Goal: Communication & Community: Answer question/provide support

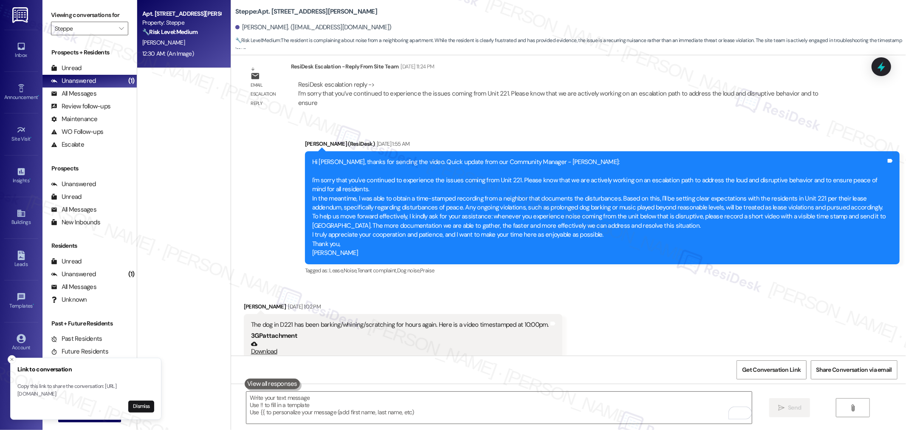
scroll to position [1701, 0]
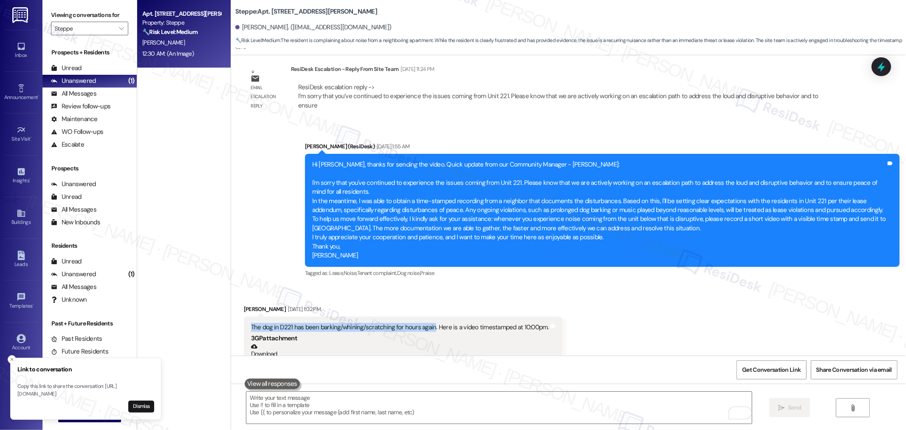
drag, startPoint x: 424, startPoint y: 307, endPoint x: 244, endPoint y: 308, distance: 179.7
click at [251, 323] on div "The dog in D221 has been barking/whining/scratching for hours again. Here is a …" at bounding box center [400, 327] width 298 height 9
copy div "The dog in D221 has been barking/whining/scratching for hours again"
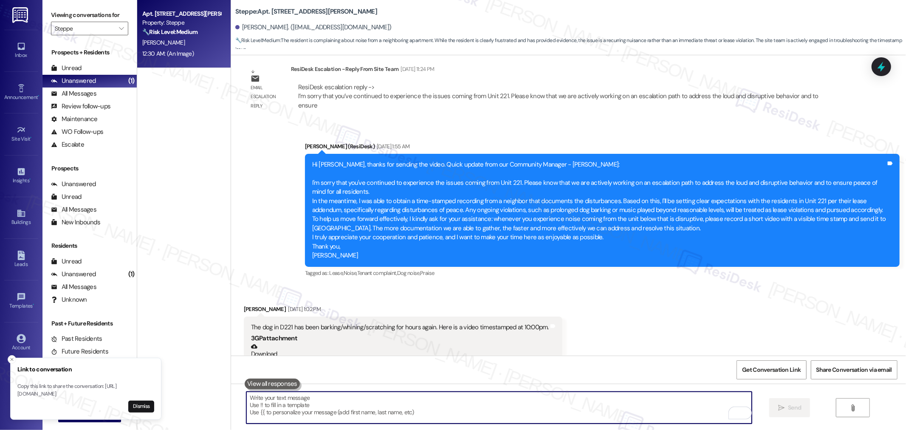
click at [421, 406] on textarea "To enrich screen reader interactions, please activate Accessibility in Grammarl…" at bounding box center [499, 408] width 506 height 32
paste textarea "Thanks for sending over the document with the timestamp — super helpful. I unde…"
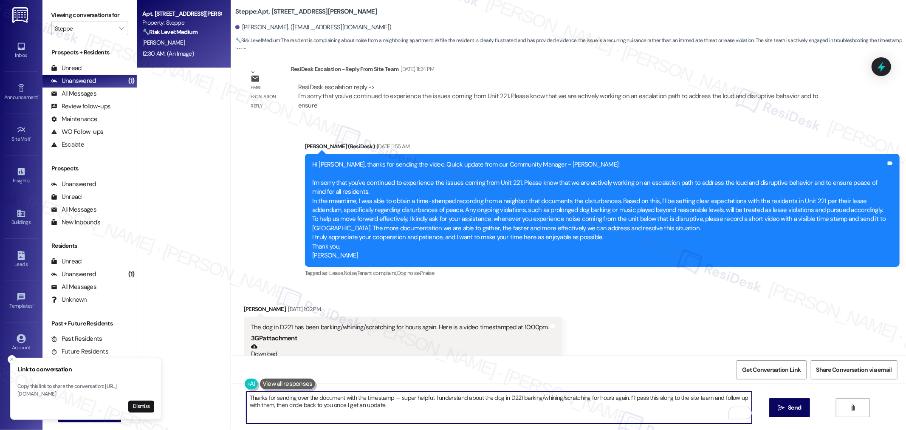
drag, startPoint x: 625, startPoint y: 399, endPoint x: 430, endPoint y: 398, distance: 194.6
click at [430, 398] on textarea "Thanks for sending over the document with the timestamp — super helpful. I unde…" at bounding box center [499, 408] width 506 height 32
click at [584, 407] on textarea "Thanks for sending over the document with the timestamp — super helpful. ’ll pa…" at bounding box center [499, 408] width 506 height 32
click at [690, 395] on textarea "Thanks for sending over the document with the timestamp — super helpful. ’ll pa…" at bounding box center [499, 408] width 506 height 32
type textarea "Thanks for sending over the document with the timestamp — super helpful. ’ll pa…"
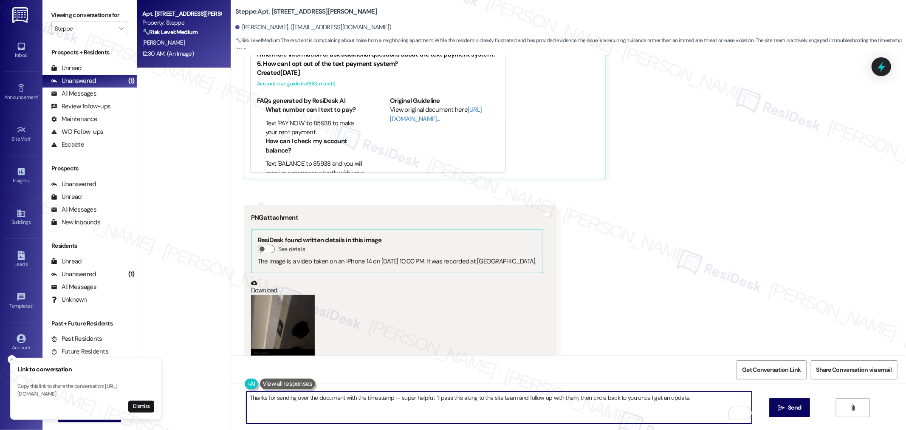
scroll to position [2834, 0]
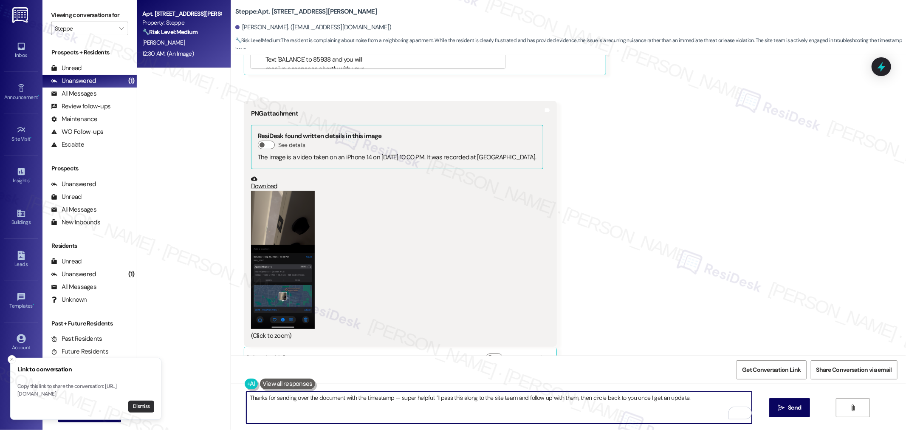
click at [147, 405] on button "Dismiss" at bounding box center [141, 407] width 26 height 12
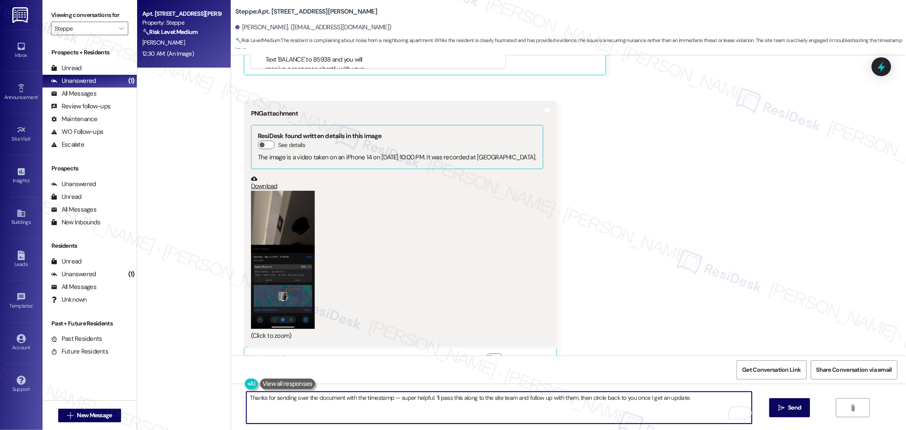
click at [525, 418] on textarea "Thanks for sending over the document with the timestamp — super helpful. ’ll pa…" at bounding box center [499, 408] width 506 height 32
click at [688, 404] on textarea "Thanks for sending over the document with the timestamp — super helpful. ’ll pa…" at bounding box center [499, 408] width 506 height 32
click at [800, 406] on span "Send" at bounding box center [794, 407] width 13 height 9
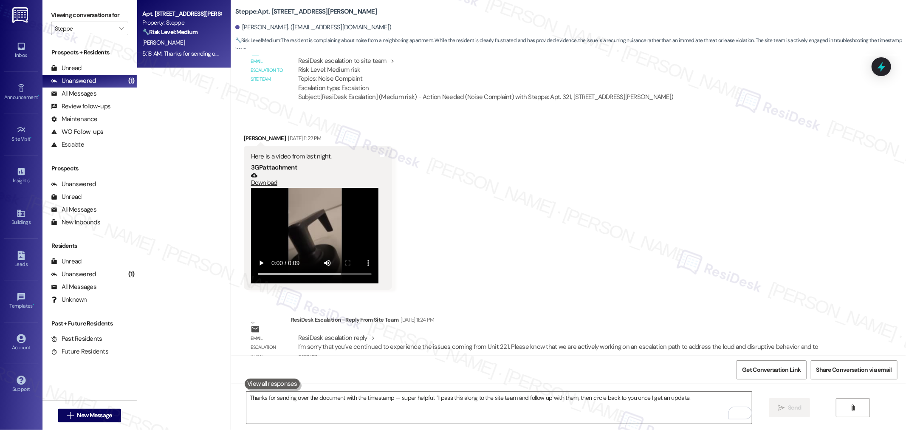
scroll to position [1371, 0]
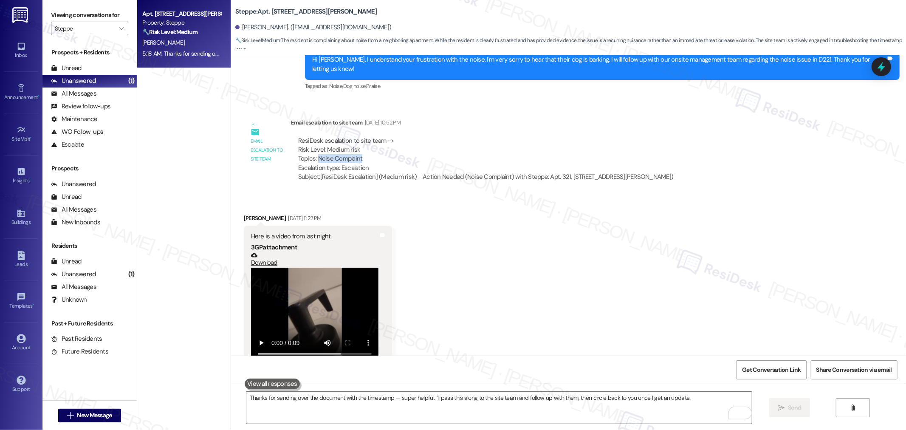
drag, startPoint x: 311, startPoint y: 141, endPoint x: 357, endPoint y: 139, distance: 46.4
click at [357, 139] on div "ResiDesk escalation to site team -> Risk Level: Medium risk Topics: Noise Compl…" at bounding box center [486, 154] width 376 height 37
click at [520, 241] on div "Received via SMS Justin Wilson Sep 05, 2025 at 11:22 PM Here is a video from la…" at bounding box center [568, 285] width 675 height 181
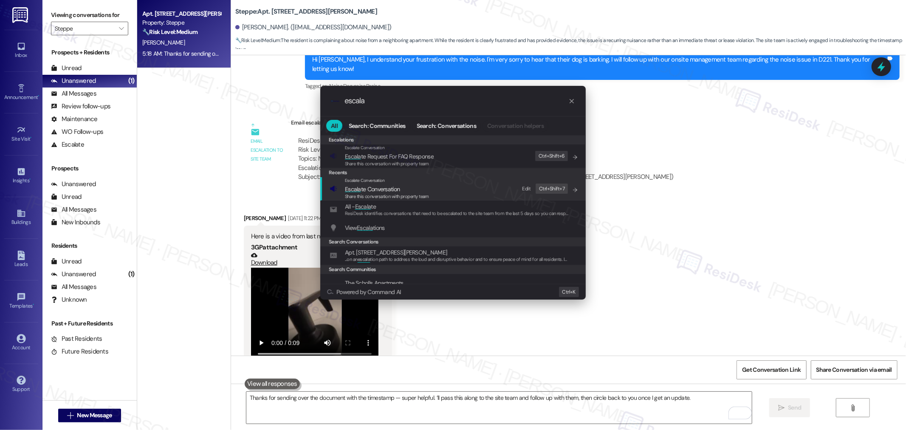
type input "escala"
click at [445, 192] on div "Escalate Conversation Escala te Conversation Share this conversation with prope…" at bounding box center [454, 188] width 249 height 23
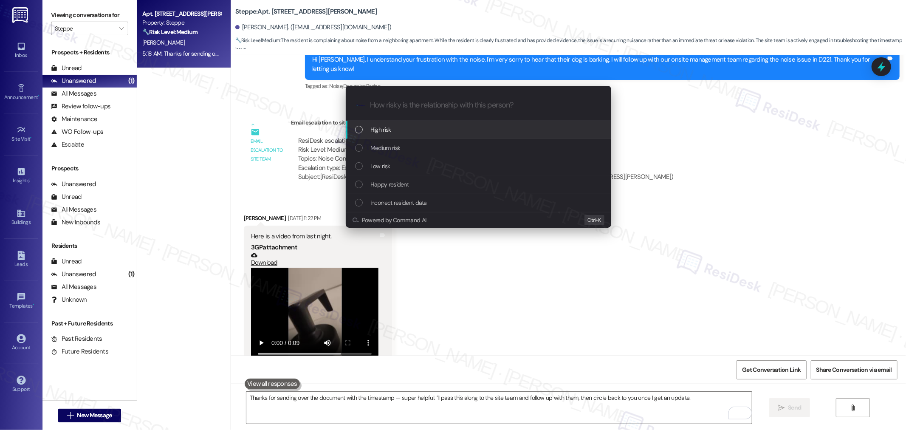
click at [407, 137] on div "High risk" at bounding box center [479, 130] width 266 height 18
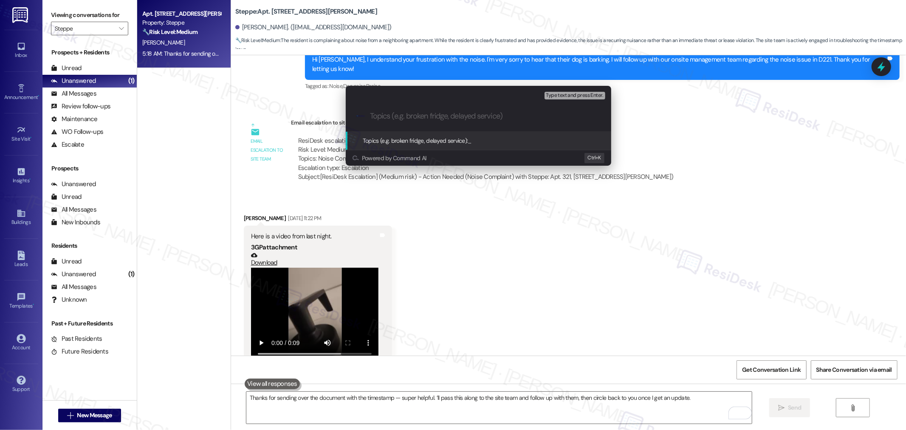
click at [360, 115] on icon ".cls-1{fill:#0a055f;}.cls-2{fill:#0cc4c4;} resideskLogoBlueOrange" at bounding box center [360, 116] width 8 height 8
click at [598, 261] on div "Escalate Conversation High risk Topics (e.g. broken fridge, delayed service) An…" at bounding box center [453, 215] width 906 height 430
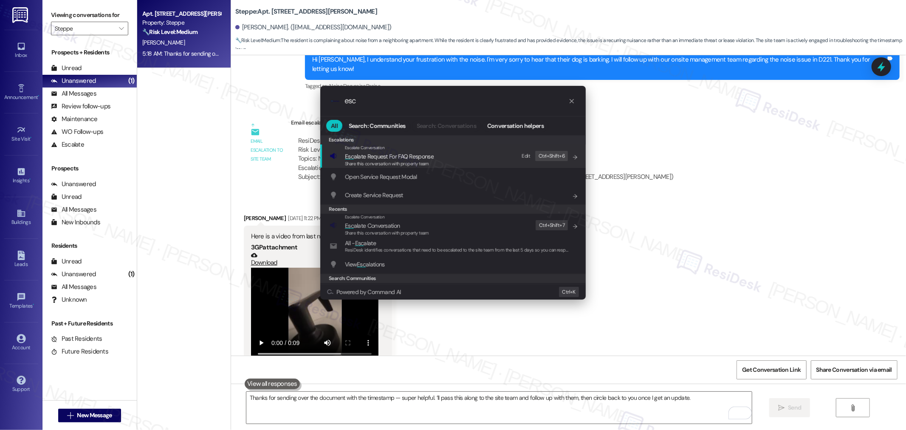
type input "escl"
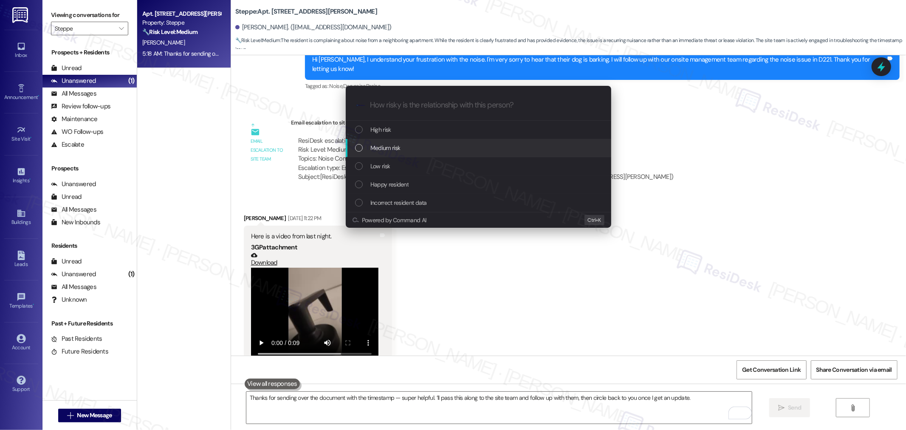
click at [381, 139] on div "Medium risk" at bounding box center [479, 148] width 266 height 18
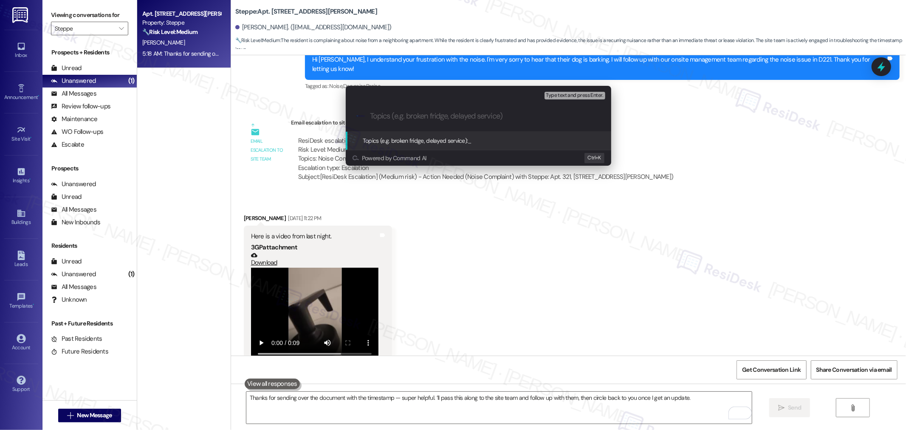
paste input "Thanks for sending over the document with the timestamp — super helpful. I unde…"
type input "Thanks for sending over the document with the timestamp — super helpful. I unde…"
type input "Noise Complaint"
click at [518, 141] on div "Topics (e.g. broken fridge, delayed service): Noise Complaint" at bounding box center [479, 140] width 249 height 9
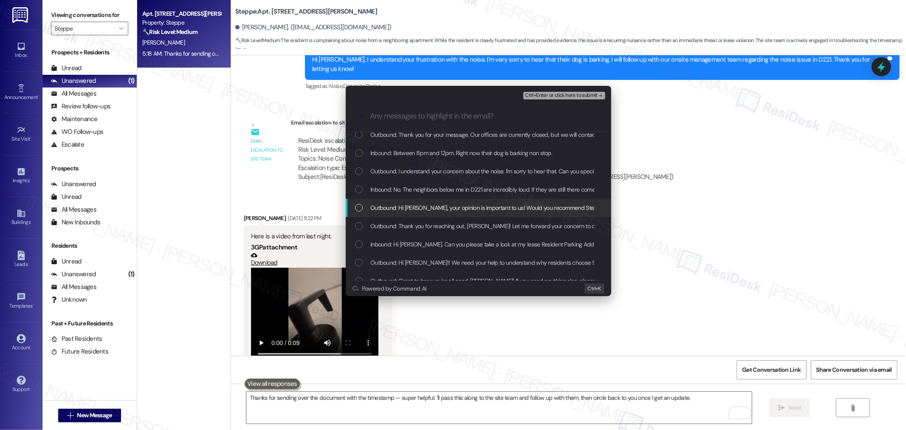
scroll to position [308, 0]
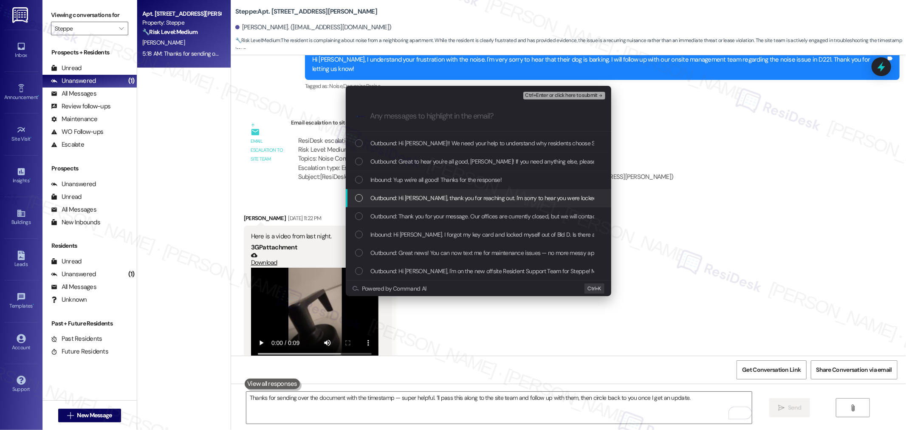
click at [733, 201] on div "Escalate Conversation Medium risk Noise Complaint Any messages to highlight in …" at bounding box center [453, 215] width 906 height 430
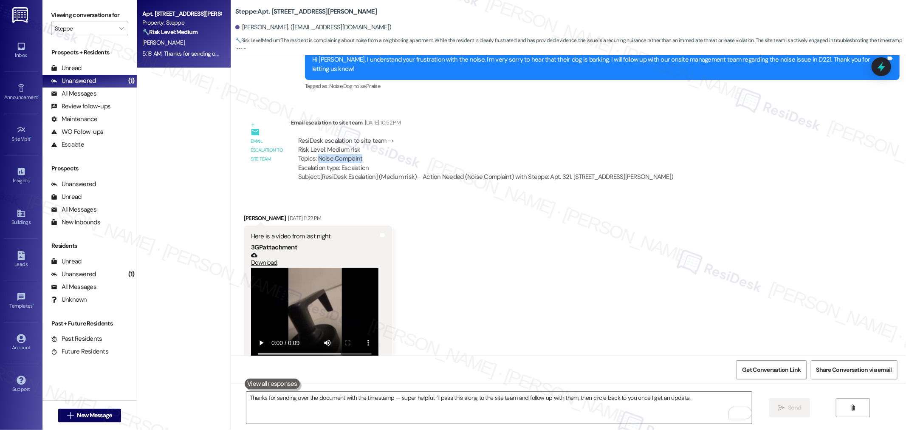
drag, startPoint x: 319, startPoint y: 141, endPoint x: 355, endPoint y: 141, distance: 35.7
click at [355, 141] on div "ResiDesk escalation to site team -> Risk Level: Medium risk Topics: Noise Compl…" at bounding box center [486, 154] width 376 height 37
copy div "Noise Complaint"
click at [648, 320] on div "Received via SMS Justin Wilson Sep 05, 2025 at 11:22 PM Here is a video from la…" at bounding box center [568, 285] width 675 height 181
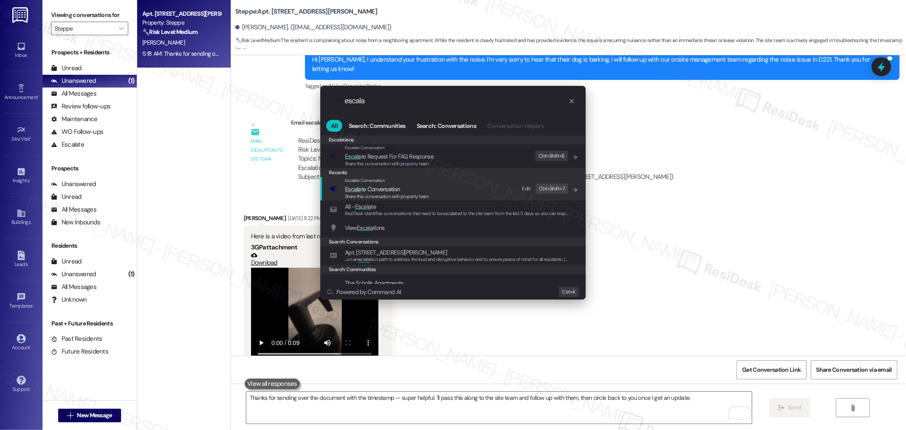
type input "escala"
click at [406, 183] on div "Escalate Conversation" at bounding box center [387, 180] width 84 height 7
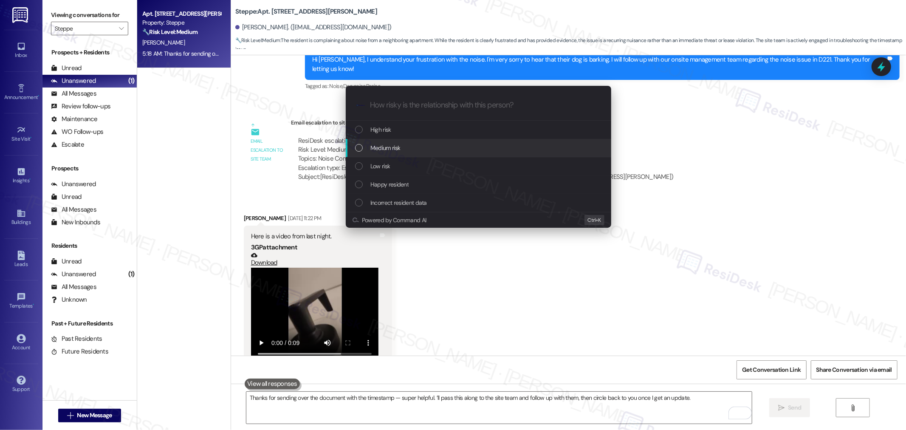
click at [407, 144] on div "Medium risk" at bounding box center [479, 147] width 249 height 9
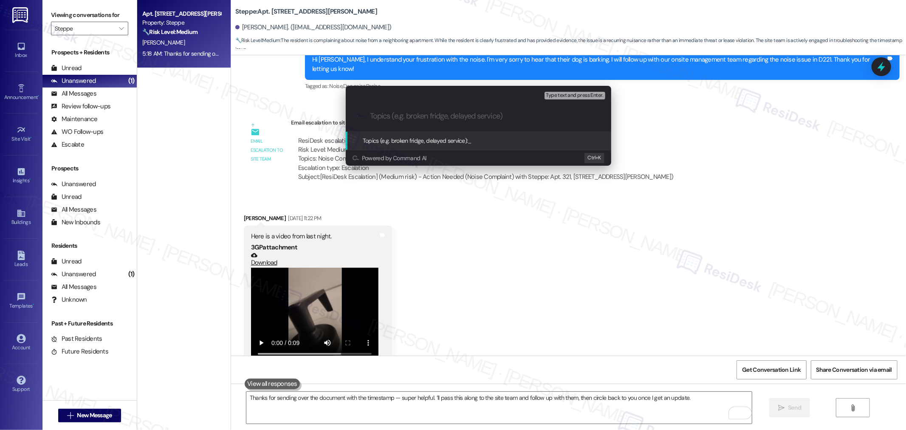
click at [405, 117] on input "Topics (e.g. broken fridge, delayed service)" at bounding box center [485, 116] width 231 height 9
paste input "Noise Complaint"
click at [370, 119] on div ".cls-1{fill:#0a055f;}.cls-2{fill:#0cc4c4;} resideskLogoBlueOrange Noise Complai…" at bounding box center [479, 116] width 266 height 30
click at [373, 113] on input "Noise Complaint" at bounding box center [482, 116] width 224 height 9
click at [371, 113] on input "Noise Complaint" at bounding box center [482, 116] width 224 height 9
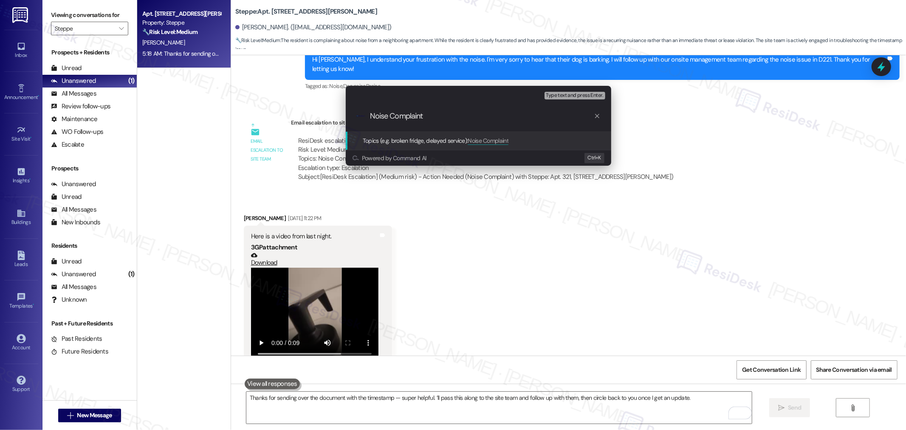
click at [447, 115] on input "Noise Complaint" at bounding box center [482, 116] width 224 height 9
type input "Noise complaint follow-up"
click at [537, 141] on div "Topics (e.g. broken fridge, delayed service): Noise complaint follow-up" at bounding box center [479, 140] width 249 height 9
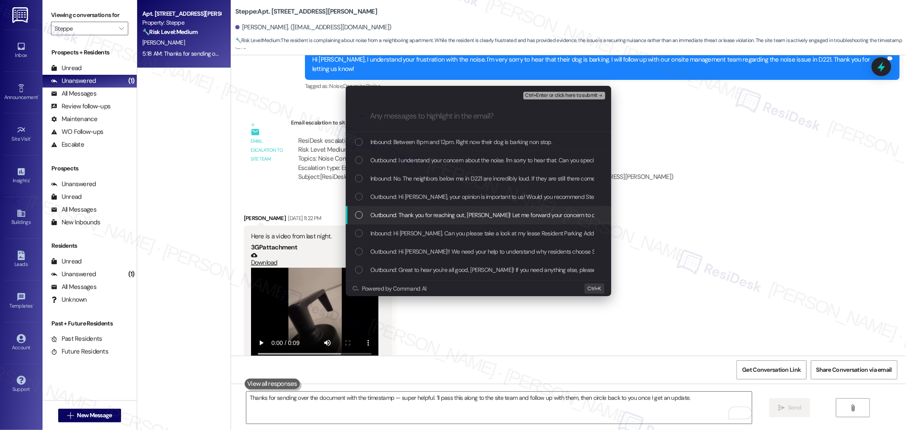
scroll to position [214, 0]
click at [491, 216] on span "Inbound: Hi Sarah. Can you please take a look at my lease Resident Parking Adde…" at bounding box center [571, 219] width 403 height 9
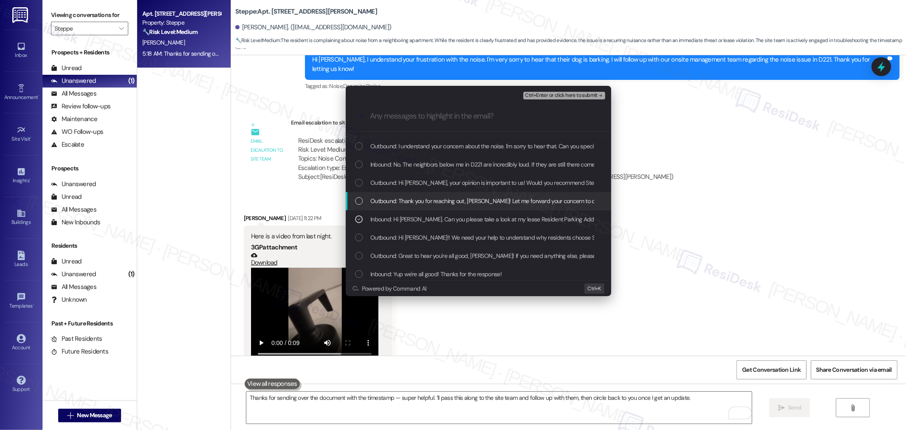
click at [491, 201] on span "Outbound: Thank you for reaching out, Justin! Let me forward your concern to ou…" at bounding box center [536, 200] width 333 height 9
click at [487, 180] on span "Outbound: Hi Justin, your opinion is important to us! Would you recommend Stepp…" at bounding box center [655, 182] width 571 height 9
click at [487, 162] on span "Inbound: No. The neighbors below me in D221 are incredibly loud. If they are st…" at bounding box center [521, 164] width 303 height 9
click at [486, 149] on span "Outbound: I understand your concern about the noise. I'm sorry to hear that. Ca…" at bounding box center [539, 145] width 339 height 9
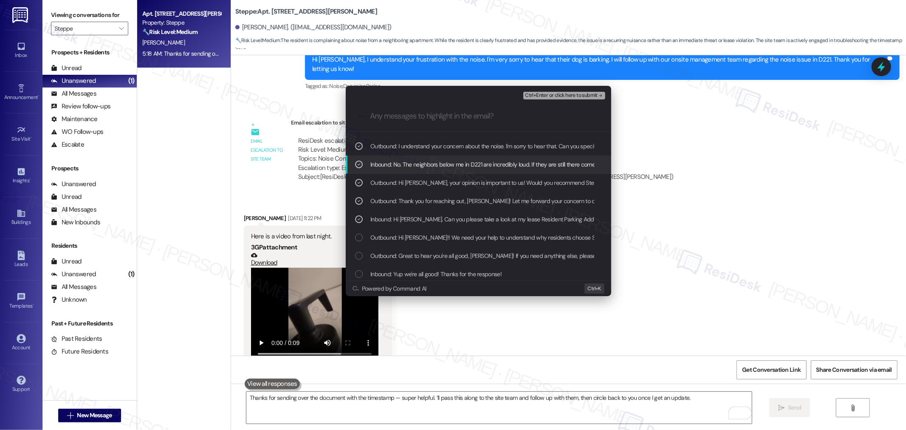
scroll to position [167, 0]
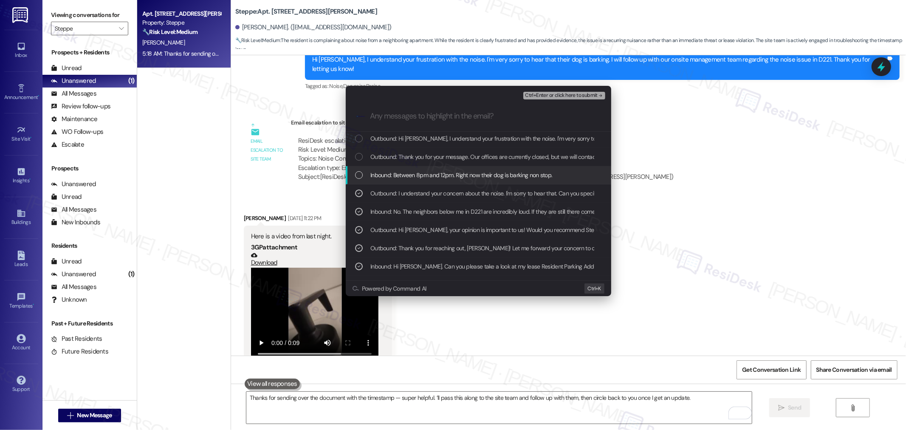
click at [478, 175] on span "Inbound: Between 8pm and 12pm. Right now their dog is barking non stop." at bounding box center [461, 174] width 182 height 9
click at [476, 155] on span "Outbound: Thank you for your message. Our offices are currently closed, but we …" at bounding box center [621, 156] width 503 height 9
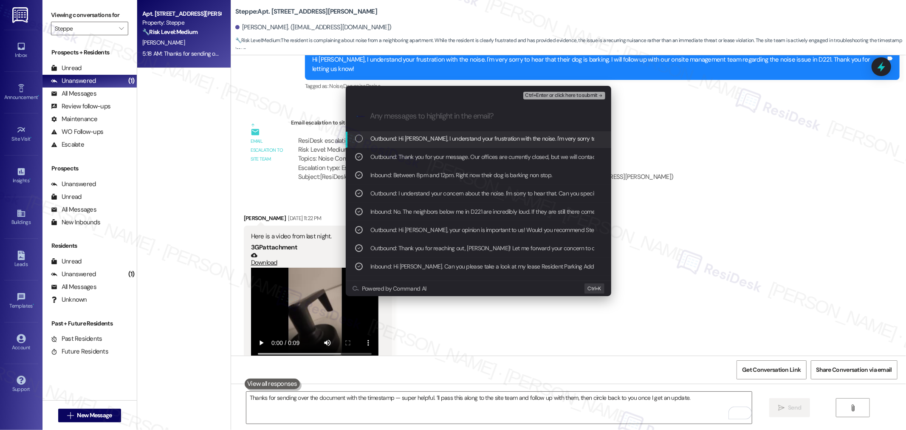
click at [475, 135] on span "Outbound: Hi Justin, I understand your frustration with the noise. I'm very sor…" at bounding box center [658, 138] width 576 height 9
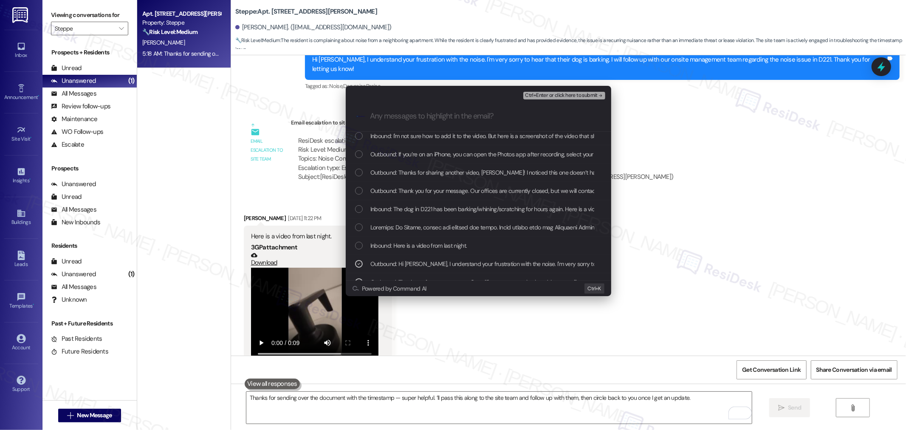
scroll to position [25, 0]
click at [457, 257] on span "Inbound: Here is a video from last night." at bounding box center [418, 261] width 96 height 9
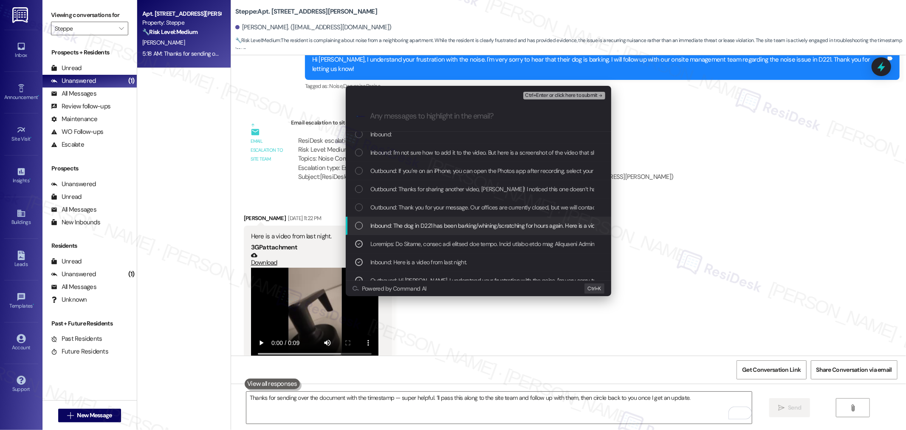
click at [451, 221] on span "Inbound: The dog in D221 has been barking/whining/scratching for hours again. H…" at bounding box center [518, 225] width 297 height 9
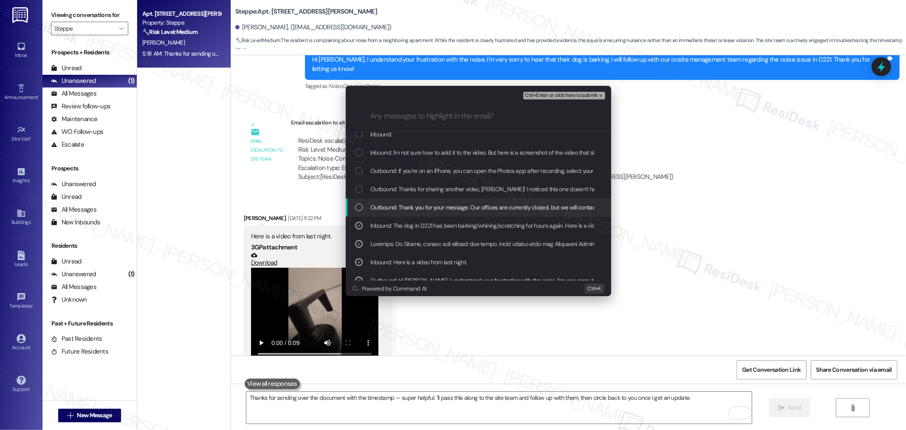
click at [447, 206] on span "Outbound: Thank you for your message. Our offices are currently closed, but we …" at bounding box center [621, 207] width 503 height 9
click at [432, 189] on span "Outbound: Thanks for sharing another video, Justin! I noticed this one doesn’t …" at bounding box center [712, 188] width 685 height 9
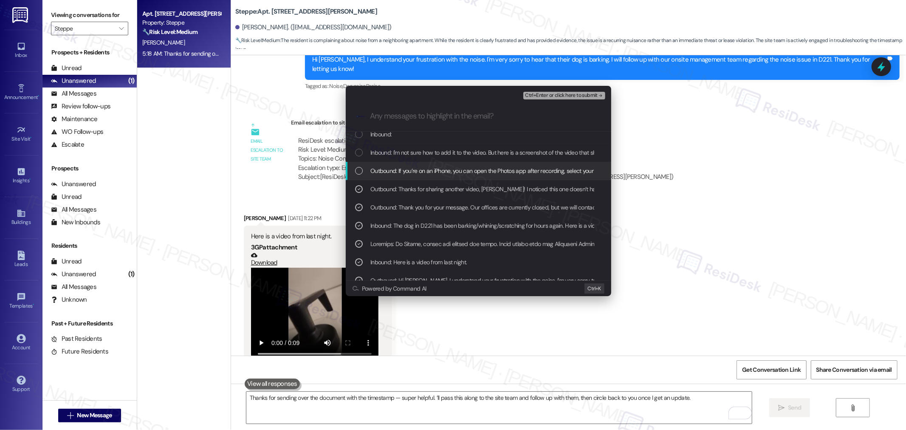
click at [423, 170] on span "Outbound: If you’re on an iPhone, you can open the Photos app after recording, …" at bounding box center [727, 170] width 715 height 9
click at [421, 153] on span "Inbound: I'm not sure how to add it to the video. But here is a screenshot of t…" at bounding box center [520, 152] width 300 height 9
click at [419, 130] on div ".cls-1{fill:#0a055f;}.cls-2{fill:#0cc4c4;} resideskLogoBlueOrange" at bounding box center [479, 116] width 266 height 30
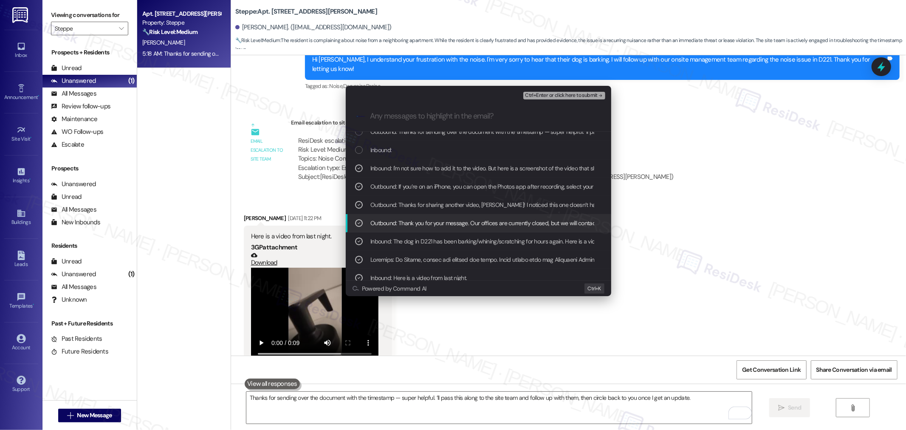
scroll to position [0, 0]
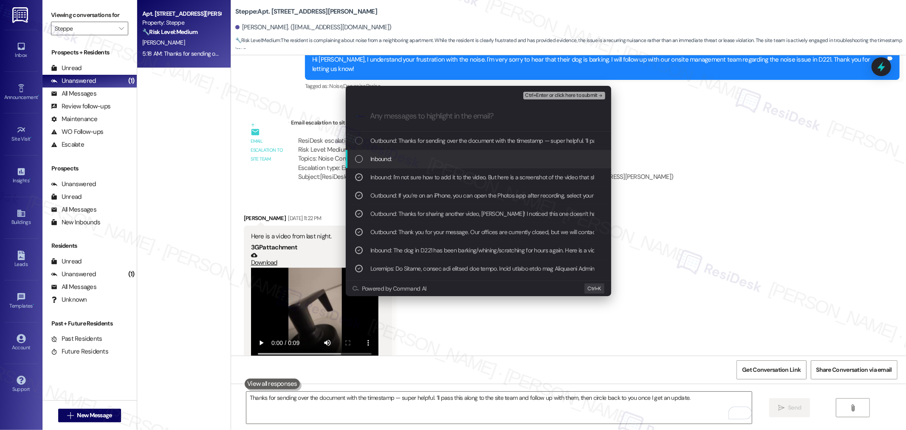
click at [368, 154] on div "Inbound:" at bounding box center [479, 158] width 249 height 9
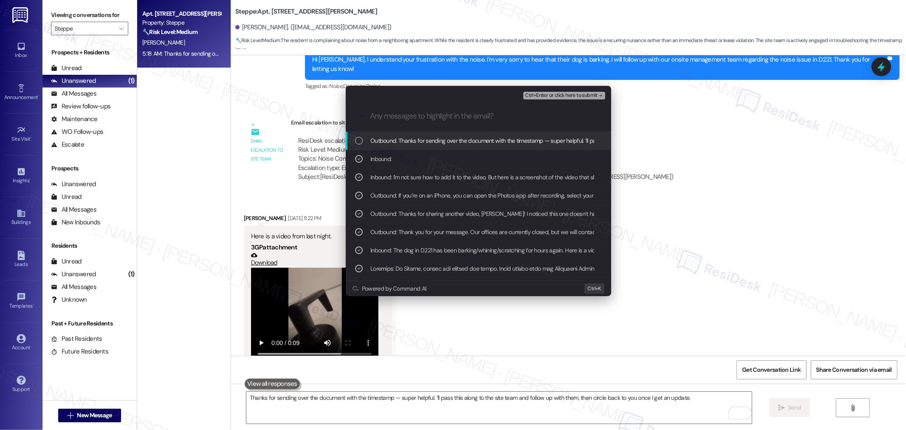
click at [365, 142] on div "Outbound: Thanks for sending over the document with the timestamp — super helpf…" at bounding box center [479, 140] width 249 height 9
click at [563, 94] on span "Ctrl+Enter or click here to submit" at bounding box center [561, 96] width 73 height 6
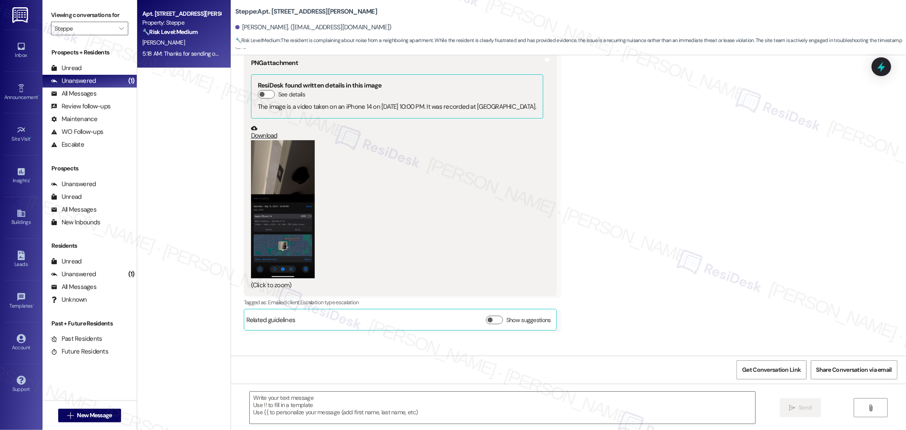
scroll to position [2847, 0]
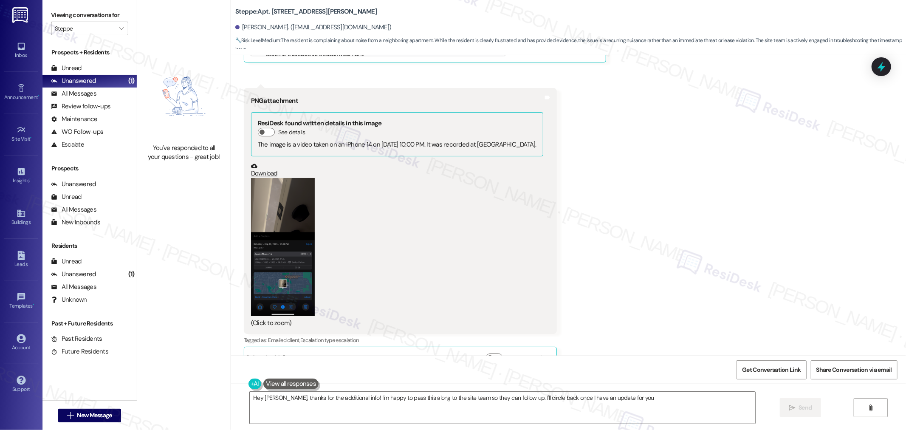
type textarea "Hey Justin, thanks for the additional info! I'm happy to pass this along to the…"
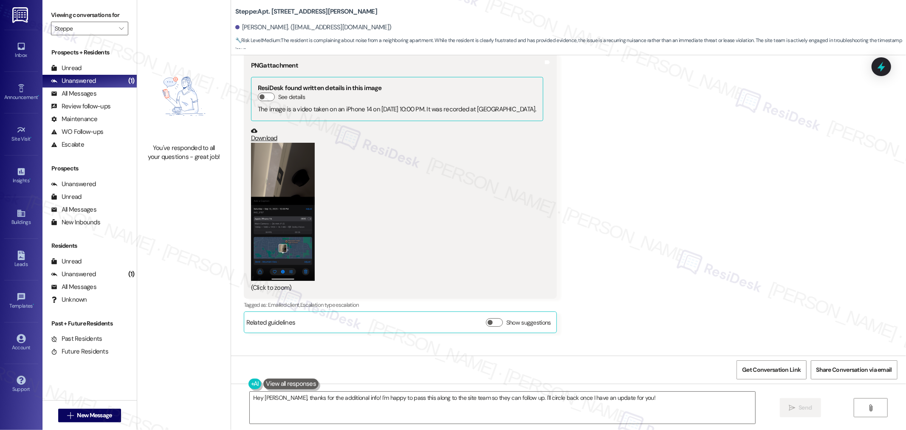
scroll to position [2919, 0]
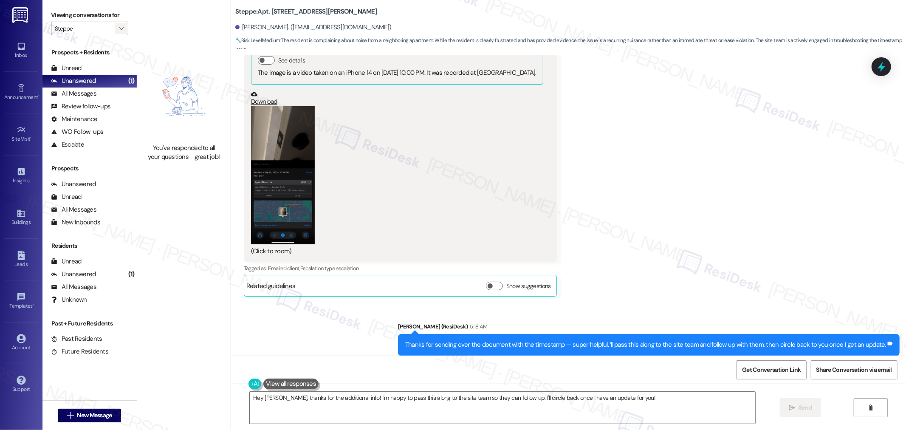
click at [117, 28] on span "" at bounding box center [121, 29] width 8 height 14
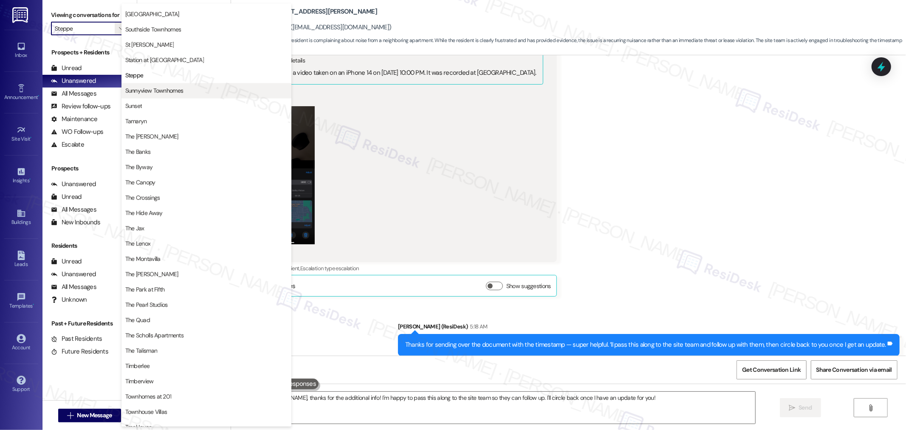
scroll to position [1349, 0]
click at [150, 91] on span "Sunnyview Townhomes" at bounding box center [154, 91] width 58 height 8
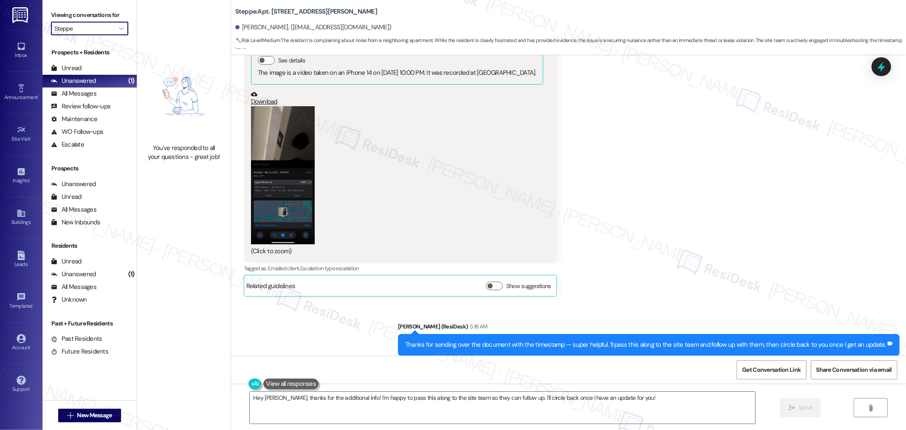
type input "Sunnyview Townhomes"
click at [119, 26] on icon "" at bounding box center [121, 28] width 5 height 7
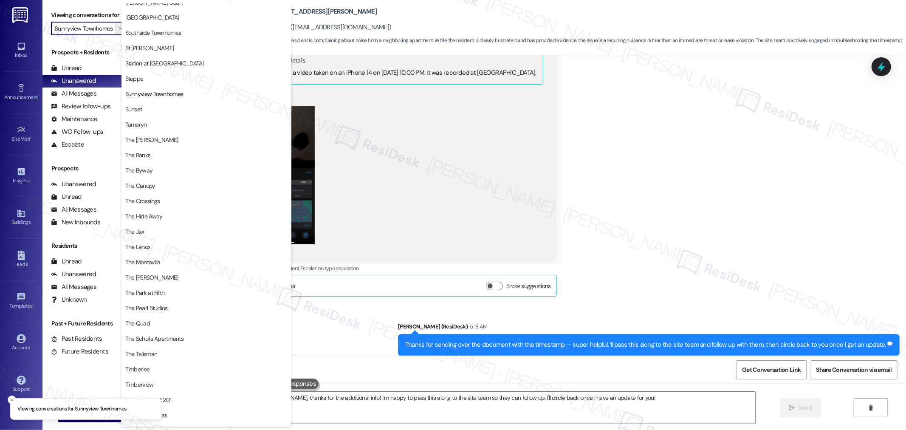
scroll to position [1351, 0]
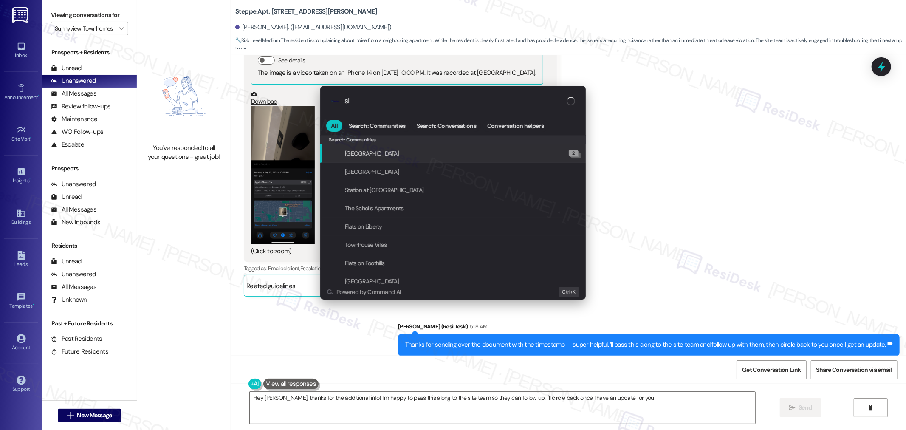
type input "sla"
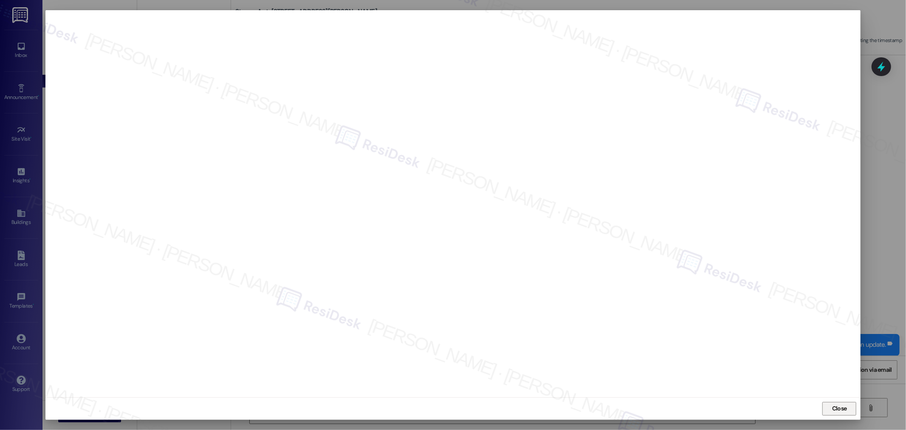
click at [834, 407] on span "Close" at bounding box center [839, 408] width 15 height 9
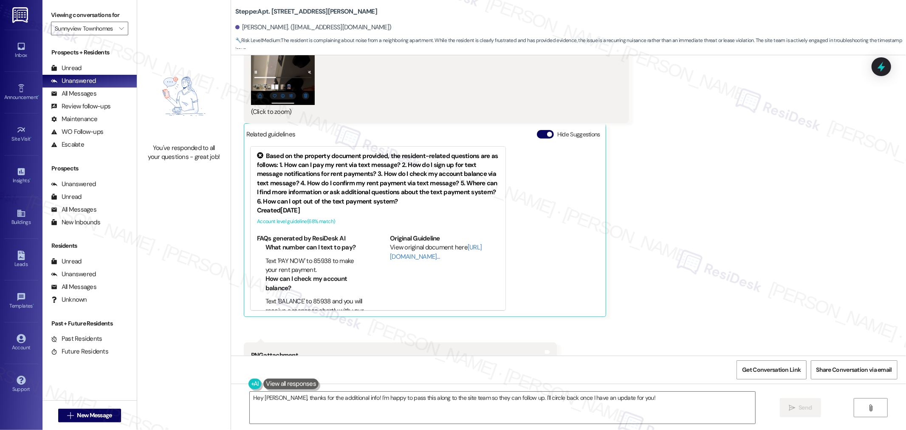
scroll to position [2588, 0]
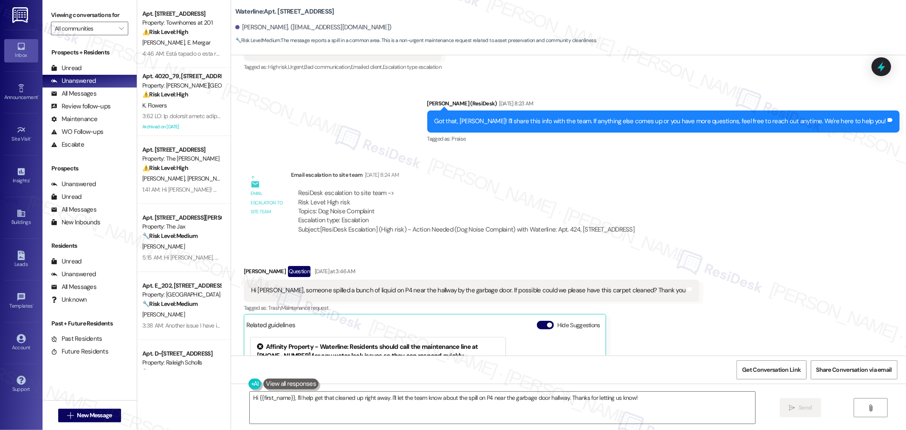
scroll to position [21003, 0]
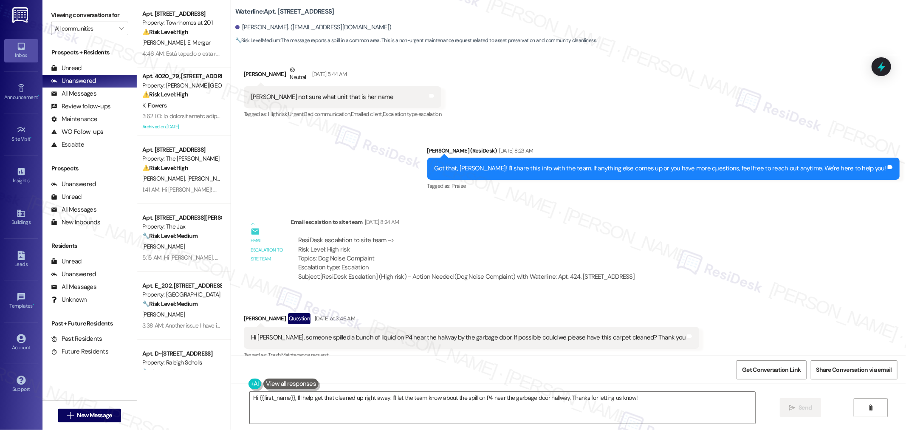
click at [374, 333] on div "Hi Sarah, someone spilled a bunch of liquid on P4 near the hallway by the garba…" at bounding box center [468, 337] width 435 height 9
click at [532, 333] on div "Hi Sarah, someone spilled a bunch of liquid on P4 near the hallway by the garba…" at bounding box center [468, 337] width 435 height 9
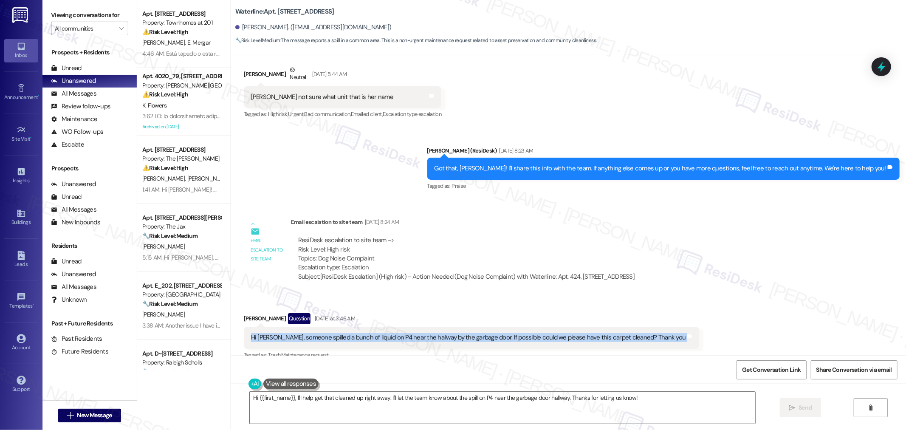
click at [532, 333] on div "Hi Sarah, someone spilled a bunch of liquid on P4 near the hallway by the garba…" at bounding box center [468, 337] width 435 height 9
click at [543, 333] on div "Hi Sarah, someone spilled a bunch of liquid on P4 near the hallway by the garba…" at bounding box center [468, 337] width 435 height 9
copy div "Hi Sarah, someone spilled a bunch of liquid on P4 near the hallway by the garba…"
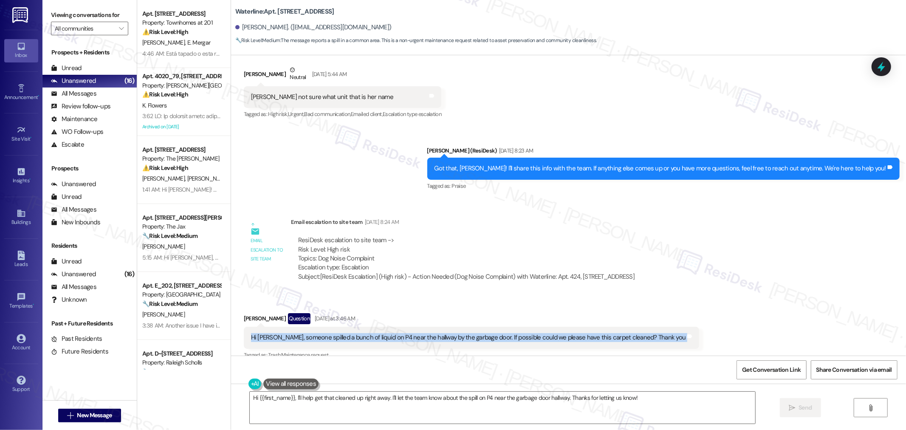
click at [398, 327] on div "Hi Sarah, someone spilled a bunch of liquid on P4 near the hallway by the garba…" at bounding box center [472, 338] width 456 height 22
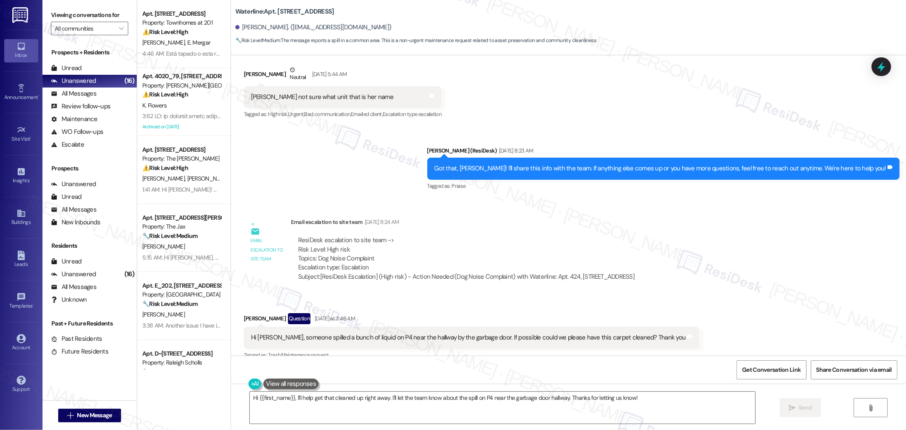
click at [399, 333] on div "Hi Sarah, someone spilled a bunch of liquid on P4 near the hallway by the garba…" at bounding box center [468, 337] width 435 height 9
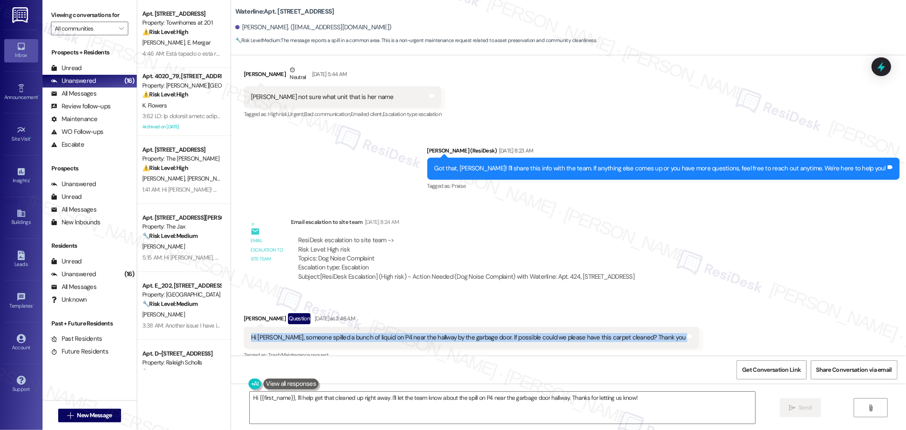
click at [399, 333] on div "Hi Sarah, someone spilled a bunch of liquid on P4 near the hallway by the garba…" at bounding box center [468, 337] width 435 height 9
copy div "Hi Sarah, someone spilled a bunch of liquid on P4 near the hallway by the garba…"
click at [515, 333] on div "Hi Sarah, someone spilled a bunch of liquid on P4 near the hallway by the garba…" at bounding box center [468, 337] width 435 height 9
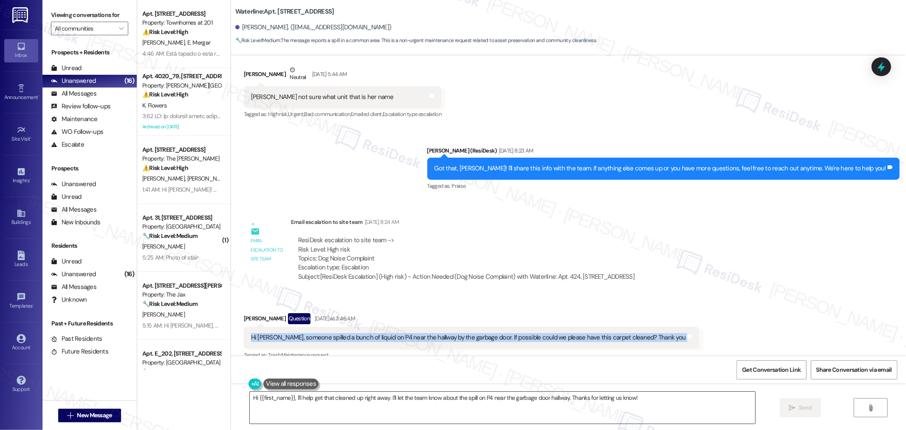
click at [420, 402] on textarea "Hi {{first_name}}, I'll help get that cleaned up right away. I'll let the team …" at bounding box center [503, 408] width 506 height 32
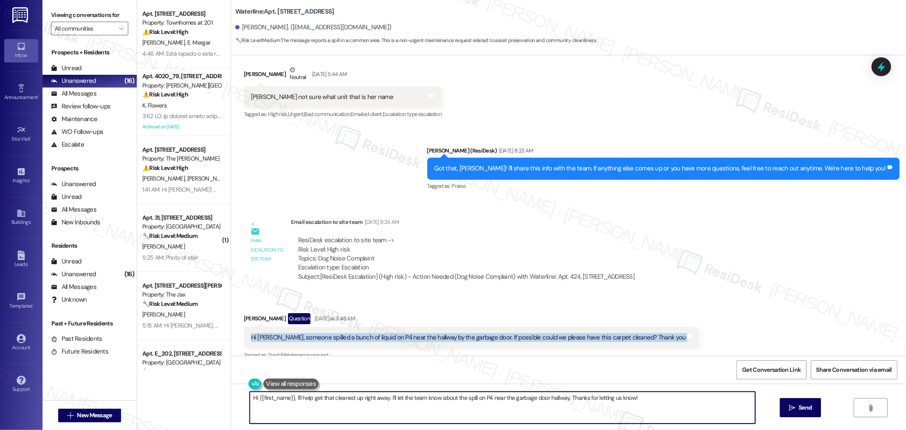
click at [420, 402] on textarea "Hi {{first_name}}, I'll help get that cleaned up right away. I'll let the team …" at bounding box center [503, 408] width 506 height 32
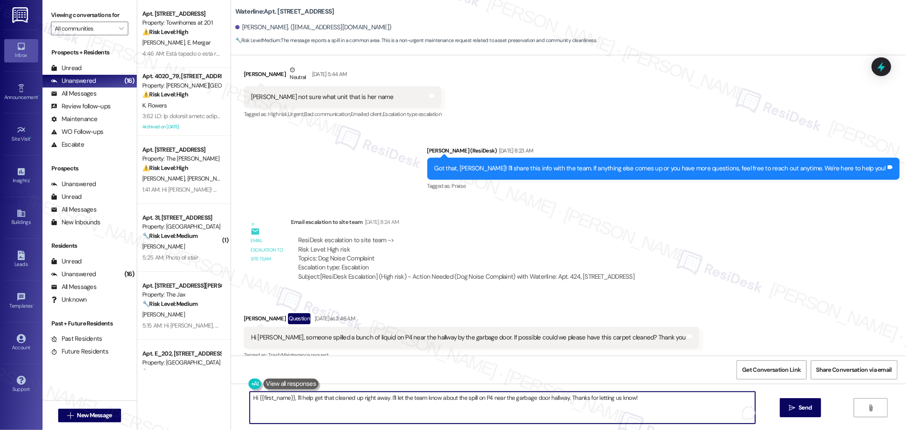
paste textarea "thank you for letting me know about the spill on P4 near the garbage door. I’ll…"
click at [319, 398] on textarea "thank you for letting me know about the spill on P4 near the garbage door. I’ll…" at bounding box center [503, 408] width 506 height 32
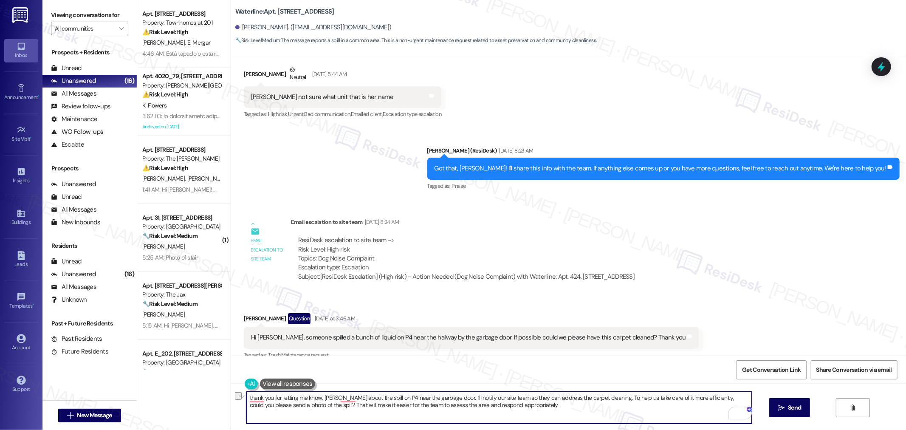
drag, startPoint x: 441, startPoint y: 397, endPoint x: 599, endPoint y: 394, distance: 158.5
click at [599, 394] on textarea "thank you for letting me know, Jaden about the spill on P4 near the garbage doo…" at bounding box center [499, 408] width 506 height 32
click at [342, 399] on textarea "thank you for letting me know, Jaden about the spill on P4 near the garbage doo…" at bounding box center [499, 408] width 506 height 32
click at [377, 407] on textarea "thank you for letting me know, Jaden, about the spill on P4 near the garbage do…" at bounding box center [499, 408] width 506 height 32
click at [248, 401] on textarea "thank you for letting me know, Jaden, about the spill on P4 near the garbage do…" at bounding box center [499, 408] width 506 height 32
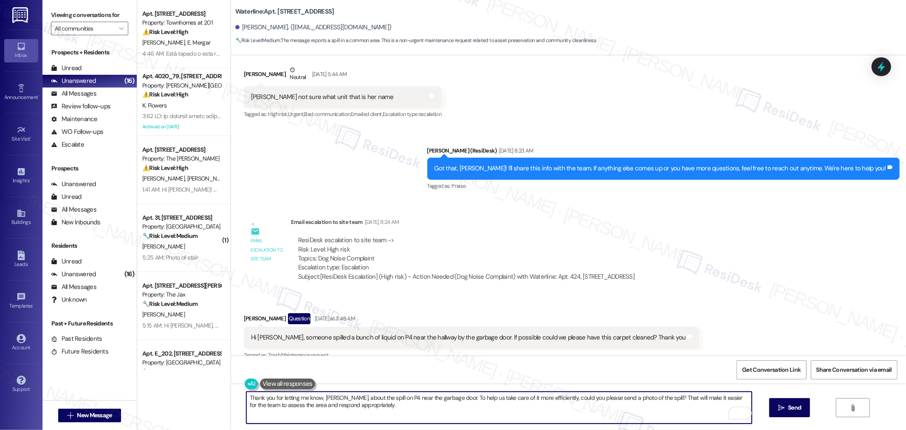
click at [404, 405] on textarea "Thank you for letting me know, Jaden, about the spill on P4 near the garbage do…" at bounding box center [499, 408] width 506 height 32
type textarea "Thank you for letting me know, Jaden, about the spill on P4 near the garbage do…"
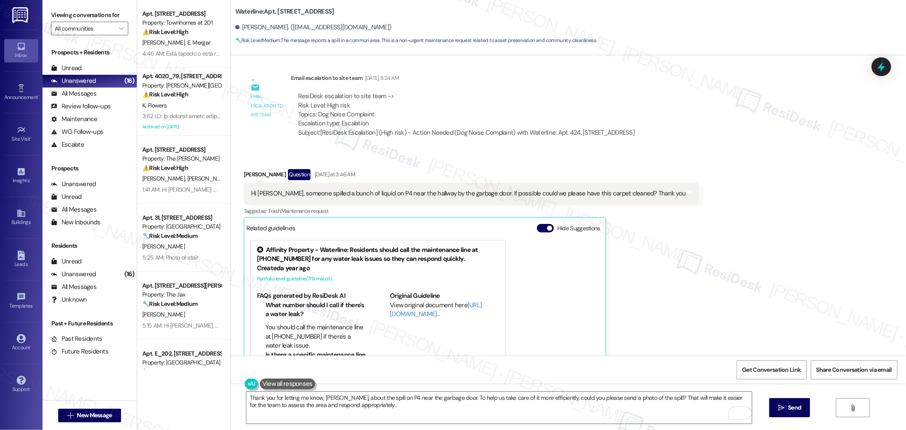
scroll to position [21097, 0]
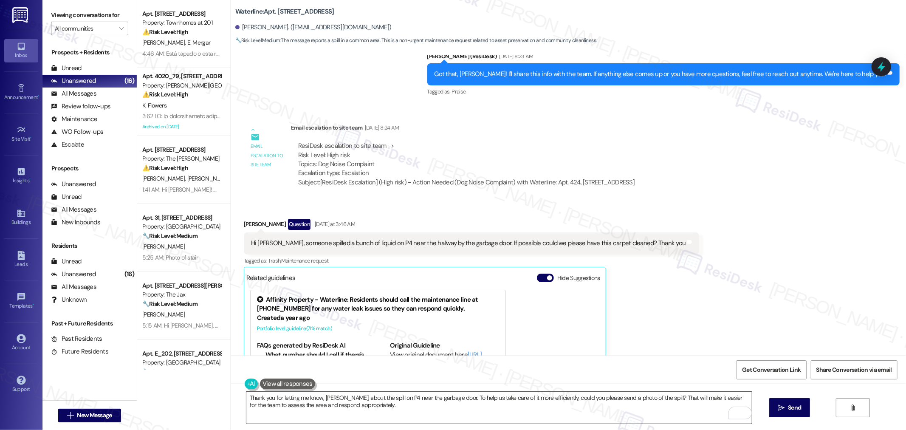
click at [429, 407] on textarea "Thank you for letting me know, Jaden, about the spill on P4 near the garbage do…" at bounding box center [499, 408] width 506 height 32
click at [802, 405] on span "Send" at bounding box center [794, 407] width 17 height 9
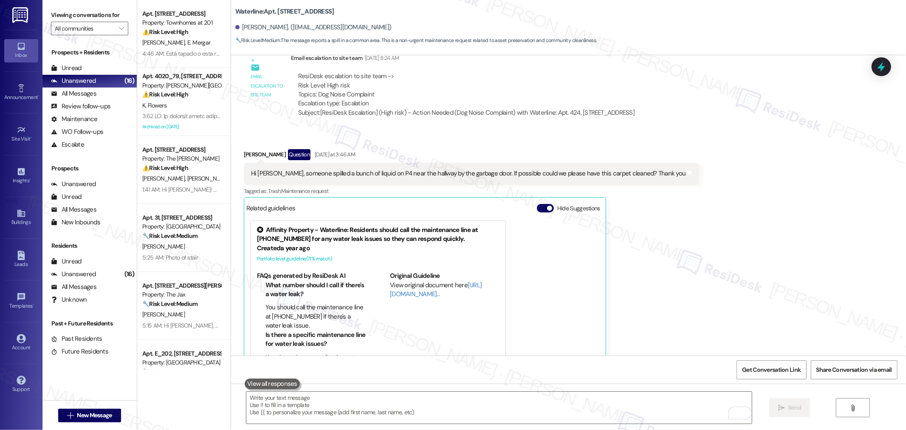
scroll to position [21307, 0]
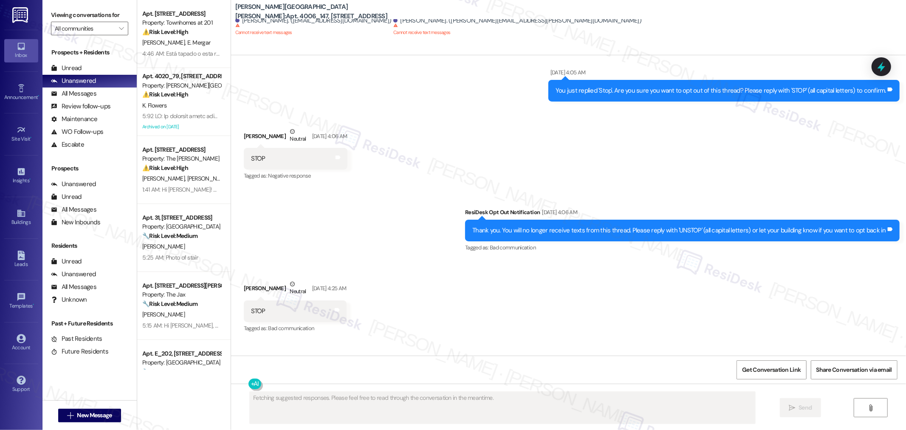
scroll to position [2202, 0]
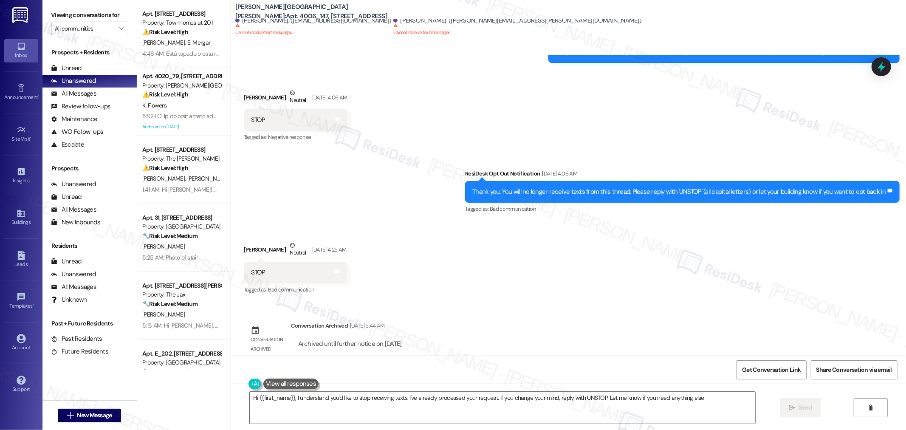
type textarea "Hi {{first_name}}, I understand you'd like to stop receiving texts. I've alread…"
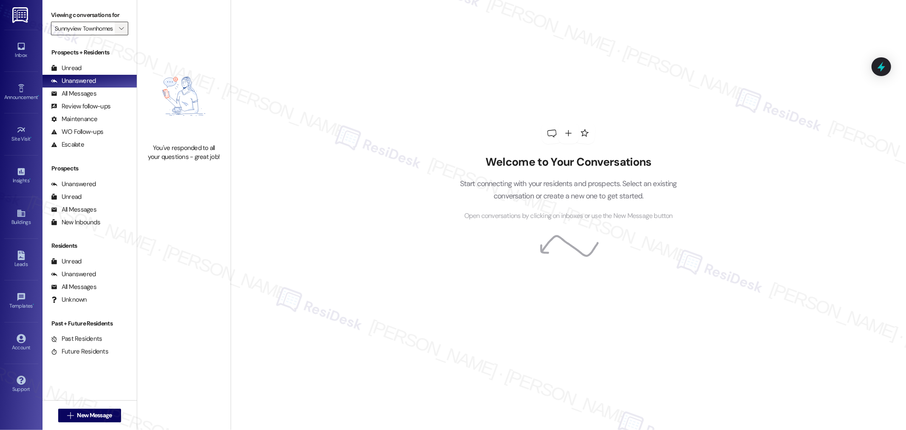
click at [118, 30] on span "" at bounding box center [121, 29] width 8 height 14
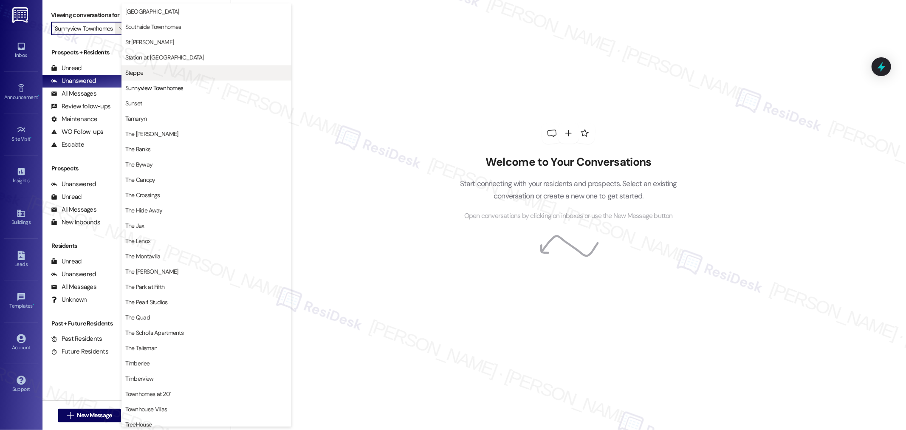
scroll to position [1346, 0]
click at [149, 78] on span "Steppe" at bounding box center [206, 76] width 162 height 8
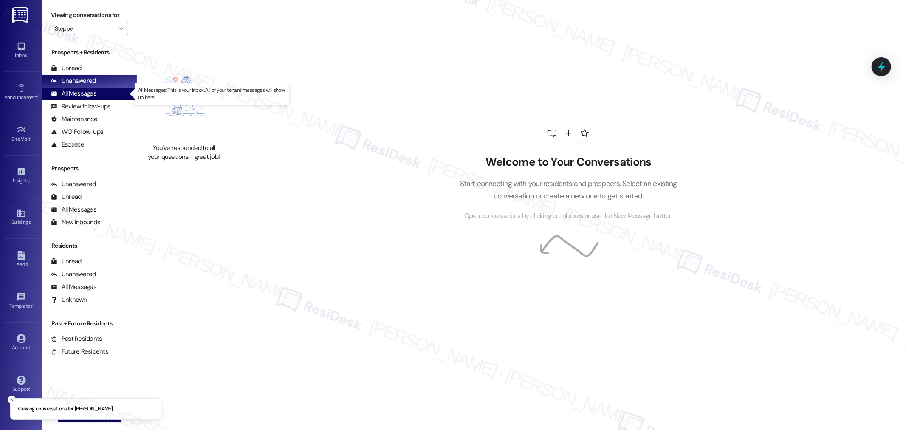
click at [82, 90] on div "All Messages" at bounding box center [73, 93] width 45 height 9
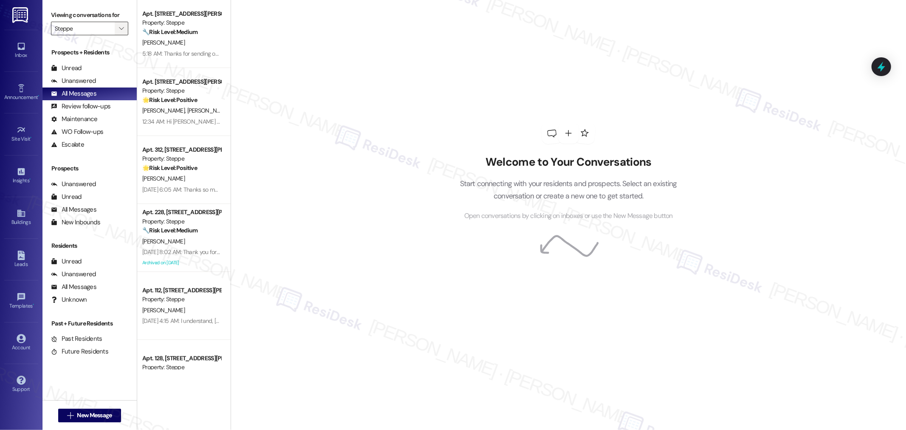
click at [117, 23] on span "" at bounding box center [121, 29] width 8 height 14
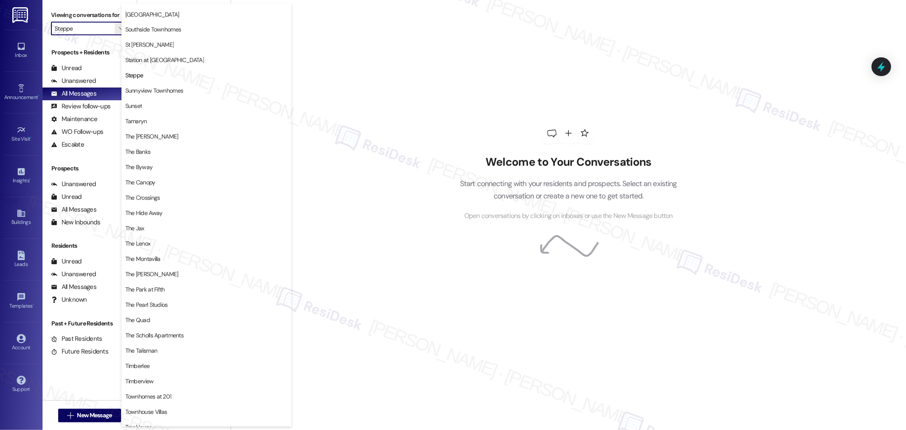
click at [391, 121] on div "Welcome to Your Conversations Start connecting with your residents and prospect…" at bounding box center [569, 215] width 676 height 430
type input "Southside Townhomes"
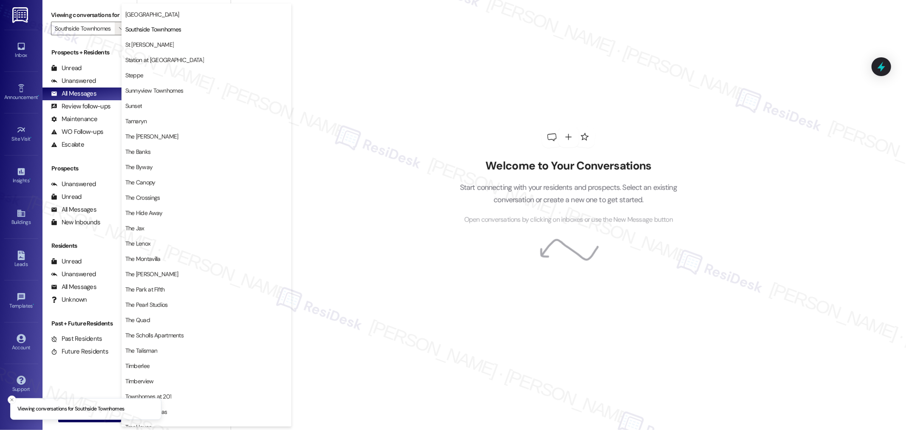
scroll to position [1358, 0]
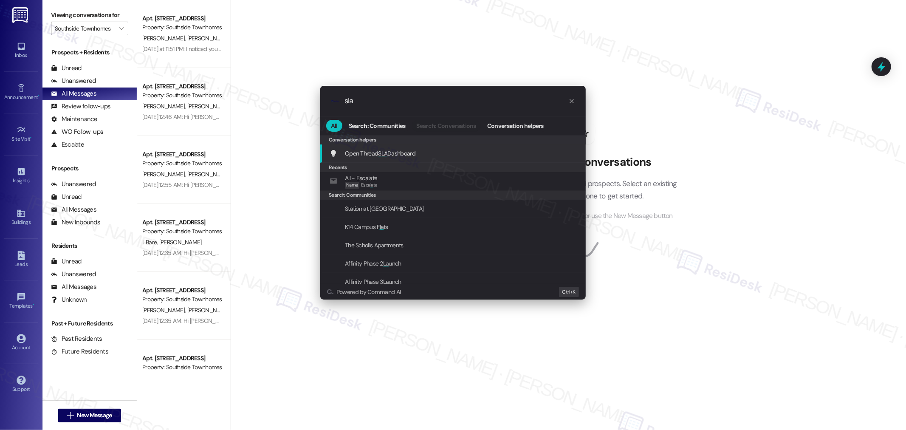
click at [340, 154] on div "Open Thread SLA Dashboard Add shortcut" at bounding box center [454, 153] width 249 height 9
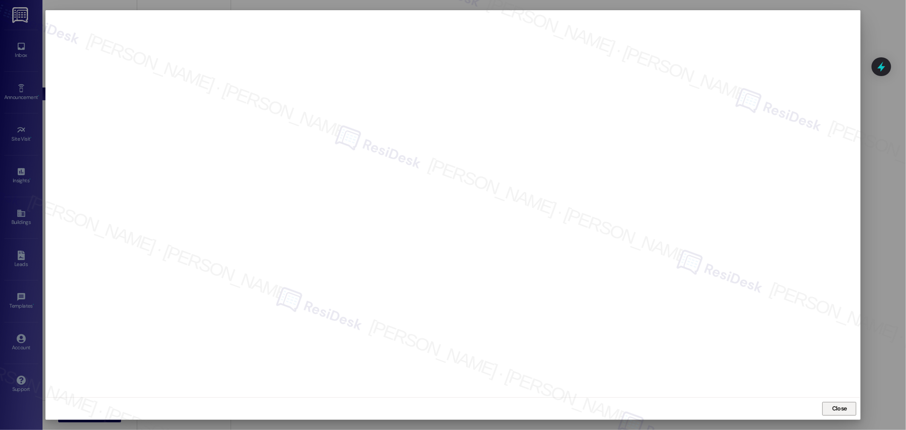
click at [840, 410] on span "Close" at bounding box center [839, 408] width 15 height 9
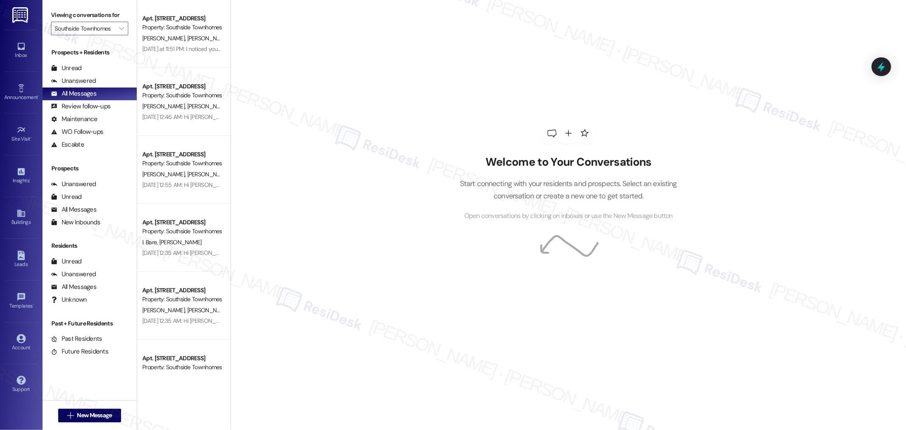
click at [334, 145] on div "Welcome to Your Conversations Start connecting with your residents and prospect…" at bounding box center [569, 215] width 676 height 430
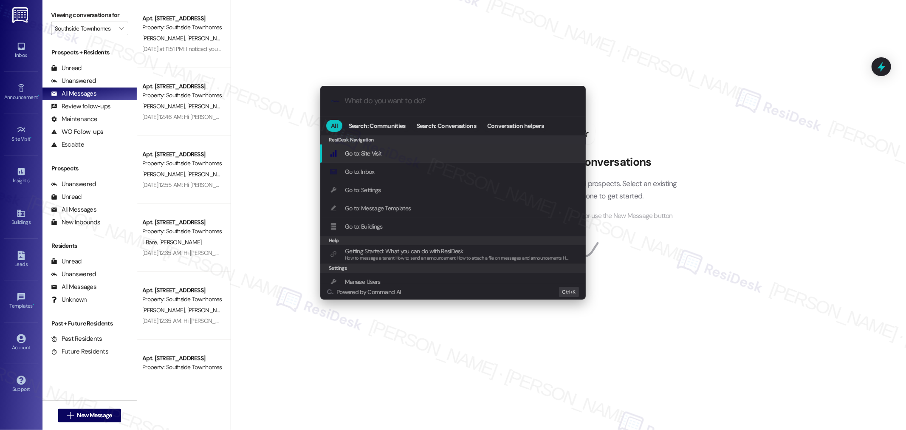
click at [387, 92] on div ".cls-1{fill:#0a055f;}.cls-2{fill:#0cc4c4;} resideskLogoBlueOrange" at bounding box center [453, 101] width 266 height 30
click at [418, 99] on input "What do you want to do?" at bounding box center [460, 100] width 231 height 9
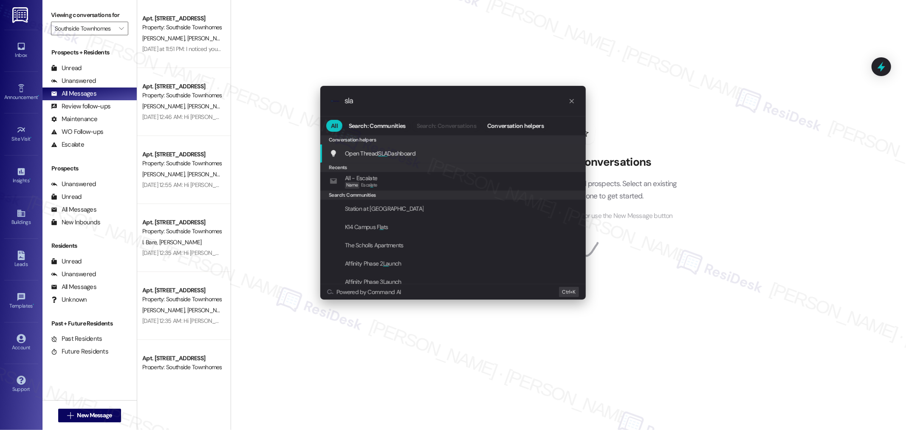
click at [413, 147] on div "Open Thread SLA Dashboard Add shortcut" at bounding box center [453, 153] width 266 height 18
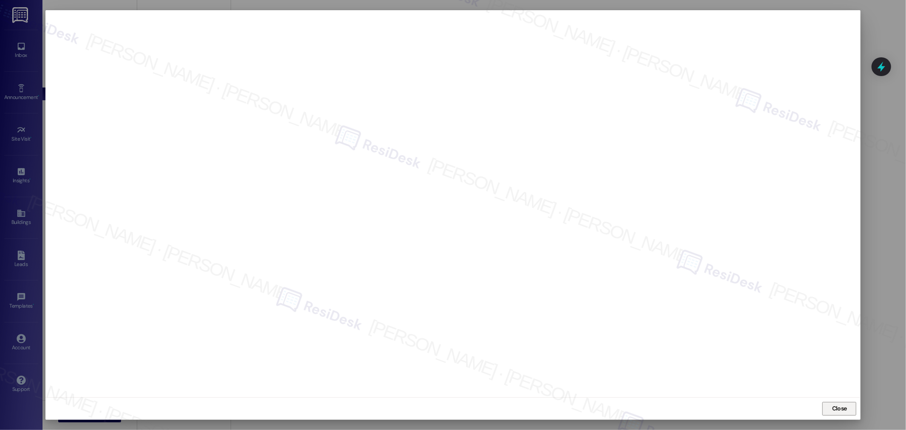
click at [848, 402] on button "Close" at bounding box center [840, 409] width 34 height 14
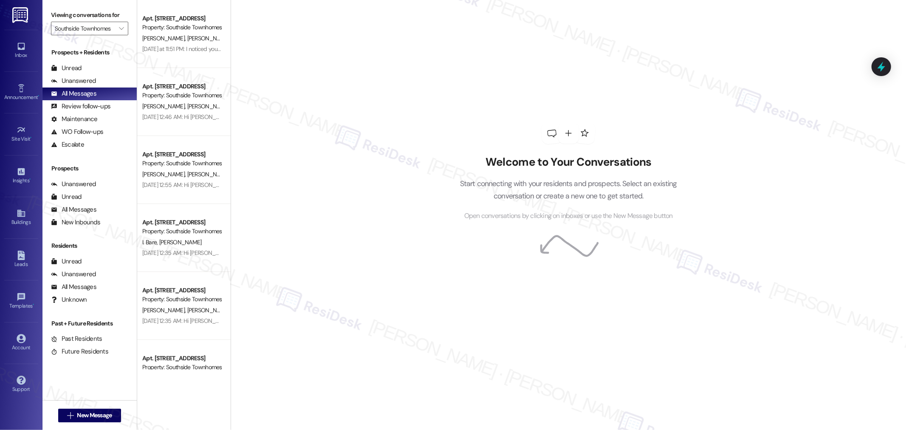
click at [591, 282] on div "Welcome to Your Conversations Start connecting with your residents and prospect…" at bounding box center [568, 172] width 255 height 344
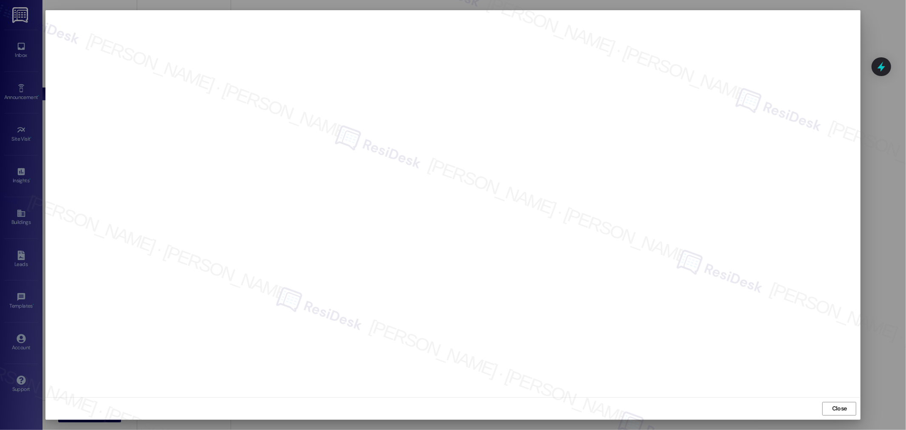
drag, startPoint x: 848, startPoint y: 404, endPoint x: 847, endPoint y: 400, distance: 4.3
click at [848, 404] on span "Close" at bounding box center [840, 408] width 18 height 13
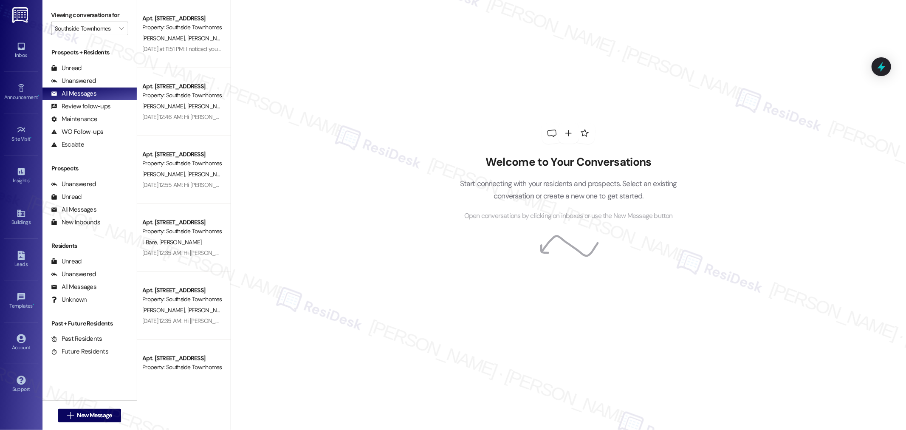
click at [837, 100] on div "Welcome to Your Conversations Start connecting with your residents and prospect…" at bounding box center [569, 215] width 676 height 430
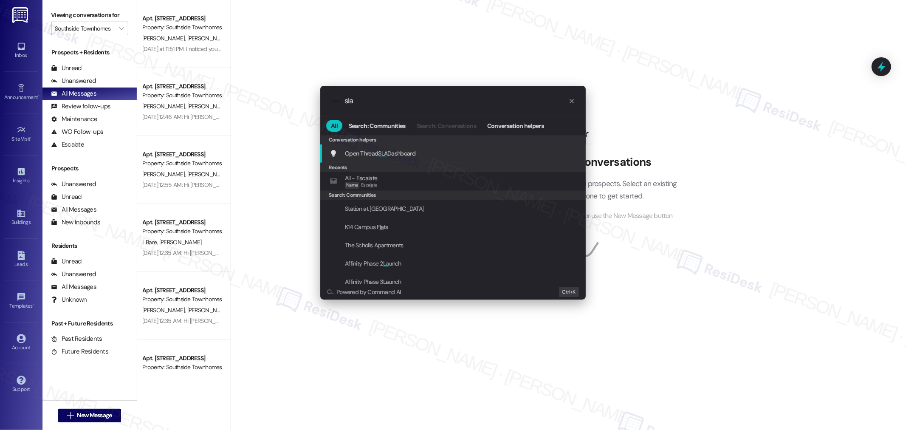
click at [485, 147] on div "Open Thread SLA Dashboard Add shortcut" at bounding box center [453, 153] width 266 height 18
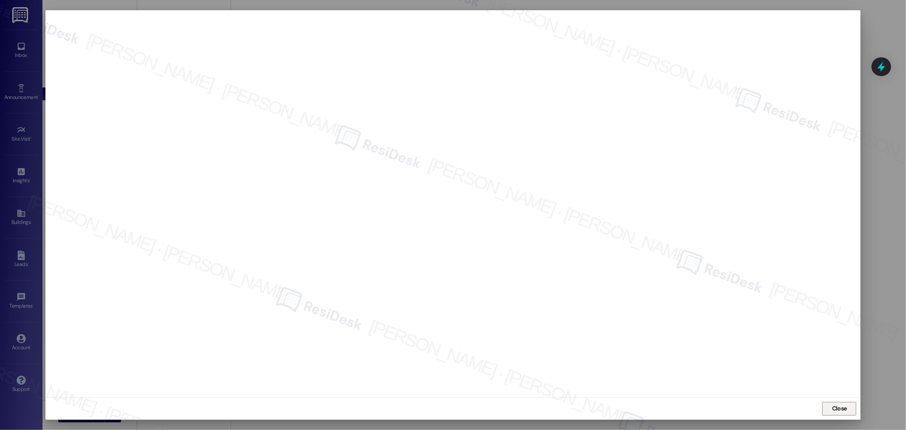
click at [843, 408] on span "Close" at bounding box center [839, 408] width 15 height 9
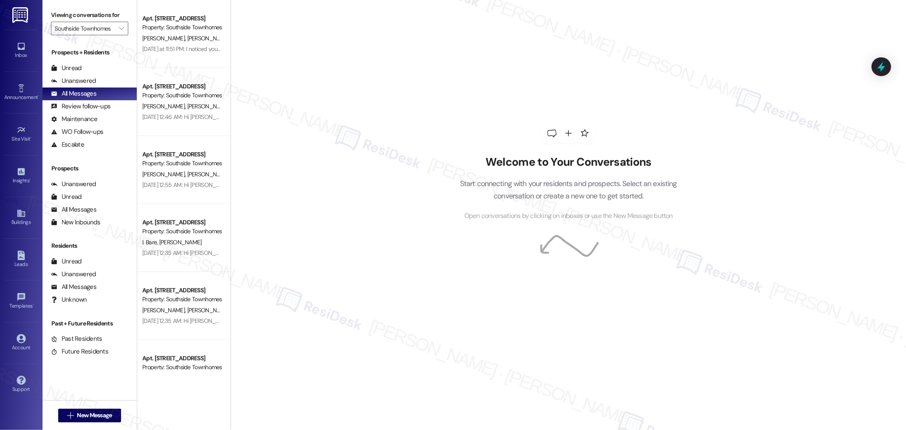
click at [717, 134] on div "Welcome to Your Conversations Start connecting with your residents and prospect…" at bounding box center [569, 215] width 676 height 430
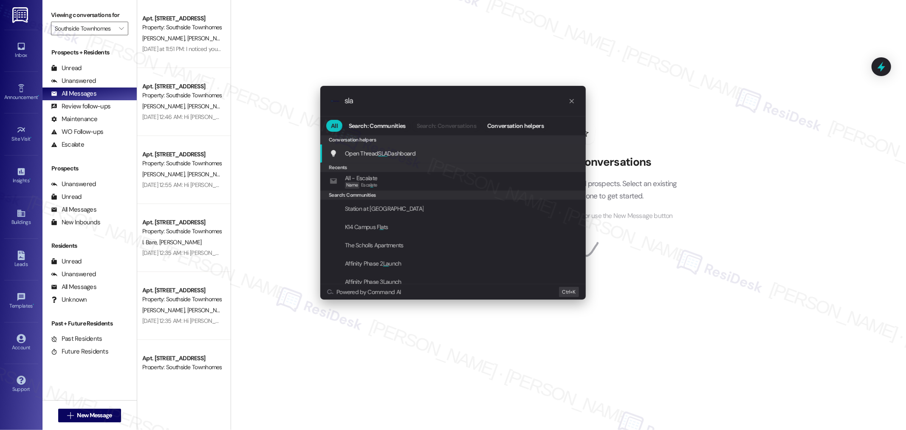
click at [402, 147] on div "Open Thread SLA Dashboard Add shortcut" at bounding box center [453, 153] width 266 height 18
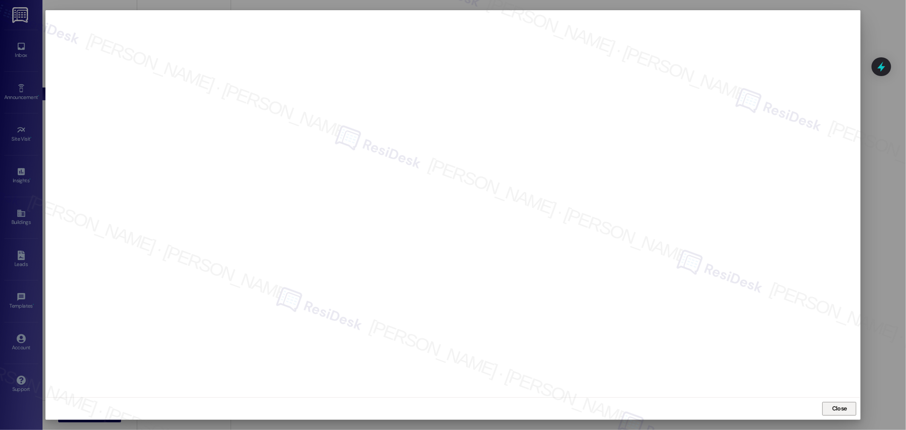
click at [853, 413] on button "Close" at bounding box center [840, 409] width 34 height 14
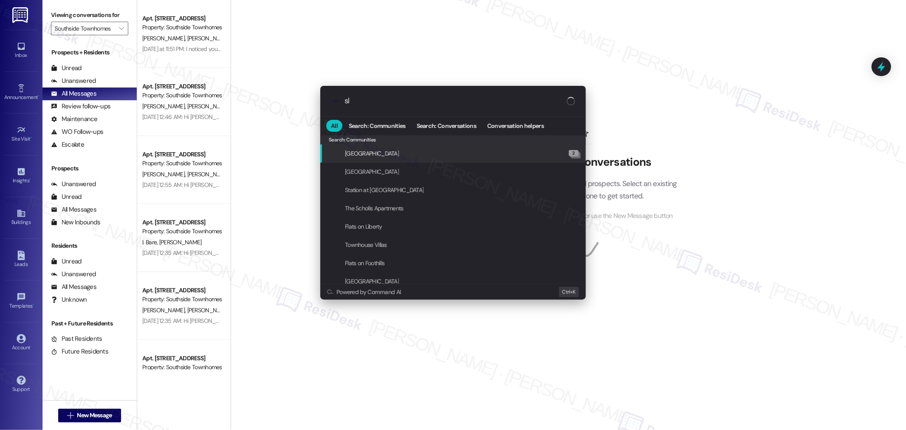
type input "sla"
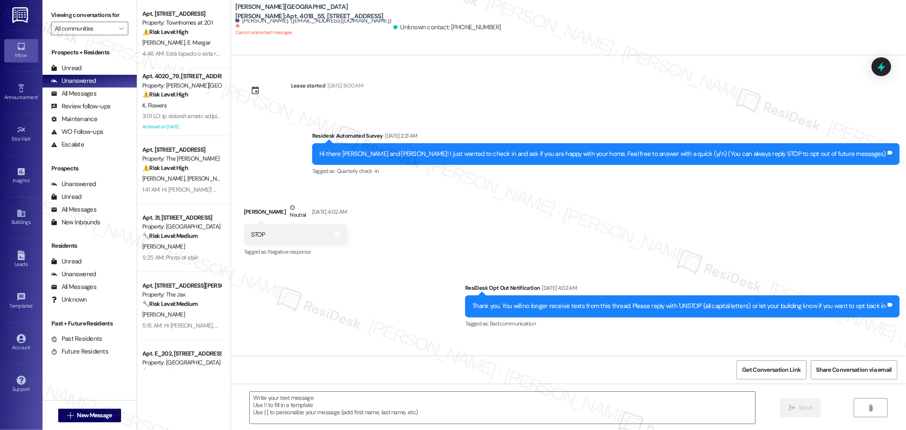
type textarea "Fetching suggested responses. Please feel free to read through the conversation…"
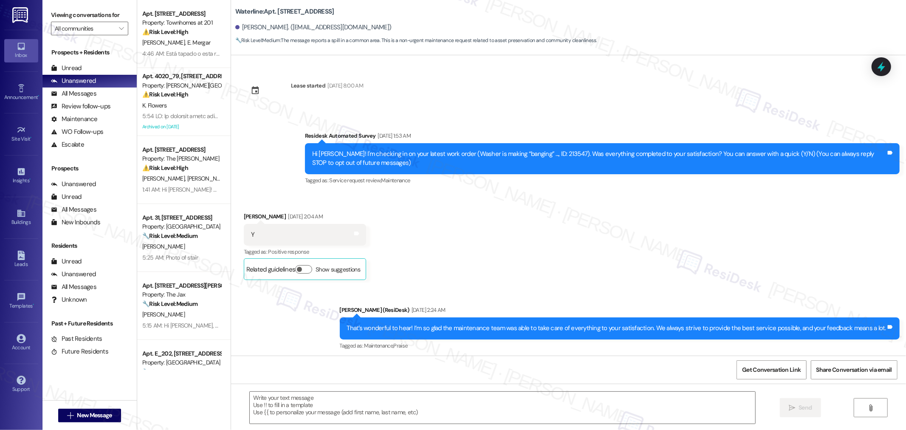
type textarea "Fetching suggested responses. Please feel free to read through the conversation…"
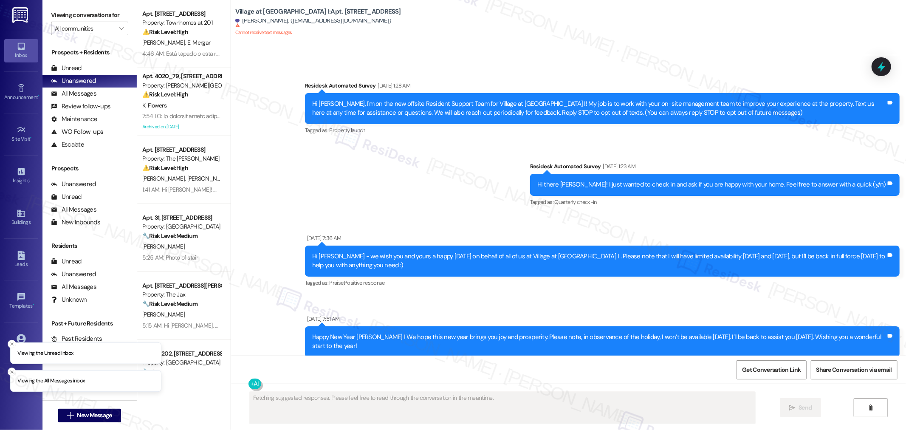
scroll to position [1716, 0]
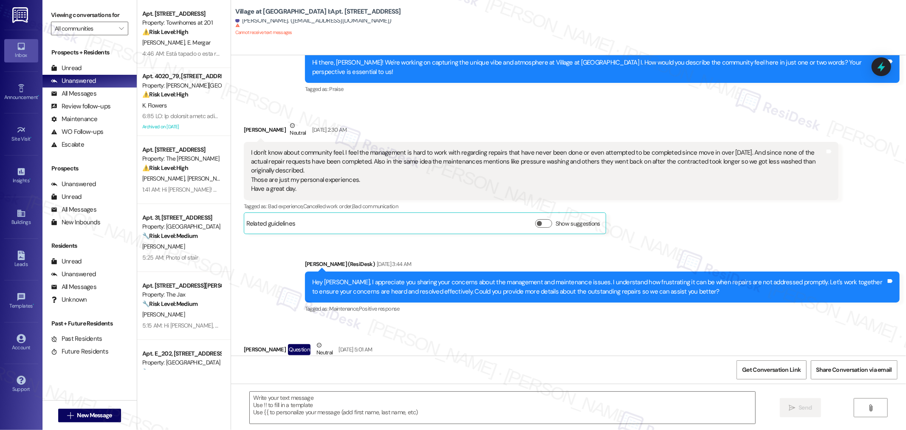
type textarea "Fetching suggested responses. Please feel free to read through the conversation…"
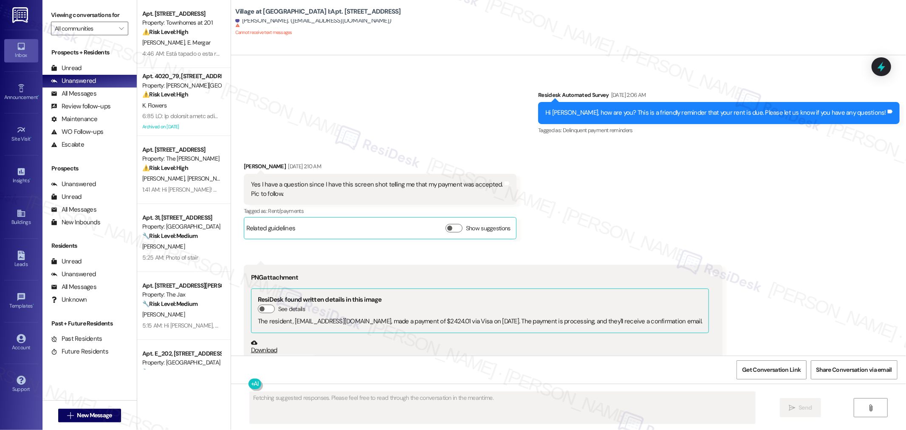
scroll to position [2879, 0]
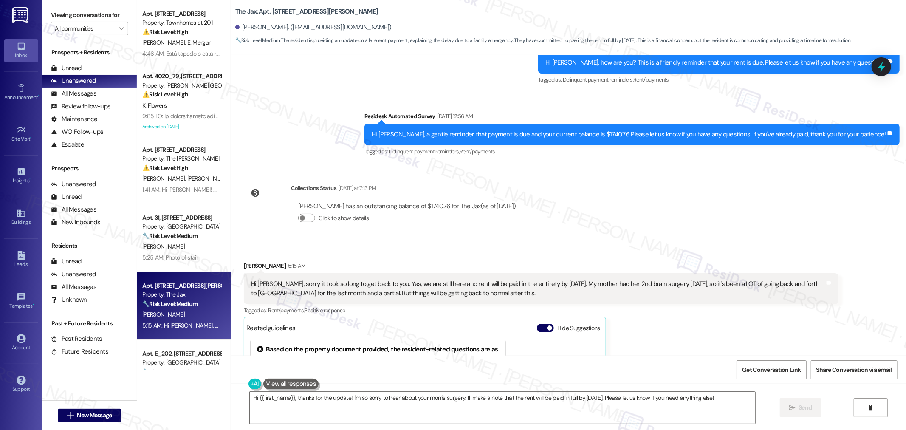
scroll to position [8475, 0]
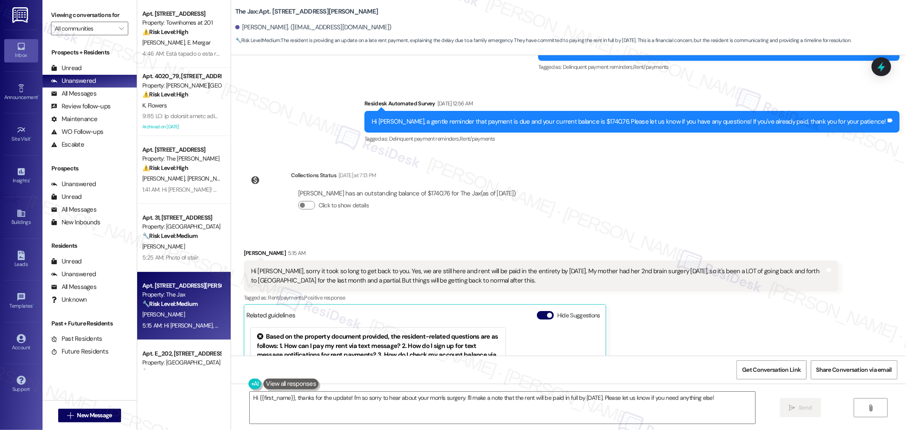
click at [422, 267] on div "Hi [PERSON_NAME], sorry it took so long to get back to you. Yes, we are still h…" at bounding box center [538, 276] width 574 height 18
click at [422, 267] on div "Hi Sarah, sorry it took so long to get back to you. Yes, we are still here and …" at bounding box center [538, 276] width 574 height 18
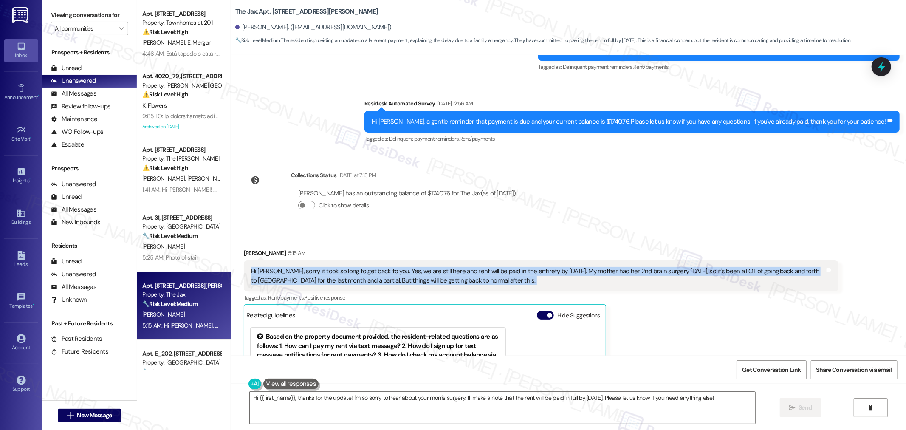
click at [422, 267] on div "Hi Sarah, sorry it took so long to get back to you. Yes, we are still here and …" at bounding box center [538, 276] width 574 height 18
copy div "Hi Sarah, sorry it took so long to get back to you. Yes, we are still here and …"
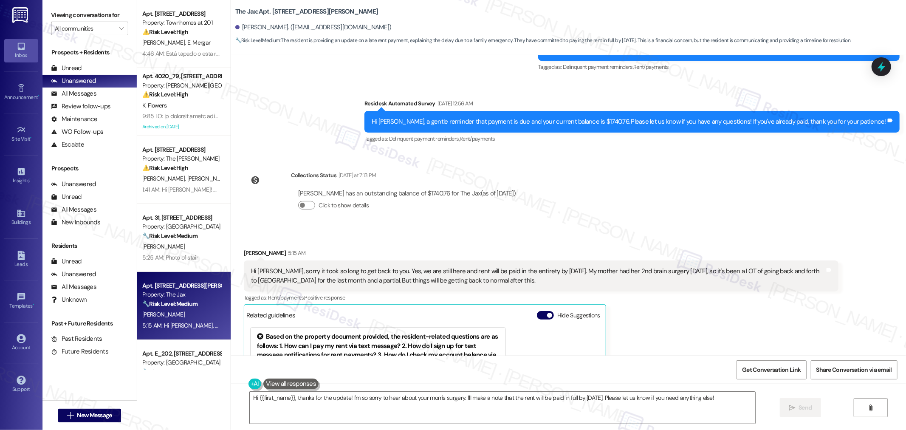
click at [729, 291] on div "Tagged as: Rent/payments , Click to highlight conversations about Rent/payments…" at bounding box center [541, 297] width 595 height 12
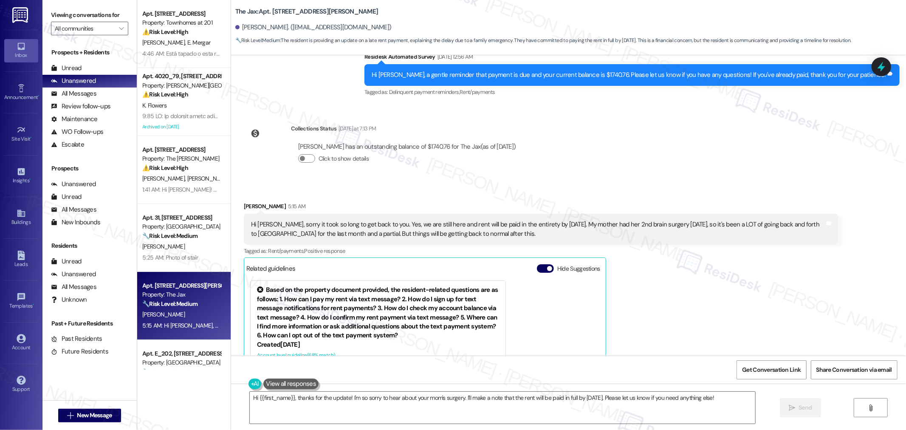
scroll to position [8570, 0]
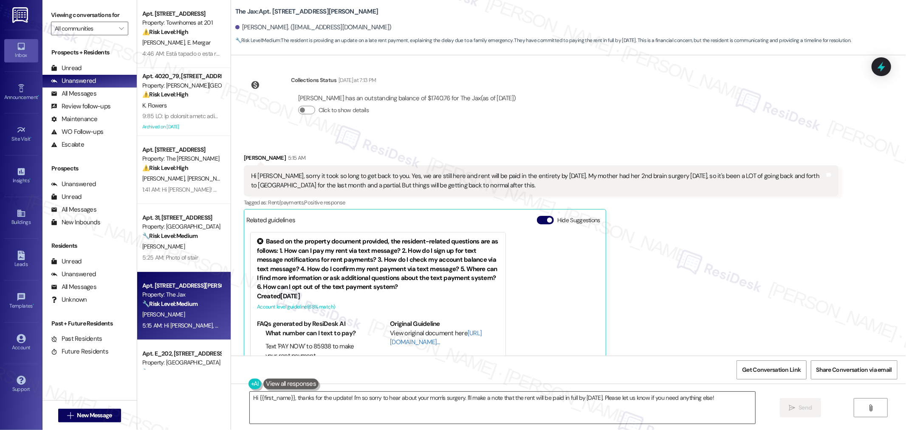
click at [563, 411] on textarea "Hi {{first_name}}, thanks for the update! I'm so sorry to hear about your mom's…" at bounding box center [503, 408] width 506 height 32
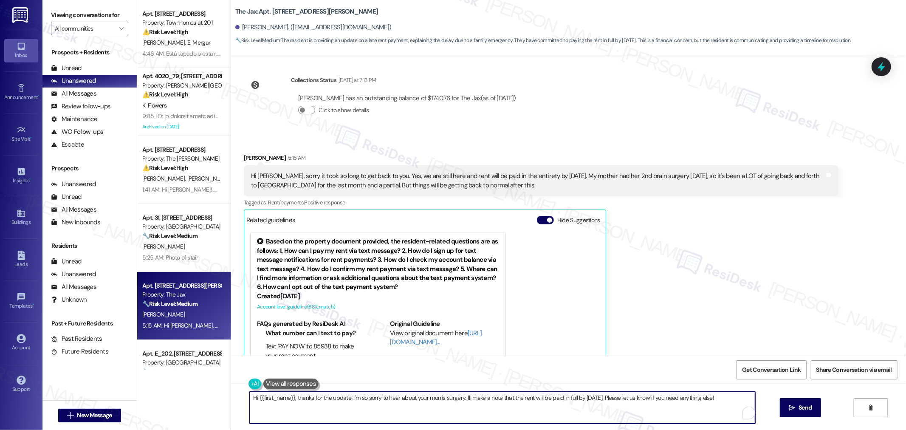
click at [564, 401] on textarea "Hi {{first_name}}, thanks for the update! I'm so sorry to hear about your mom's…" at bounding box center [503, 408] width 506 height 32
paste textarea "thank you for getting back to me and for sharing this update. I’m so sorry to h…"
click at [248, 400] on textarea "thank you for getting back to me and for sharing this update. I’m so sorry to h…" at bounding box center [499, 408] width 506 height 32
click at [390, 397] on textarea "Thank you for getting back to me and for sharing this update. I’m so sorry to h…" at bounding box center [499, 408] width 506 height 32
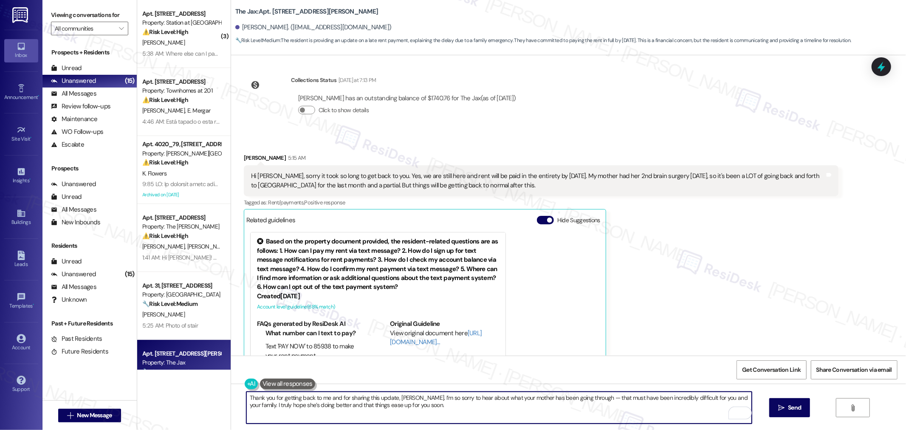
click at [540, 409] on textarea "Thank you for getting back to me and for sharing this update, Lawren. I’m so so…" at bounding box center [499, 408] width 506 height 32
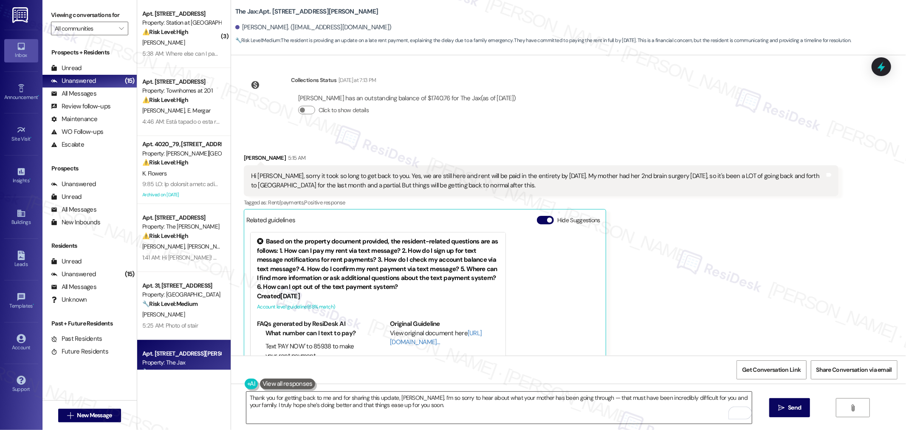
click at [427, 407] on textarea "Thank you for getting back to me and for sharing this update, Lawren. I’m so so…" at bounding box center [499, 408] width 506 height 32
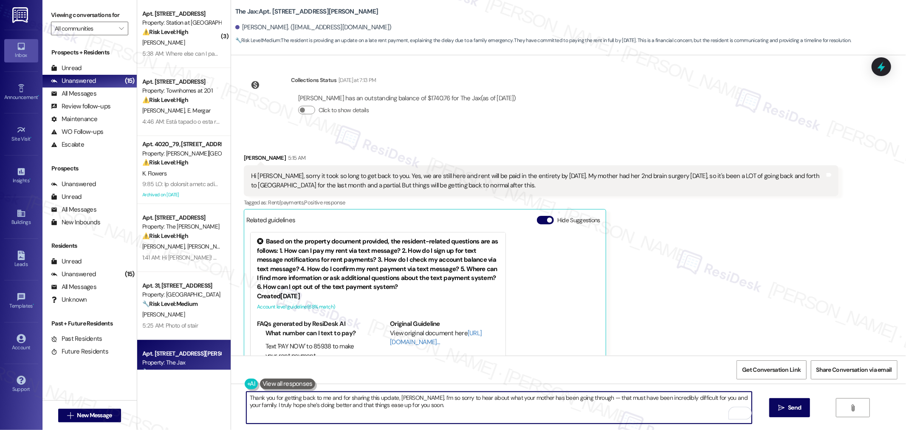
paste textarea "Thanks for letting me know about the rent, and I’ll make sure our site team is …"
click at [655, 407] on textarea "Thank you for getting back to me and for sharing this update, Lawren. I’m so so…" at bounding box center [499, 408] width 506 height 32
click at [676, 404] on textarea "Thank you for getting back to me and for sharing this update, Lawren. I’m so so…" at bounding box center [499, 408] width 506 height 32
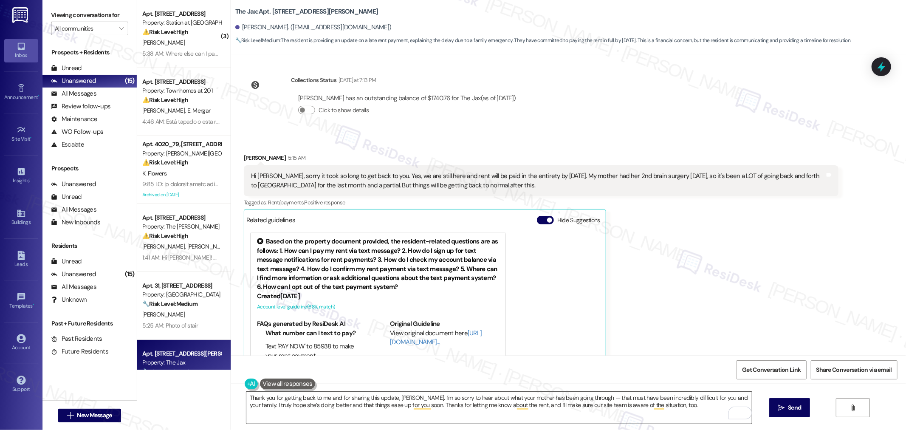
click at [674, 399] on textarea "Thank you for getting back to me and for sharing this update, Lawren. I’m so so…" at bounding box center [499, 408] width 506 height 32
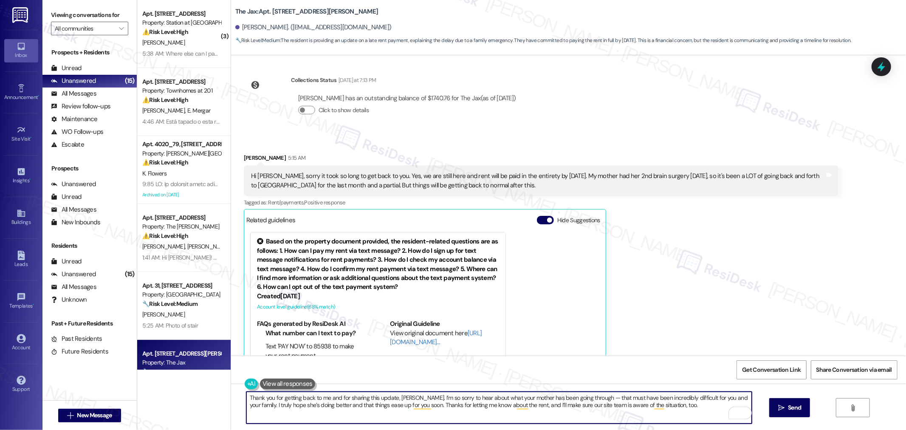
click at [676, 407] on textarea "Thank you for getting back to me and for sharing this update, Lawren. I’m so so…" at bounding box center [499, 408] width 506 height 32
paste textarea "and we’ll look forward to receiving payment by Friday."
click at [557, 417] on textarea "Thank you for getting back to me and for sharing this update, Lawren. I’m so so…" at bounding box center [499, 408] width 506 height 32
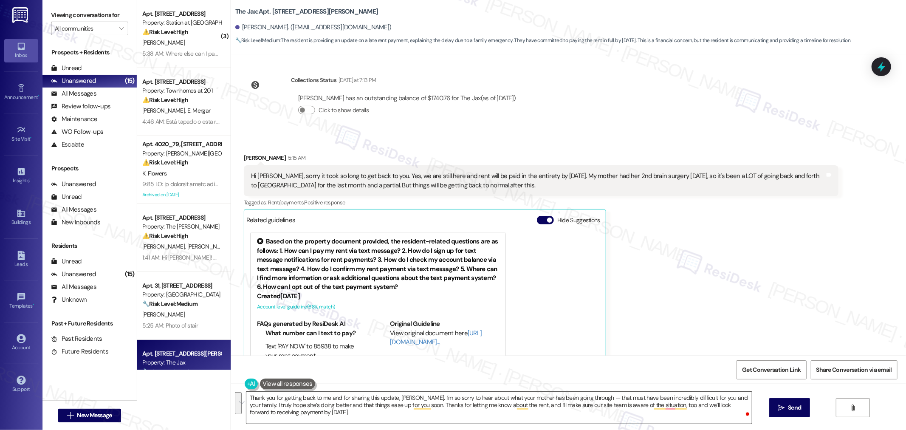
click at [557, 401] on textarea "Thank you for getting back to me and for sharing this update, Lawren. I’m so so…" at bounding box center [499, 408] width 506 height 32
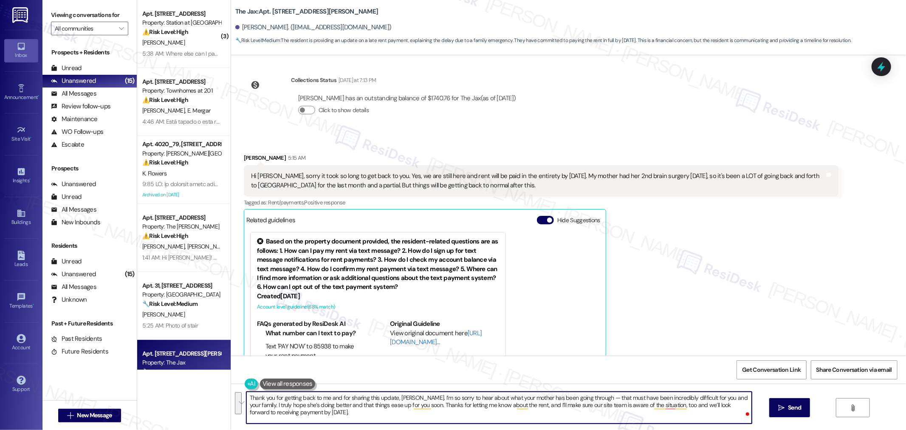
paste textarea "what your mother has been going through — I can only imagine how difficult this…"
click at [252, 404] on textarea "Thank you for getting back to me and for sharing this update, Lawren. I’m so so…" at bounding box center [499, 408] width 506 height 32
type textarea "Thank you for getting back to me and for sharing this update, Lawren. I’m so so…"
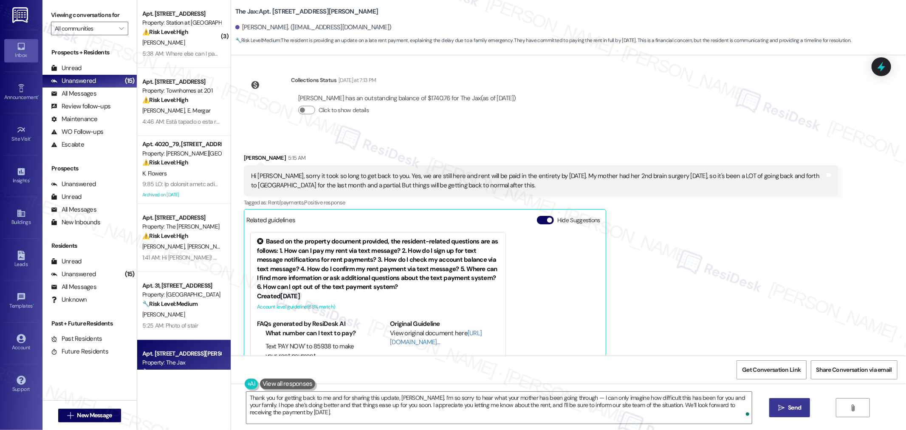
click at [789, 401] on button " Send" at bounding box center [789, 407] width 41 height 19
drag, startPoint x: 255, startPoint y: 13, endPoint x: 290, endPoint y: 16, distance: 35.0
click at [290, 16] on div "The Jax: Apt. 12P, 9685 SW Johnson St Lawren Anderson. (lawrenanderson@gmail.co…" at bounding box center [568, 23] width 675 height 43
copy b "The Jax: Apt. 12P, 9685"
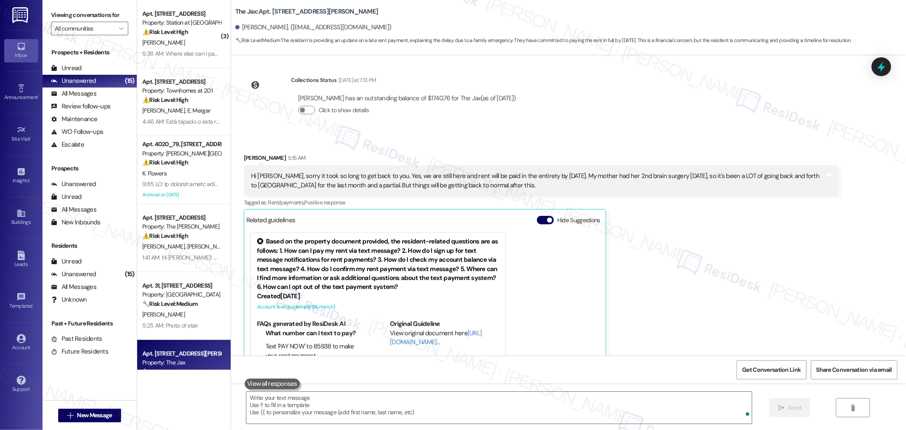
scroll to position [8570, 0]
drag, startPoint x: 228, startPoint y: 10, endPoint x: 290, endPoint y: 14, distance: 61.7
click at [290, 14] on b "The Jax: Apt. 12P, 9685 SW Johnson St" at bounding box center [306, 11] width 143 height 9
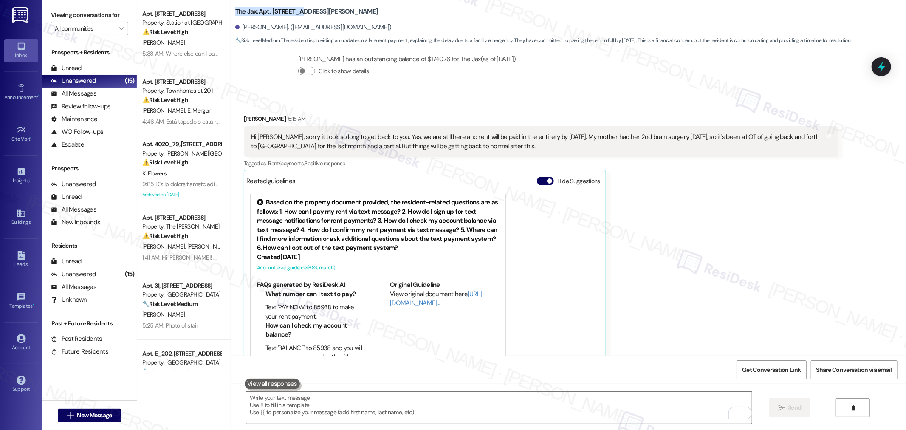
scroll to position [8638, 0]
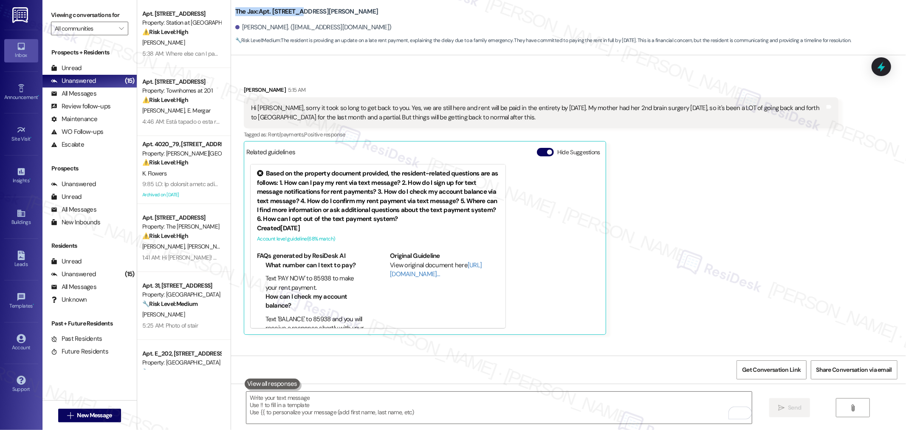
click at [282, 11] on b "The Jax: Apt. 12P, 9685 SW Johnson St" at bounding box center [306, 11] width 143 height 9
drag, startPoint x: 290, startPoint y: 11, endPoint x: 230, endPoint y: 13, distance: 60.4
click at [235, 13] on b "The Jax: Apt. 12P, 9685 SW Johnson St" at bounding box center [306, 11] width 143 height 9
copy b "The Jax: Apt. 12P, 9685"
drag, startPoint x: 236, startPoint y: 28, endPoint x: 281, endPoint y: 30, distance: 45.1
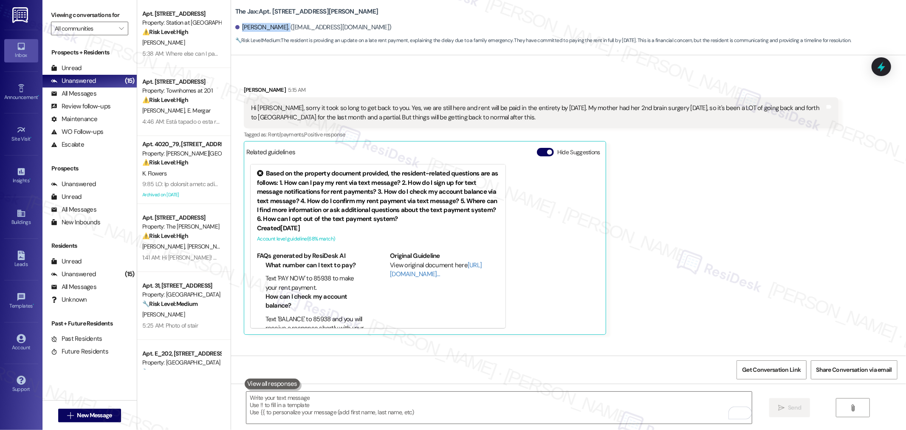
click at [281, 30] on div "Lawren Anderson. (lawrenanderson@gmail.com)" at bounding box center [313, 27] width 156 height 9
copy div "Lawren Anderson"
click at [782, 372] on span "Get Conversation Link" at bounding box center [771, 369] width 59 height 9
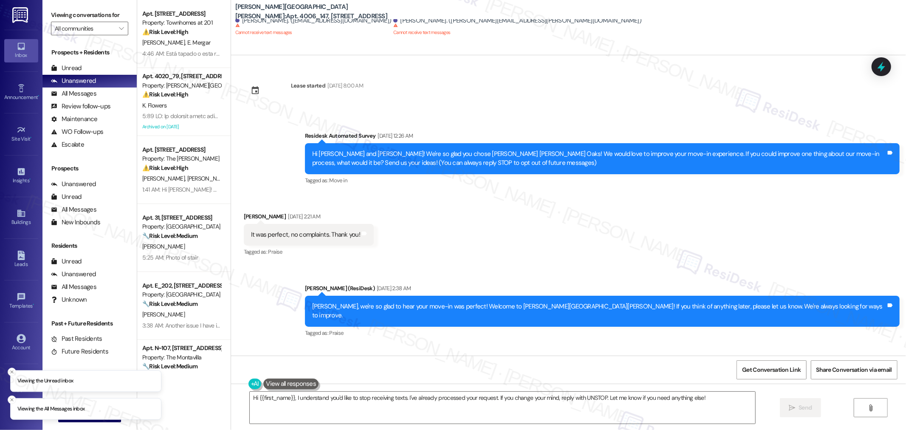
scroll to position [2202, 0]
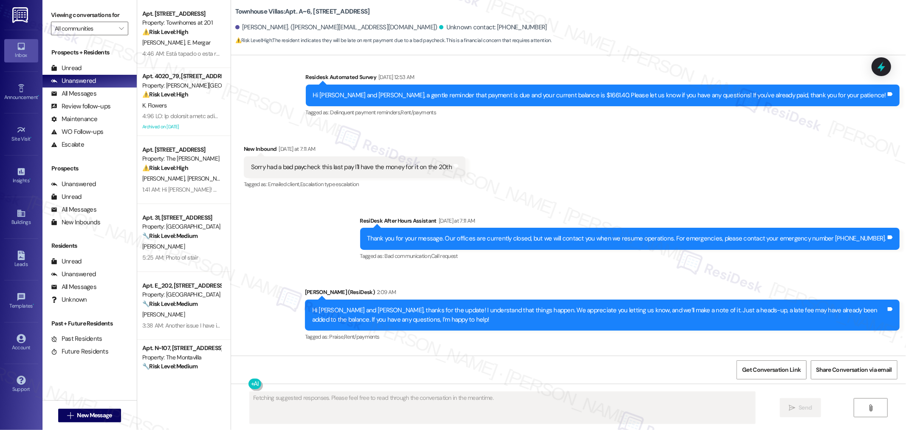
scroll to position [1790, 0]
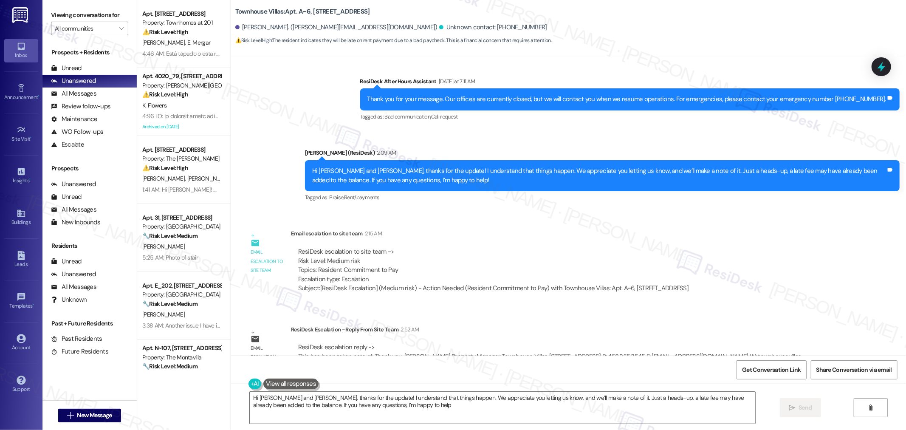
type textarea "Hi [PERSON_NAME] and [PERSON_NAME], thanks for the update! I understand that th…"
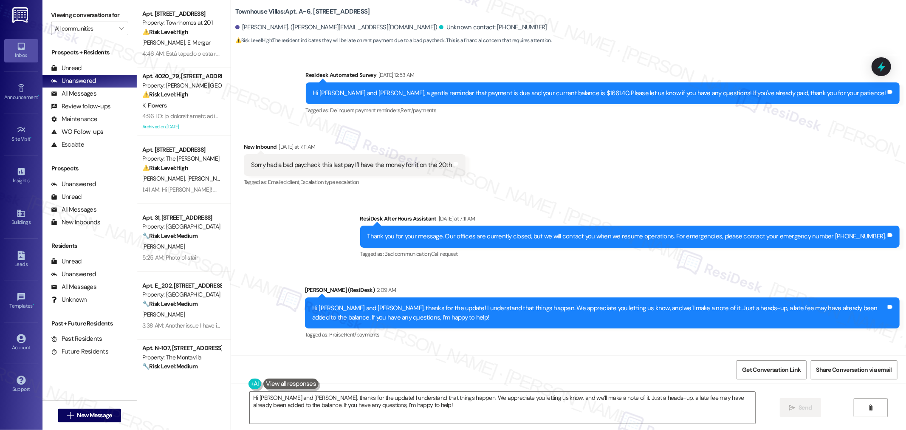
scroll to position [1602, 0]
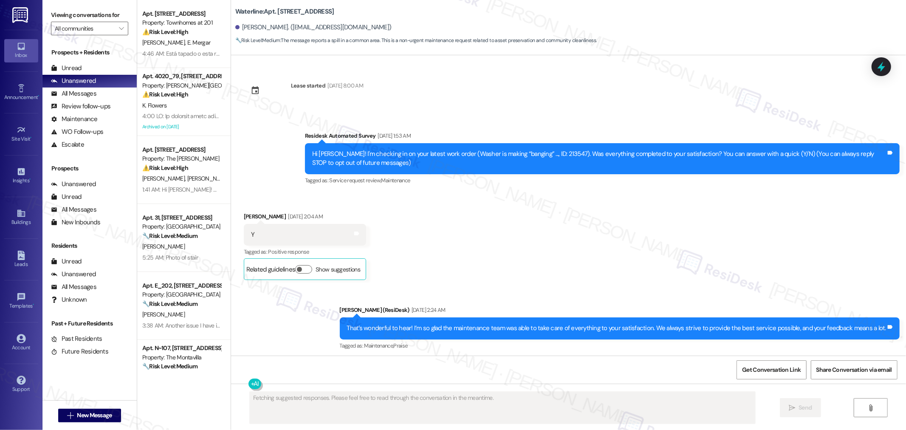
type textarea "Fetching suggested responses. Please feel free to read through the conversation…"
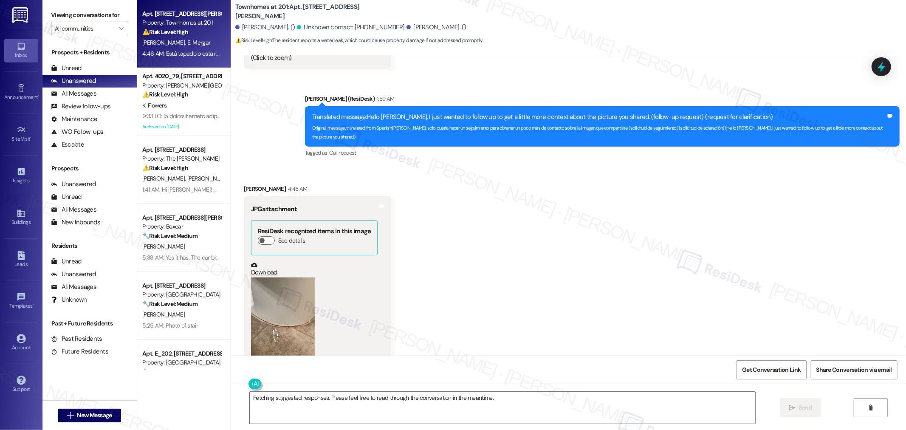
scroll to position [2467, 0]
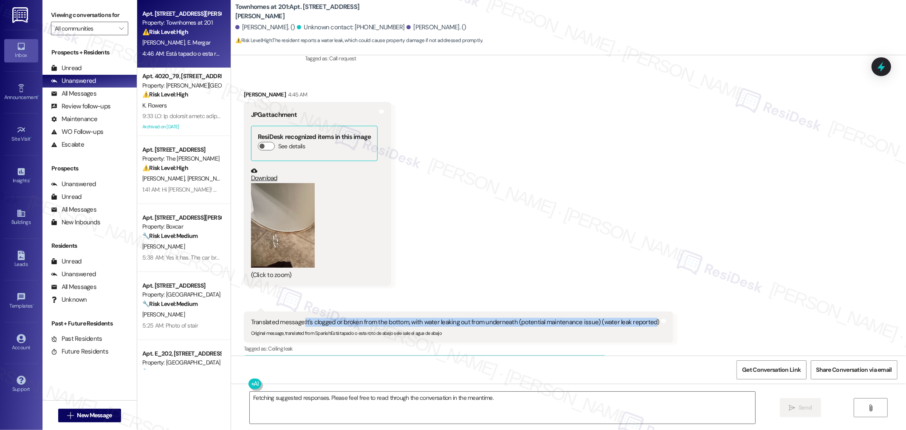
drag, startPoint x: 299, startPoint y: 294, endPoint x: 643, endPoint y: 297, distance: 344.1
click at [643, 318] on div "Translated message: It's clogged or broken from the bottom, with water leaking …" at bounding box center [455, 322] width 409 height 9
copy div "It's clogged or broken from the bottom, with water leaking out from underneath …"
click at [472, 393] on textarea "Fetching suggested responses. Please feel free to read through the conversation…" at bounding box center [503, 408] width 506 height 32
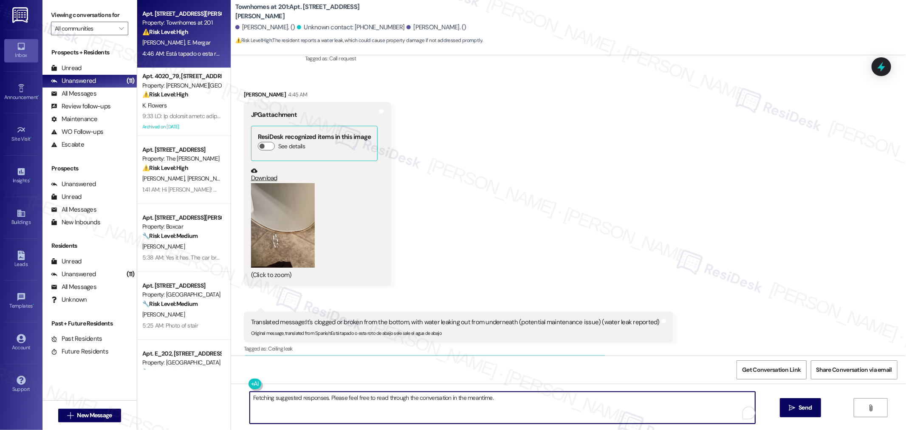
paste textarea "Thanks so much for sending the photos, and I’m sorry you’ve had to deal with th…"
click at [340, 399] on textarea "Thanks so much for sending the photos, and I’m sorry you’ve had to deal with th…" at bounding box center [499, 408] width 506 height 32
click at [443, 396] on textarea "Thanks so much for sending the photos, and I’m sorry you’ve had to deal with th…" at bounding box center [499, 408] width 506 height 32
click at [539, 399] on textarea "Thanks so much for sending the photos, and I’m sorry you’ve had to deal with th…" at bounding box center [499, 408] width 506 height 32
click at [253, 404] on textarea "Thanks so much for sending the photos, and I’m sorry you’ve had to deal with th…" at bounding box center [499, 408] width 506 height 32
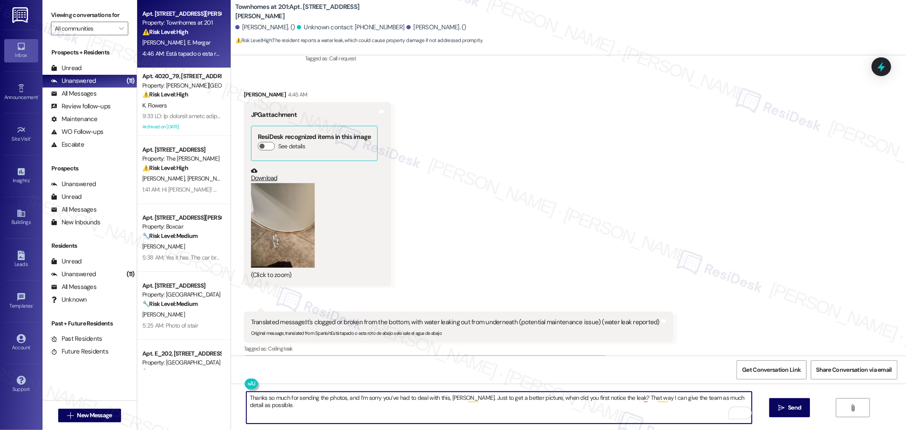
type textarea "Thanks so much for sending the photos, and I’m sorry you’ve had to deal with th…"
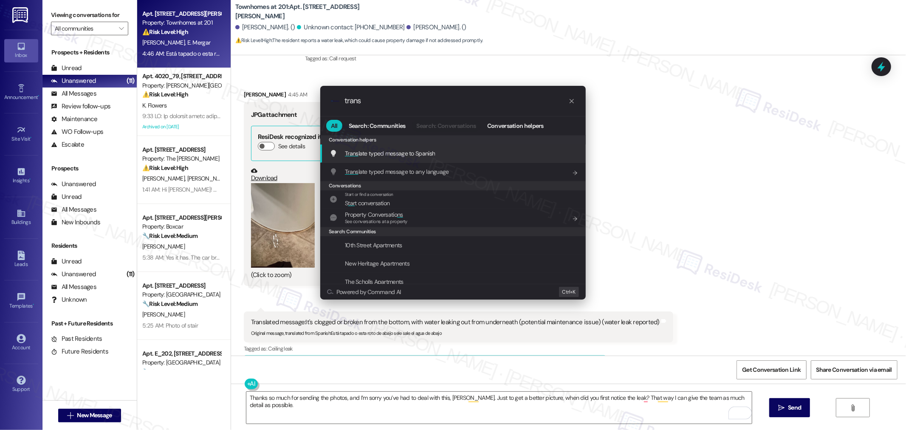
type input "trans"
click at [430, 156] on span "Trans late typed message to Spanish" at bounding box center [390, 154] width 90 height 8
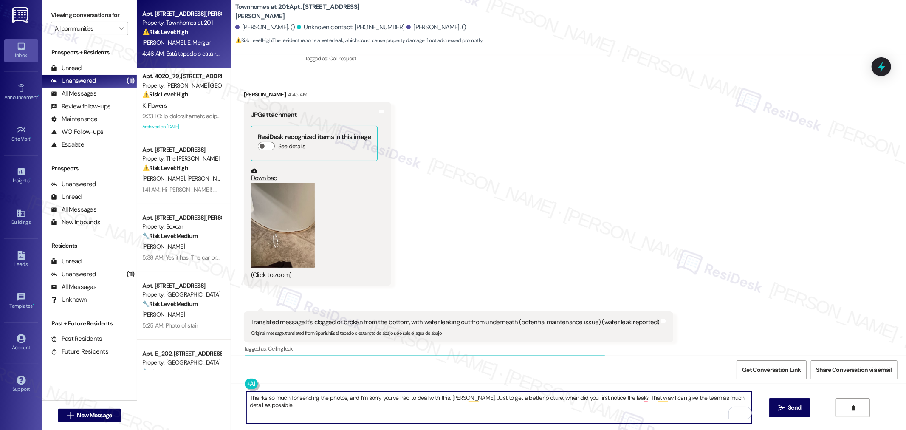
click at [261, 409] on textarea "Thanks so much for sending the photos, and I’m sorry you’ve had to deal with th…" at bounding box center [499, 408] width 506 height 32
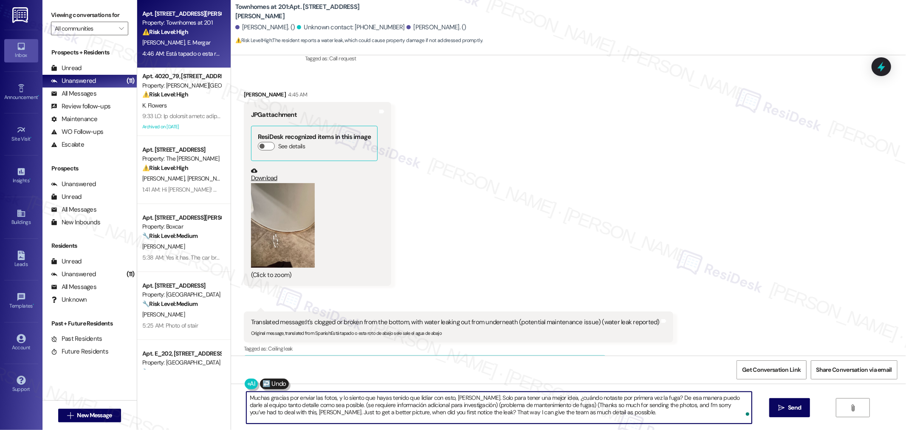
type textarea "Muchas gracias por enviar las fotos, y lo siento que hayas tenido que lidiar co…"
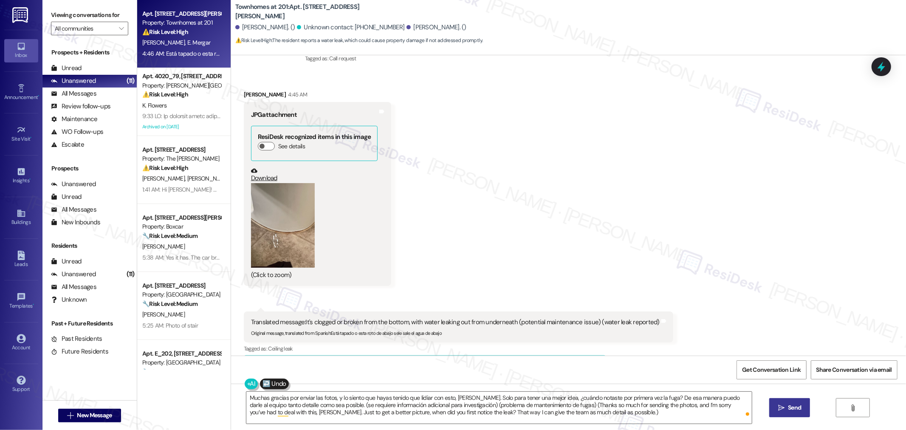
click at [803, 404] on button " Send" at bounding box center [789, 407] width 41 height 19
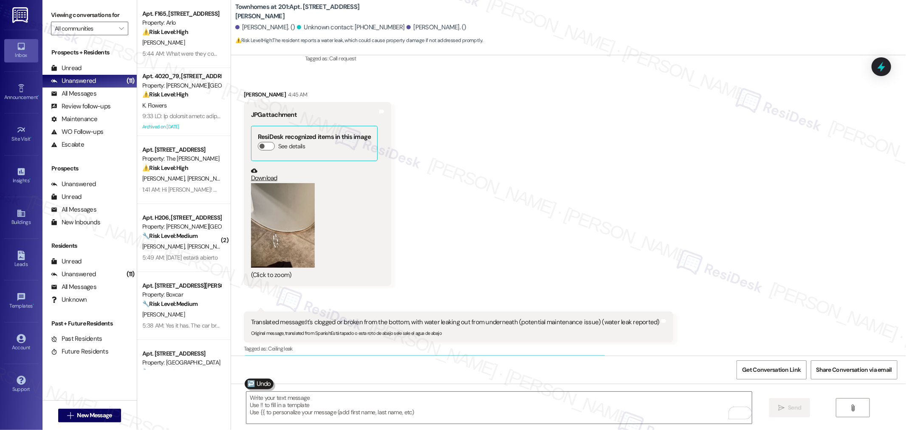
scroll to position [2544, 0]
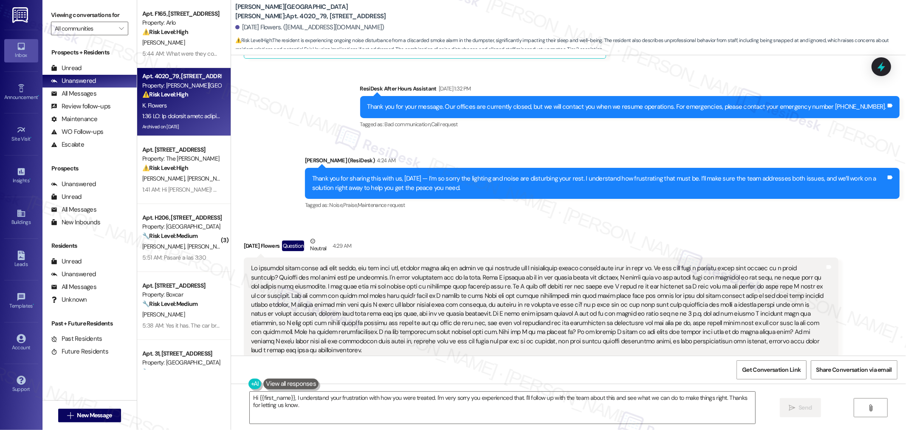
scroll to position [43725, 0]
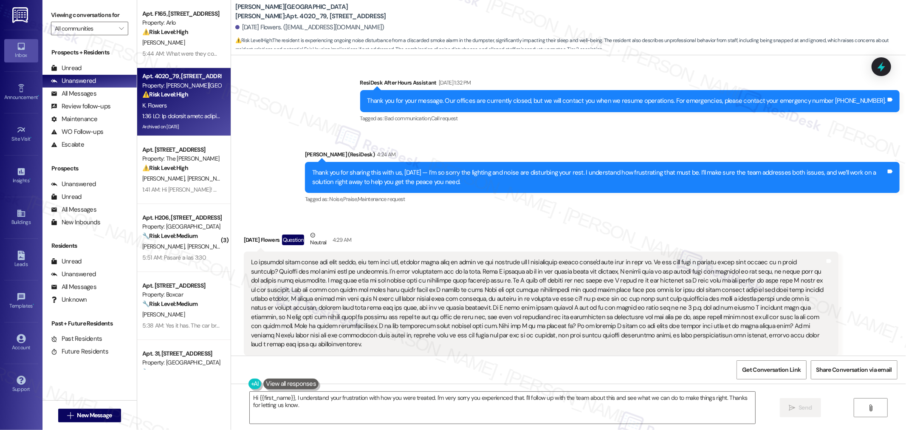
click at [668, 258] on div at bounding box center [538, 303] width 574 height 91
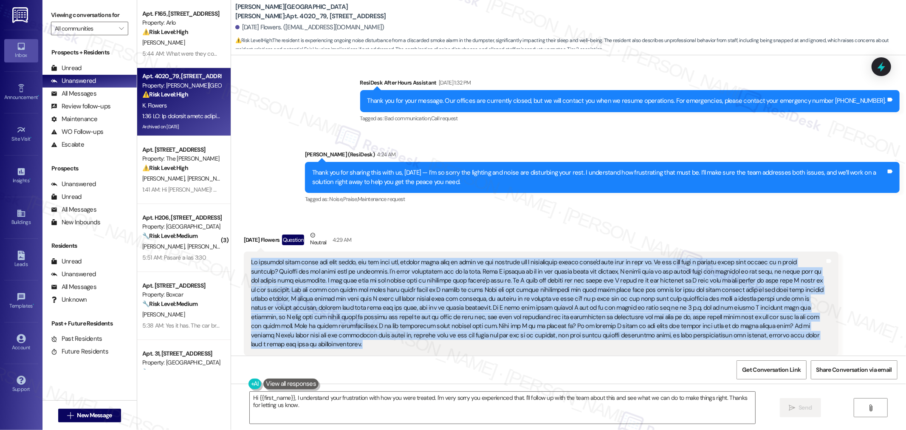
click at [668, 258] on div at bounding box center [538, 303] width 574 height 91
copy div "My neighbor smoke alarm has been fixed, but the next day, someone threw away an…"
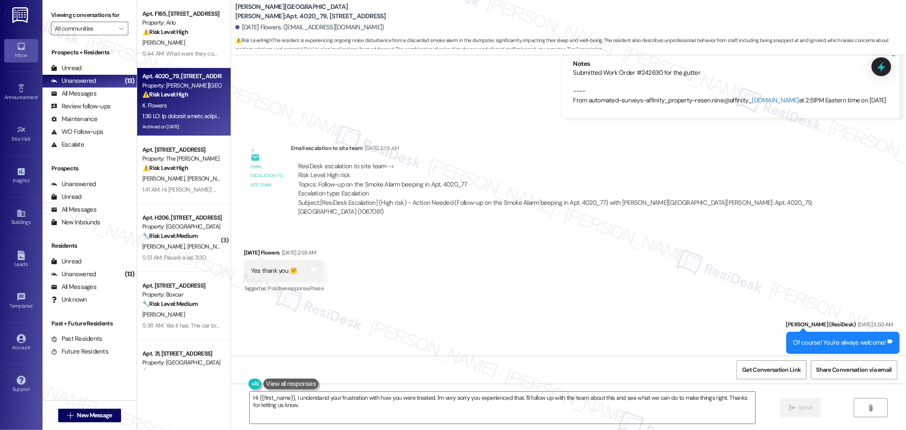
scroll to position [41506, 0]
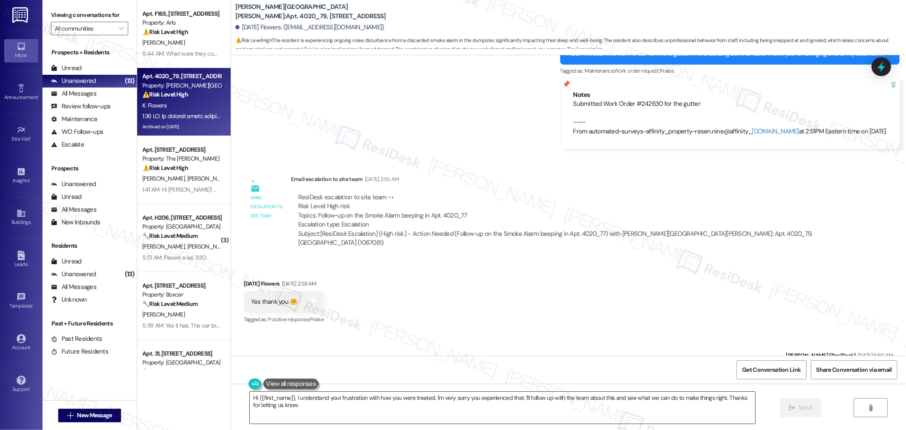
click at [415, 401] on textarea "Hi {{first_name}}, I understand your frustration with how you were treated. I'm…" at bounding box center [503, 408] width 506 height 32
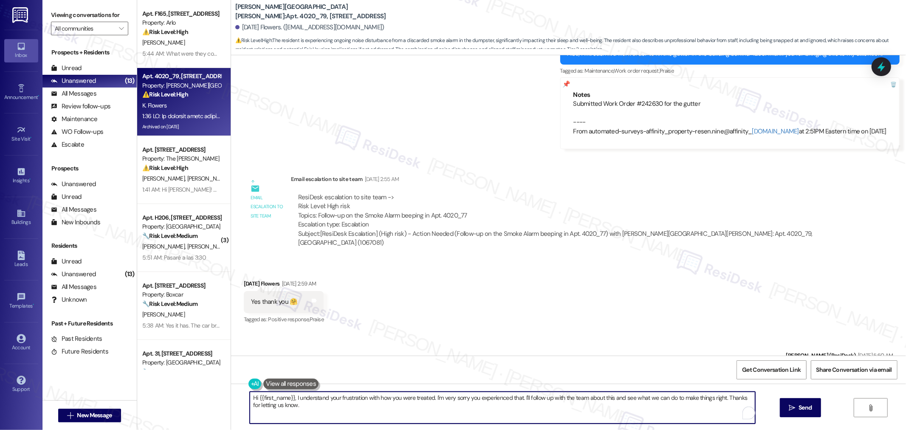
paste textarea "Thank you for sharing this with me. I’m so sorry you had to deal with the beepi…"
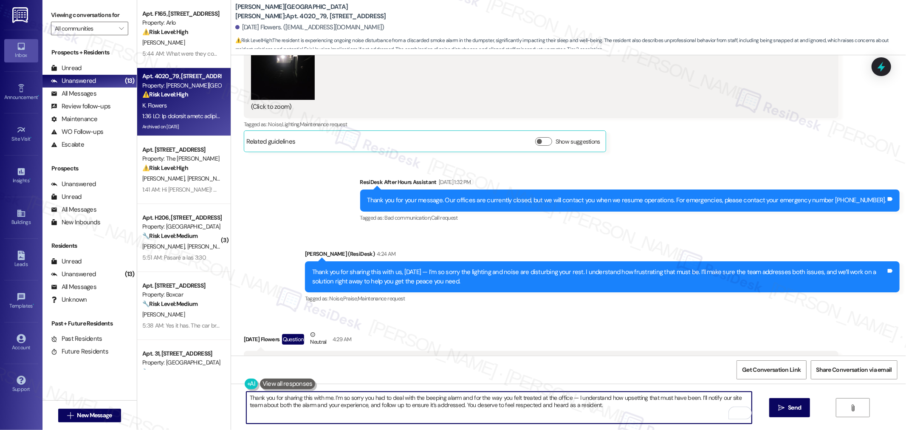
scroll to position [43489, 0]
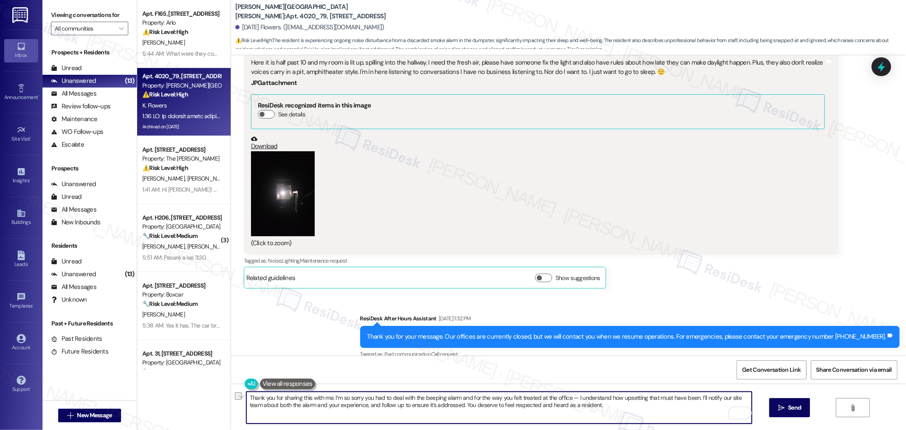
drag, startPoint x: 243, startPoint y: 396, endPoint x: 328, endPoint y: 396, distance: 85.0
click at [328, 396] on textarea "Thank you for sharing this with me. I’m so sorry you had to deal with the beepi…" at bounding box center [499, 408] width 506 height 32
paste textarea "s for keeping me informed"
click at [622, 407] on textarea "Thanks for keeping me informed., Karma. I’m so sorry you had to deal with the b…" at bounding box center [499, 408] width 506 height 32
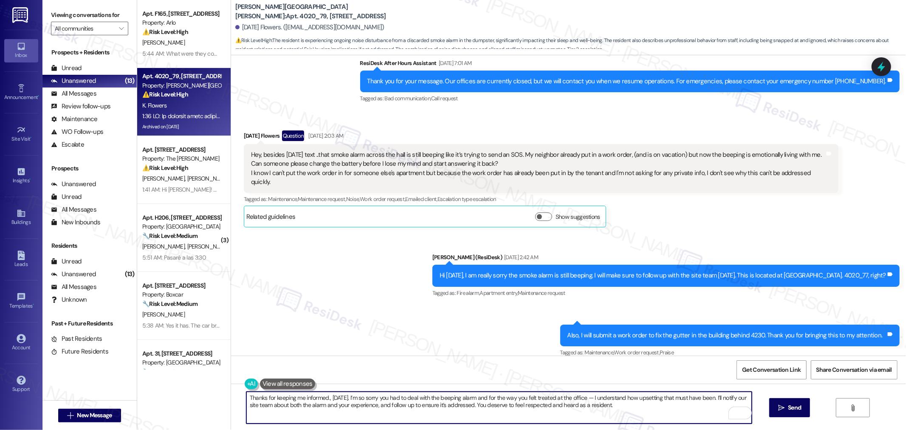
scroll to position [41223, 0]
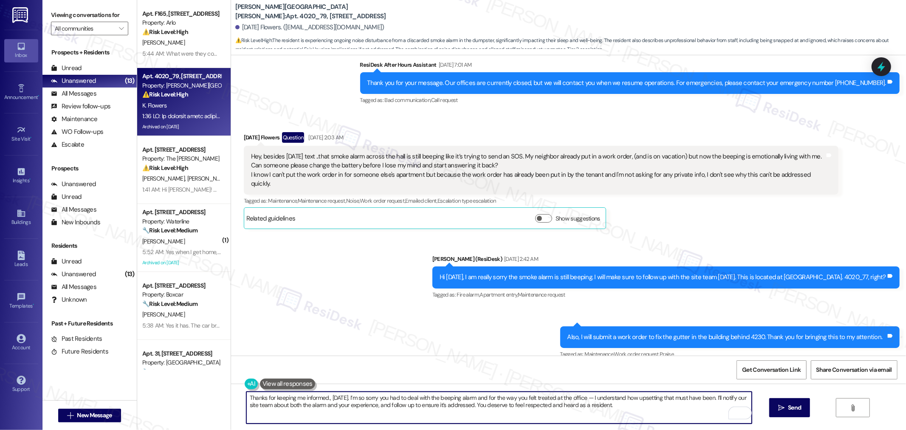
click at [343, 410] on textarea "Thanks for keeping me informed., [DATE]. I’m so sorry you had to deal with the …" at bounding box center [499, 408] width 506 height 32
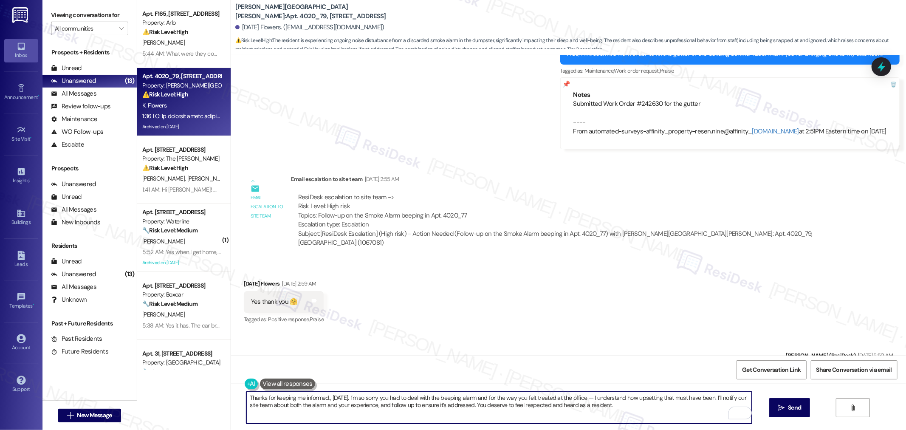
scroll to position [41553, 0]
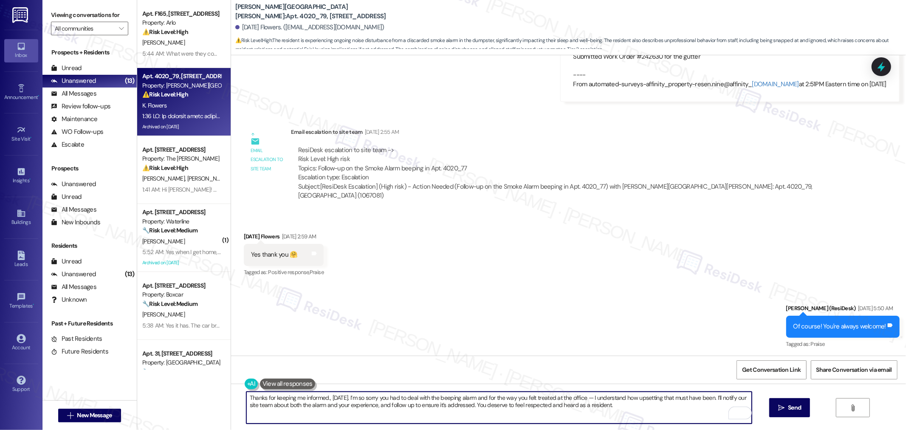
click at [629, 409] on textarea "Thanks for keeping me informed., [DATE]. I’m so sorry you had to deal with the …" at bounding box center [499, 408] width 506 height 32
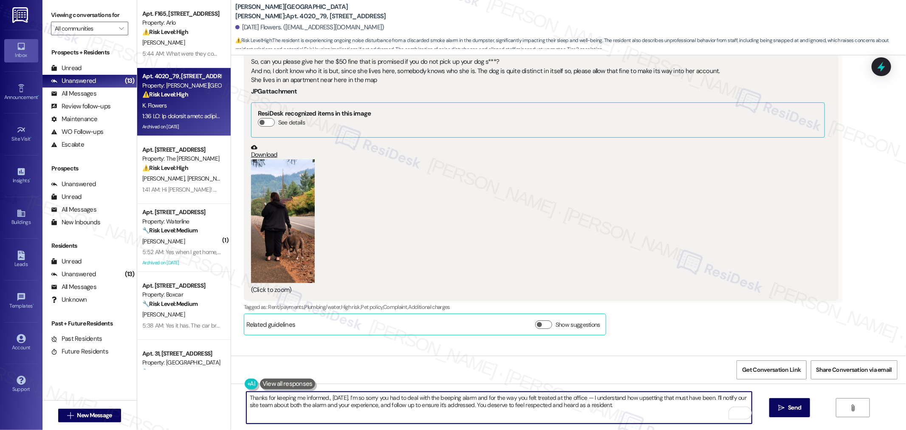
scroll to position [42120, 0]
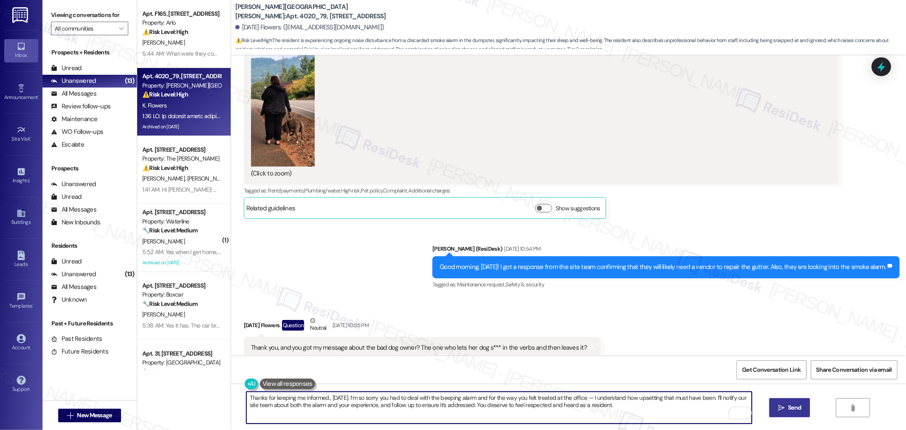
click at [789, 406] on span "Send" at bounding box center [794, 407] width 13 height 9
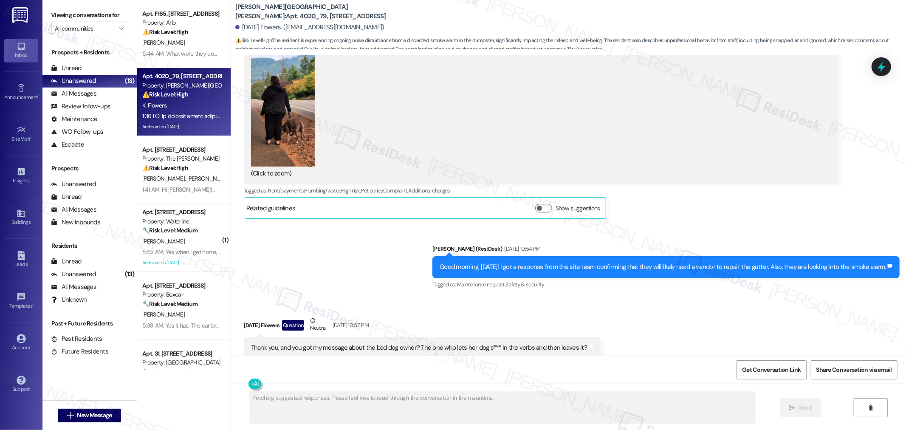
scroll to position [43536, 0]
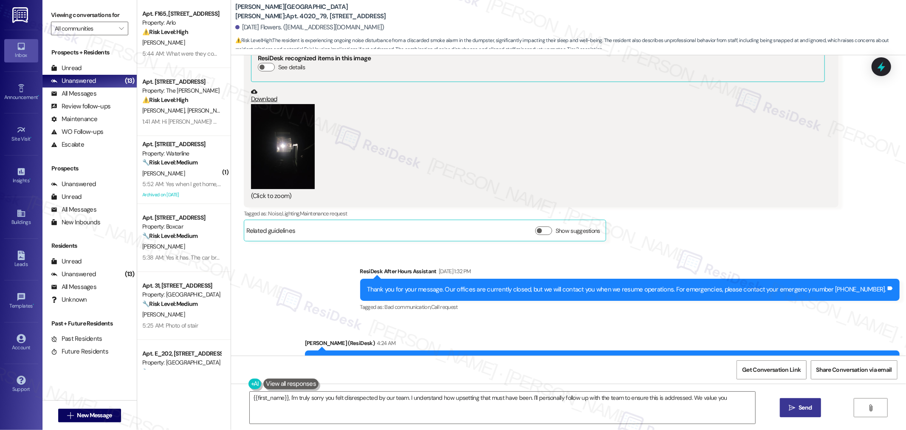
type textarea "{{first_name}}, I'm truly sorry you felt disrespected by our team. I understand…"
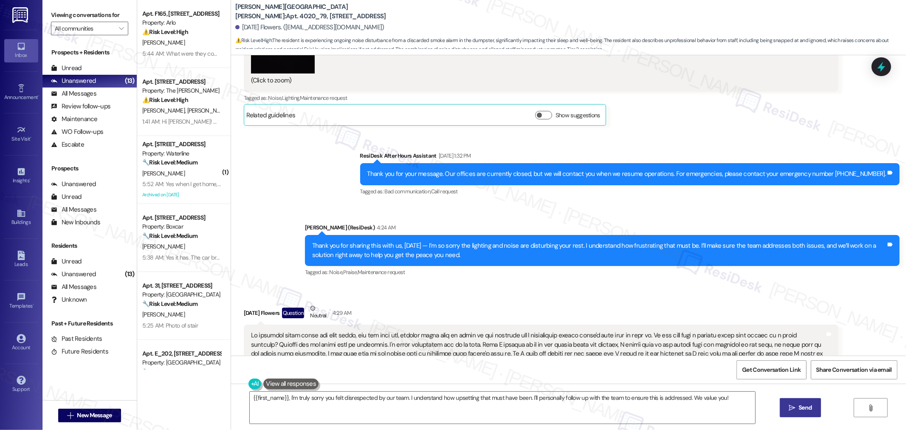
scroll to position [43793, 0]
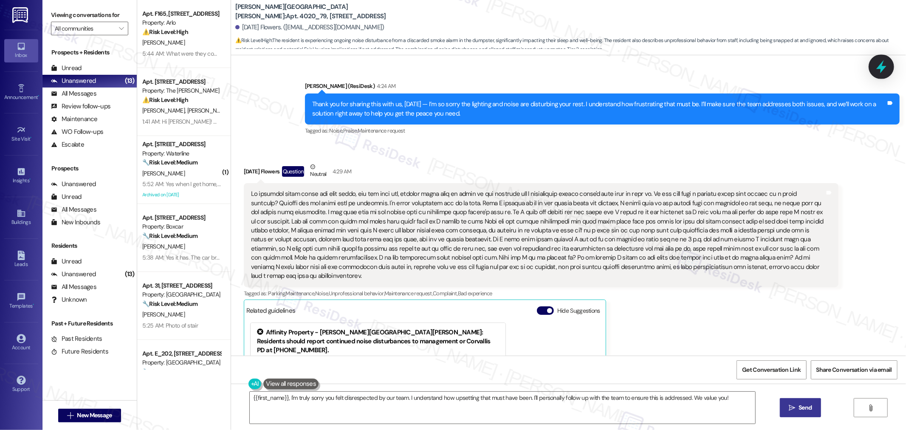
click at [881, 66] on icon at bounding box center [881, 66] width 10 height 13
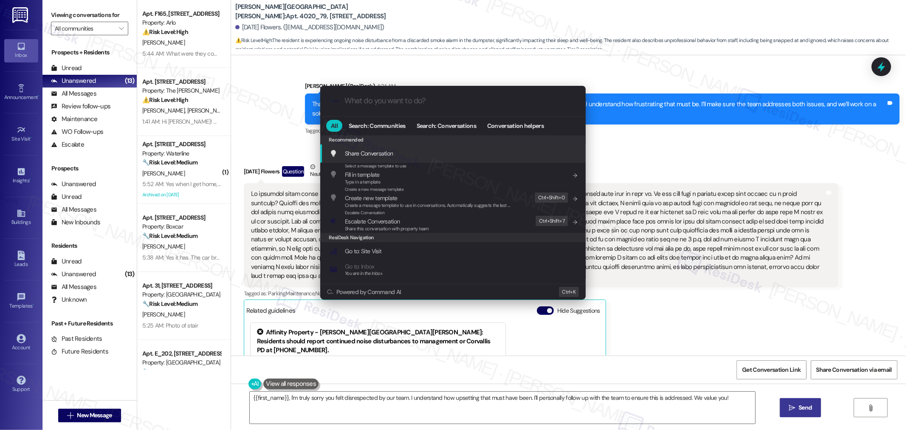
click at [421, 99] on input "What do you want to do?" at bounding box center [460, 100] width 231 height 9
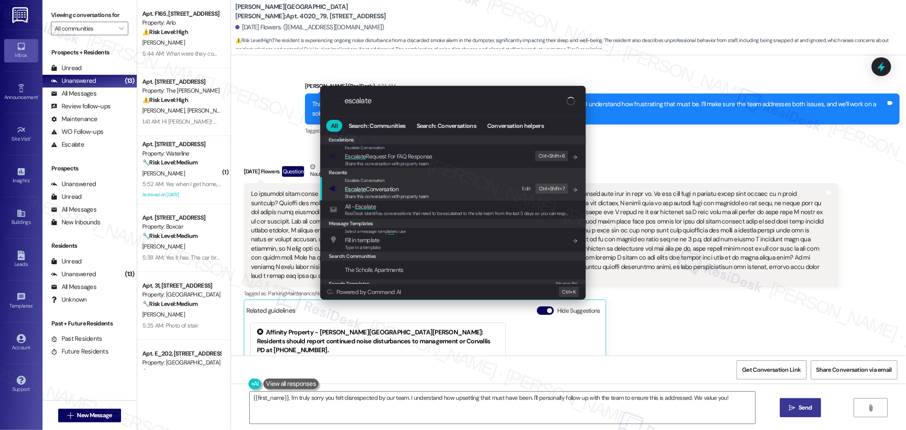
type input "escalate"
click at [435, 190] on div "Escalate Conversation Escalate Conversation Share this conversation with proper…" at bounding box center [454, 188] width 249 height 23
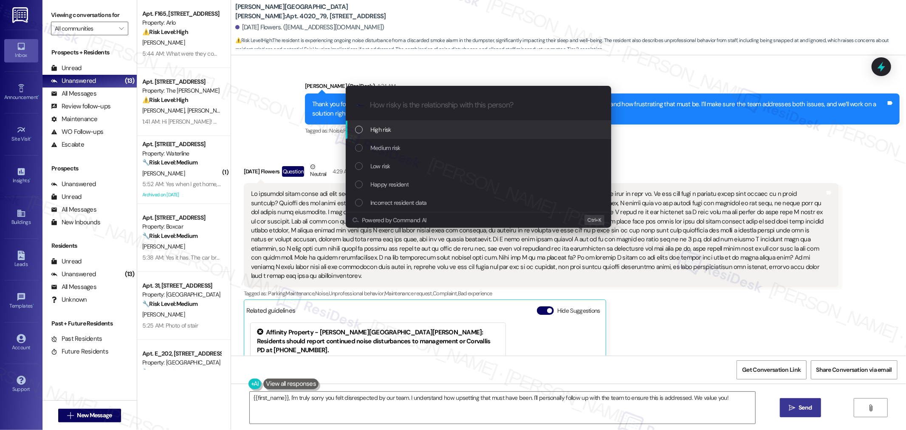
click at [416, 128] on div "High risk" at bounding box center [479, 129] width 249 height 9
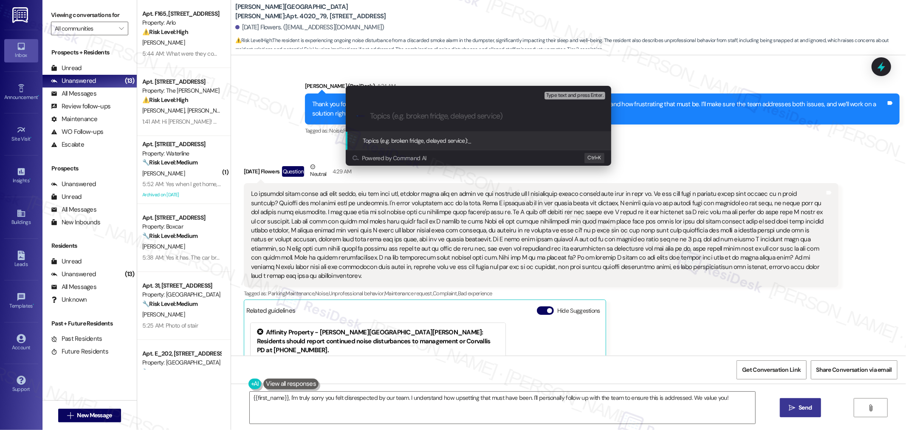
click at [419, 116] on input "Topics (e.g. broken fridge, delayed service)" at bounding box center [485, 116] width 231 height 9
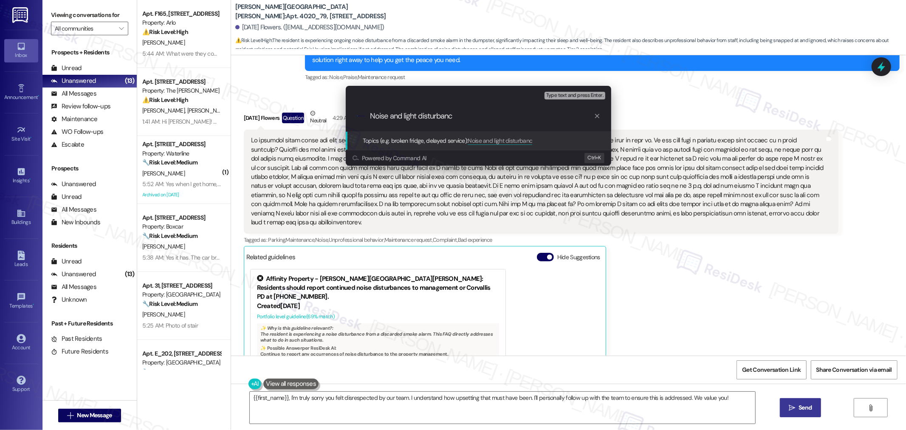
scroll to position [43852, 0]
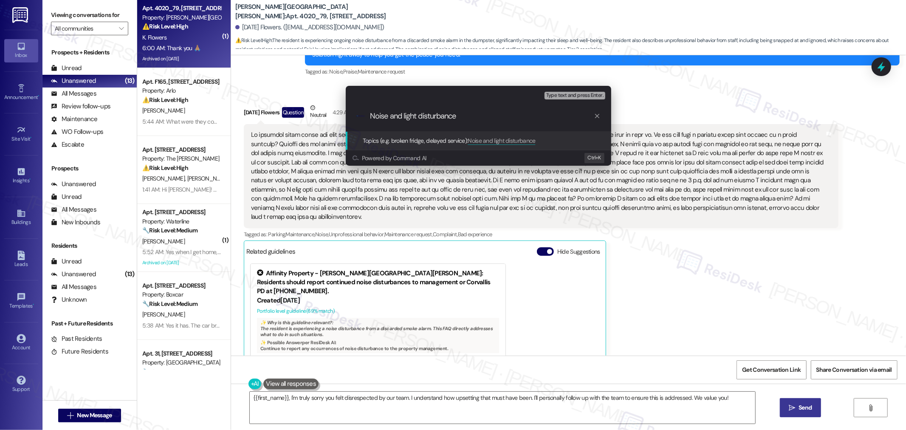
type input "Noise and light disturbance"
click at [503, 136] on div "Topics (e.g. broken fridge, delayed service): Noise and light disturbance" at bounding box center [449, 140] width 173 height 9
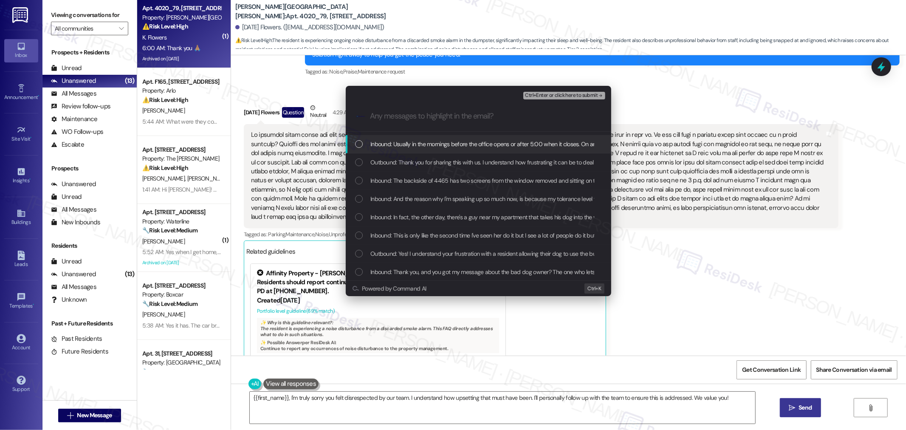
scroll to position [141, 0]
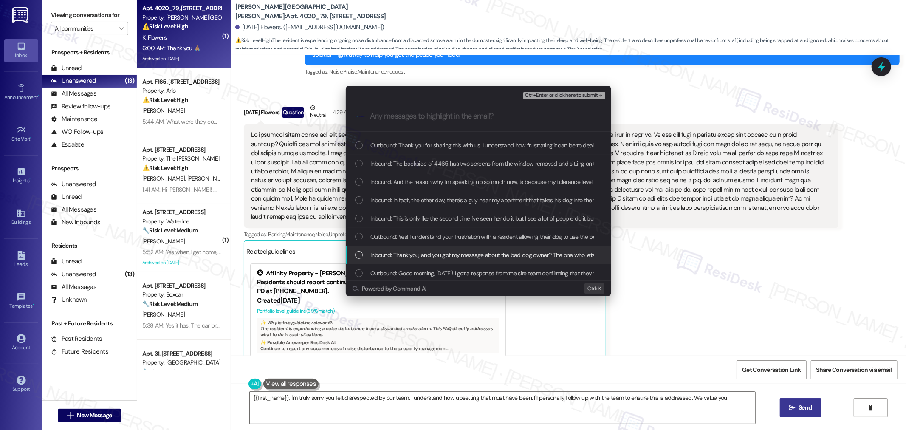
click at [461, 257] on span "Inbound: Thank you, and you got my message about the bad dog owner? The one who…" at bounding box center [537, 254] width 334 height 9
click at [461, 244] on div "Outbound: Yes! I understand your frustration with a resident allowing their dog…" at bounding box center [479, 237] width 266 height 18
click at [409, 218] on span "Inbound: This is only like the second time I've seen her do it but I see a lot …" at bounding box center [791, 218] width 842 height 9
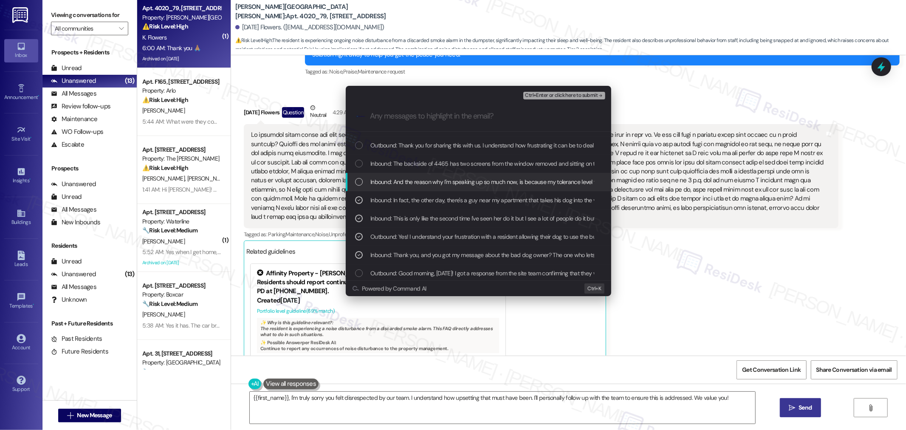
click at [391, 183] on span "Inbound: And the reason why I'm speaking up so much now, is because my toleranc…" at bounding box center [683, 181] width 626 height 9
click at [393, 163] on span "Inbound: The backside of 4465 has two screens from the window removed and sitti…" at bounding box center [682, 163] width 625 height 9
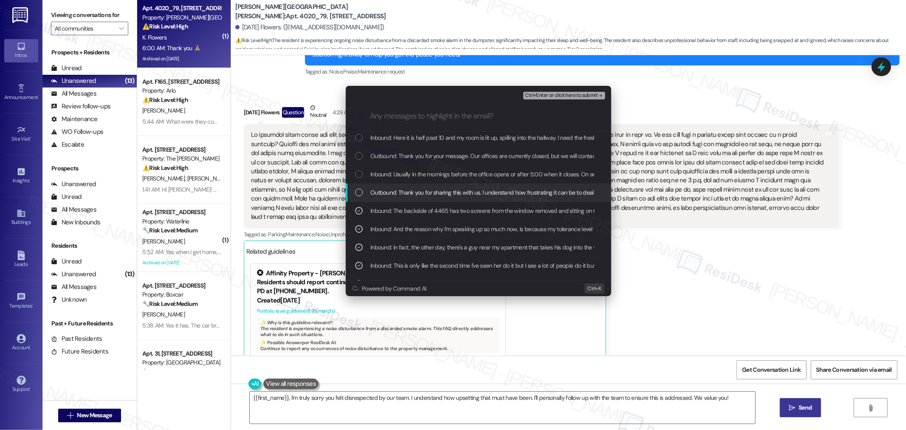
click at [391, 162] on div "Outbound: Thank you for your message. Our offices are currently closed, but we …" at bounding box center [479, 156] width 266 height 18
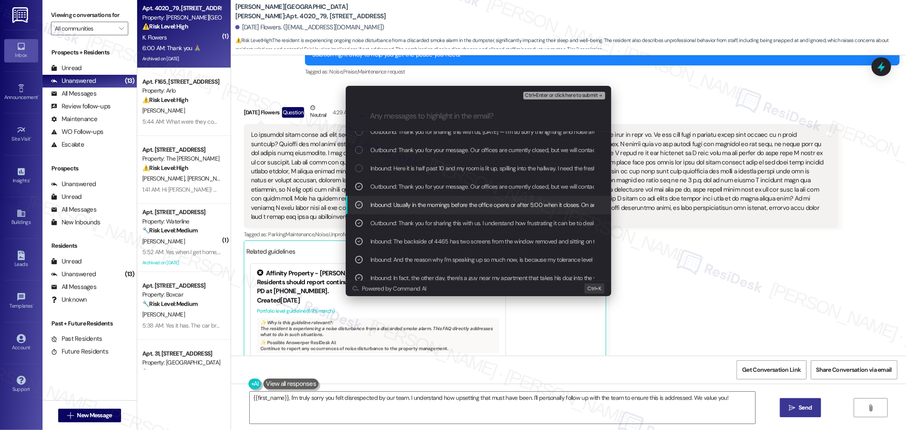
scroll to position [47, 0]
click at [386, 183] on span "Inbound: Here it is half past 10 and my room is lit up, spilling into the hallw…" at bounding box center [833, 184] width 927 height 9
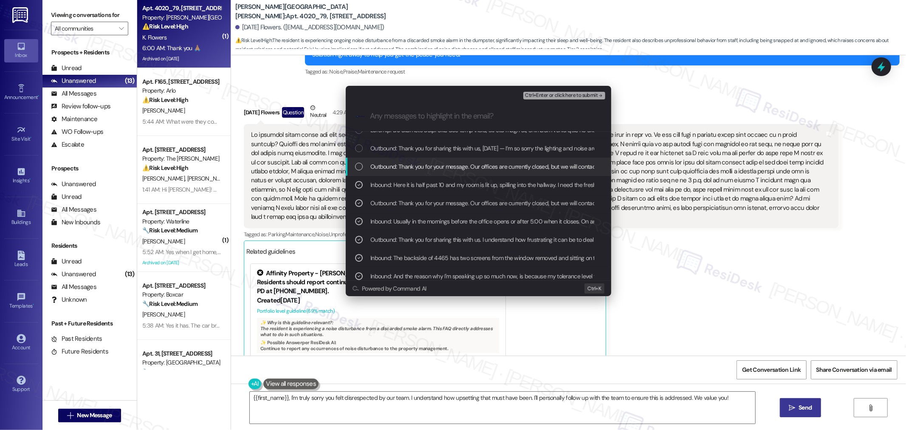
click at [385, 167] on span "Outbound: Thank you for your message. Our offices are currently closed, but we …" at bounding box center [621, 166] width 503 height 9
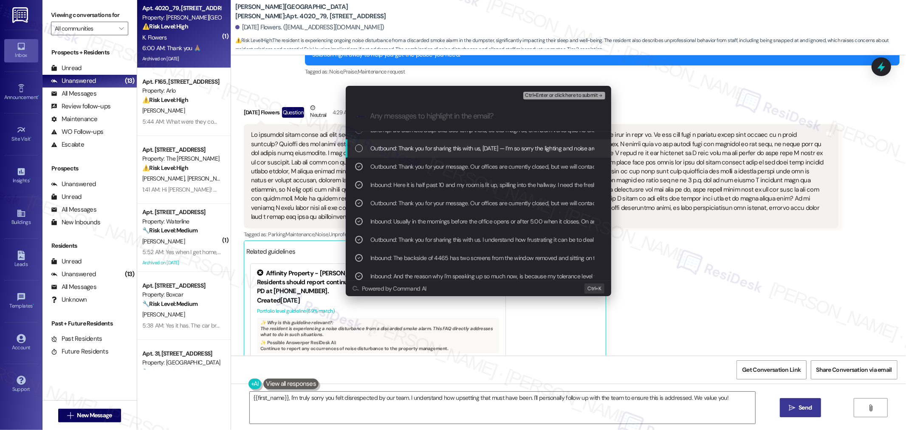
click at [385, 148] on span "Outbound: Thank you for sharing this with us, Karma — I’m so sorry the lighting…" at bounding box center [711, 148] width 682 height 9
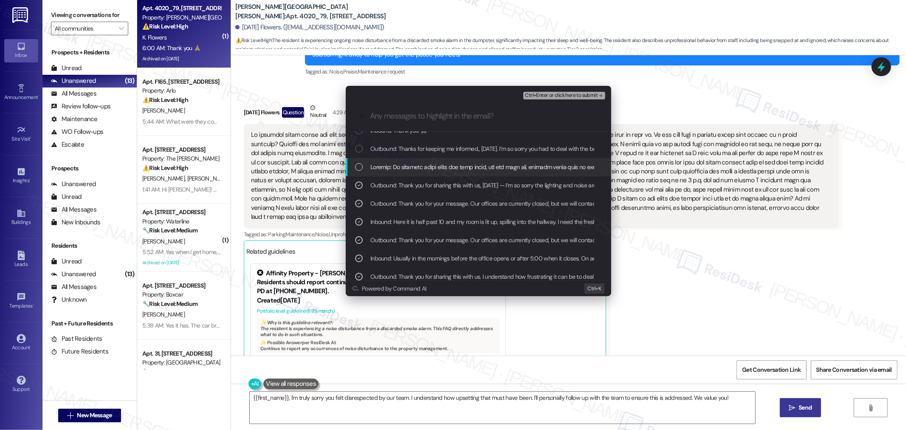
scroll to position [0, 0]
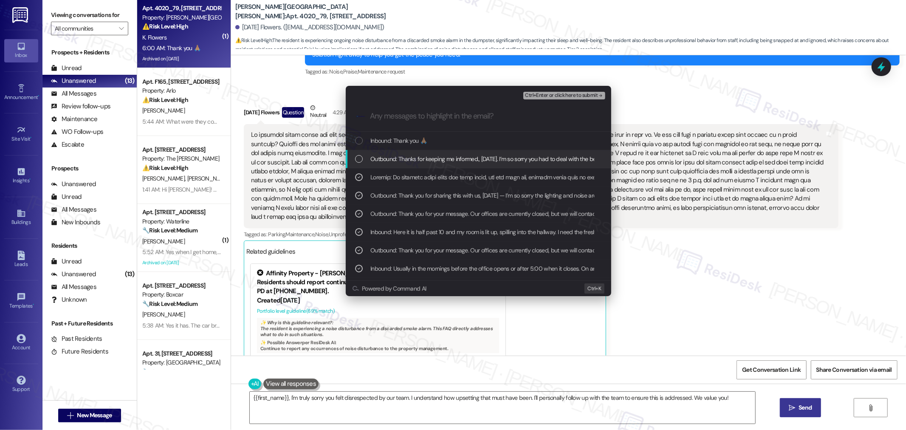
click at [397, 159] on span "Outbound: Thanks for keeping me informed., Karma. I’m so sorry you had to deal …" at bounding box center [815, 158] width 890 height 9
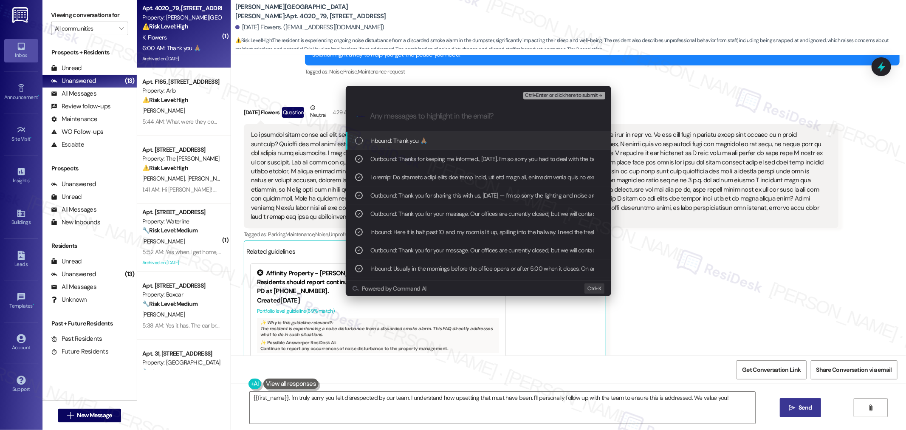
click at [397, 143] on span "Inbound: Thank you 🙏🏽" at bounding box center [398, 140] width 57 height 9
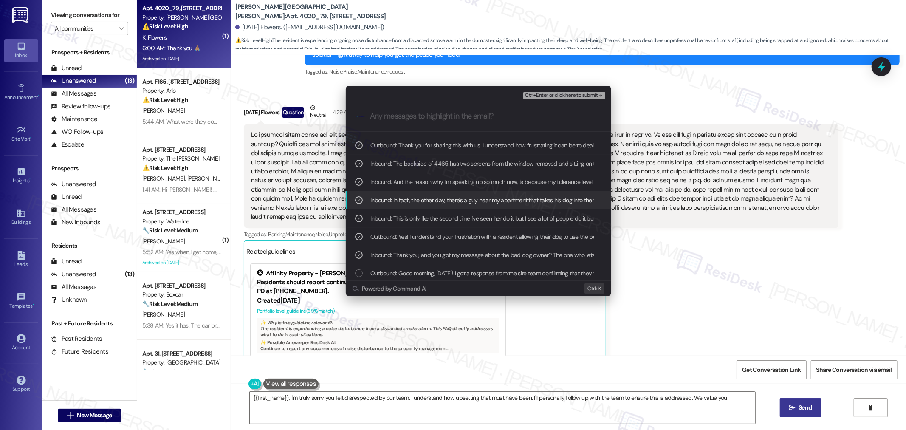
scroll to position [189, 0]
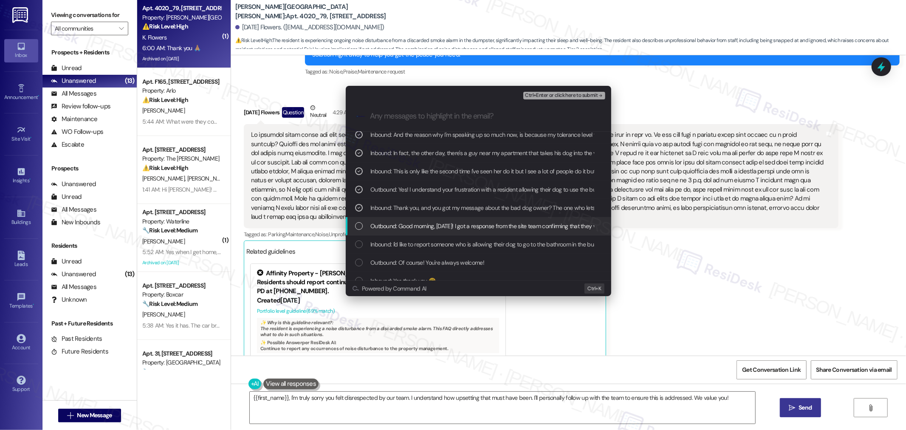
click at [427, 222] on span "Outbound: Good morning, Karma! I got a response from the site team confirming t…" at bounding box center [587, 225] width 435 height 9
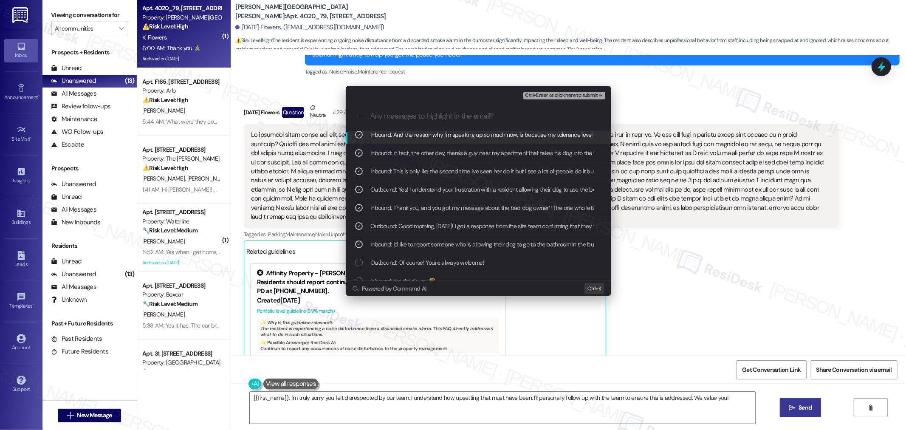
click at [572, 96] on span "Ctrl+Enter or click here to submit" at bounding box center [561, 96] width 73 height 6
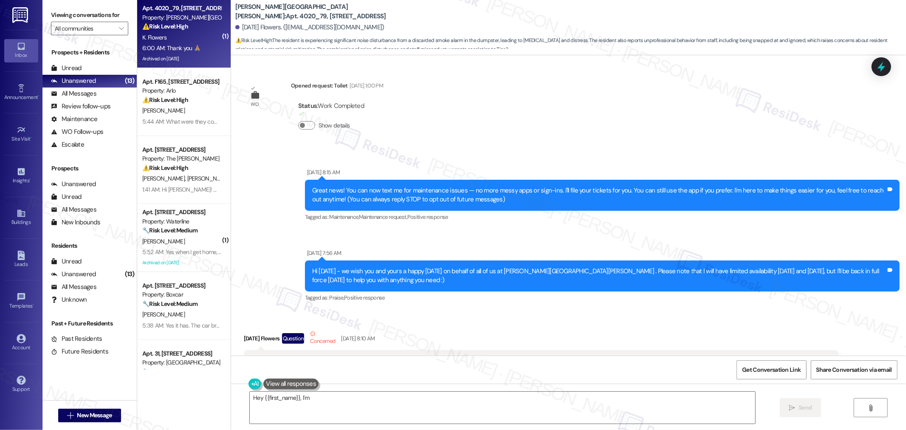
scroll to position [43706, 0]
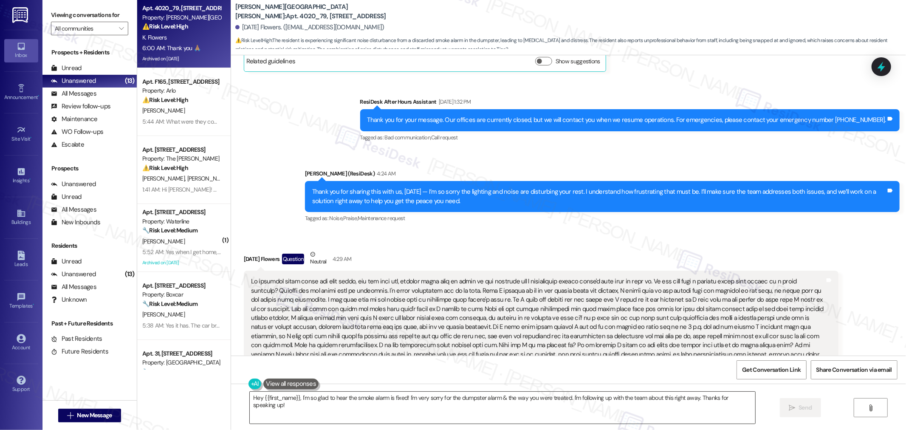
click at [638, 402] on textarea "Hey {{first_name}}, I'm so glad to hear the smoke alarm is fixed! I'm very sorr…" at bounding box center [503, 408] width 506 height 32
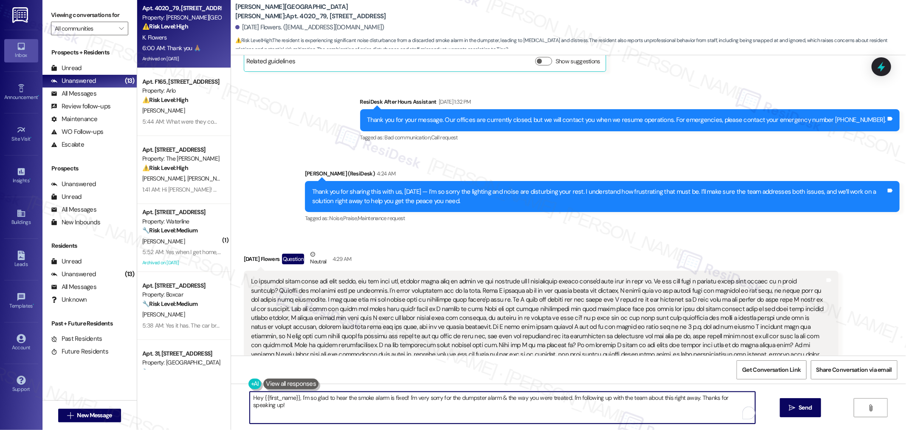
paste textarea "Of course, you’re welcome"
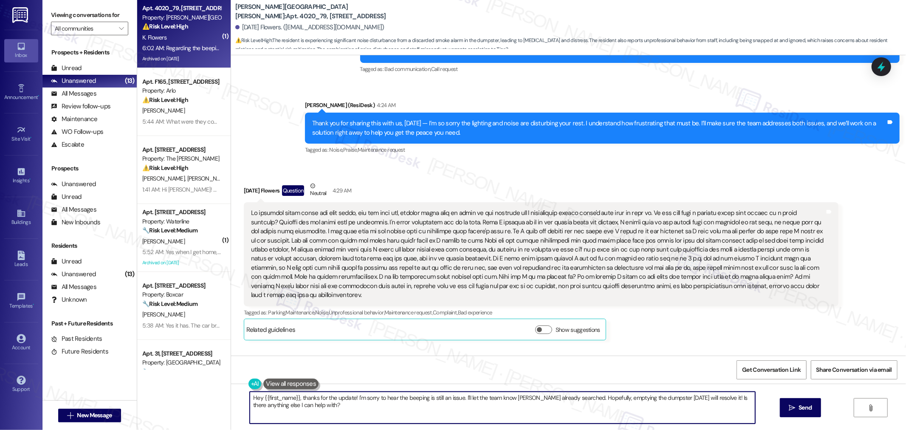
click at [406, 409] on textarea "Hey {{first_name}}, thanks for the update! I'm sorry to hear the beeping is sti…" at bounding box center [503, 408] width 506 height 32
paste textarea "I’ll get back to you as soon as I receive a response and will circle back with …"
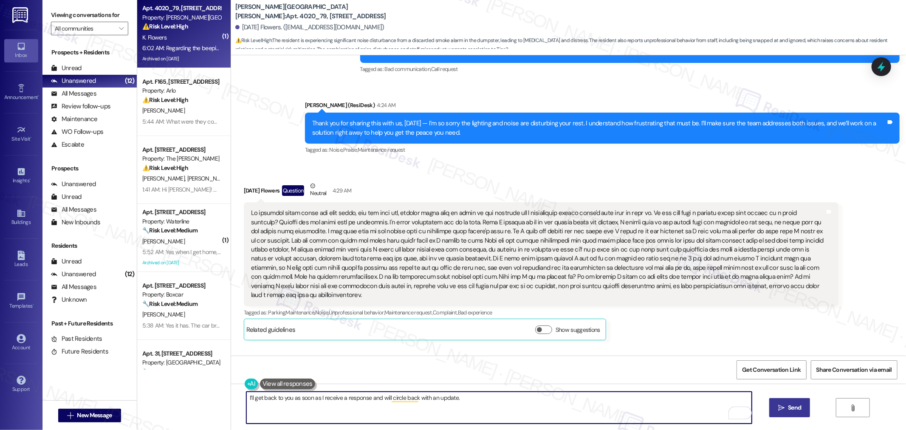
type textarea "I’ll get back to you as soon as I receive a response and will circle back with …"
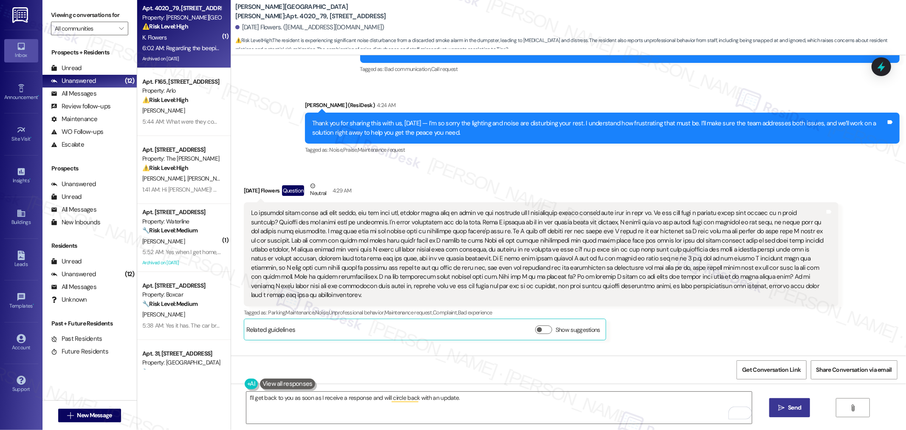
click at [801, 404] on span "Send" at bounding box center [794, 407] width 17 height 9
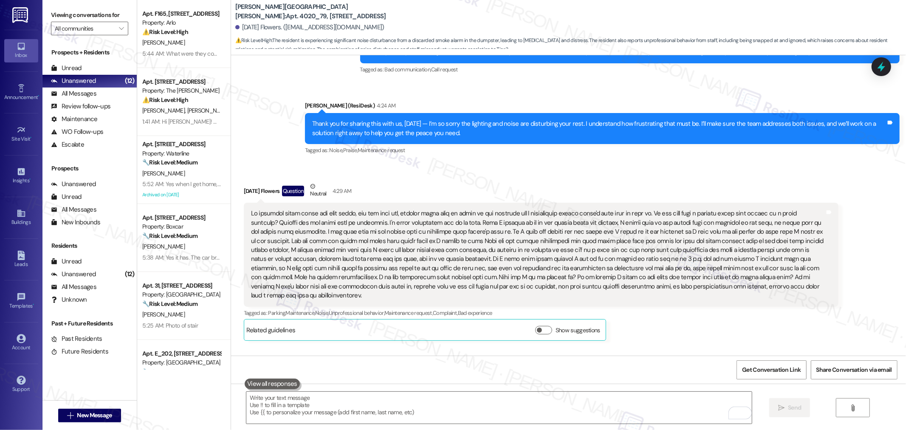
scroll to position [43833, 0]
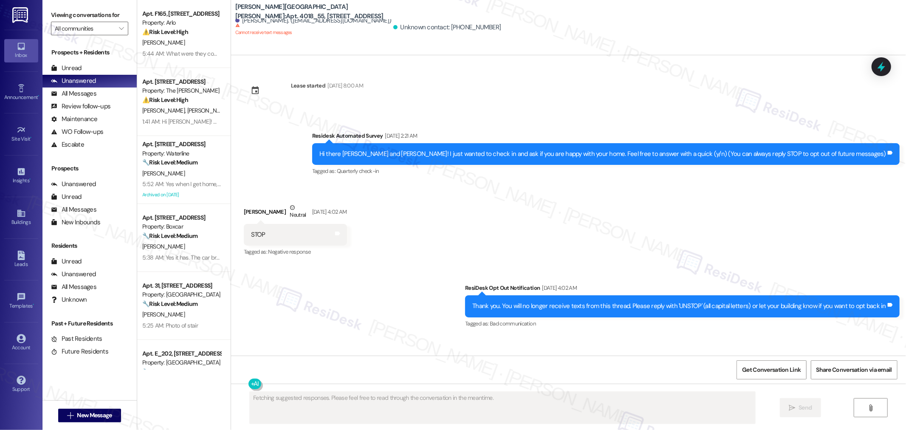
type textarea "Fetching suggested responses. Please feel free to read through the conversation…"
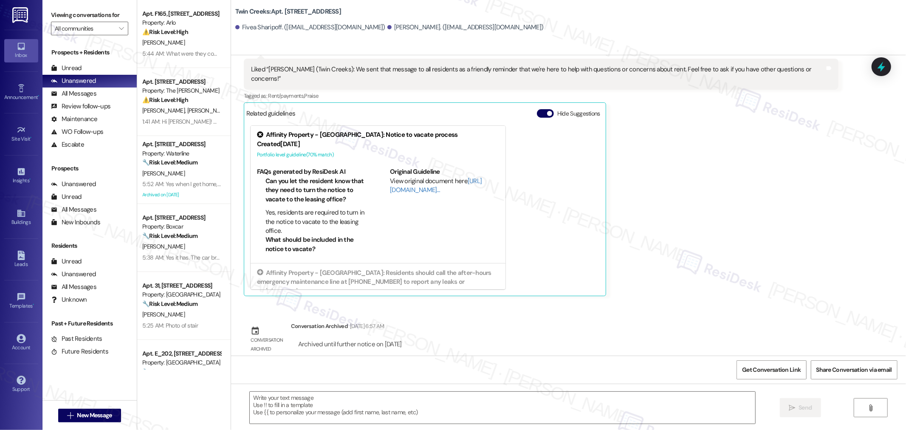
scroll to position [610, 0]
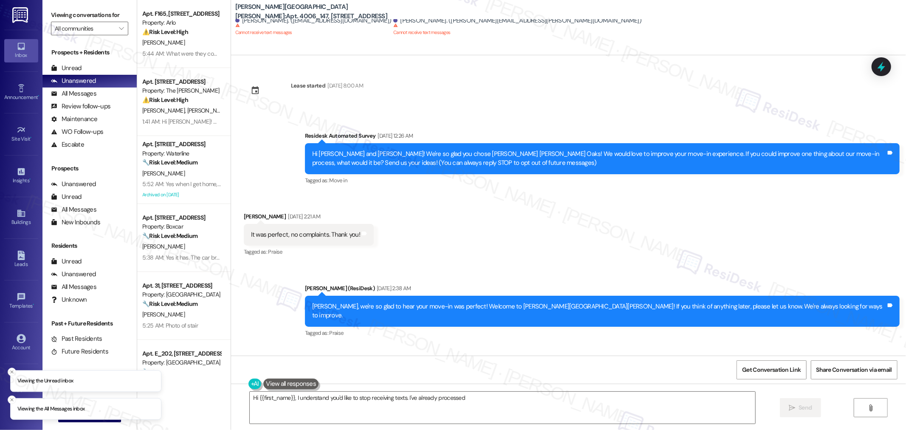
scroll to position [2202, 0]
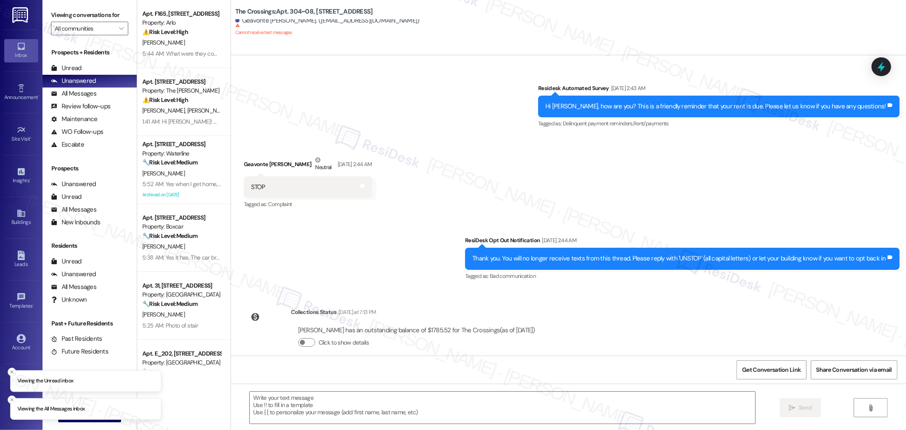
scroll to position [354, 0]
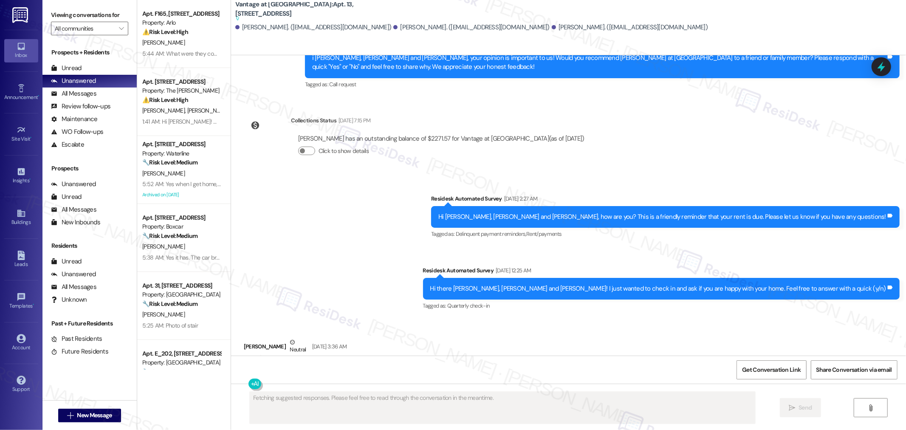
scroll to position [6541, 0]
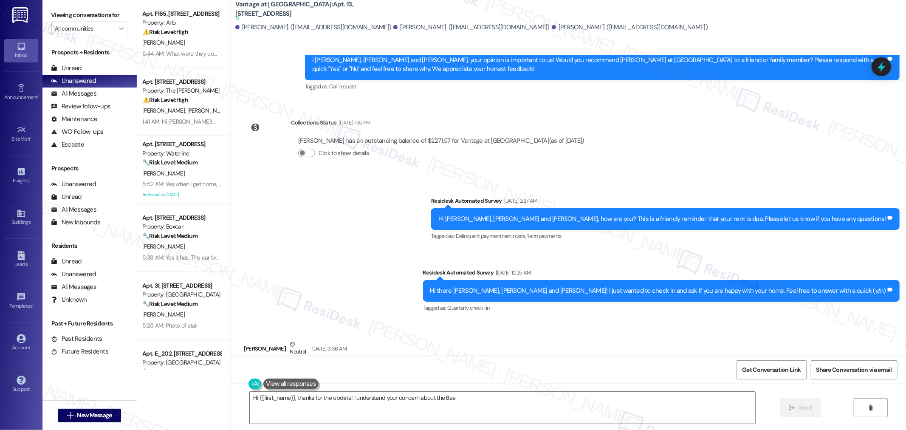
type textarea "Hi {{first_name}}, thanks for the update! I understand your concern about the B…"
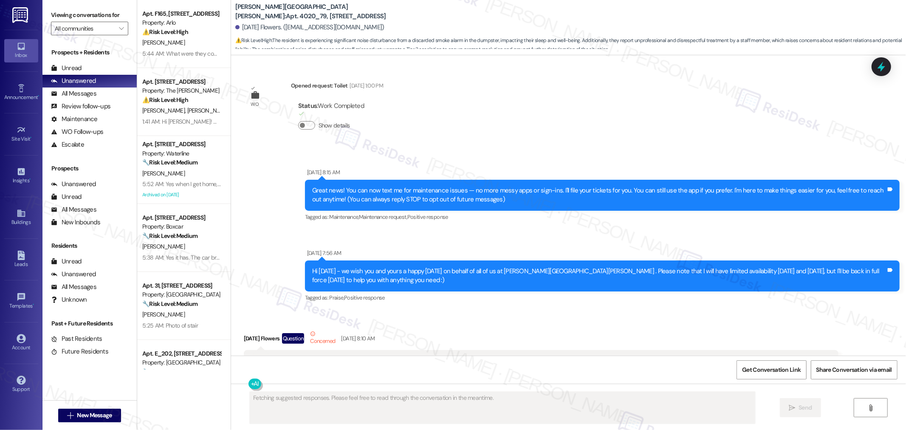
scroll to position [44116, 0]
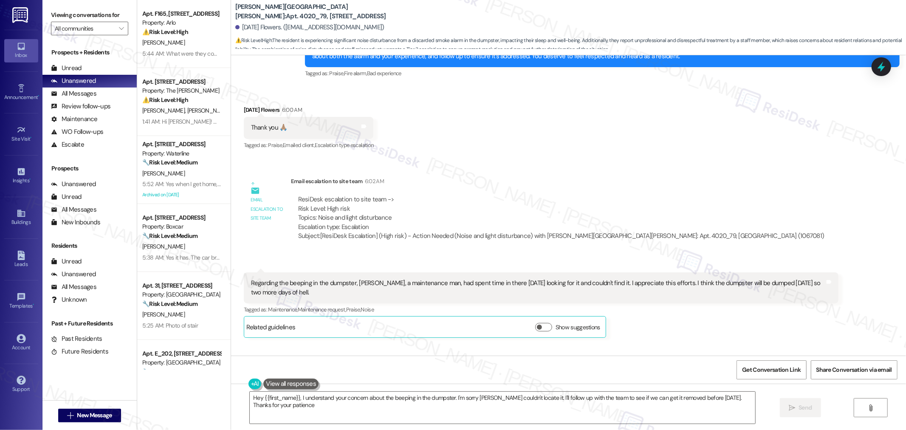
type textarea "Hey {{first_name}}, I understand your concern about the beeping in the dumpster…"
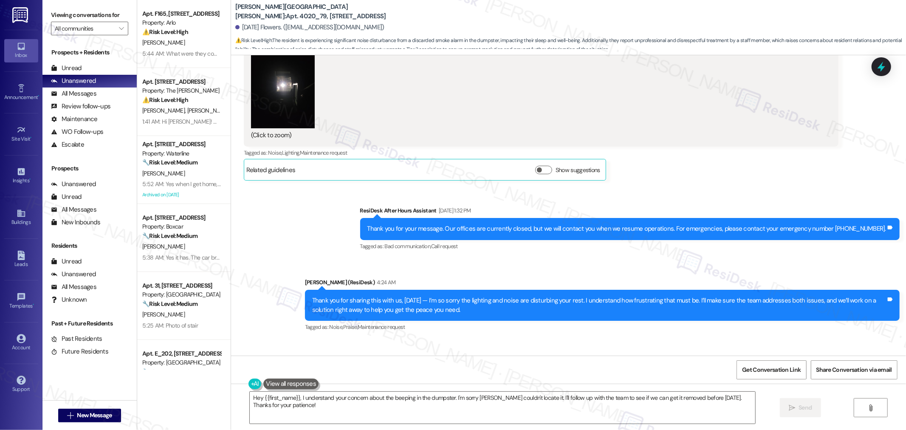
scroll to position [43597, 0]
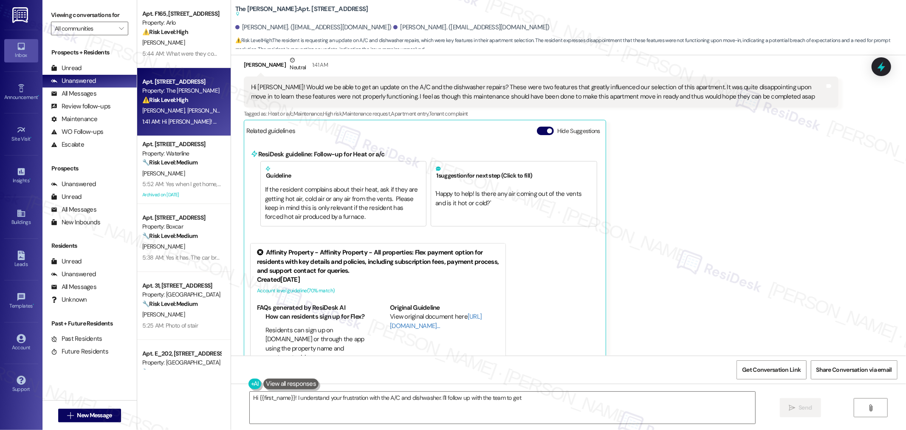
scroll to position [679, 0]
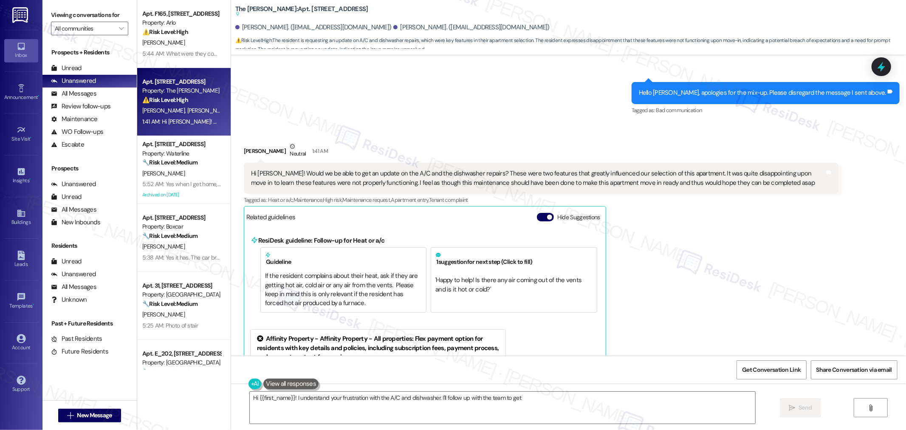
click at [616, 169] on div "Hi [PERSON_NAME]! Would we be able to get an update on the A/C and the dishwash…" at bounding box center [538, 178] width 574 height 18
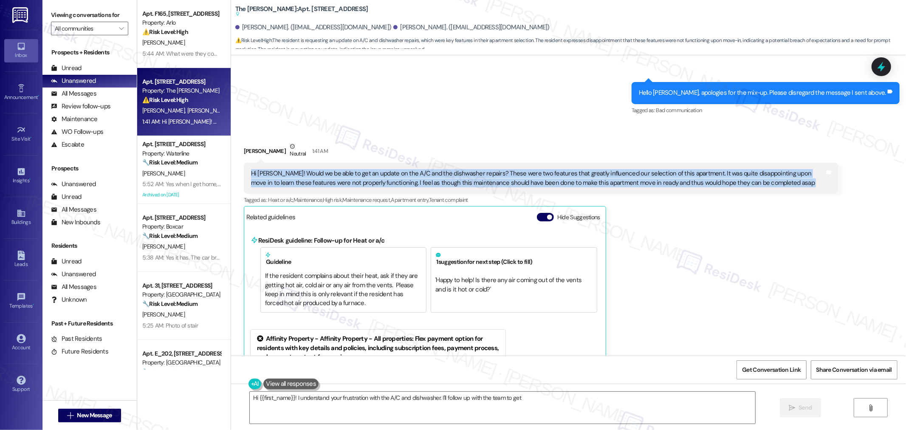
click at [616, 169] on div "Hi [PERSON_NAME]! Would we be able to get an update on the A/C and the dishwash…" at bounding box center [538, 178] width 574 height 18
copy div "Hi [PERSON_NAME]! Would we be able to get an update on the A/C and the dishwash…"
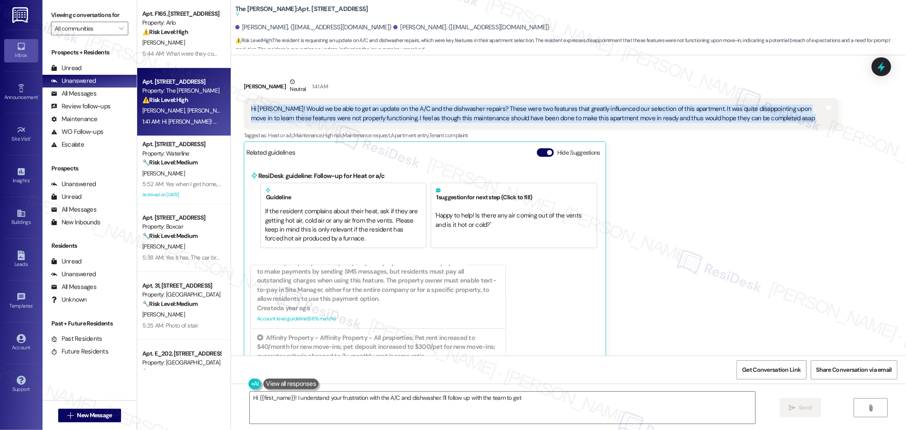
scroll to position [632, 0]
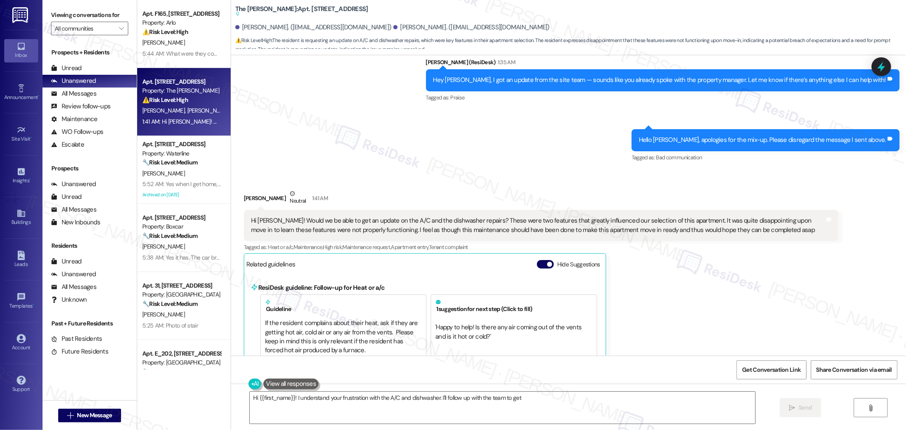
click at [716, 189] on div "[PERSON_NAME] Neutral 1:41 AM" at bounding box center [541, 199] width 595 height 21
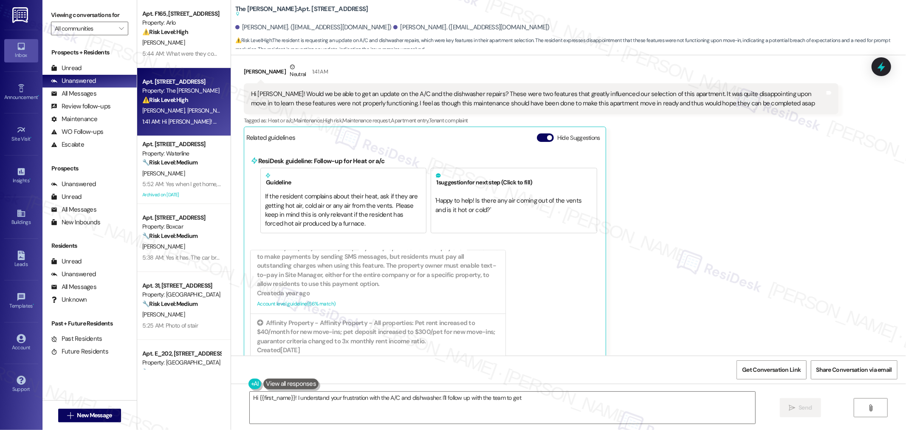
scroll to position [821, 0]
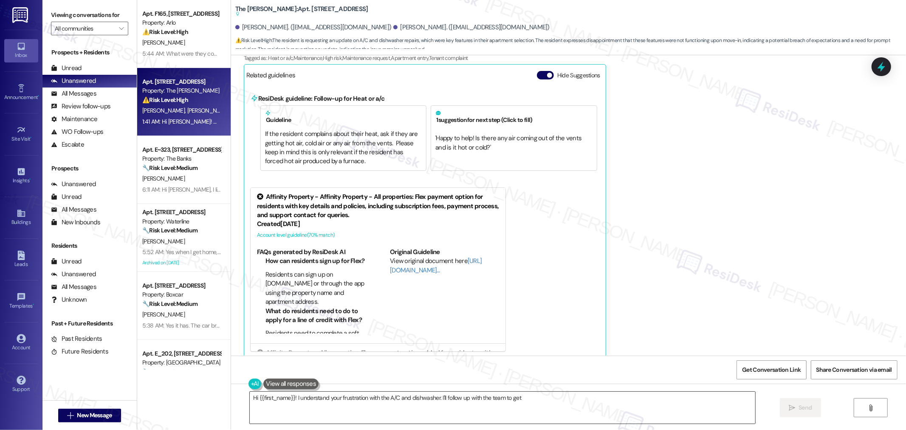
click at [362, 411] on textarea "Hi {{first_name}}! I understand your frustration with the A/C and dishwasher. I…" at bounding box center [503, 408] width 506 height 32
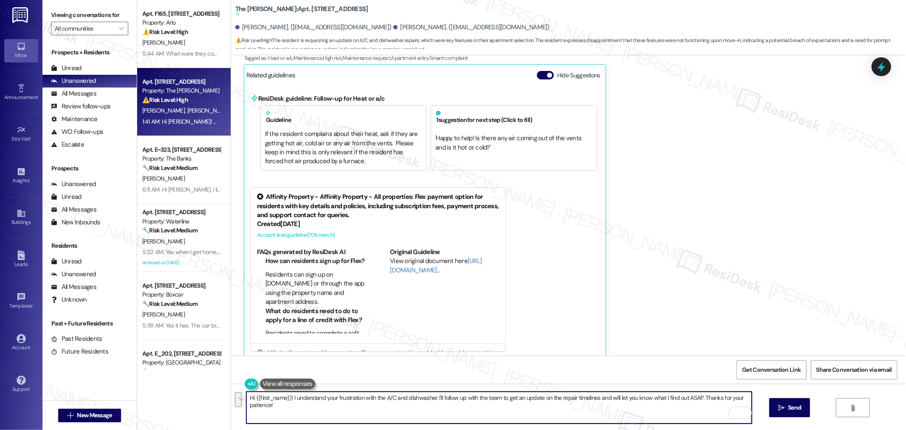
paste textarea "Thank you for reaching out and for sharing your concerns. I’m really sorry to h…"
click at [383, 399] on textarea "Thank you for reaching out and for sharing your concerns. I’m really sorry to h…" at bounding box center [499, 408] width 506 height 32
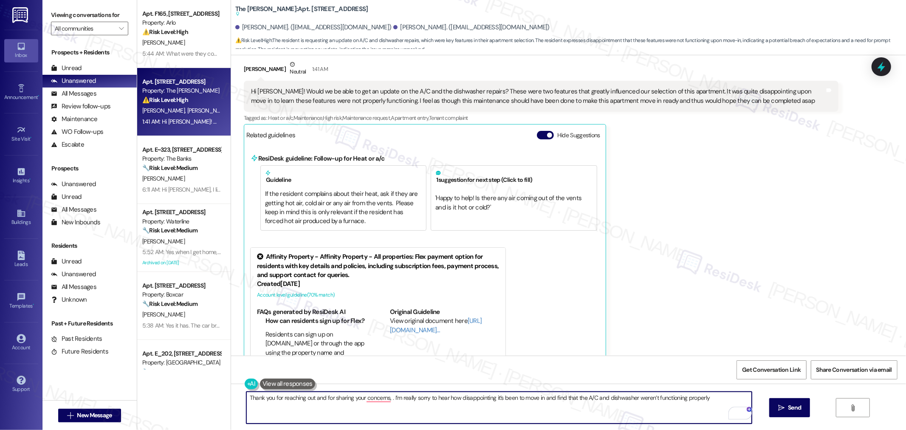
scroll to position [679, 0]
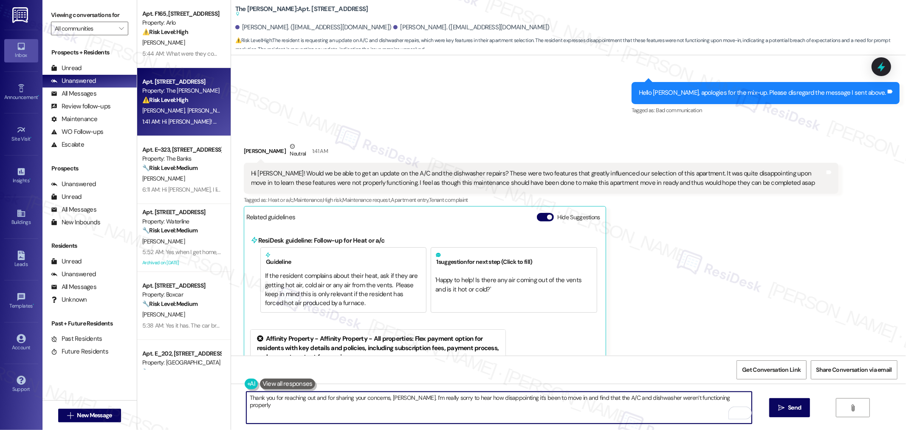
click at [733, 396] on textarea "Thank you for reaching out and for sharing your concerns, [PERSON_NAME]. I’m re…" at bounding box center [499, 408] width 506 height 32
paste textarea "I understand this may be an inconvenience, but if you’re able to provide any do…"
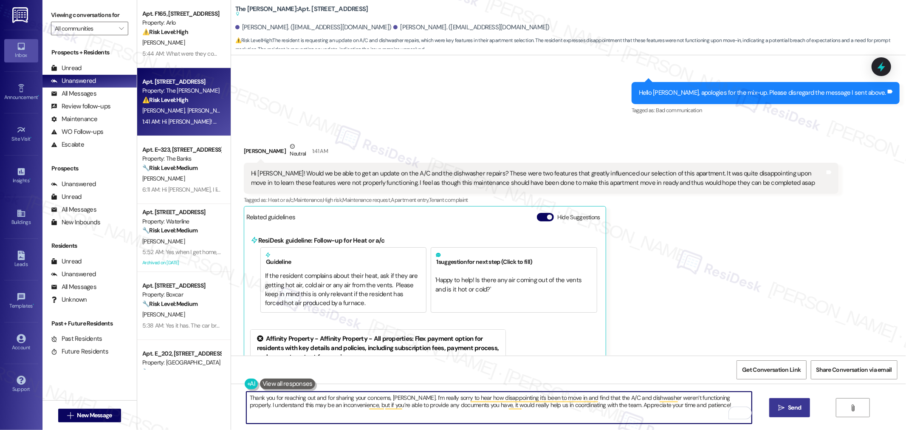
type textarea "Thank you for reaching out and for sharing your concerns, [PERSON_NAME]. I’m re…"
click at [798, 406] on span "Send" at bounding box center [794, 407] width 13 height 9
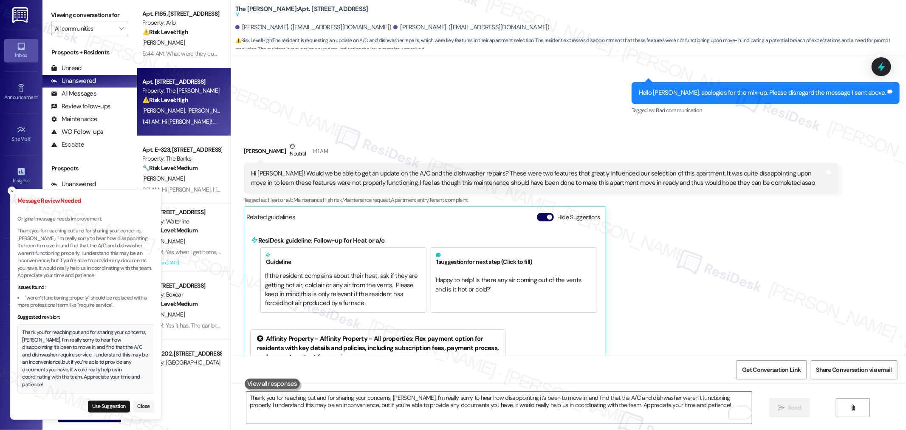
click at [78, 251] on p "Thank you for reaching out and for sharing your concerns, [PERSON_NAME]. I’m re…" at bounding box center [85, 253] width 137 height 52
click at [107, 406] on button "Use Suggestion" at bounding box center [109, 407] width 42 height 12
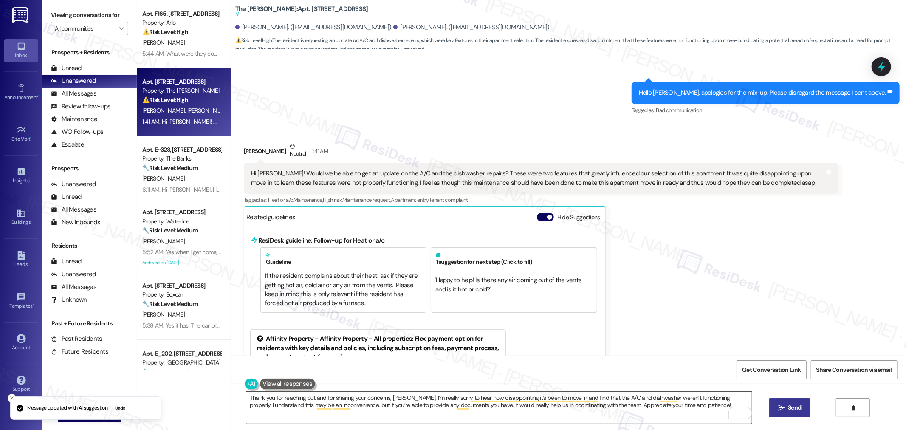
click at [379, 401] on textarea "Thank you for reaching out and for sharing your concerns, [PERSON_NAME]. I’m re…" at bounding box center [499, 408] width 506 height 32
click at [801, 402] on button " Send" at bounding box center [789, 407] width 41 height 19
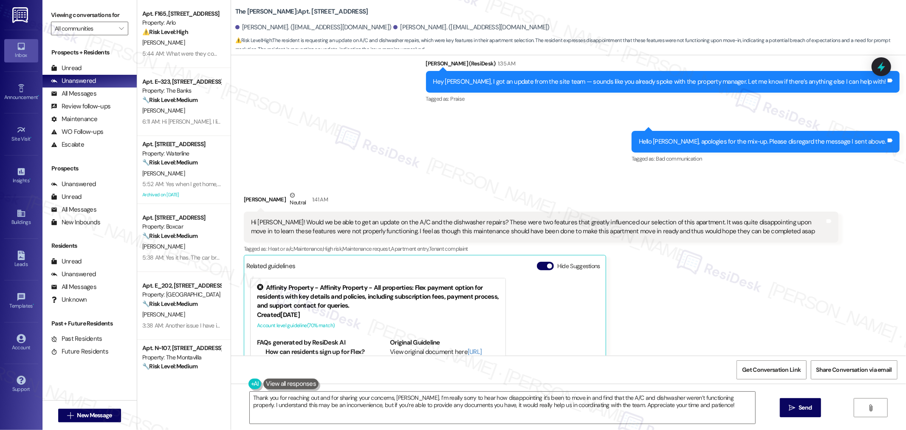
scroll to position [483, 0]
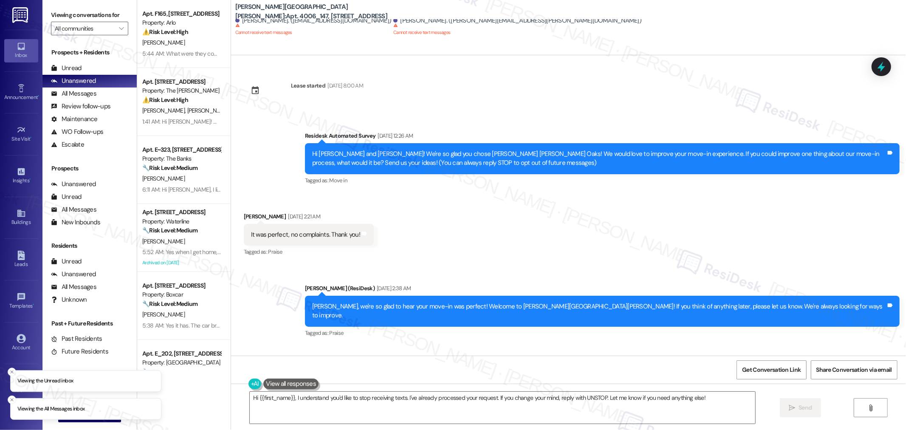
scroll to position [2202, 0]
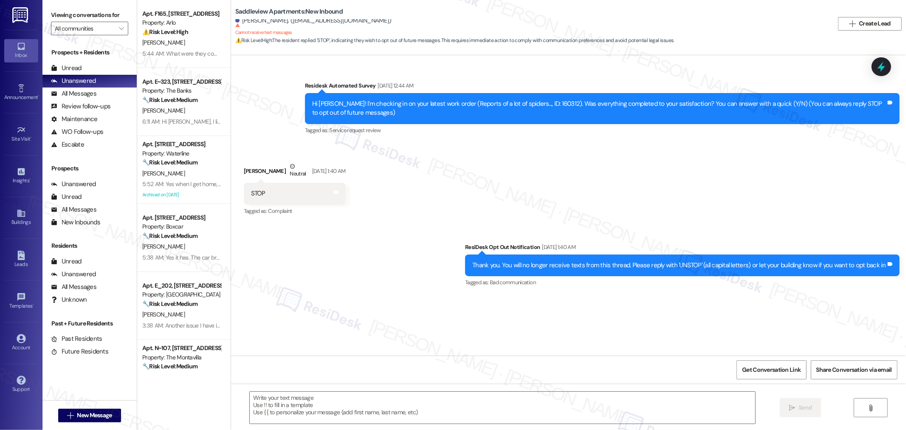
type textarea "Fetching suggested responses. Please feel free to read through the conversation…"
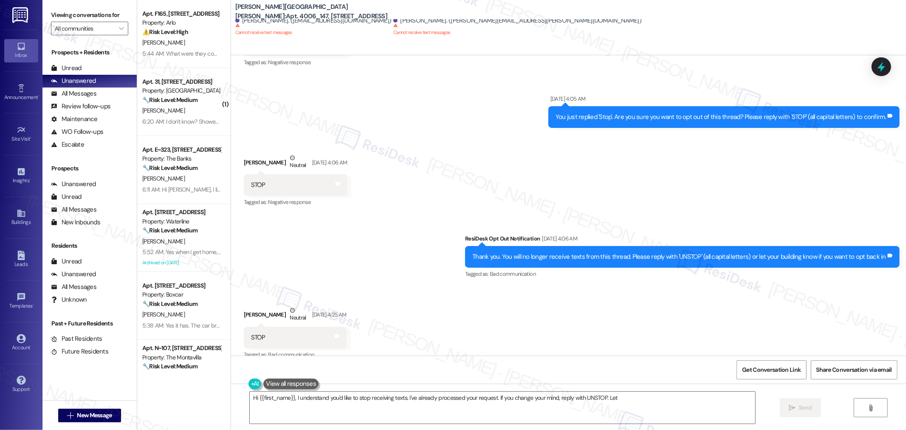
scroll to position [2139, 0]
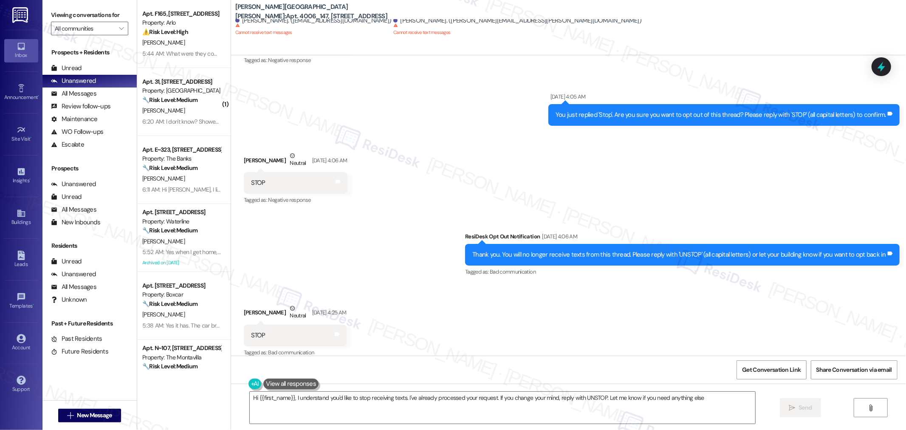
type textarea "Hi {{first_name}}, I understand you'd like to stop receiving texts. I've alread…"
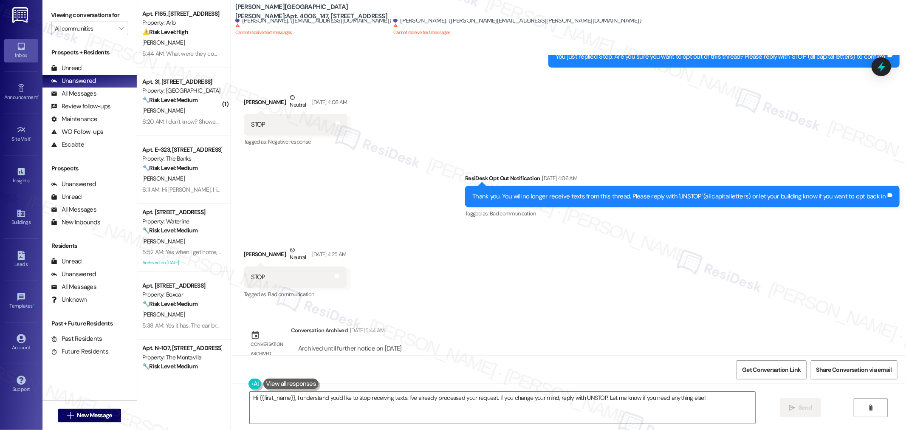
scroll to position [2202, 0]
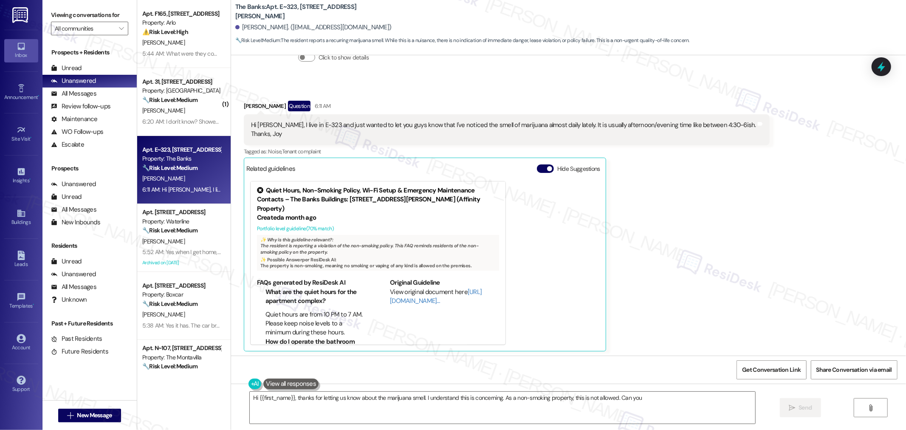
scroll to position [273, 0]
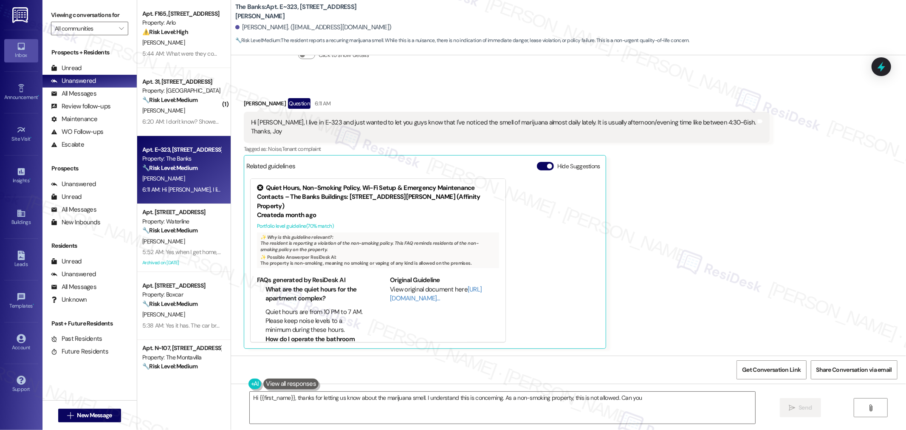
click at [595, 122] on div "Hi [PERSON_NAME], I live in E-323 and just wanted to let you guys know that I'v…" at bounding box center [503, 127] width 505 height 18
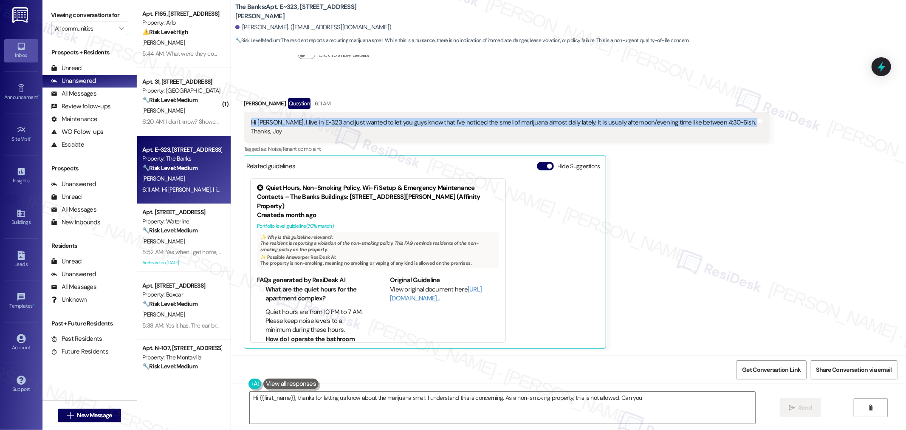
click at [595, 122] on div "Hi [PERSON_NAME], I live in E-323 and just wanted to let you guys know that I'v…" at bounding box center [503, 127] width 505 height 18
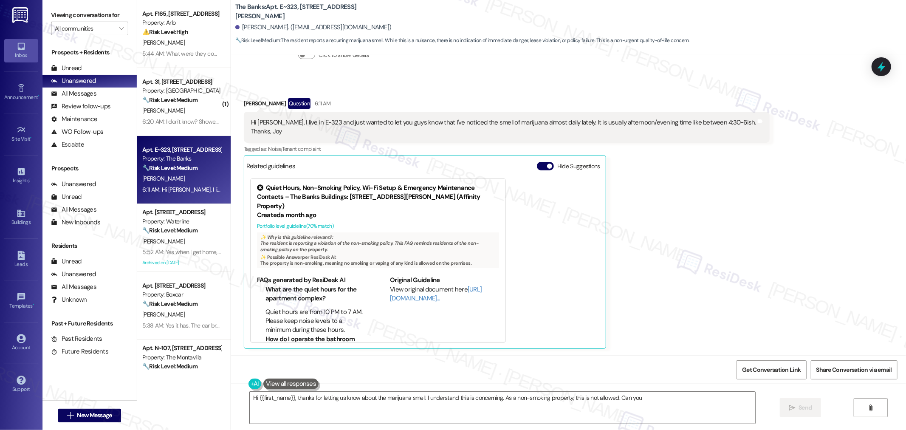
click at [303, 130] on div "Hi [PERSON_NAME], I live in E-323 and just wanted to let you guys know that I'v…" at bounding box center [503, 127] width 505 height 18
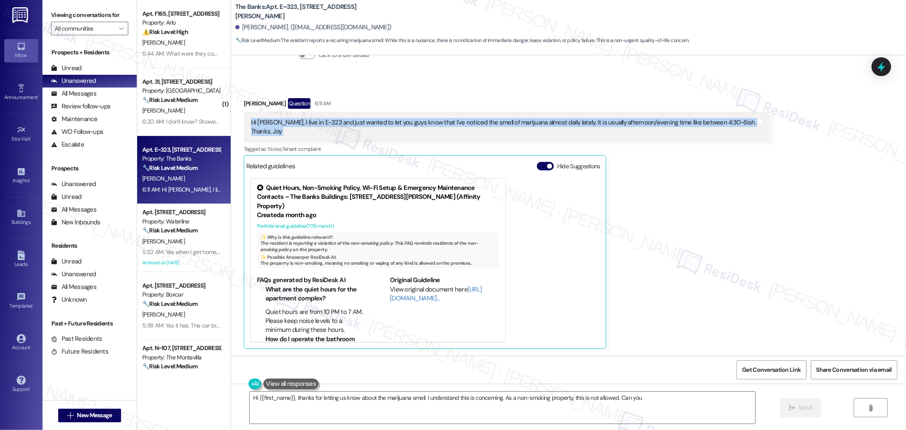
drag, startPoint x: 302, startPoint y: 131, endPoint x: 231, endPoint y: 119, distance: 71.9
click at [237, 119] on div "Received via SMS [PERSON_NAME] Question 6:11 AM Hi [PERSON_NAME], I live in E-3…" at bounding box center [506, 223] width 539 height 263
copy div "Hi [PERSON_NAME], I live in E-323 and just wanted to let you guys know that I'v…"
click at [390, 409] on textarea "Hi {{first_name}}, thanks for letting us know about the marijuana smell. I unde…" at bounding box center [503, 408] width 506 height 32
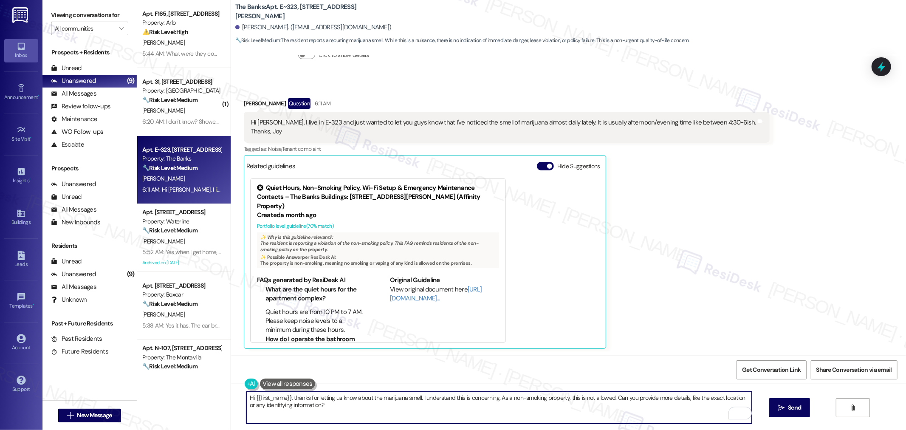
paste textarea "Joy, Thank you for reaching out and letting me know about the marijuana smell y…"
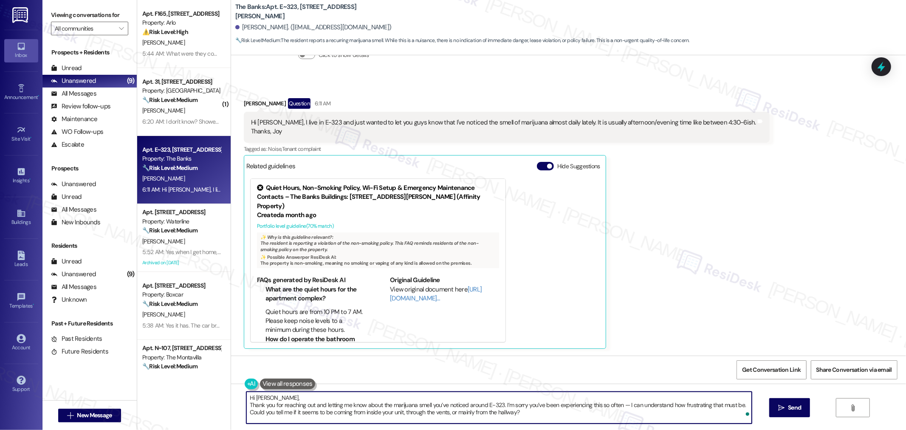
click at [246, 404] on textarea "Hi [PERSON_NAME], Thank you for reaching out and letting me know about the mari…" at bounding box center [499, 408] width 506 height 32
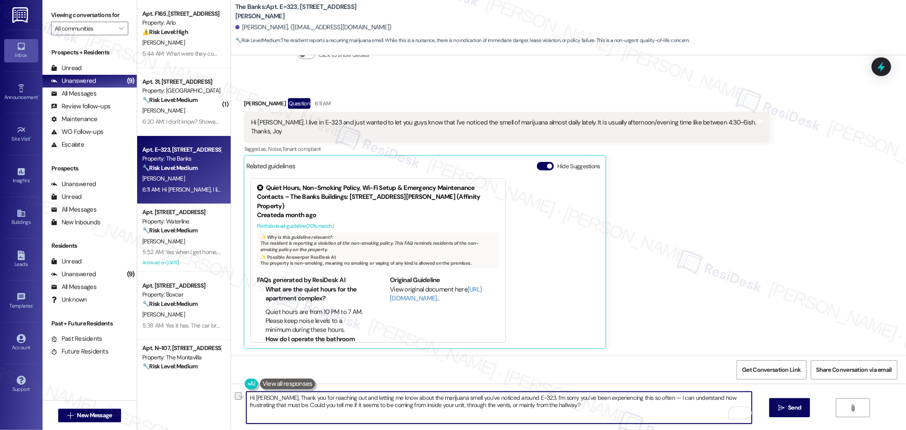
drag, startPoint x: 261, startPoint y: 397, endPoint x: 241, endPoint y: 399, distance: 20.0
click at [241, 399] on div "Hi [PERSON_NAME], Thank you for reaching out and letting me know about the mari…" at bounding box center [568, 416] width 675 height 64
click at [359, 397] on textarea "Thank you for reaching out and letting me know about the marijuana smell you’ve…" at bounding box center [499, 408] width 506 height 32
click at [541, 404] on textarea "Thank you for reaching out and letting me know, [PERSON_NAME] about the marijua…" at bounding box center [499, 408] width 506 height 32
click at [376, 399] on textarea "Thank you for reaching out and letting me know, [PERSON_NAME] about the marijua…" at bounding box center [499, 408] width 506 height 32
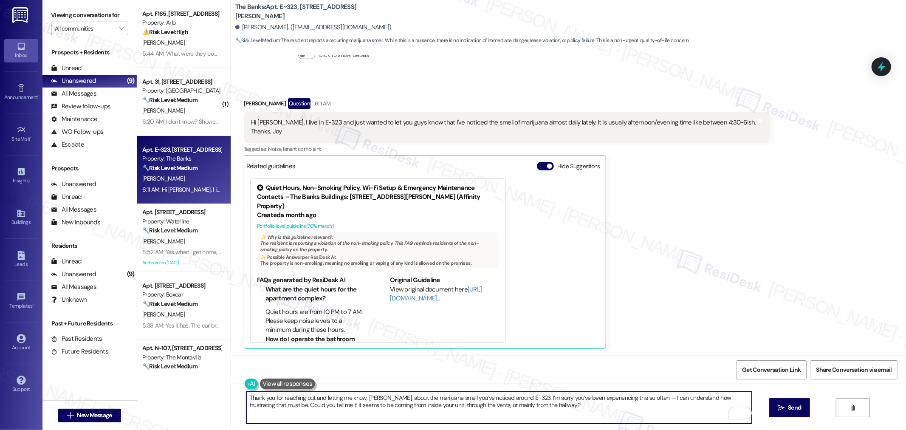
type textarea "Thank you for reaching out and letting me know, [PERSON_NAME], about the mariju…"
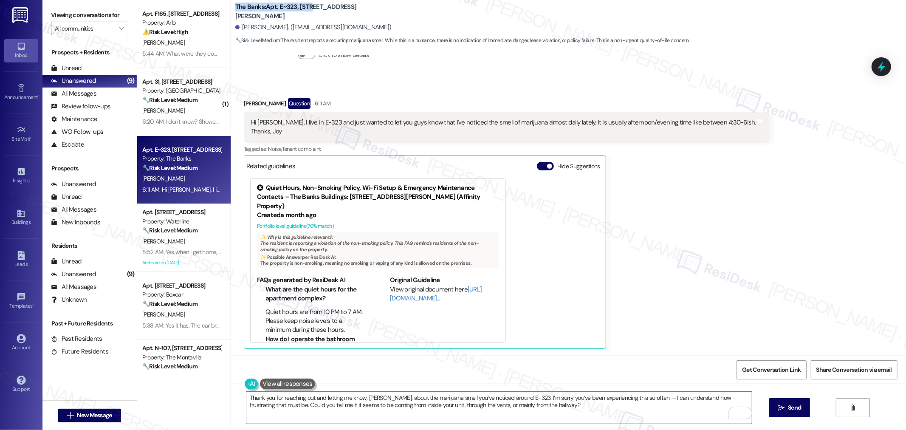
drag, startPoint x: 229, startPoint y: 12, endPoint x: 304, endPoint y: 14, distance: 75.2
click at [304, 14] on b "The Banks: Apt. E~323, [STREET_ADDRESS][PERSON_NAME]" at bounding box center [320, 12] width 170 height 18
copy b "The Banks: Apt. E~323, 595"
drag, startPoint x: 236, startPoint y: 26, endPoint x: 255, endPoint y: 27, distance: 19.2
click at [255, 27] on div "[PERSON_NAME]. ([EMAIL_ADDRESS][DOMAIN_NAME])" at bounding box center [313, 27] width 156 height 9
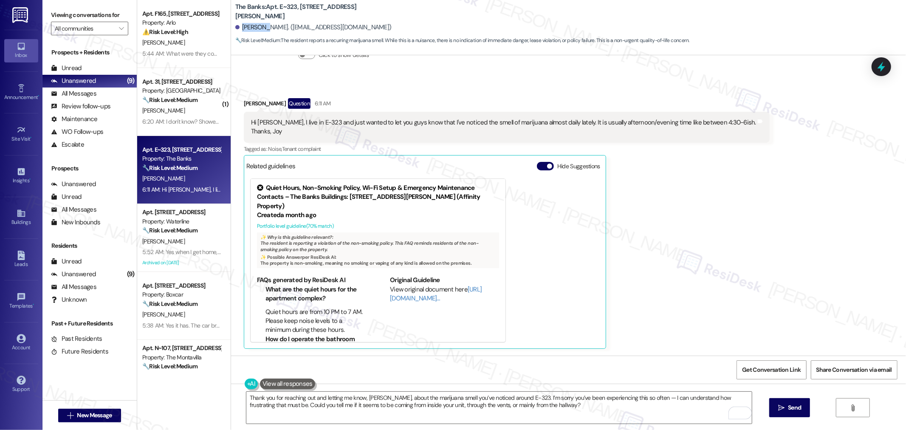
copy div "[PERSON_NAME]."
click at [776, 368] on span "Get Conversation Link" at bounding box center [771, 369] width 59 height 9
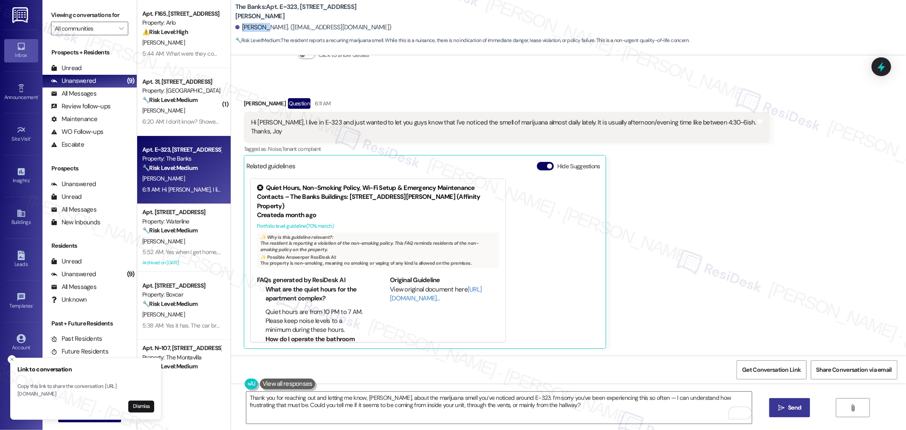
click at [792, 406] on span "Send" at bounding box center [794, 407] width 13 height 9
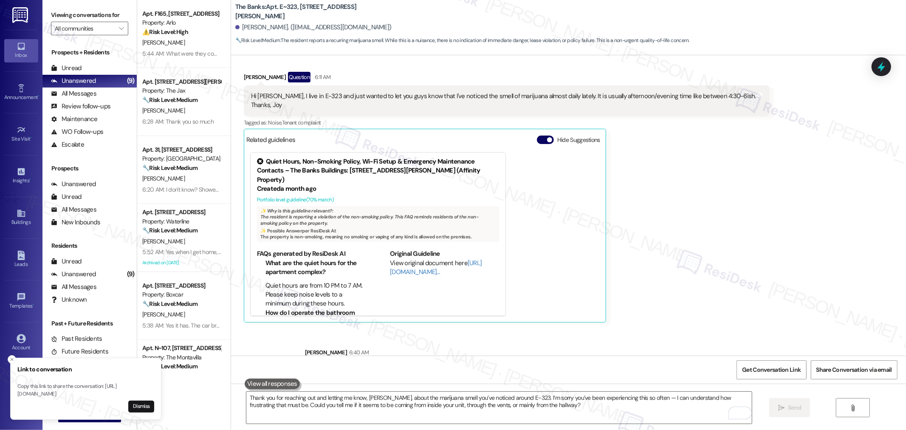
scroll to position [341, 0]
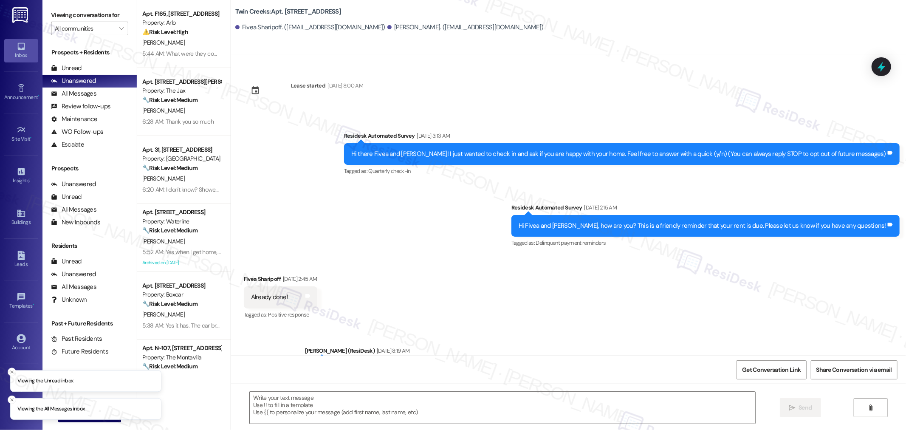
scroll to position [657, 0]
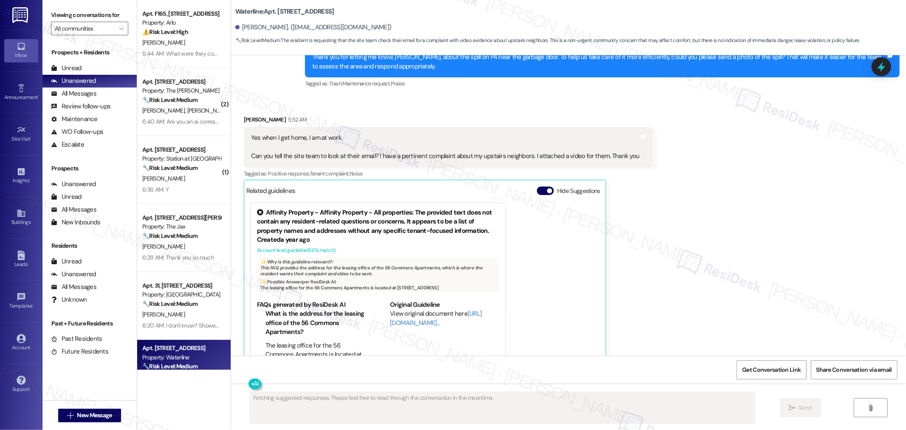
scroll to position [21401, 0]
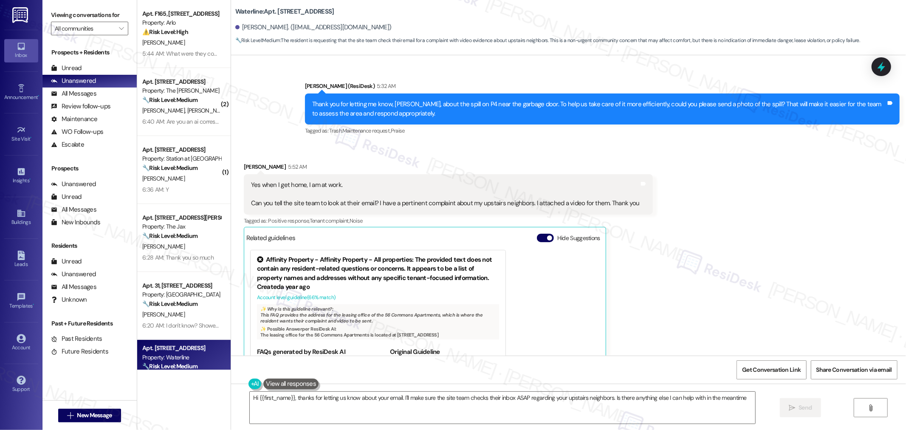
type textarea "Hi {{first_name}}, thanks for letting us know about your email. I'll make sure …"
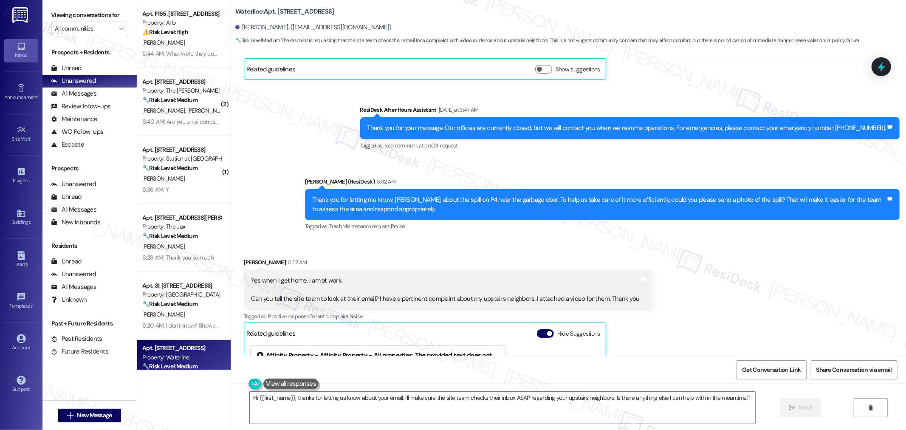
scroll to position [21307, 0]
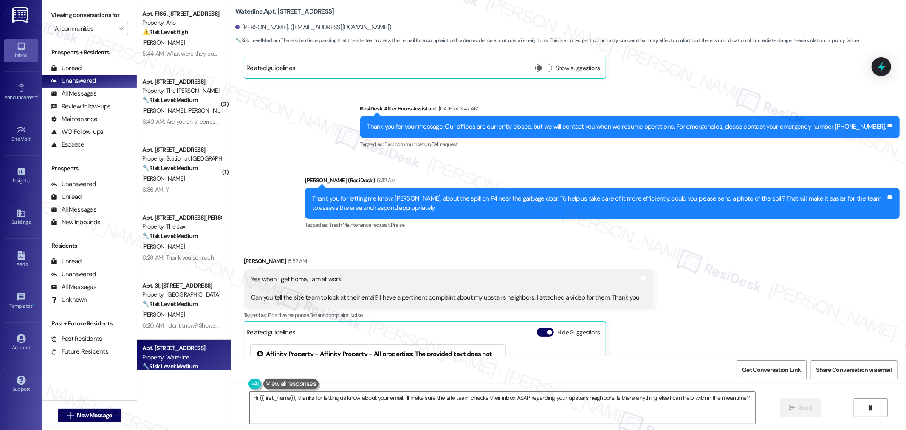
click at [530, 275] on div "Yes when I get home, I am at work. Can you tell the site team to look at their …" at bounding box center [445, 288] width 389 height 27
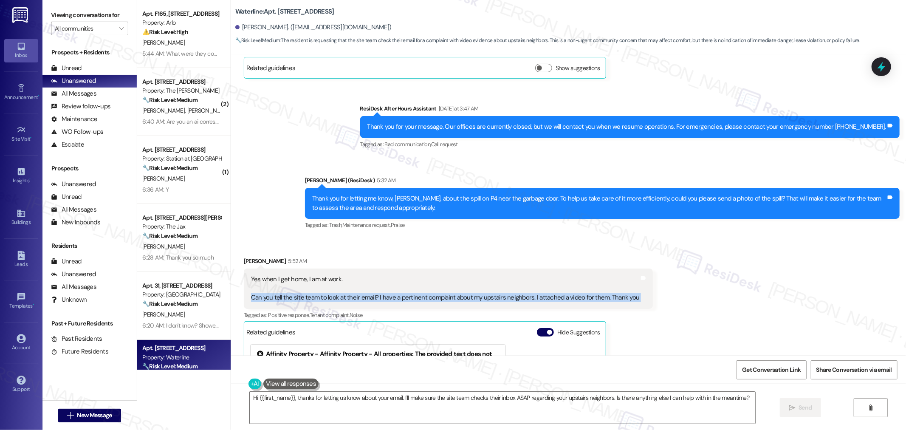
click at [530, 275] on div "Yes when I get home, I am at work. Can you tell the site team to look at their …" at bounding box center [445, 288] width 389 height 27
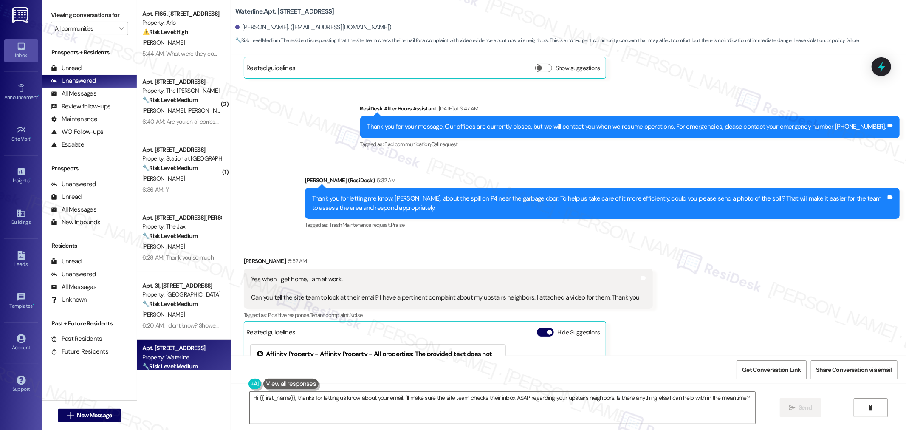
click at [472, 275] on div "Yes when I get home, I am at work. Can you tell the site team to look at their …" at bounding box center [445, 288] width 389 height 27
drag, startPoint x: 349, startPoint y: 253, endPoint x: 244, endPoint y: 257, distance: 105.4
click at [251, 275] on div "Yes when I get home, I am at work. Can you tell the site team to look at their …" at bounding box center [445, 288] width 389 height 27
click at [366, 275] on div "Yes when I get home, I am at work. Can you tell the site team to look at their …" at bounding box center [445, 288] width 389 height 27
click at [737, 304] on div "Received via SMS Jaden Miguel 5:52 AM Yes when I get home, I am at work. Can yo…" at bounding box center [568, 379] width 675 height 284
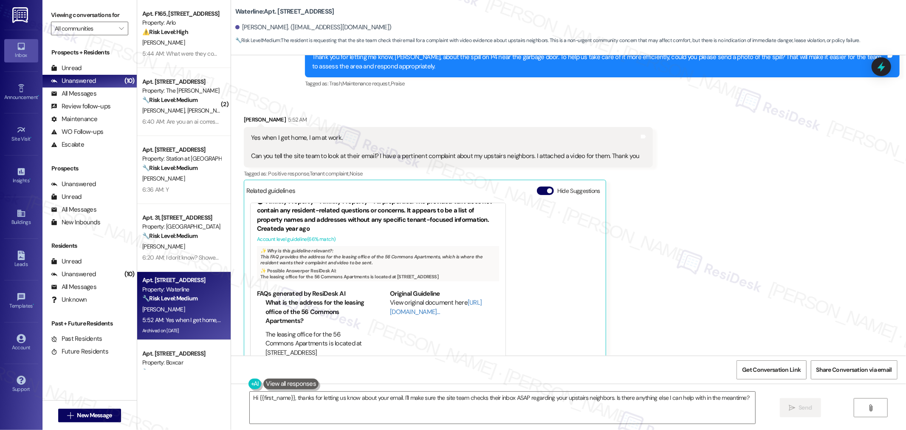
scroll to position [29, 0]
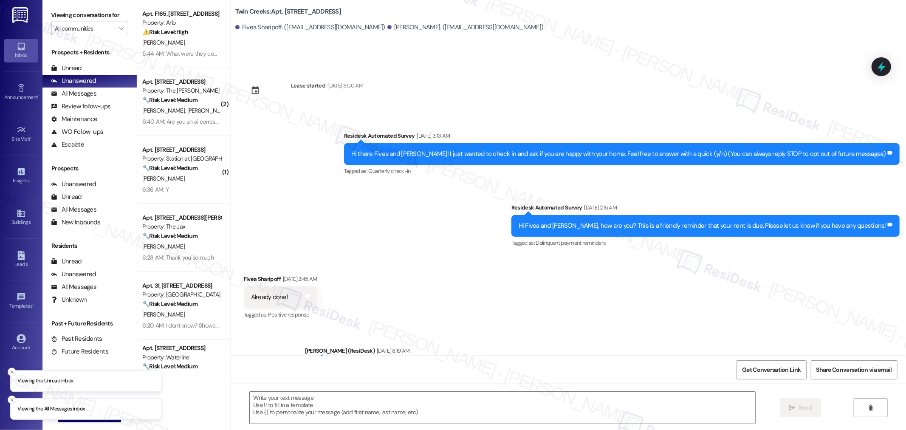
scroll to position [657, 0]
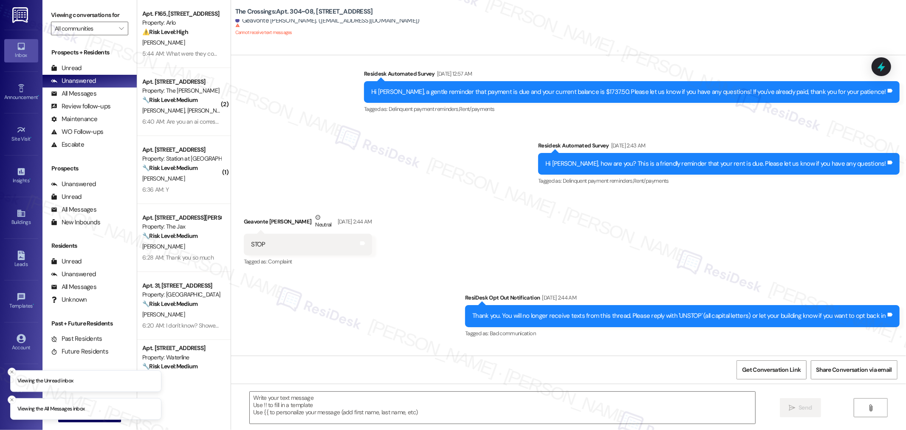
scroll to position [354, 0]
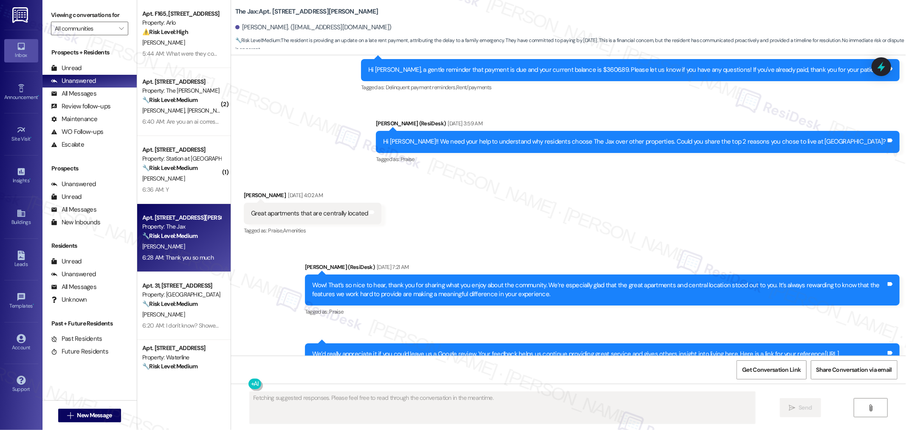
scroll to position [8550, 0]
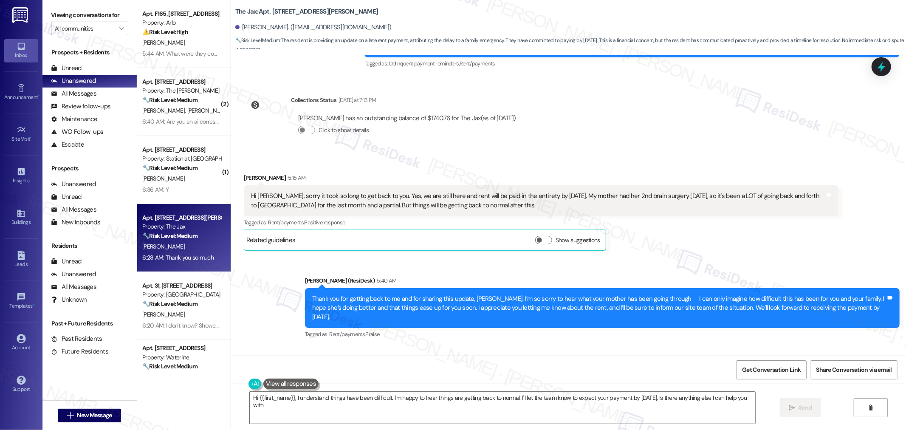
type textarea "Hi {{first_name}}, I understand things have been difficult. I'm happy to hear t…"
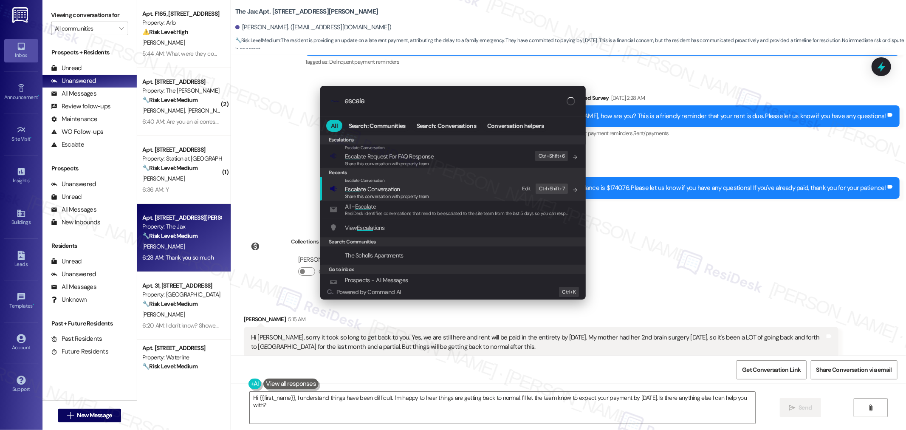
type input "escala"
click at [460, 195] on div "Escalate Conversation Escala te Conversation Share this conversation with prope…" at bounding box center [454, 188] width 249 height 23
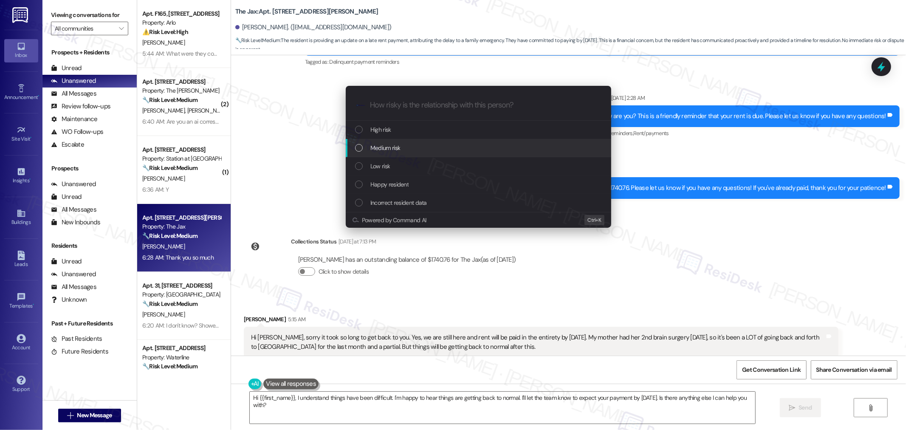
click at [418, 142] on div "Medium risk" at bounding box center [479, 148] width 266 height 18
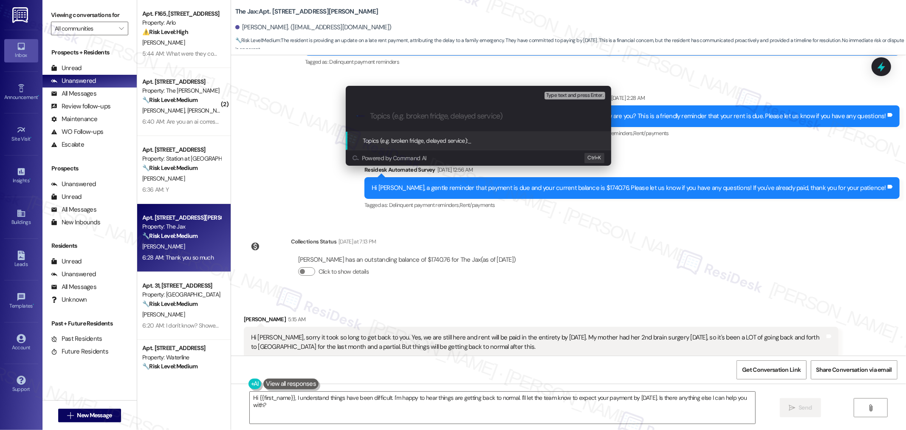
click at [453, 116] on input "Topics (e.g. broken fridge, delayed service)" at bounding box center [485, 116] width 231 height 9
type input "Resident Commitment to Pay"
click at [529, 138] on span "Resident Commitment to Pay" at bounding box center [504, 141] width 72 height 8
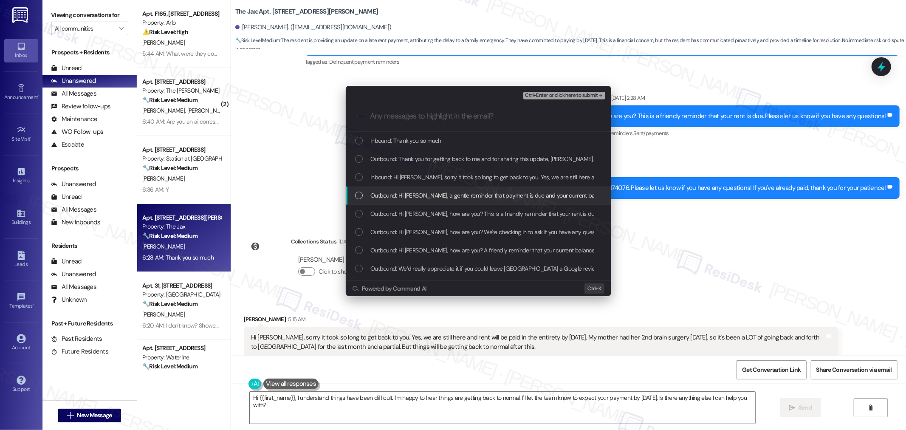
click at [358, 195] on div "List of options" at bounding box center [359, 196] width 8 height 8
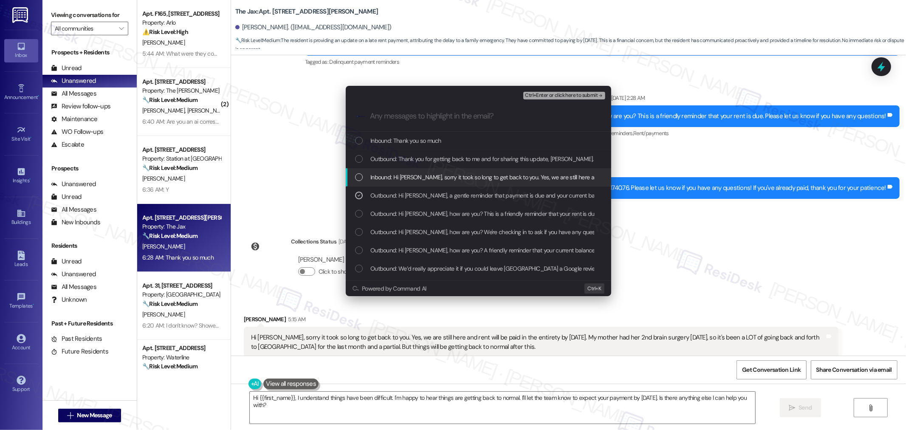
click at [362, 176] on div "List of options" at bounding box center [359, 177] width 8 height 8
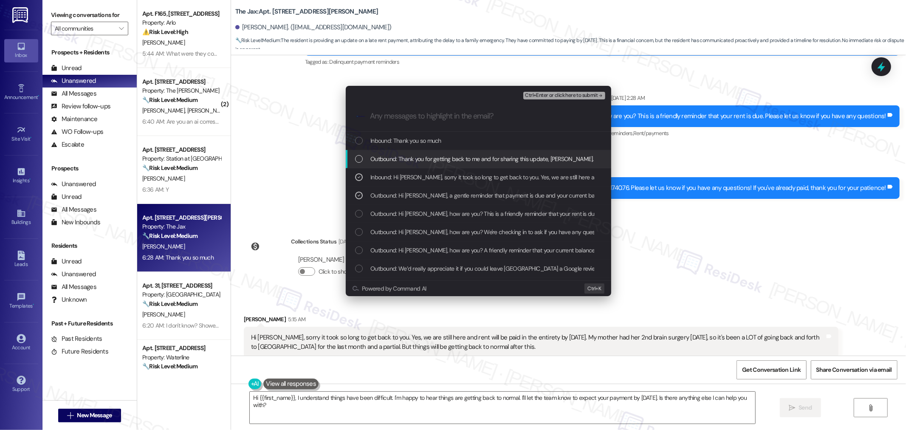
click at [357, 156] on div "List of options" at bounding box center [359, 159] width 8 height 8
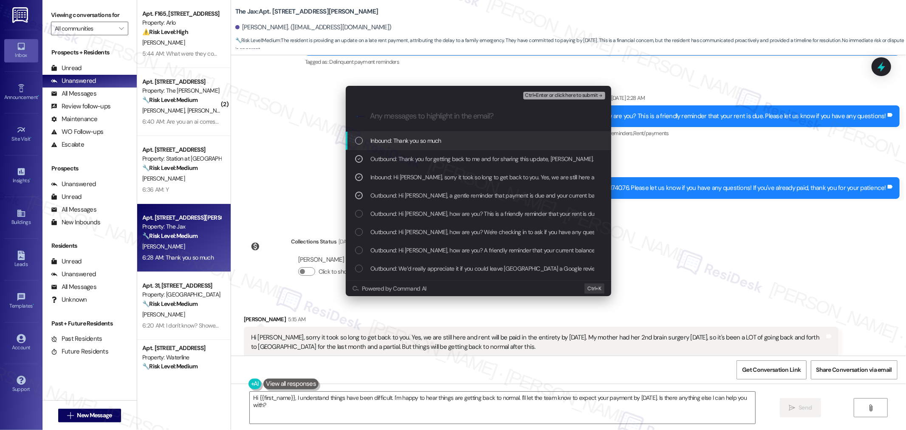
click at [355, 140] on div "List of options" at bounding box center [359, 141] width 8 height 8
click at [558, 93] on span "Ctrl+Enter or click here to submit" at bounding box center [561, 96] width 73 height 6
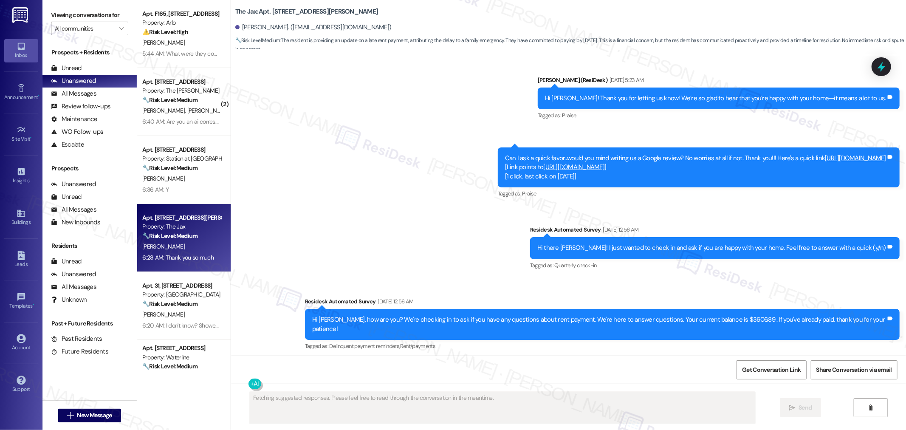
scroll to position [8550, 0]
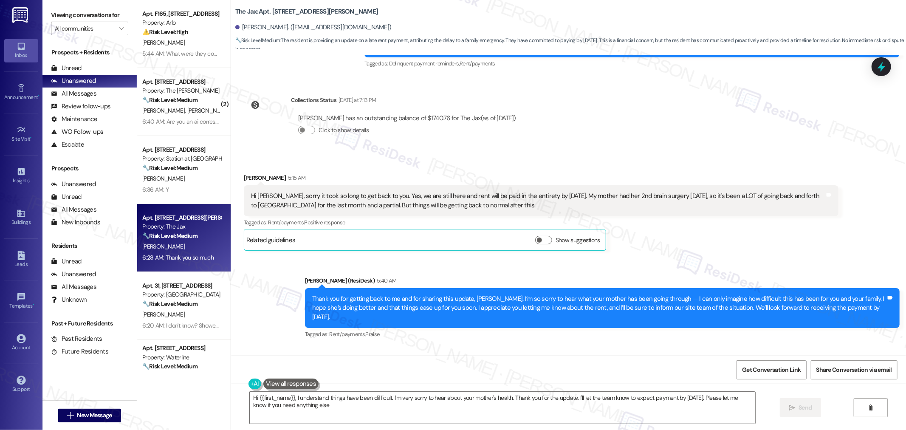
type textarea "Hi {{first_name}}, I understand things have been difficult. I'm very sorry to h…"
click at [777, 371] on span "Get Conversation Link" at bounding box center [771, 369] width 59 height 9
click at [777, 372] on span "Get Conversation Link" at bounding box center [771, 369] width 59 height 9
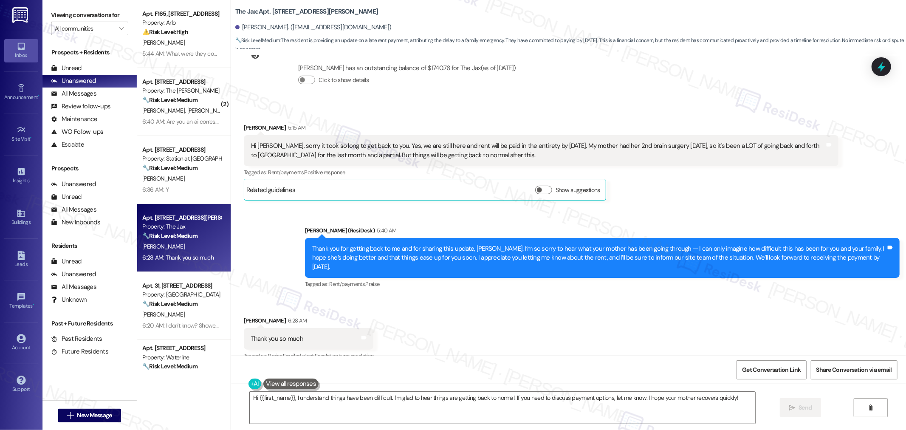
scroll to position [8646, 0]
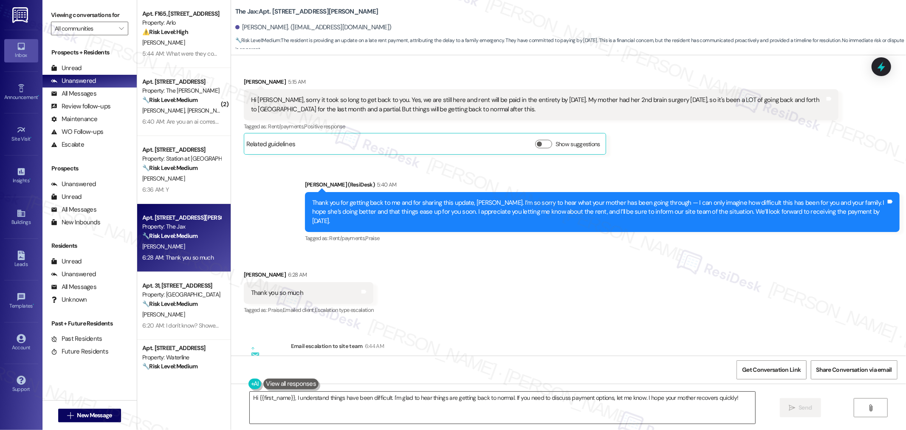
click at [693, 404] on textarea "Hi {{first_name}}, I understand things have been difficult. I'm glad to hear th…" at bounding box center [503, 408] width 506 height 32
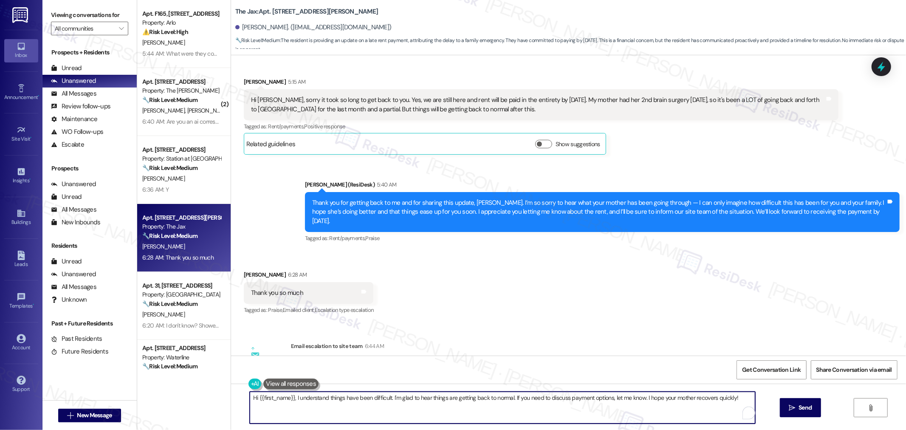
paste textarea "Of course, you’re welcome"
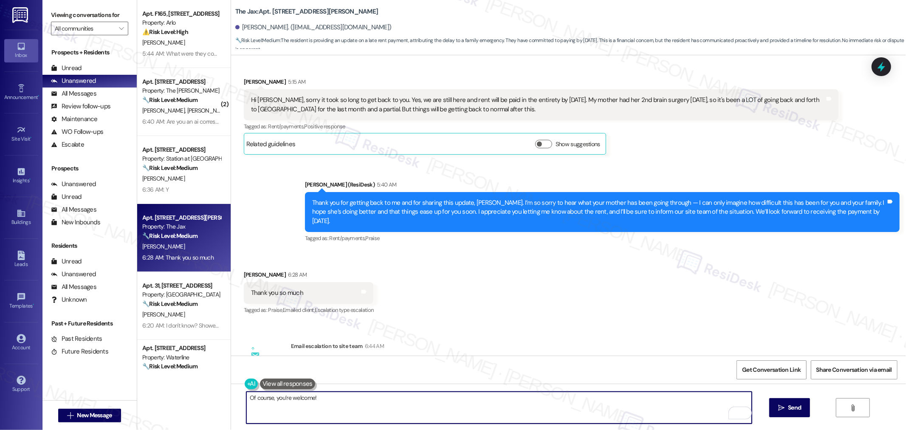
click at [596, 404] on textarea "Of course, you’re welcome!" at bounding box center [499, 408] width 506 height 32
paste textarea "If you have any questions or need clarification, please feel free to reach out—…"
type textarea "Of course, you’re welcome! If you have any questions or need clarification, ple…"
click at [796, 407] on span "Send" at bounding box center [794, 407] width 13 height 9
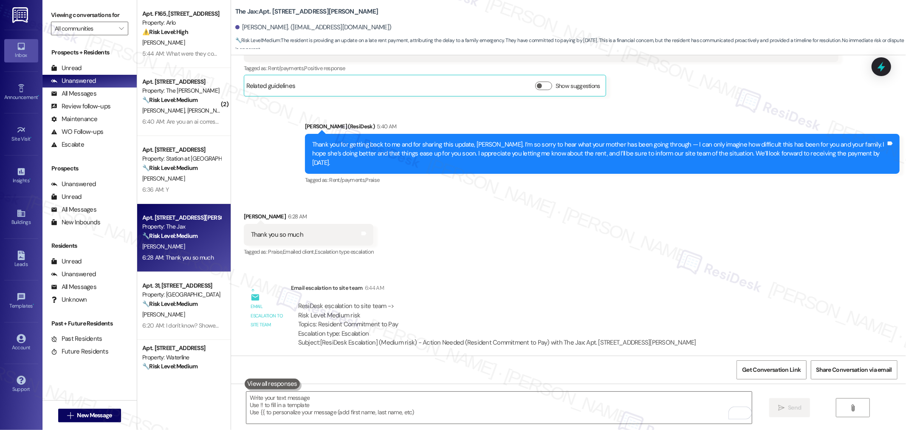
scroll to position [8705, 0]
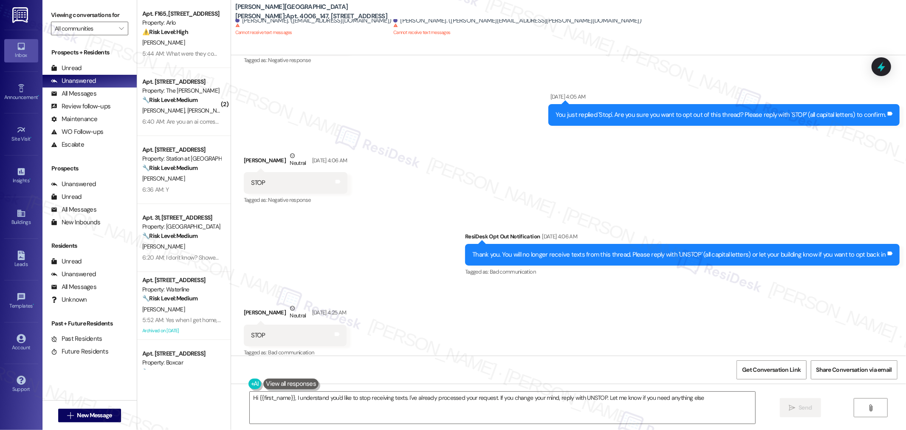
type textarea "Hi {{first_name}}, I understand you'd like to stop receiving texts. I've alread…"
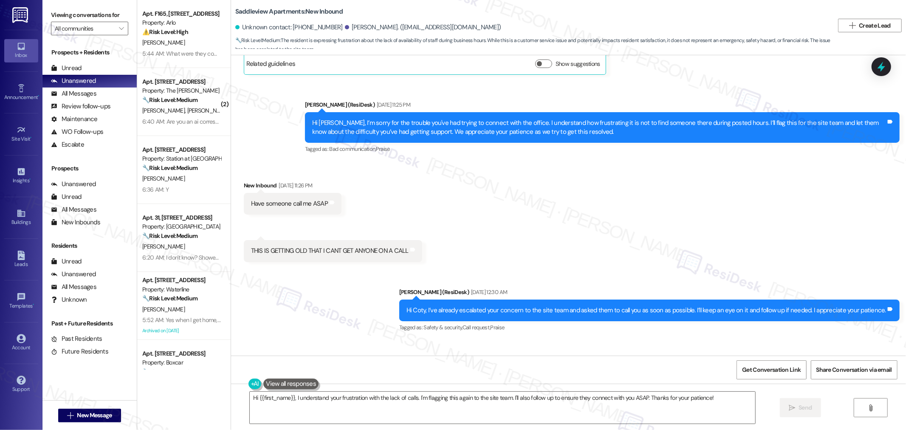
scroll to position [4982, 0]
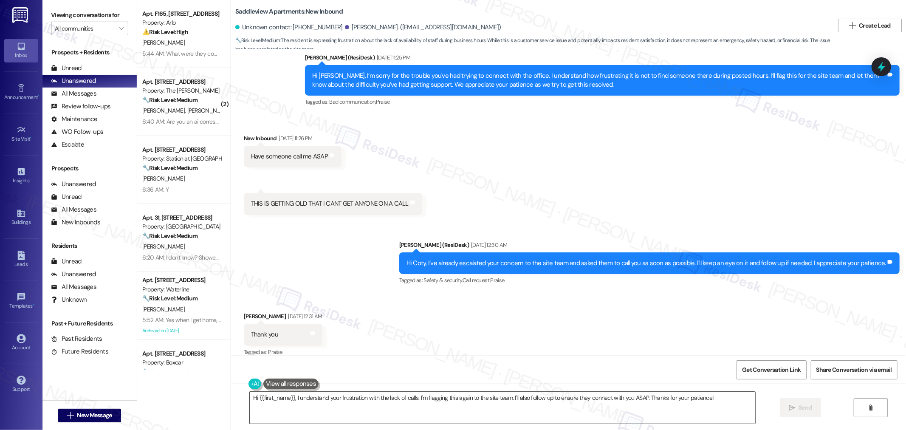
click at [410, 394] on textarea "Hi {{first_name}}, I understand your frustration with the lack of calls. I'm fl…" at bounding box center [503, 408] width 506 height 32
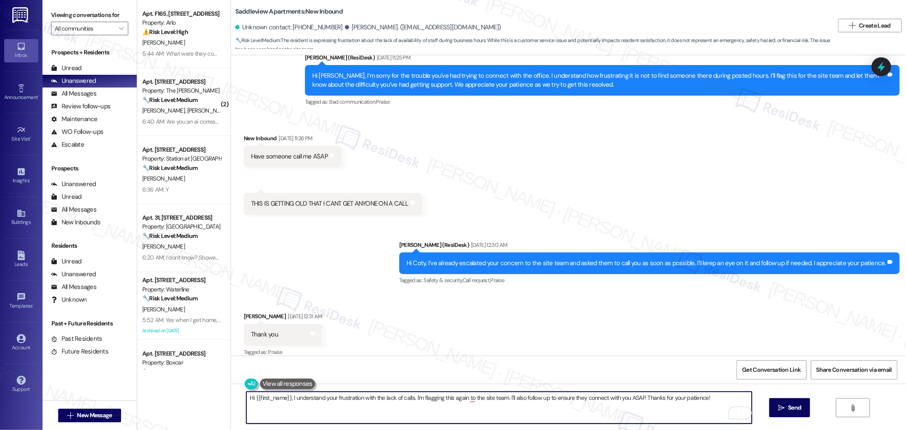
paste textarea "If you have any questions or need clarification, please feel free to reach out—…"
click at [246, 401] on textarea "If you have any questions or need clarification, please feel free to reach out—…" at bounding box center [499, 408] width 506 height 32
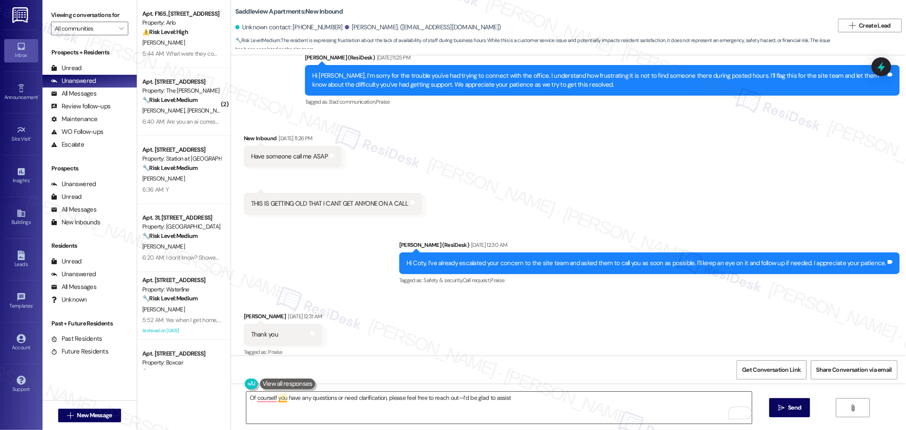
drag, startPoint x: 272, startPoint y: 400, endPoint x: 281, endPoint y: 399, distance: 8.9
click at [272, 400] on textarea "Of courseIf you have any questions or need clarification, please feel free to r…" at bounding box center [499, 408] width 506 height 32
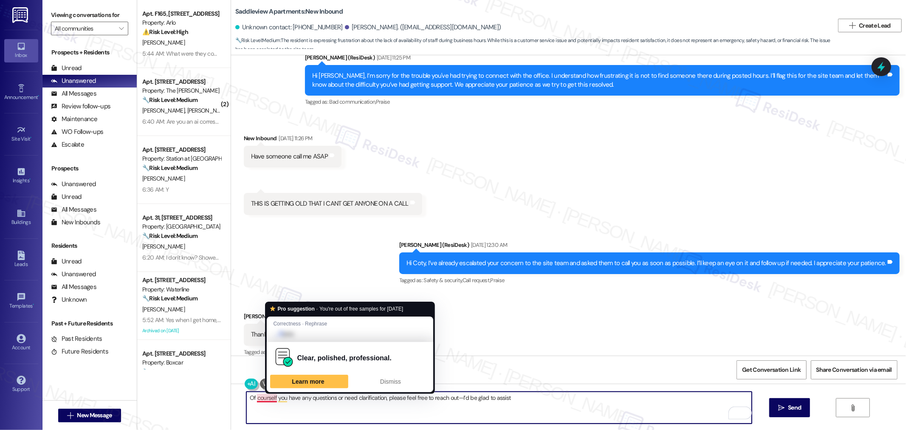
click at [264, 399] on textarea "Of courseIf you have any questions or need clarification, please feel free to r…" at bounding box center [499, 408] width 506 height 32
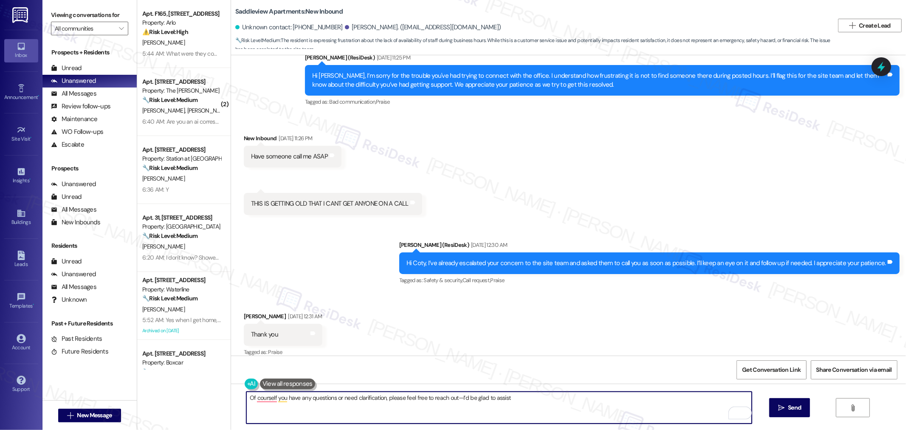
click at [260, 398] on textarea "Of courseIf you have any questions or need clarification, please feel free to r…" at bounding box center [499, 408] width 506 height 32
drag, startPoint x: 559, startPoint y: 398, endPoint x: 310, endPoint y: 409, distance: 248.8
click at [310, 409] on textarea "Of course you're welcome! seIf you have any questions or need clarification, pl…" at bounding box center [499, 408] width 506 height 32
paste textarea "To enrich screen reader interactions, please activate Accessibility in Grammarl…"
click at [266, 399] on textarea "Of course you're welcome! If you have any questions or need clarification, plea…" at bounding box center [499, 408] width 506 height 32
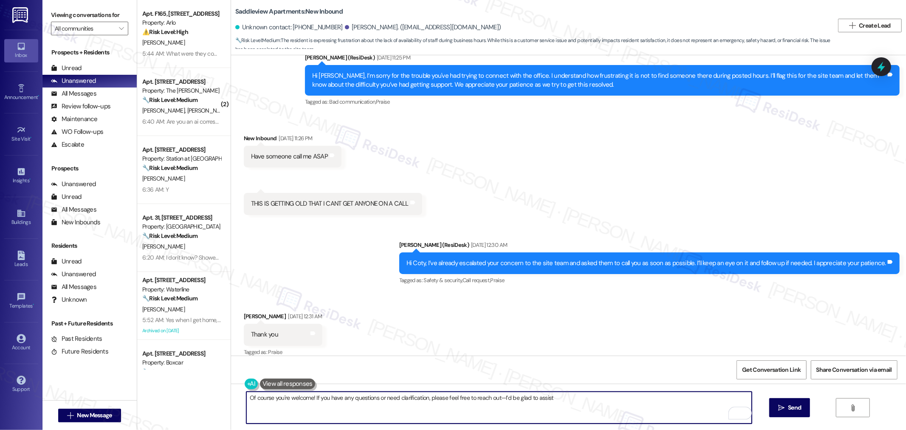
click at [269, 399] on textarea "Of course you're welcome! If you have any questions or need clarification, plea…" at bounding box center [499, 408] width 506 height 32
type textarea "Of course, you're welcome! If you have any questions or need clarification, ple…"
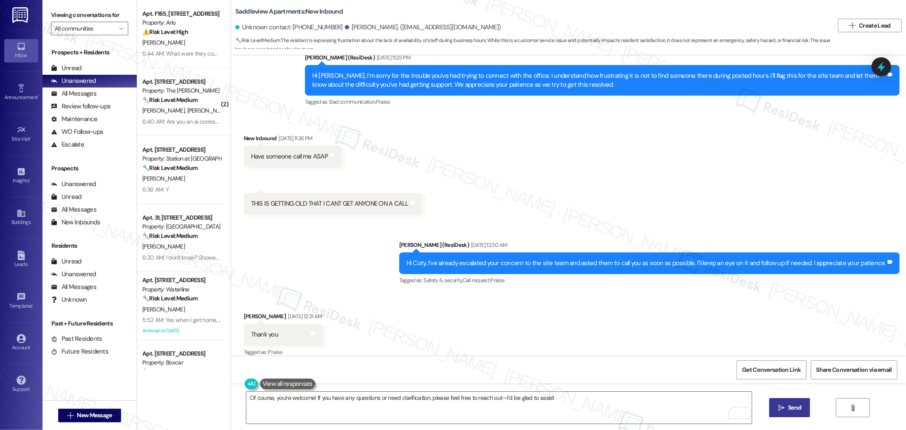
click at [797, 401] on button " Send" at bounding box center [789, 407] width 41 height 19
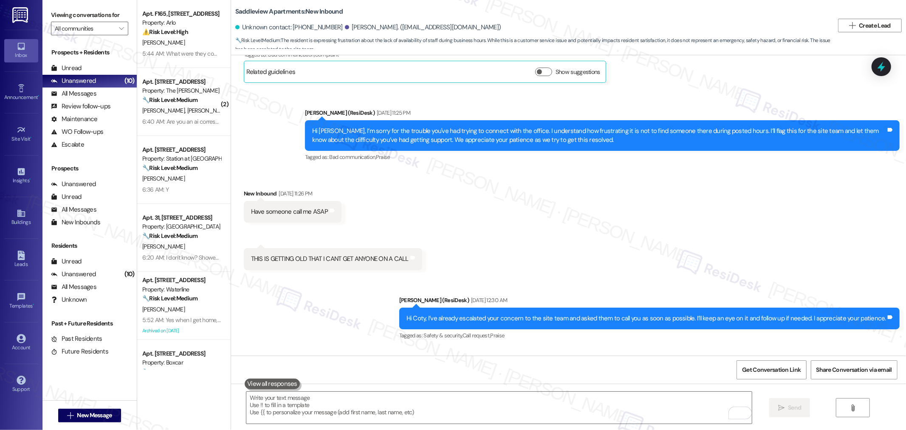
scroll to position [4982, 0]
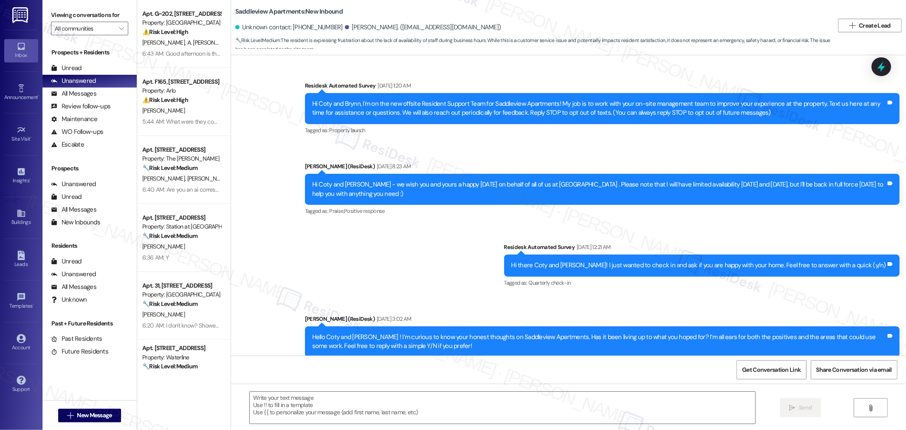
scroll to position [5054, 0]
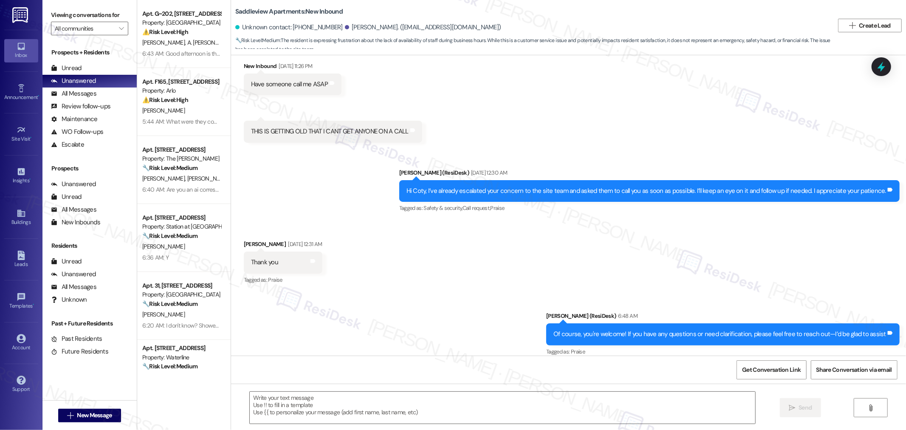
type textarea "Fetching suggested responses. Please feel free to read through the conversation…"
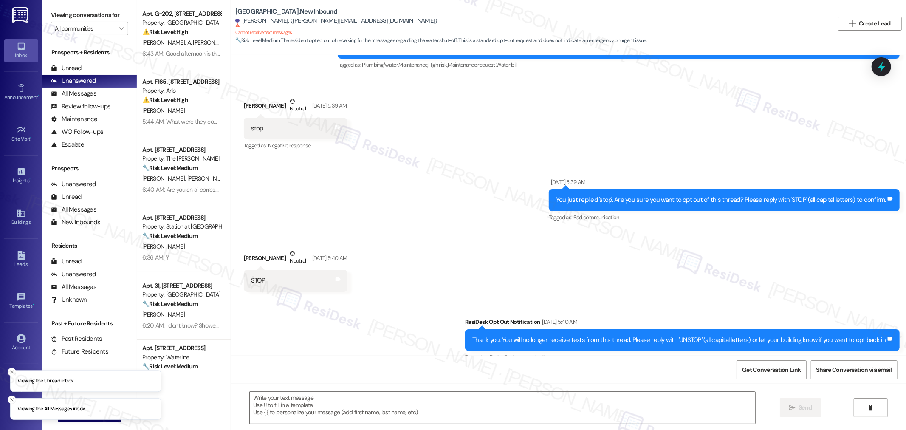
scroll to position [70, 0]
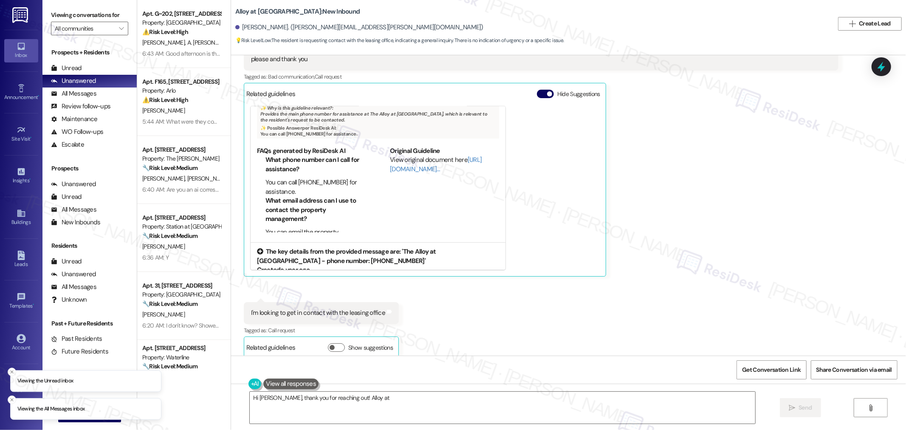
scroll to position [105, 0]
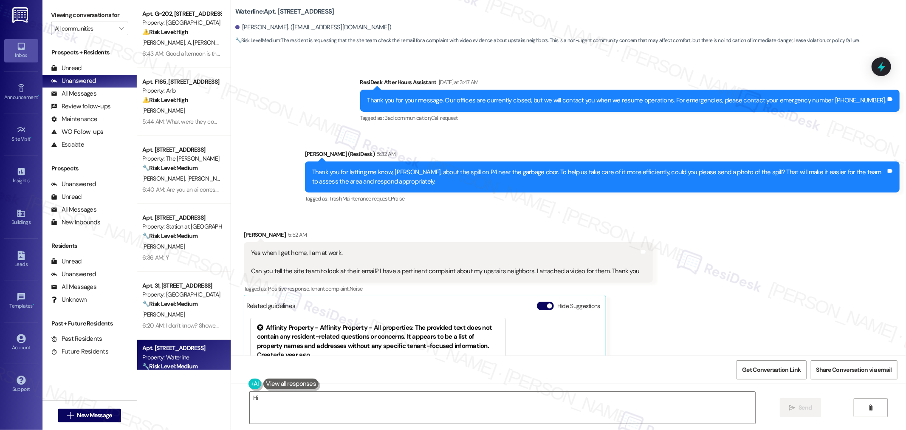
scroll to position [21307, 0]
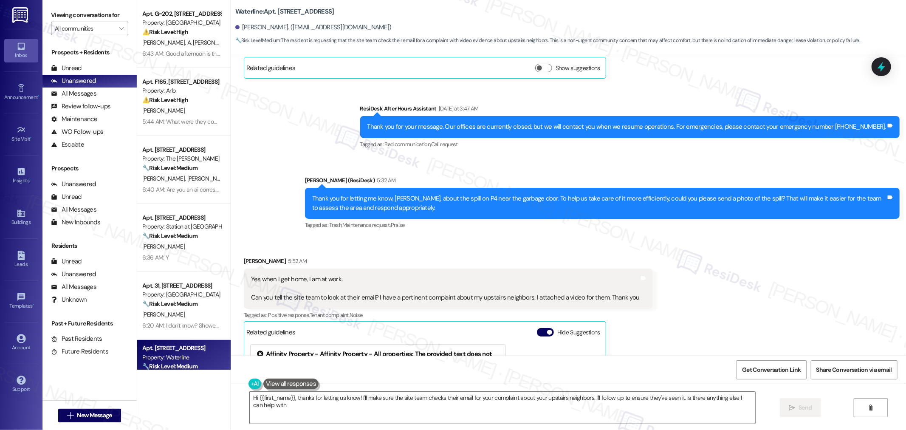
type textarea "Hi {{first_name}}, thanks for letting us know! I'll make sure the site team che…"
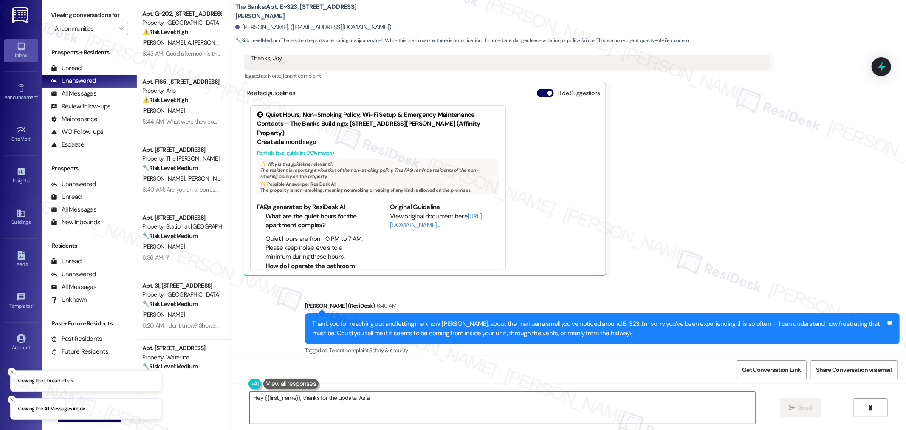
scroll to position [353, 0]
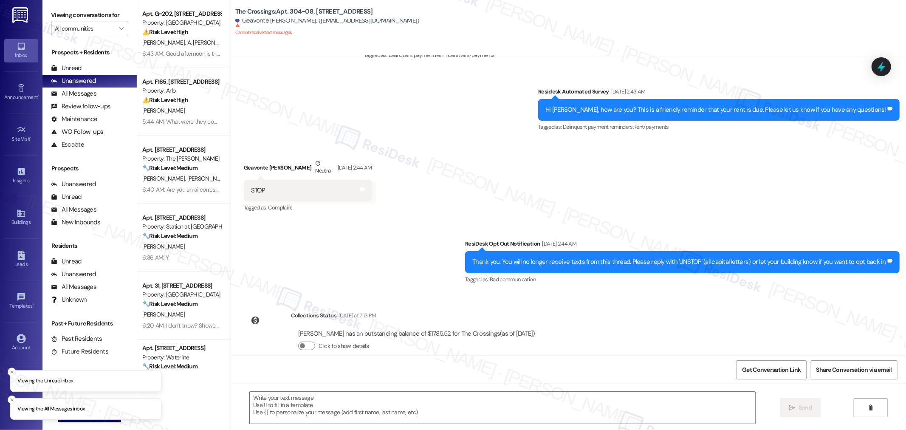
scroll to position [354, 0]
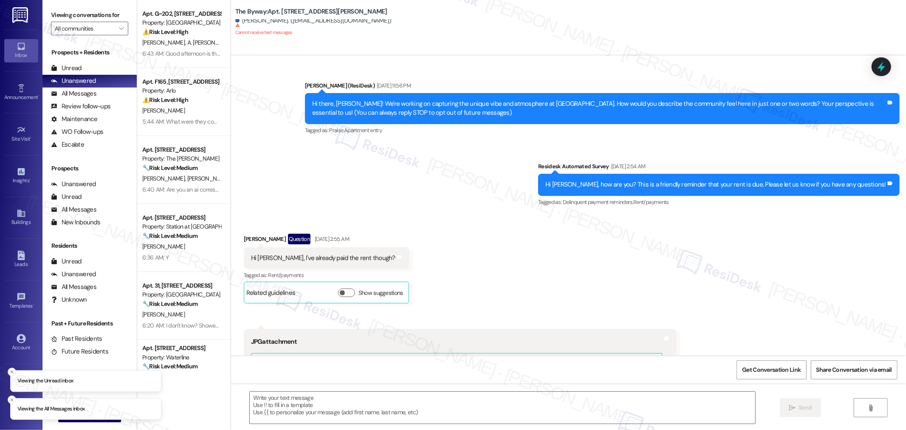
scroll to position [915, 0]
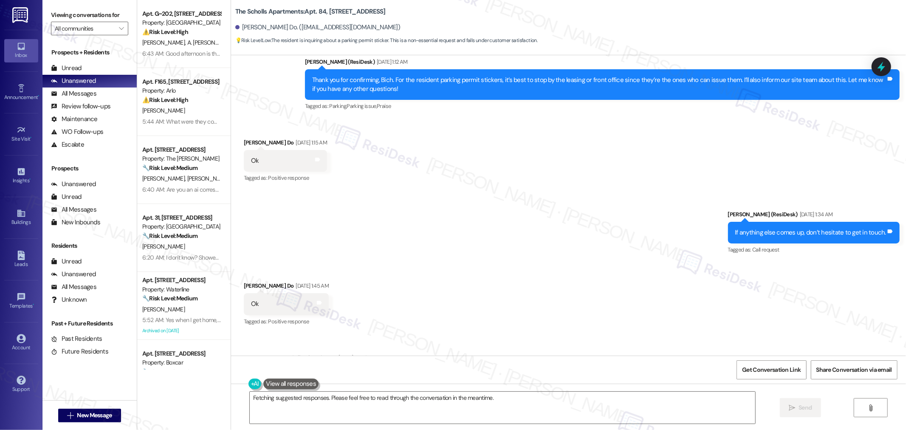
scroll to position [5353, 0]
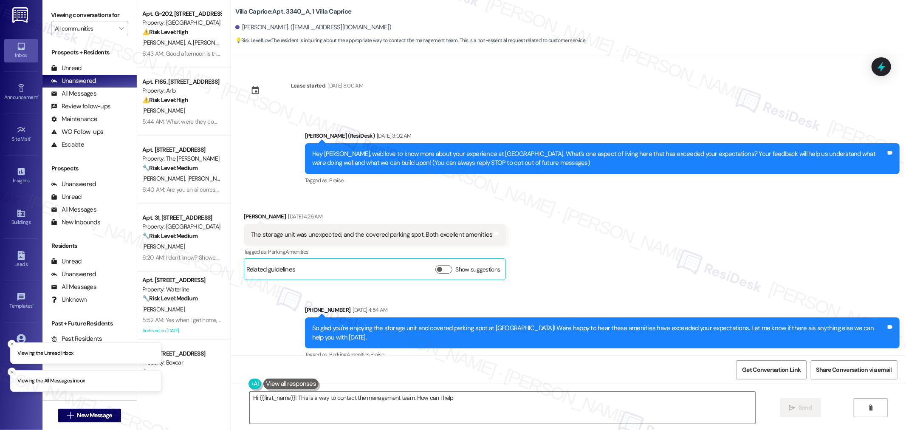
scroll to position [490, 0]
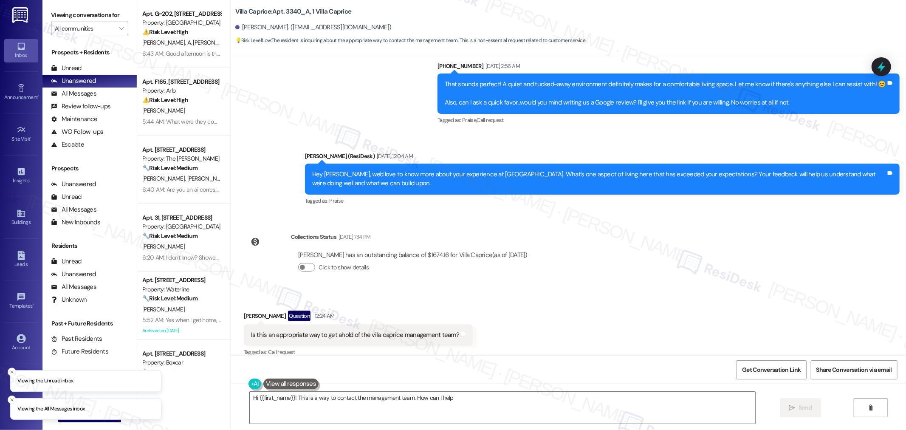
click at [404, 331] on div "Is this an appropriate way to get ahold of the villa caprice management team?" at bounding box center [355, 335] width 208 height 9
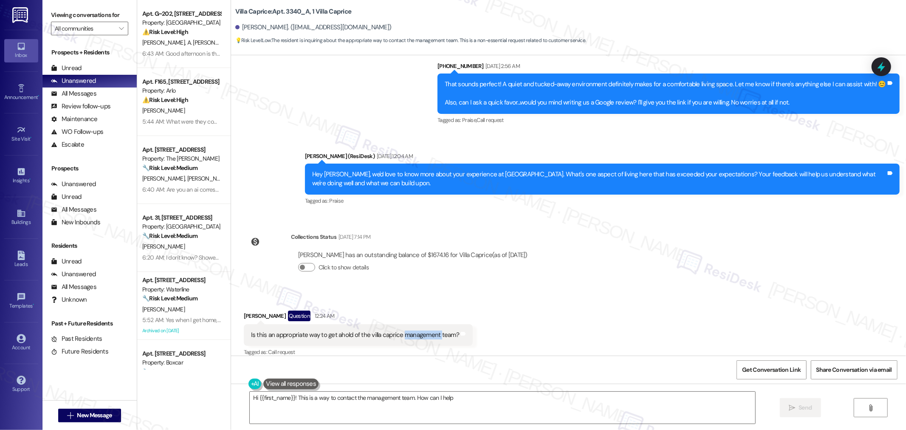
click at [428, 331] on div "Is this an appropriate way to get ahold of the villa caprice management team?" at bounding box center [355, 335] width 208 height 9
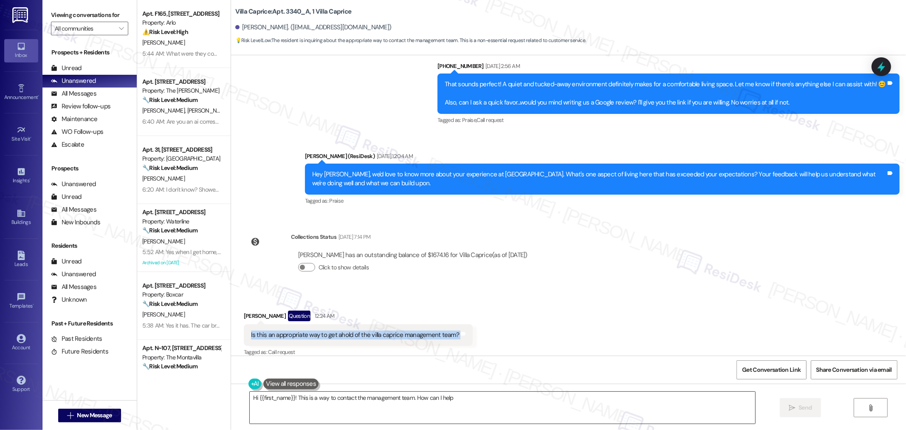
click at [403, 405] on textarea "Hi {{first_name}}! This is a way to contact the management team. How can I help…" at bounding box center [503, 408] width 506 height 32
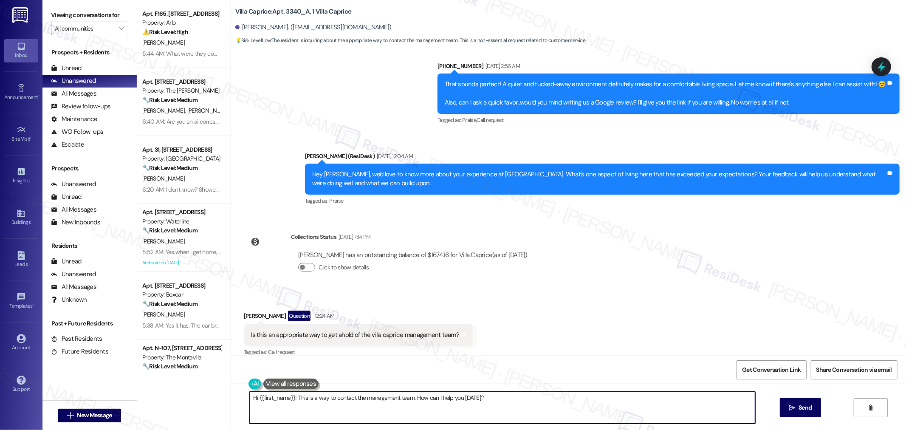
paste textarea "Yes, this is the right place to reach the Villa Caprice management team — h"
click at [250, 399] on textarea "Yes, this is the right place to reach the Villa Caprice management team — how c…" at bounding box center [503, 408] width 506 height 32
type textarea "Hello, Phill. Yes, this is the right place to reach the Villa Caprice managemen…"
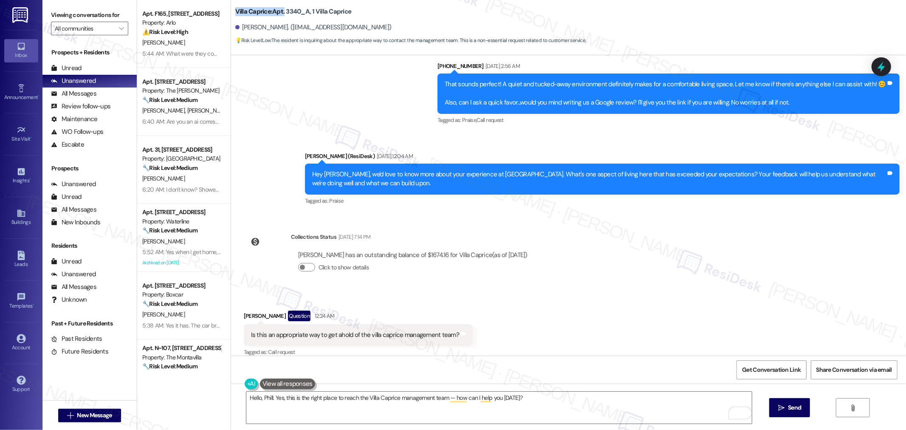
drag, startPoint x: 227, startPoint y: 9, endPoint x: 277, endPoint y: 14, distance: 50.4
click at [277, 14] on div "Villa Caprice: Apt. 3340_A, 1 Villa Caprice Phill Mcconchie. (philiam90@gmail.c…" at bounding box center [568, 23] width 675 height 43
click at [255, 11] on b "Villa Caprice: Apt. 3340_A, 1 Villa Caprice" at bounding box center [293, 11] width 116 height 9
drag, startPoint x: 308, startPoint y: 11, endPoint x: 228, endPoint y: 10, distance: 80.3
click at [235, 10] on b "Villa Caprice: Apt. 3340_A, 1 Villa Caprice" at bounding box center [293, 11] width 116 height 9
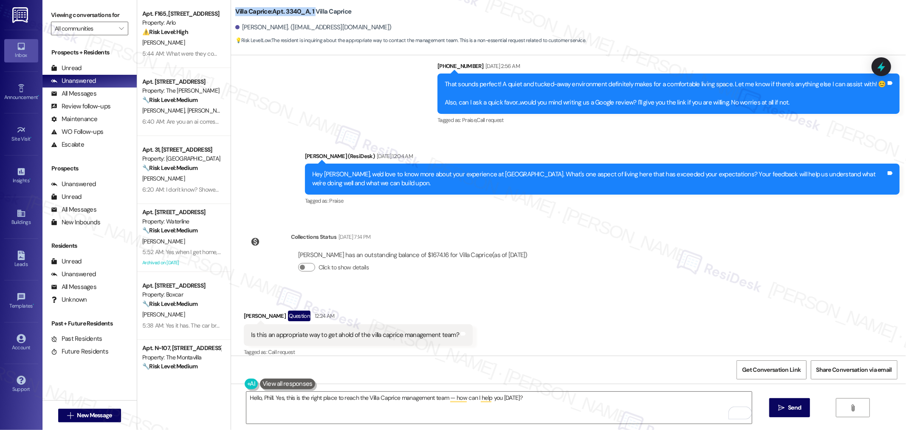
copy b "Villa Caprice: Apt. 3340_A, 1"
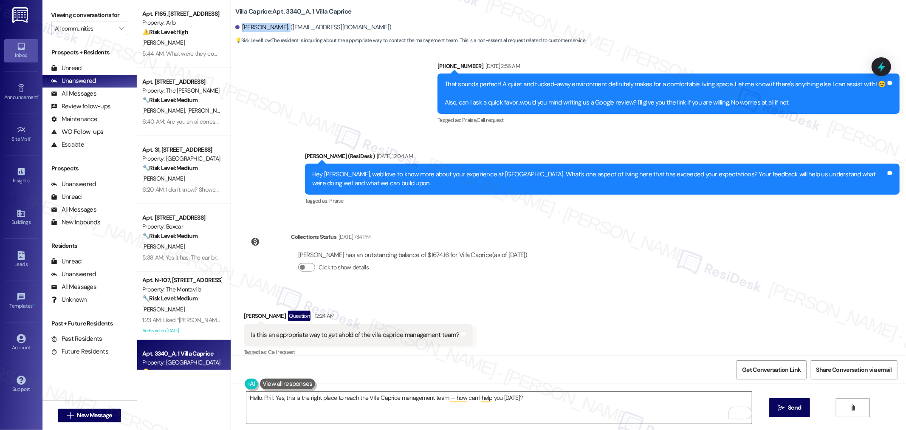
drag, startPoint x: 236, startPoint y: 27, endPoint x: 276, endPoint y: 28, distance: 40.0
click at [276, 28] on div "Phill Mcconchie. (philiam90@gmail.com)" at bounding box center [313, 27] width 156 height 9
copy div "Phill Mcconchie"
click at [542, 399] on textarea "Hello, Phill. Yes, this is the right place to reach the Villa Caprice managemen…" at bounding box center [499, 408] width 506 height 32
click at [800, 404] on span "Send" at bounding box center [794, 407] width 13 height 9
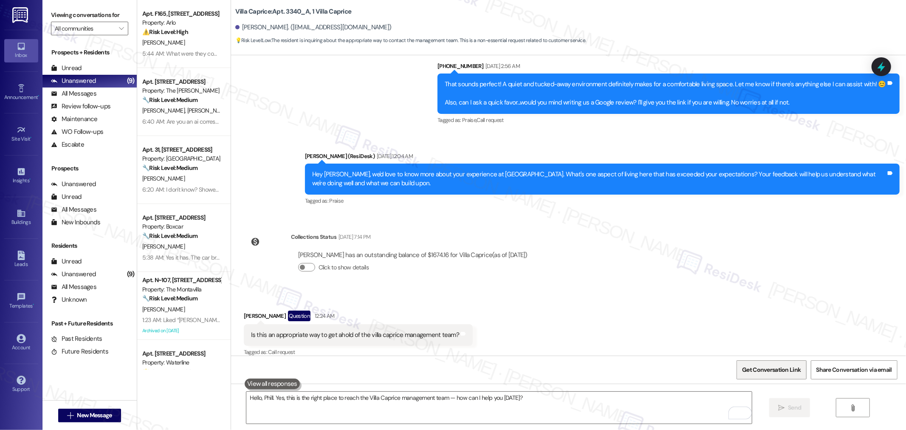
click at [761, 364] on span "Get Conversation Link" at bounding box center [772, 370] width 62 height 18
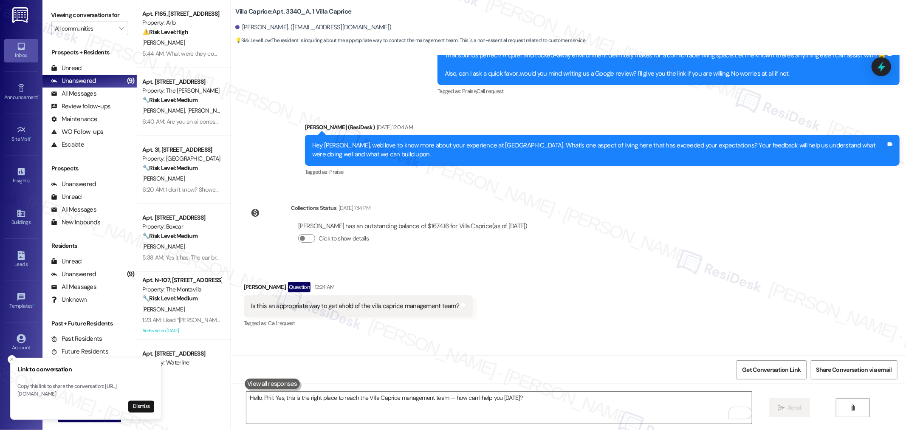
scroll to position [549, 0]
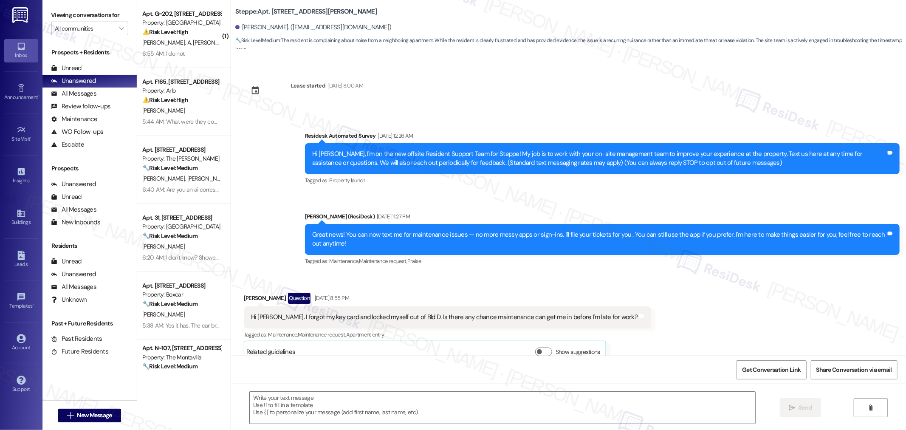
scroll to position [3091, 0]
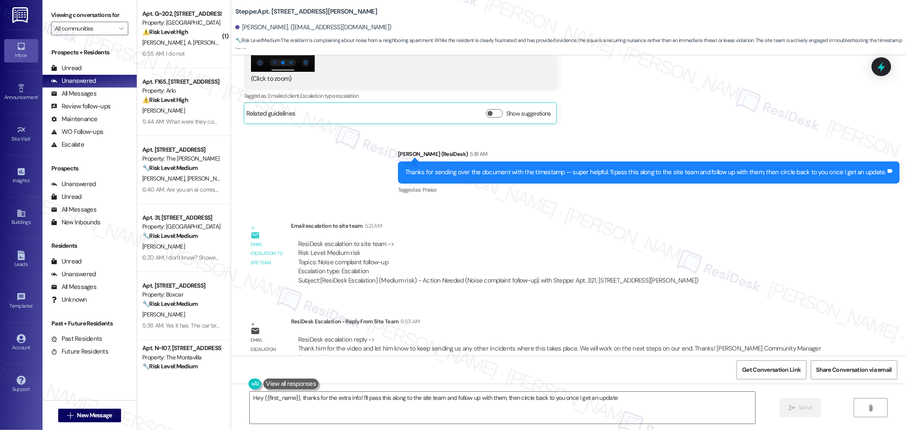
type textarea "Hey {{first_name}}, thanks for the extra info! I'll pass this along to the site…"
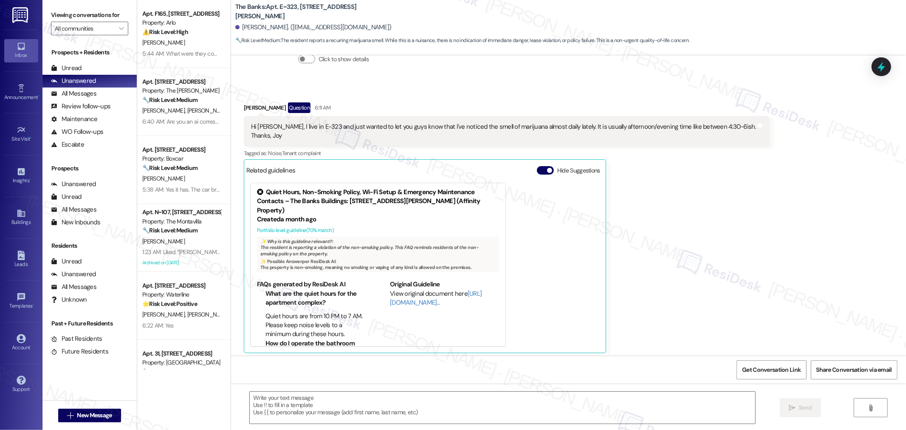
scroll to position [272, 0]
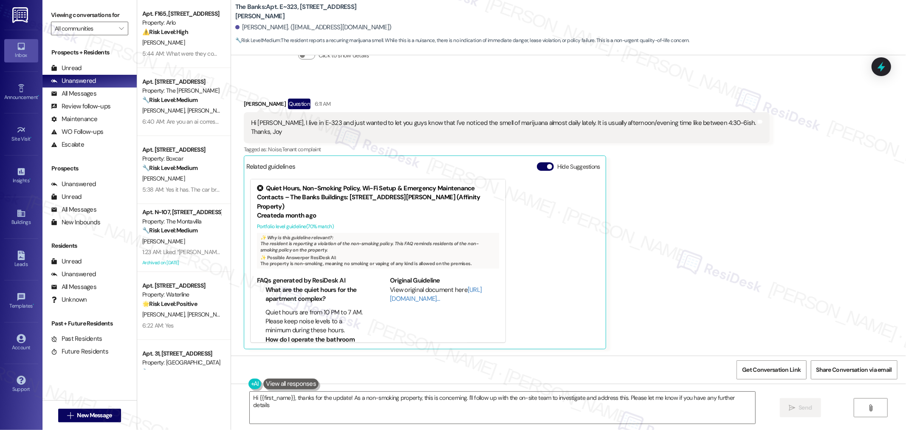
type textarea "Hi {{first_name}}, thanks for the update! As a non-smoking property, this is co…"
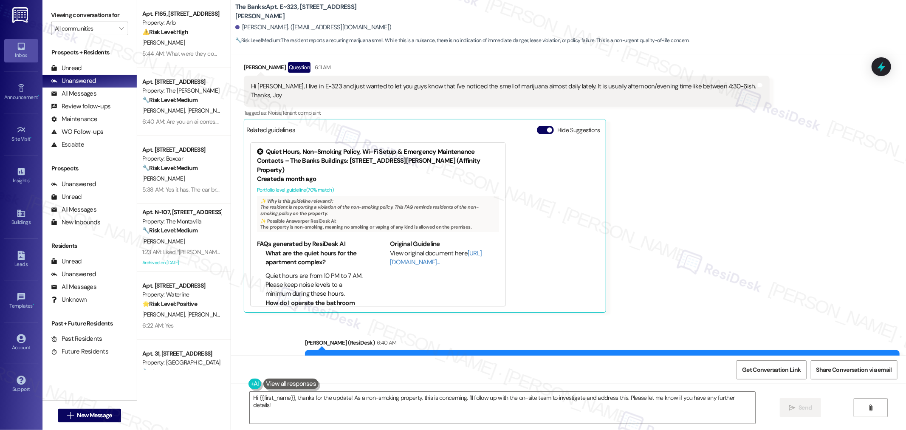
scroll to position [353, 0]
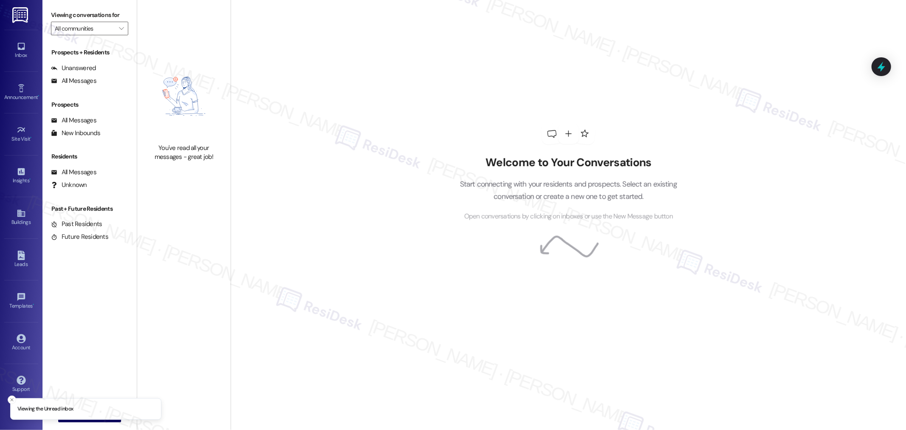
type input "Southside Townhomes"
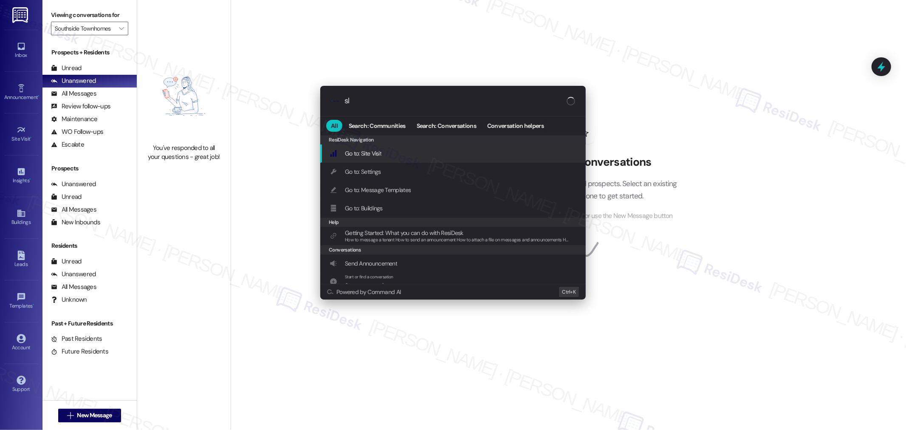
type input "sla"
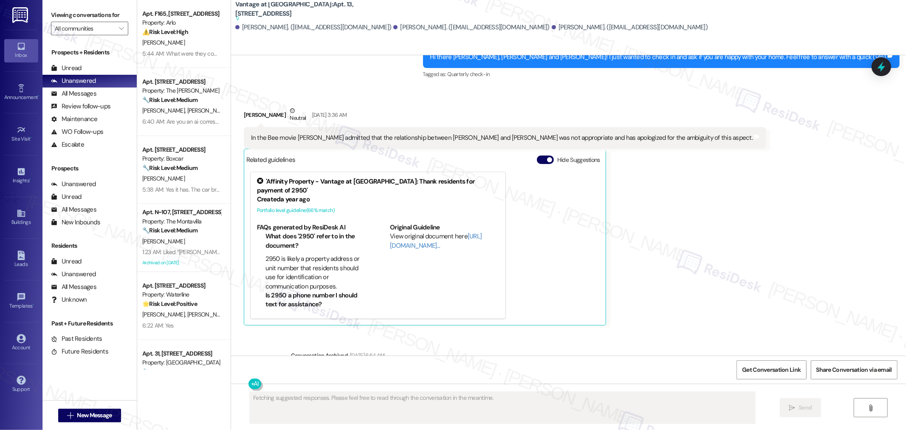
scroll to position [6777, 0]
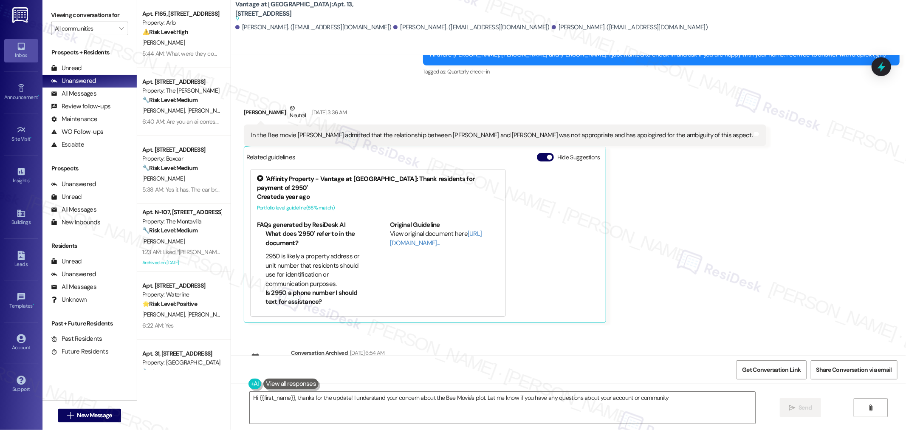
type textarea "Hi {{first_name}}, thanks for the update! I understand your concern about the B…"
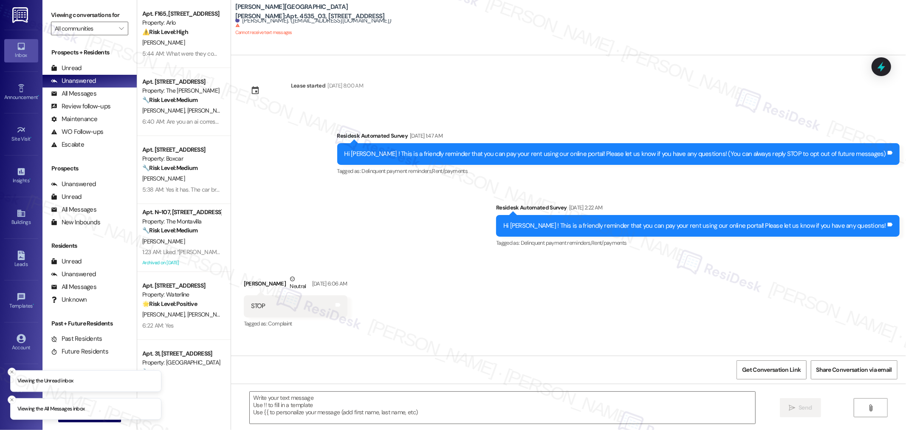
type textarea "Fetching suggested responses. Please feel free to read through the conversation…"
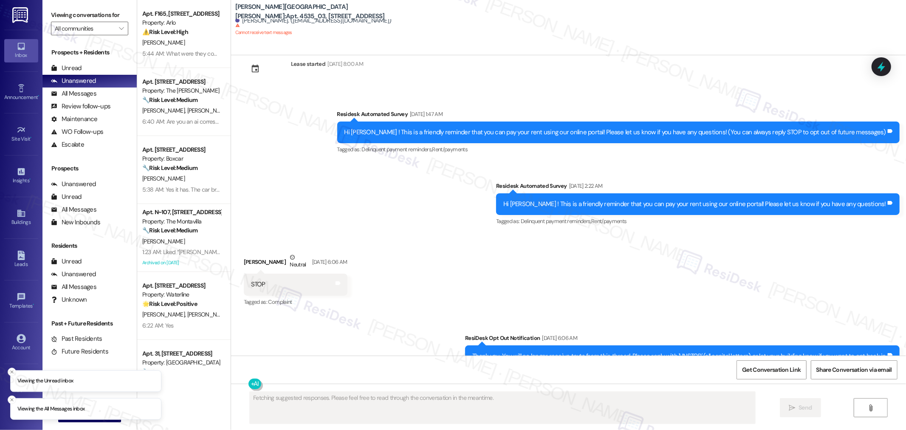
scroll to position [52, 0]
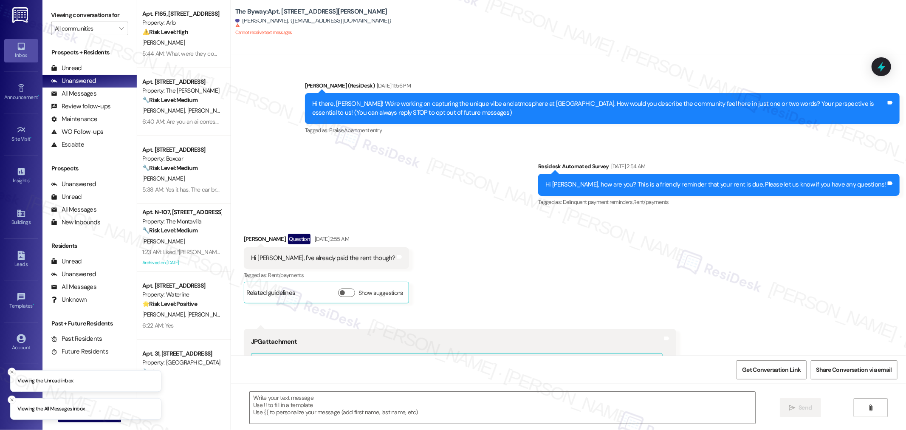
scroll to position [915, 0]
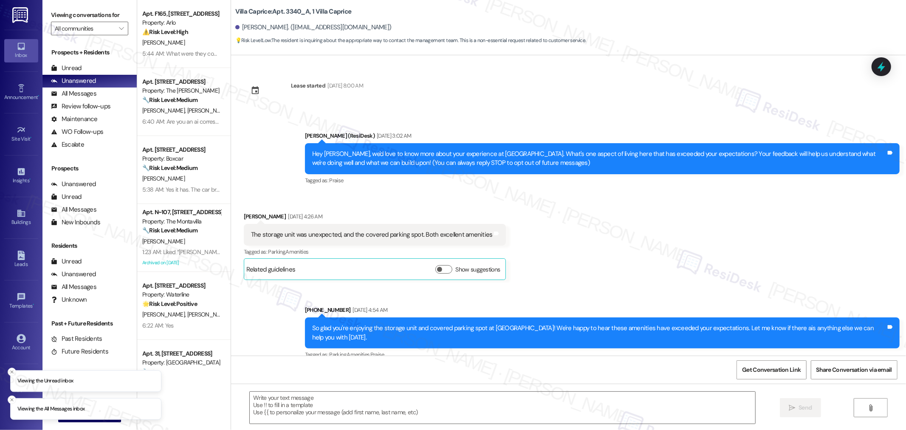
scroll to position [562, 0]
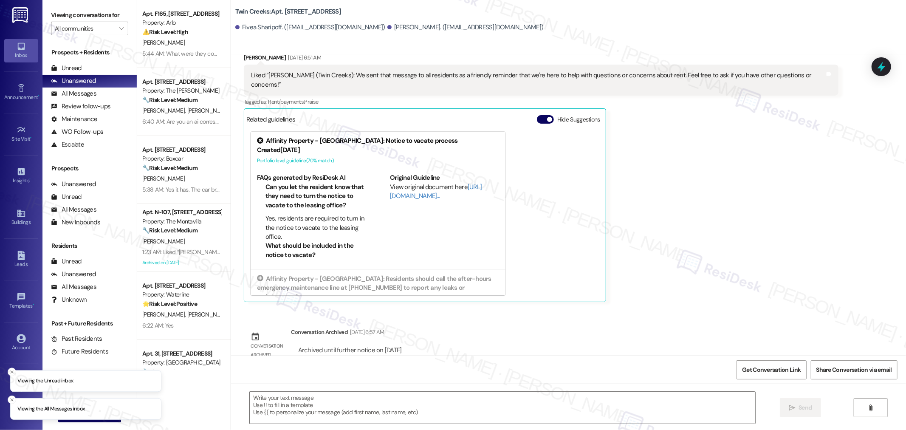
scroll to position [657, 0]
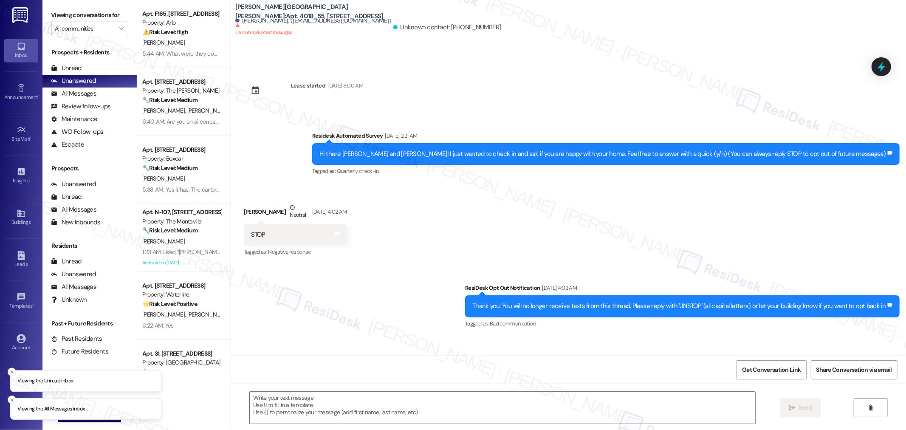
type textarea "Fetching suggested responses. Please feel free to read through the conversation…"
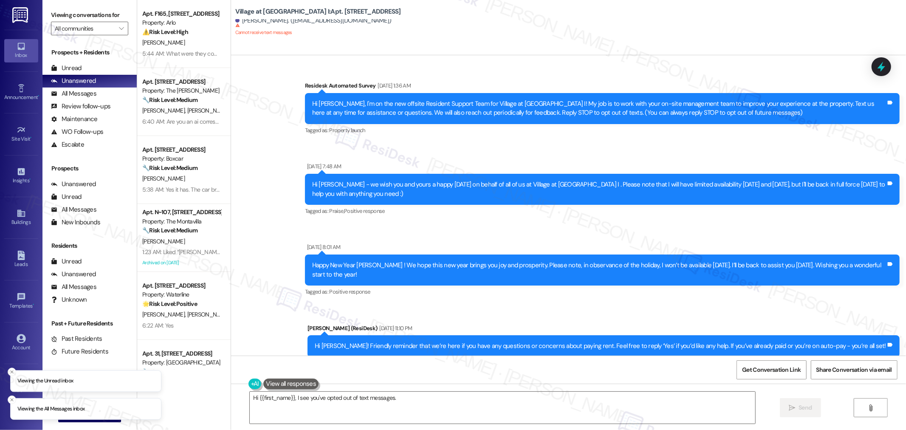
scroll to position [2879, 0]
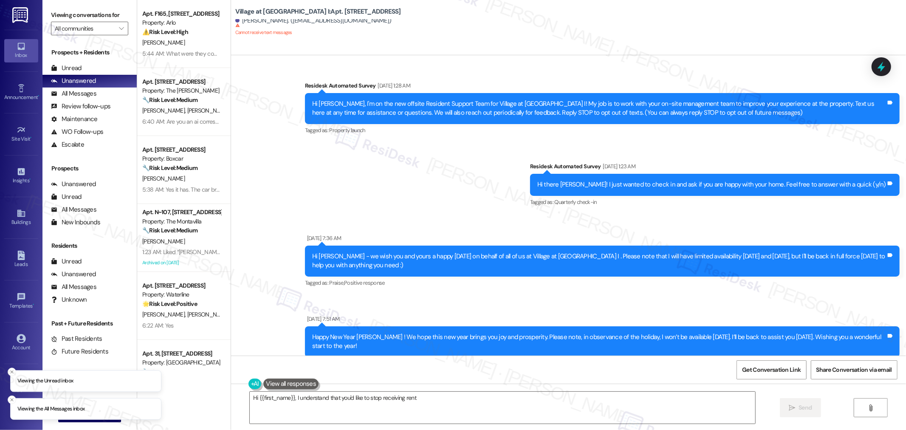
scroll to position [1716, 0]
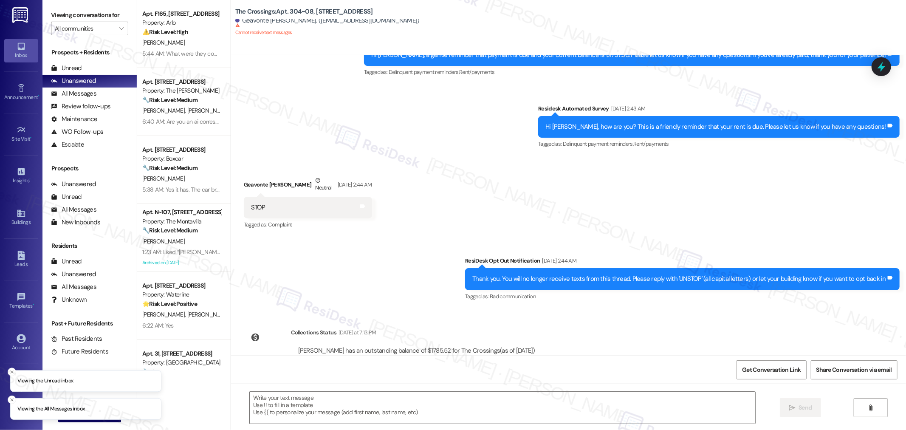
scroll to position [354, 0]
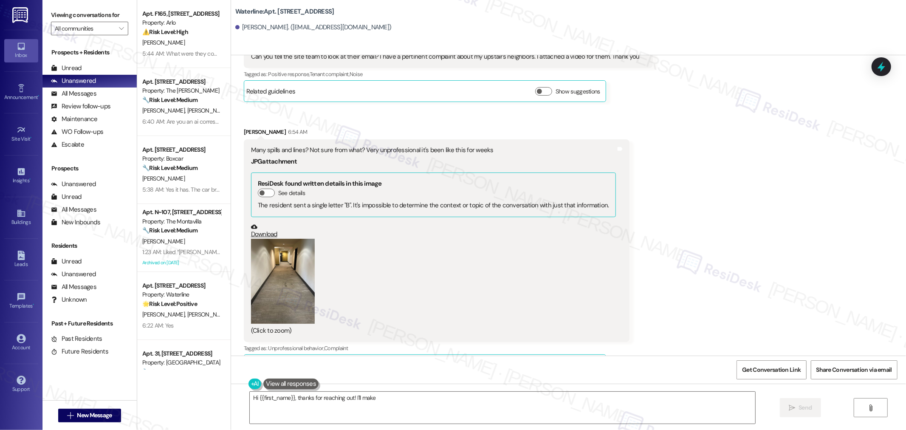
scroll to position [21581, 0]
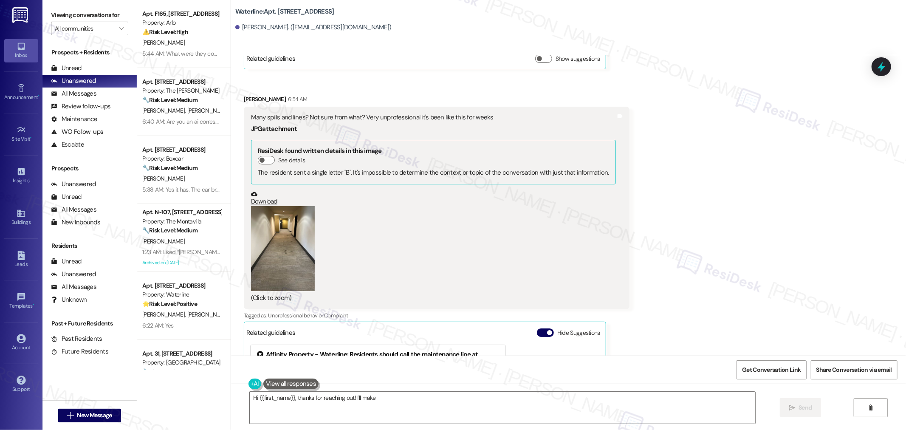
click at [300, 239] on button "Zoom image" at bounding box center [283, 248] width 64 height 85
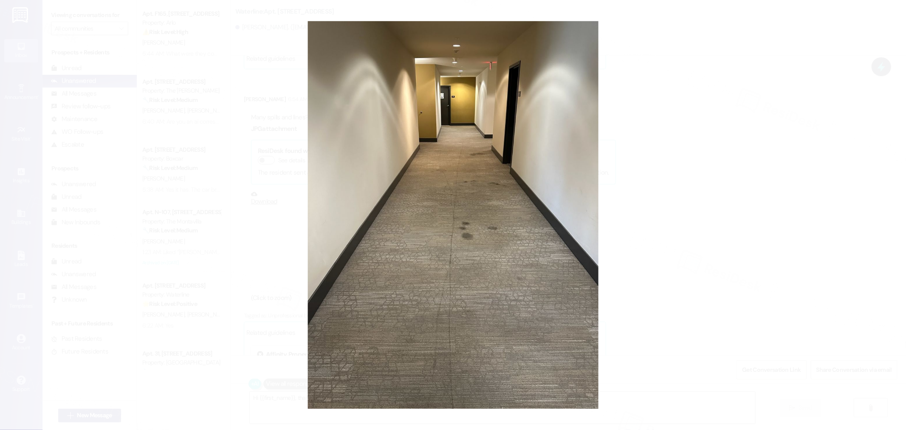
click at [470, 239] on button "Unzoom image" at bounding box center [453, 215] width 906 height 430
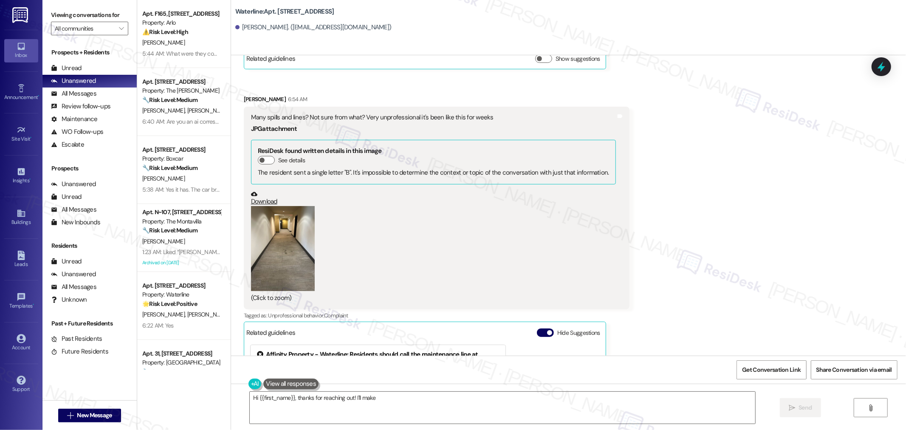
click at [237, 229] on div "Received via SMS Jaden Miguel 6:54 AM Many spills and lines? Not sure from what…" at bounding box center [436, 304] width 399 height 433
click at [263, 226] on button "Zoom image" at bounding box center [283, 248] width 64 height 85
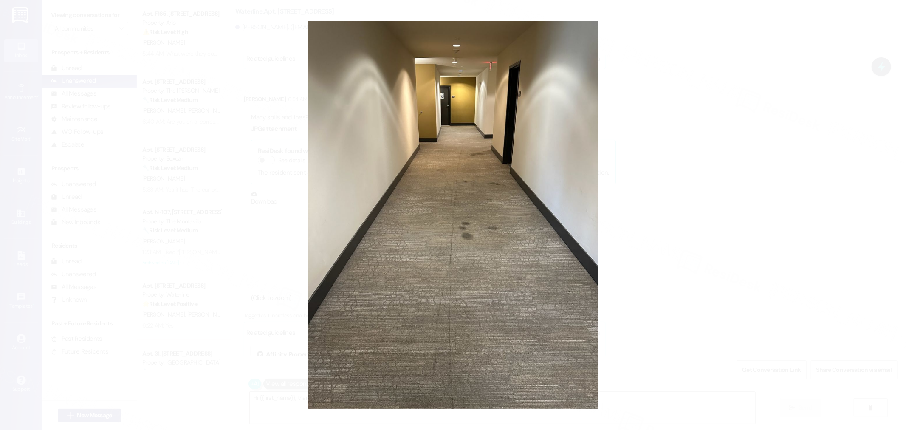
click at [626, 239] on button "Unzoom image" at bounding box center [453, 215] width 906 height 430
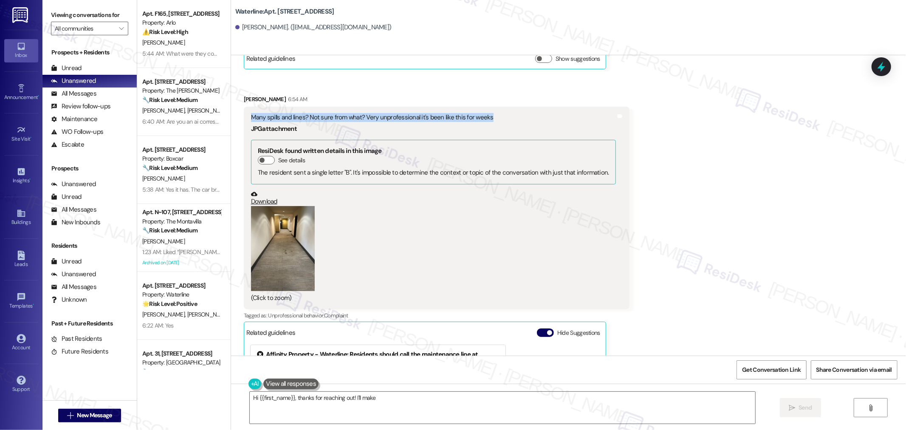
drag, startPoint x: 488, startPoint y: 92, endPoint x: 241, endPoint y: 88, distance: 246.5
click at [244, 107] on div "Many spills and lines? Not sure from what? Very unprofessional it's been like t…" at bounding box center [437, 208] width 386 height 202
copy div "Many spills and lines? Not sure from what? Very unprofessional it's been like t…"
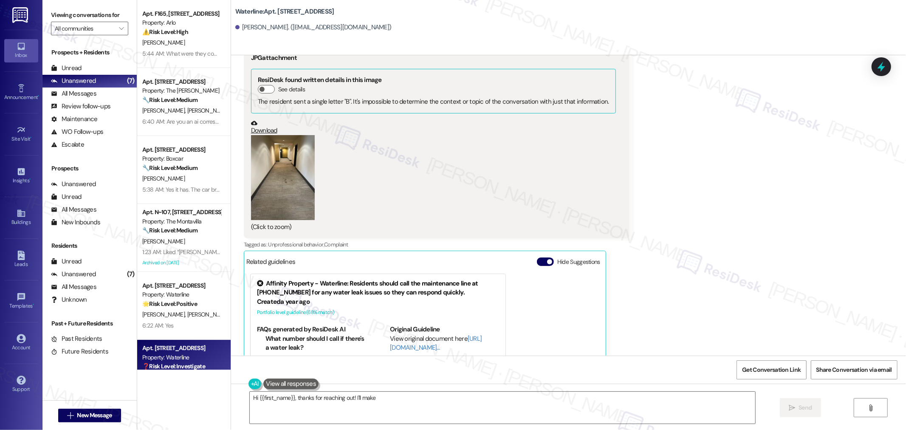
scroll to position [21628, 0]
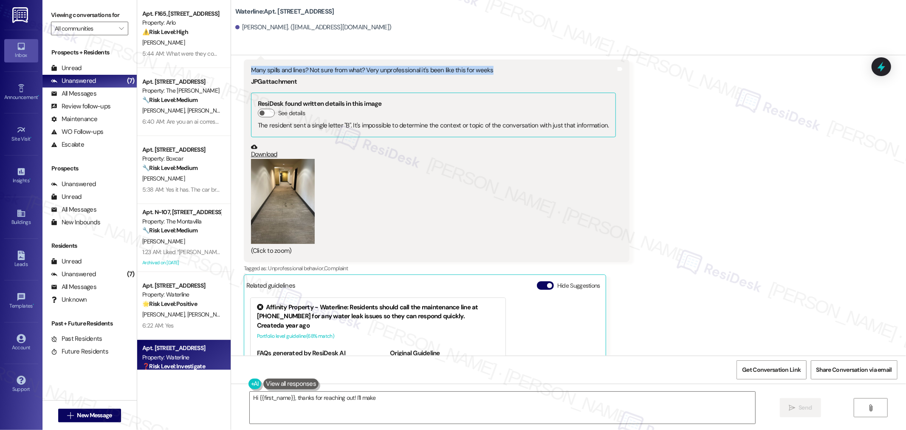
click at [278, 183] on button "Zoom image" at bounding box center [283, 201] width 64 height 85
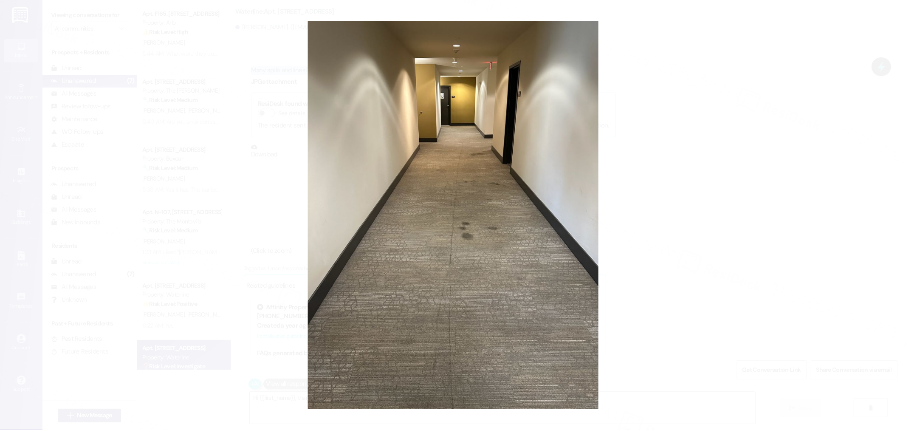
click at [433, 181] on button "Unzoom image" at bounding box center [453, 215] width 906 height 430
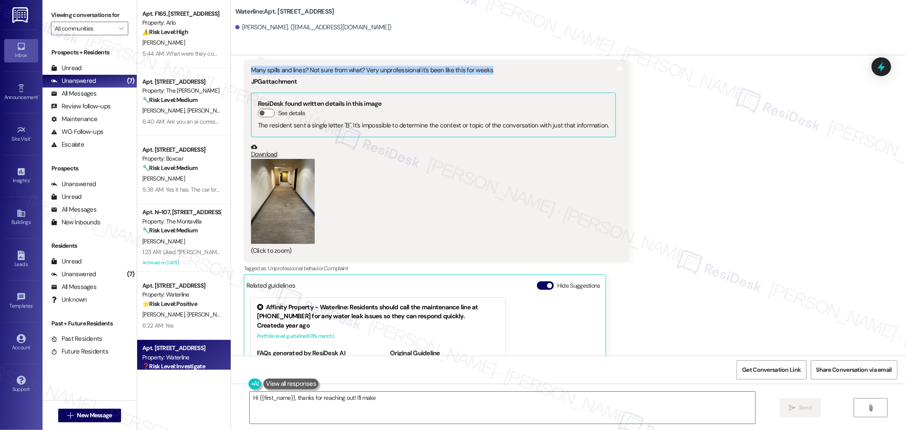
click at [298, 194] on button "Zoom image" at bounding box center [283, 201] width 64 height 85
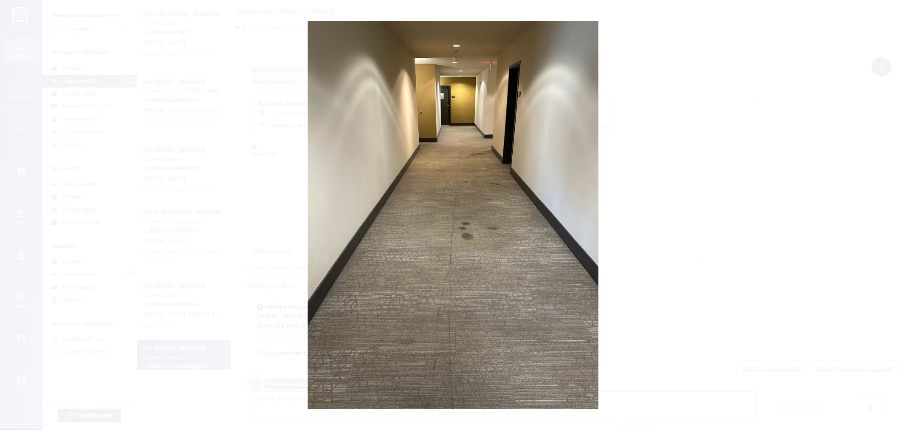
click at [576, 233] on button "Unzoom image" at bounding box center [453, 215] width 906 height 430
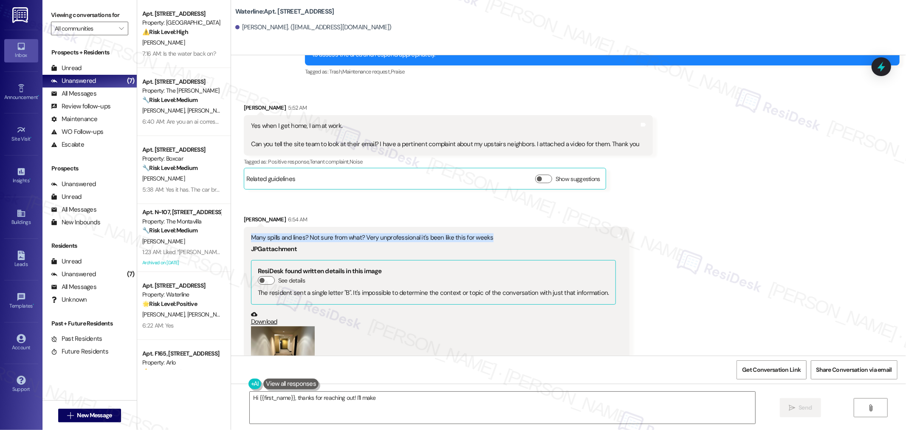
scroll to position [21439, 0]
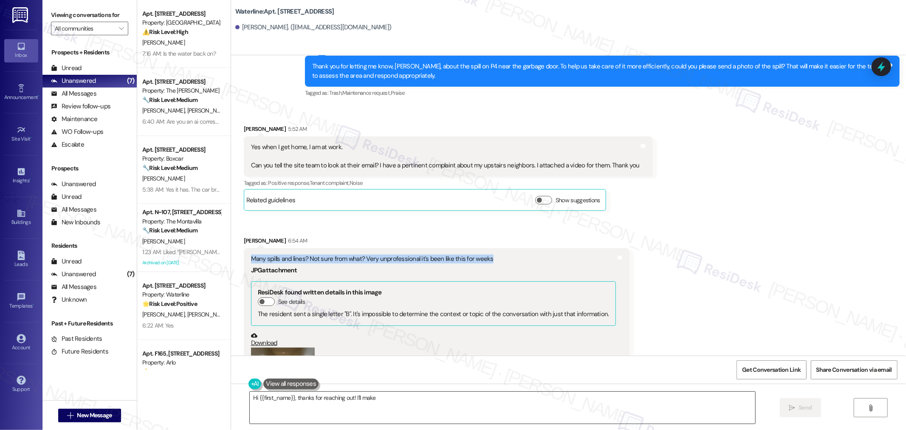
click at [601, 397] on textarea "Hi {{first_name}}, thanks for reaching out! I'll make sure the site team checks…" at bounding box center [503, 408] width 506 height 32
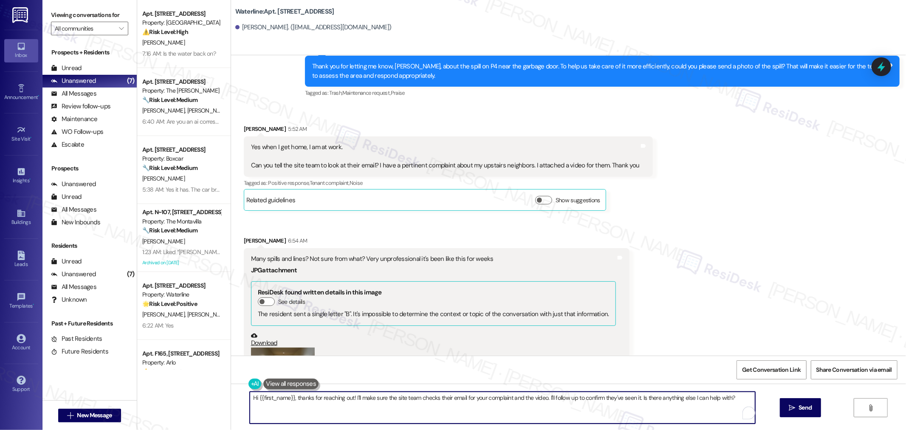
paste textarea "Just to help us look into this properly, could you share when you first noticed…"
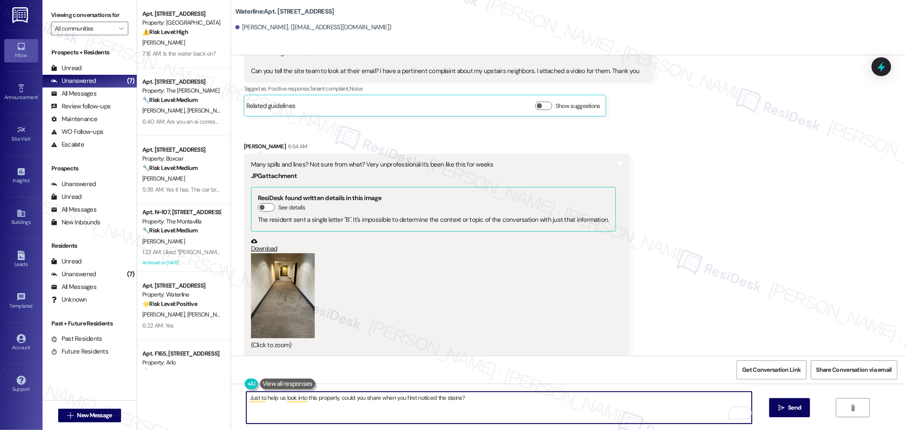
scroll to position [21722, 0]
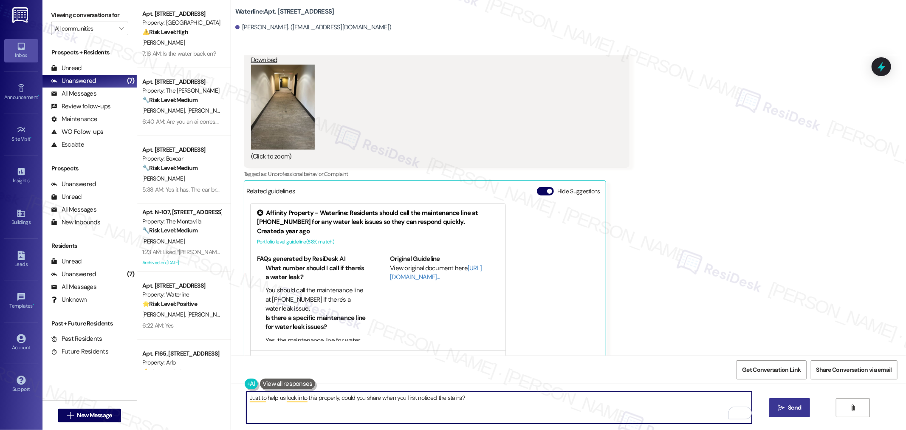
type textarea "Just to help us look into this properly, could you share when you first noticed…"
click at [791, 404] on span "Send" at bounding box center [794, 407] width 13 height 9
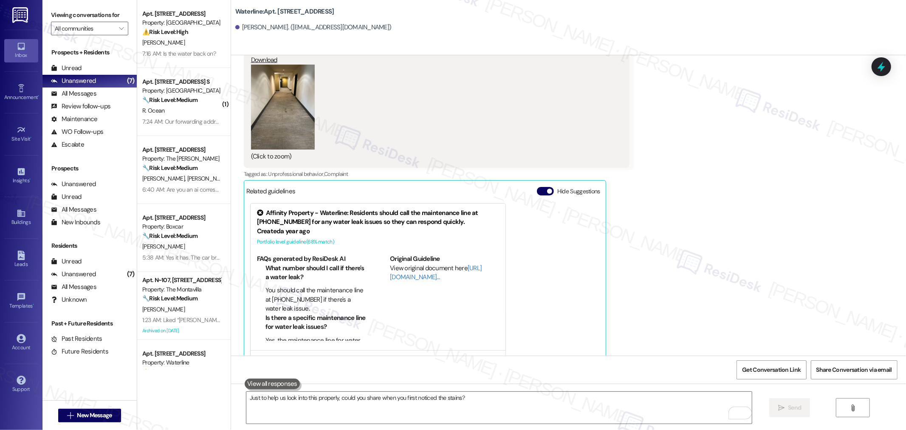
scroll to position [21781, 0]
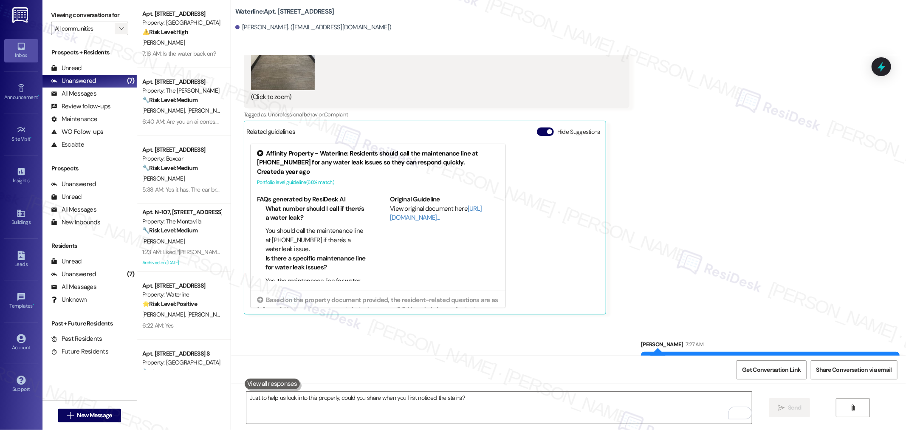
click at [119, 27] on icon "" at bounding box center [121, 28] width 5 height 7
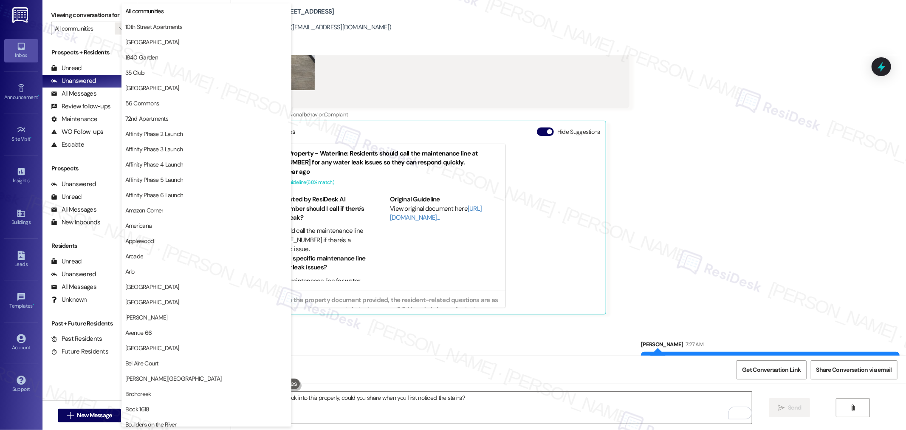
click at [449, 32] on div "Jaden Miguel. (jadenjimiguel@gmail.com)" at bounding box center [570, 27] width 671 height 17
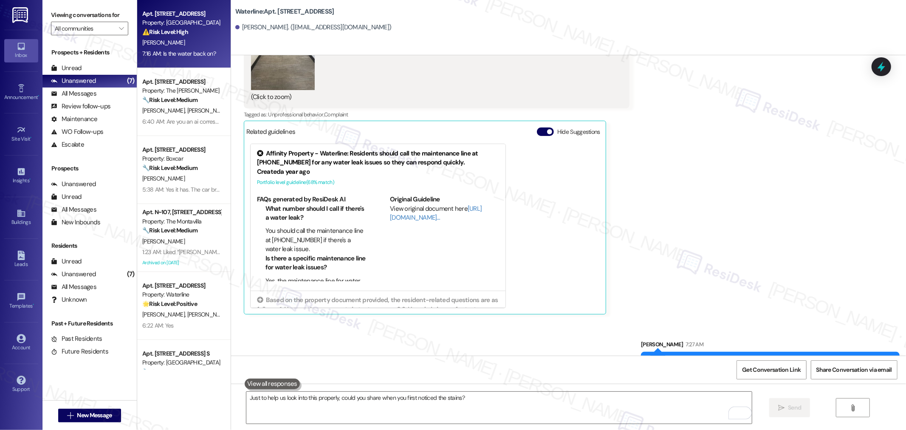
click at [176, 46] on div "R. Cassidy" at bounding box center [181, 42] width 80 height 11
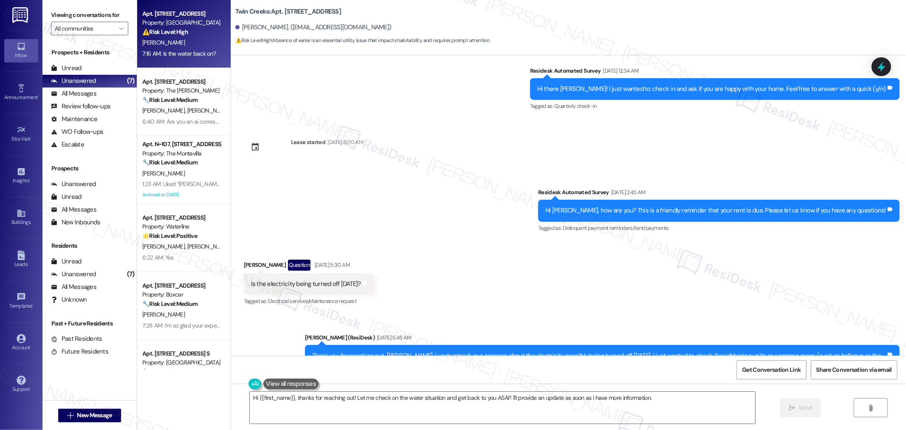
scroll to position [1667, 0]
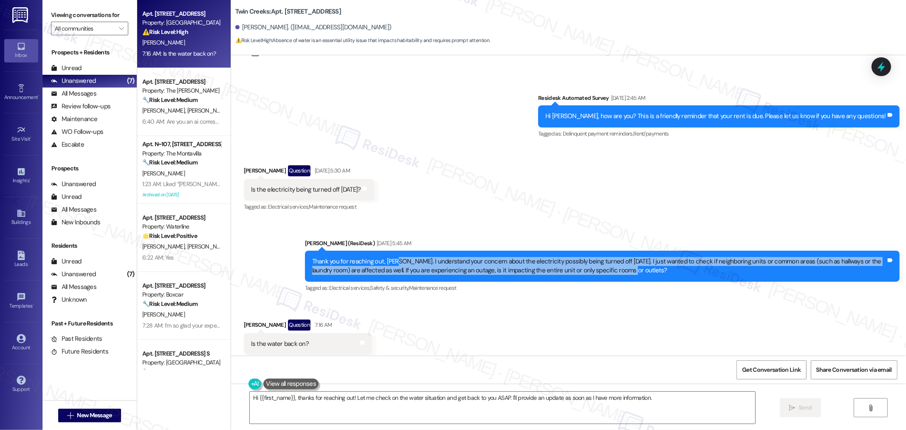
drag, startPoint x: 622, startPoint y: 249, endPoint x: 389, endPoint y: 243, distance: 233.8
click at [389, 257] on div "Thank you for reaching out, Ray. I understand your concern about the electricit…" at bounding box center [599, 266] width 574 height 18
copy div "I understand your concern about the electricity possibly being turned off today…"
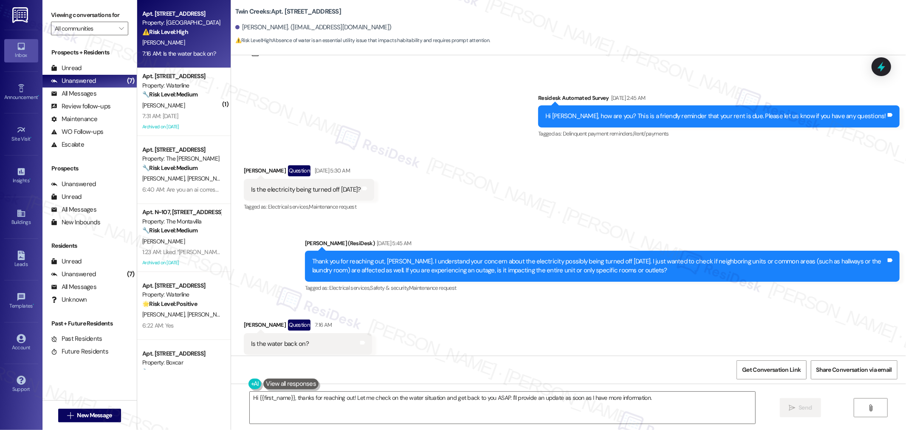
click at [698, 339] on div "Received via SMS Ray Cassidy Question 7:16 AM Is the water back on? Tags and no…" at bounding box center [568, 337] width 675 height 74
click at [589, 405] on textarea "Hi {{first_name}}, thanks for reaching out! Let me check on the water situation…" at bounding box center [503, 408] width 506 height 32
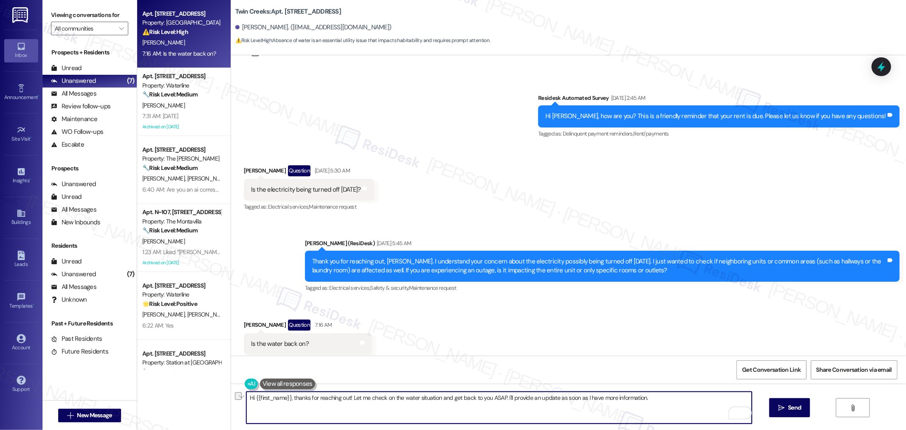
drag, startPoint x: 662, startPoint y: 401, endPoint x: 347, endPoint y: 405, distance: 314.9
click at [347, 405] on textarea "Hi {{first_name}}, thanks for reaching out! Let me check on the water situation…" at bounding box center [499, 408] width 506 height 32
paste textarea "understand your concern about the water possibly being shut off today. Is it of…"
click at [343, 397] on textarea "Hi {{first_name}}, thanks for reaching out! understand your concern about the w…" at bounding box center [499, 408] width 506 height 32
click at [803, 407] on button " Send" at bounding box center [789, 407] width 41 height 19
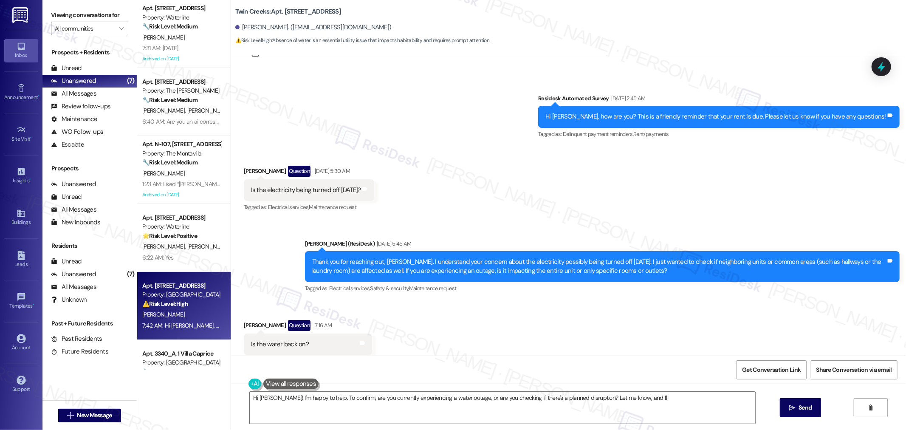
scroll to position [1726, 0]
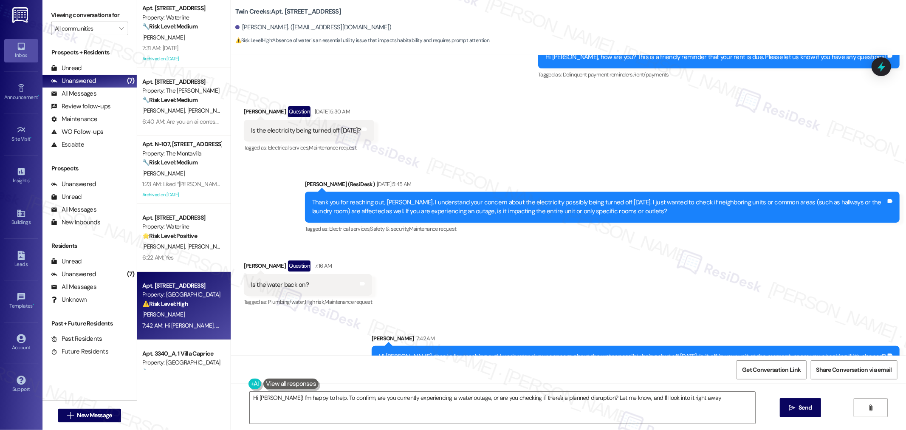
type textarea "Hi Ray! I'm happy to help. To confirm, are you currently experiencing a water o…"
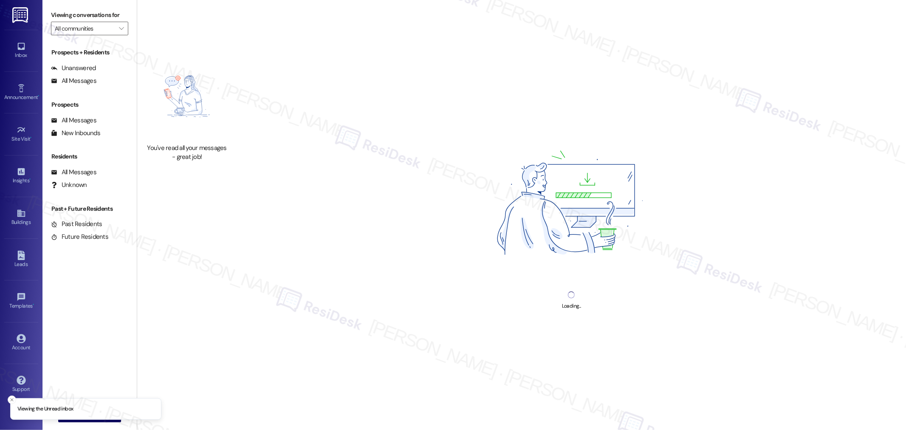
type input "Southside Townhomes"
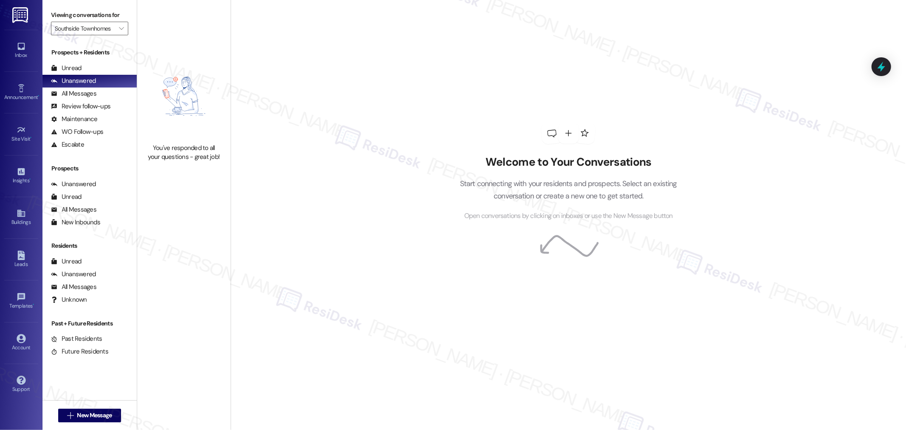
click at [599, 109] on div "Welcome to Your Conversations Start connecting with your residents and prospect…" at bounding box center [568, 172] width 255 height 344
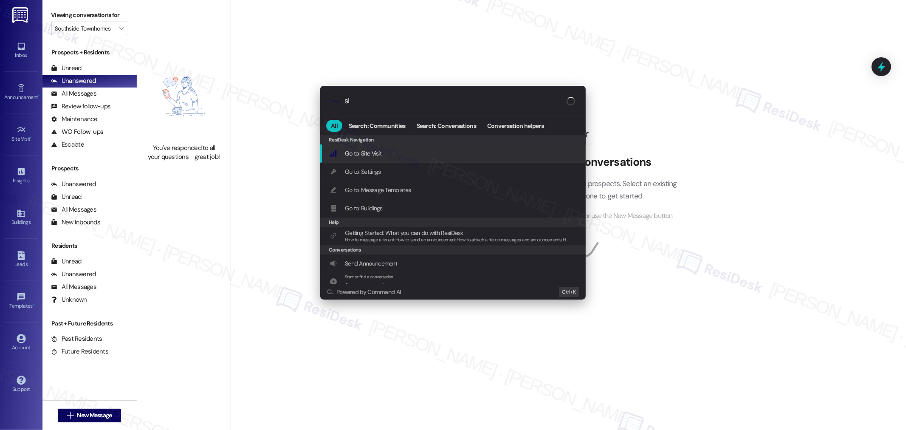
type input "sla"
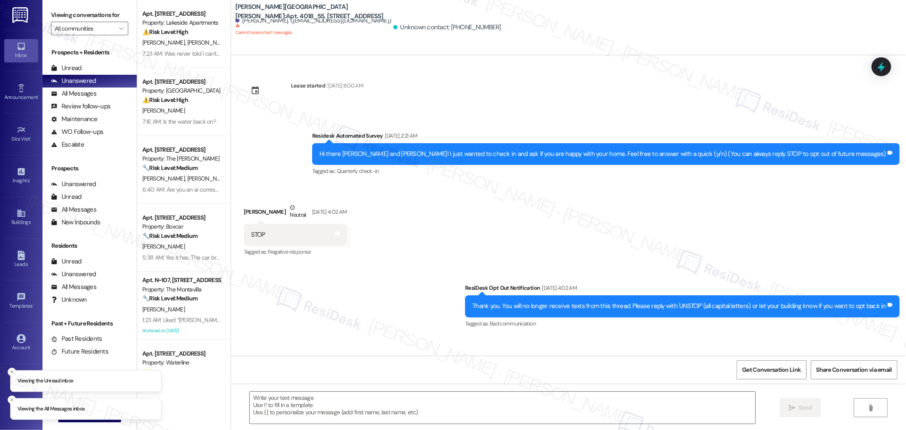
type textarea "Fetching suggested responses. Please feel free to read through the conversation…"
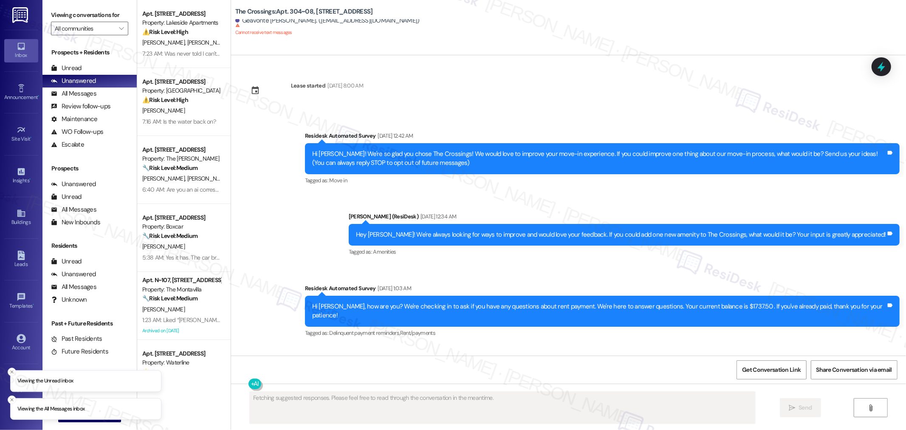
scroll to position [295, 0]
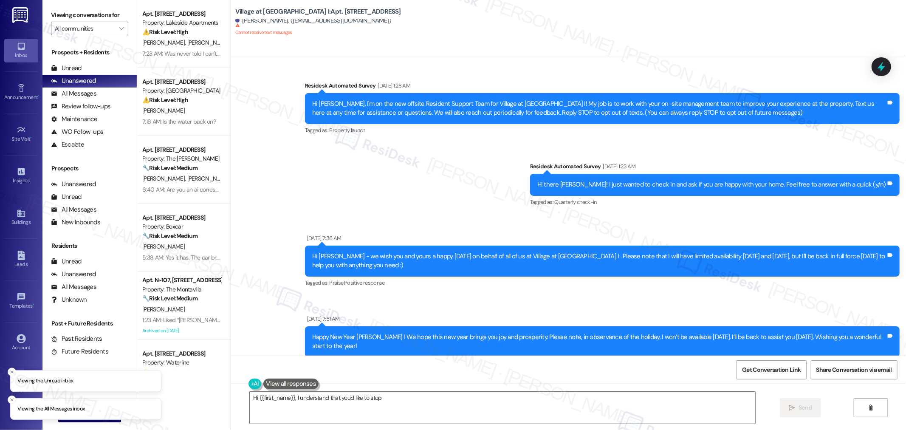
scroll to position [1716, 0]
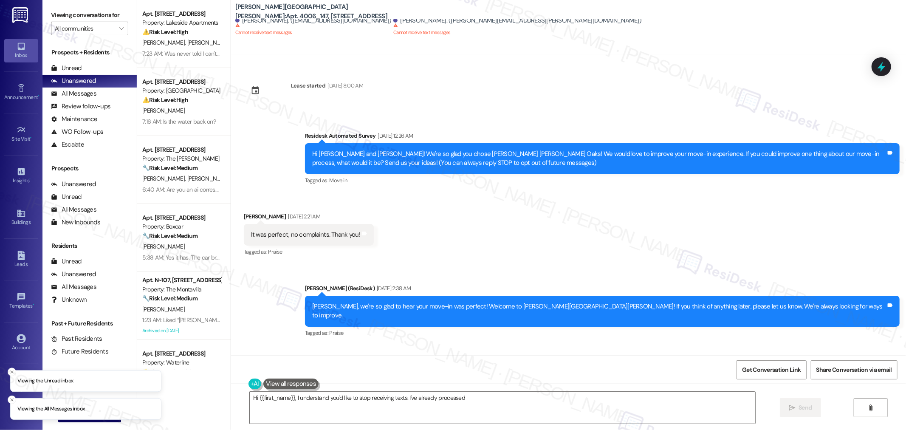
scroll to position [2202, 0]
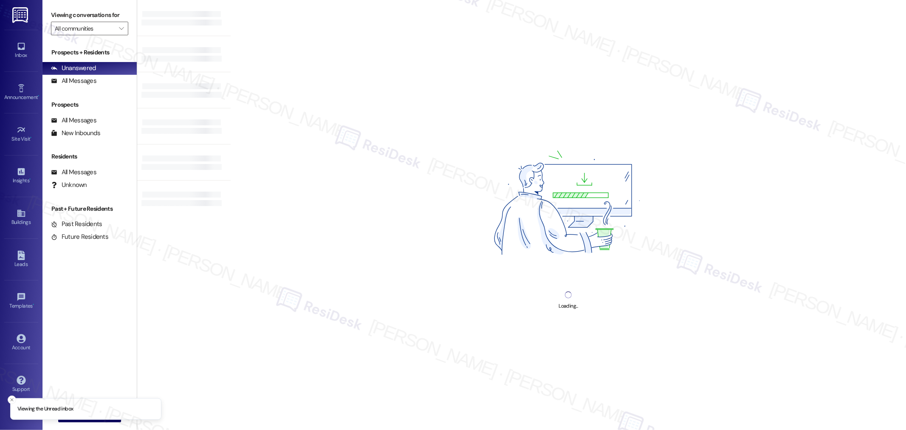
type input "Southside Townhomes"
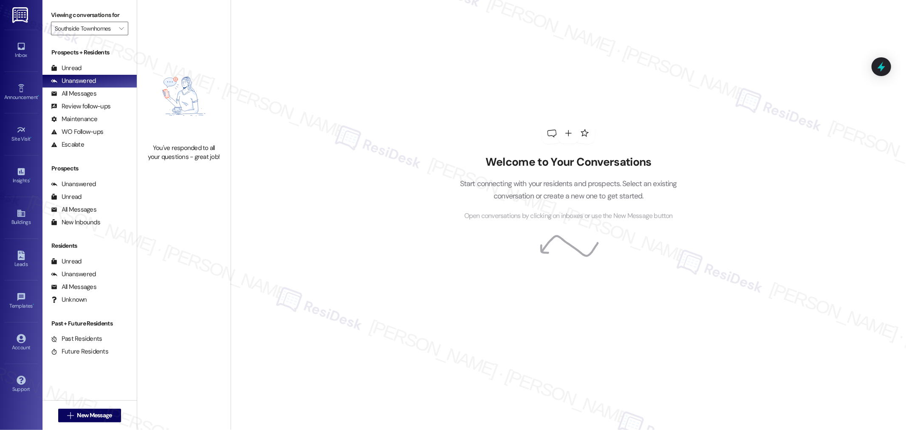
click at [470, 162] on h2 "Welcome to Your Conversations" at bounding box center [568, 163] width 243 height 14
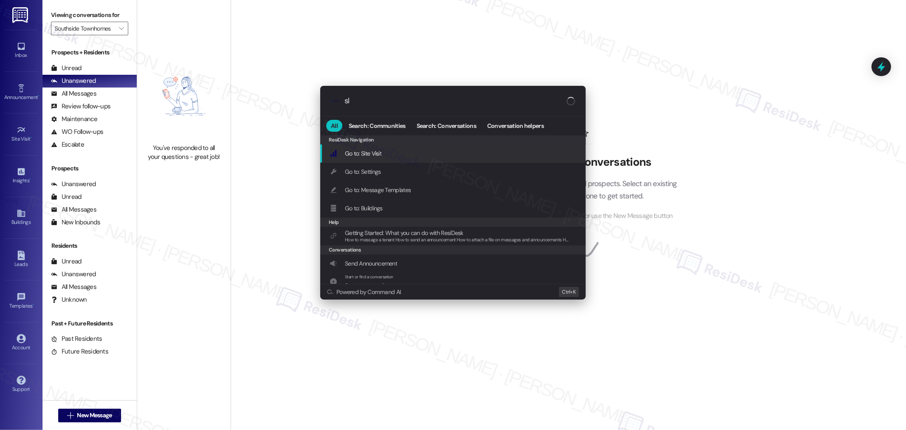
type input "sla"
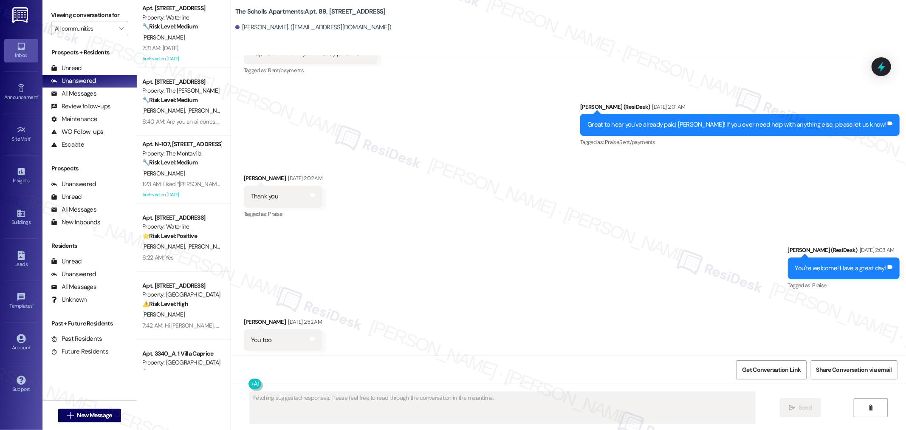
scroll to position [1202, 0]
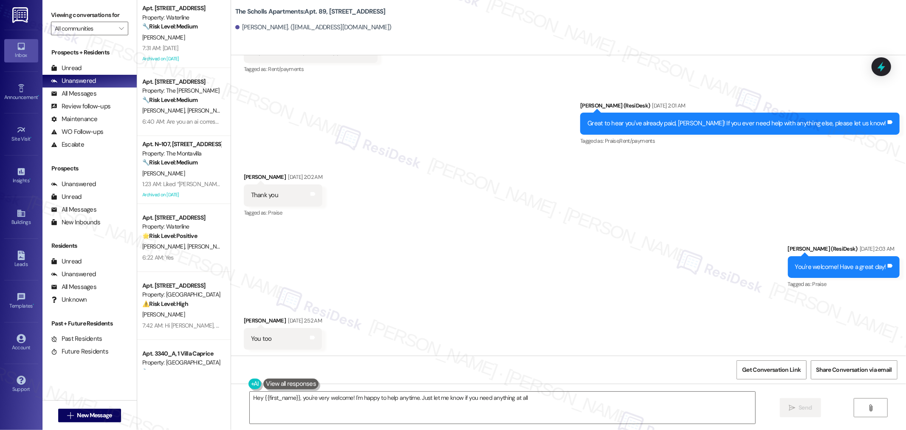
type textarea "Hey {{first_name}}, you're very welcome! I'm happy to help anytime. Just let me…"
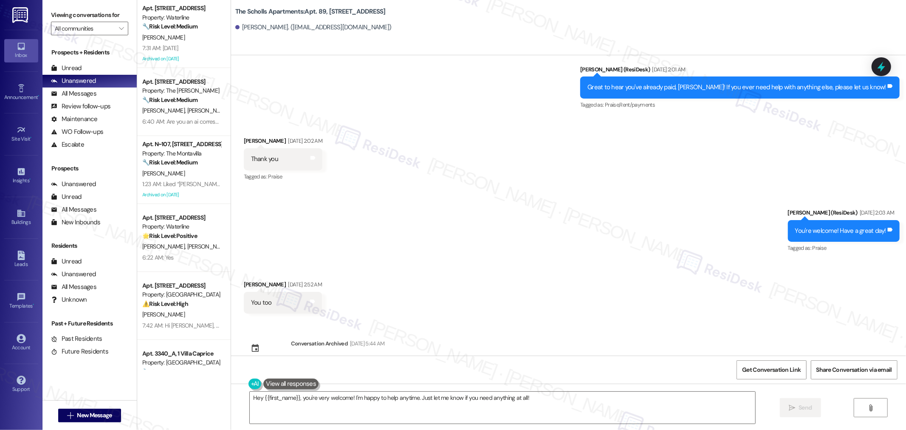
scroll to position [1264, 0]
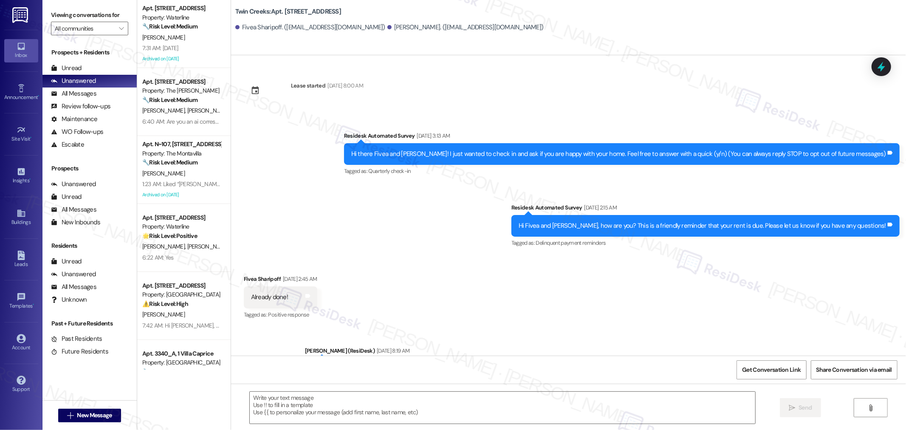
type textarea "Fetching suggested responses. Please feel free to read through the conversation…"
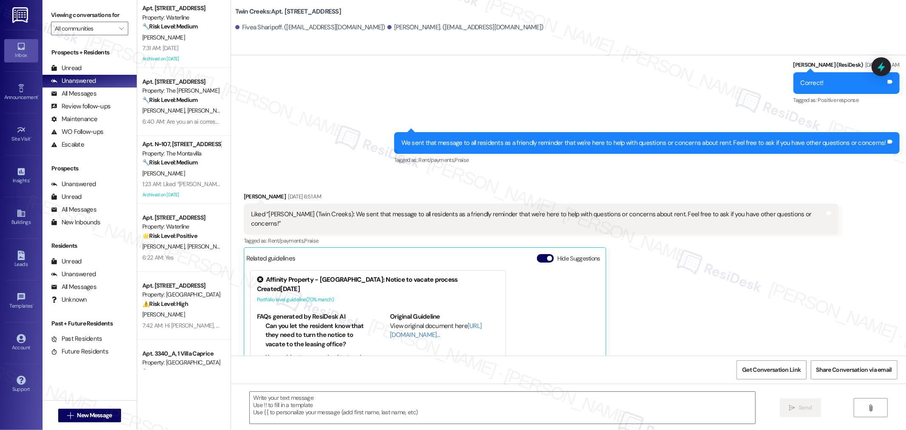
scroll to position [421, 0]
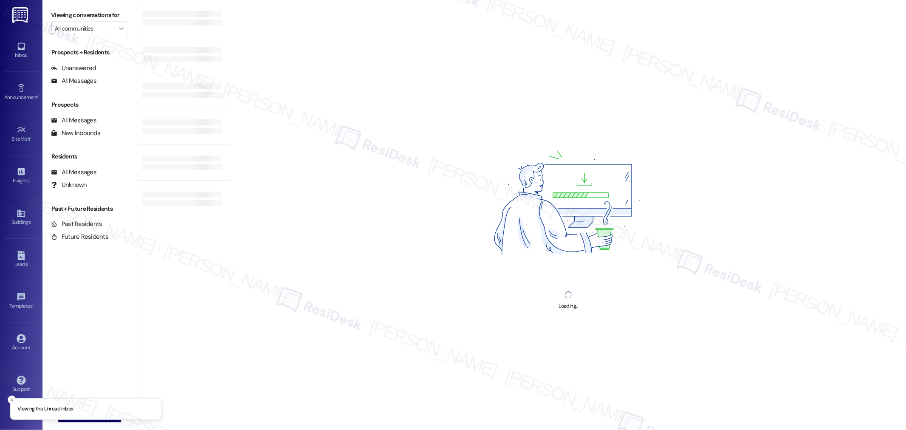
type input "Southside Townhomes"
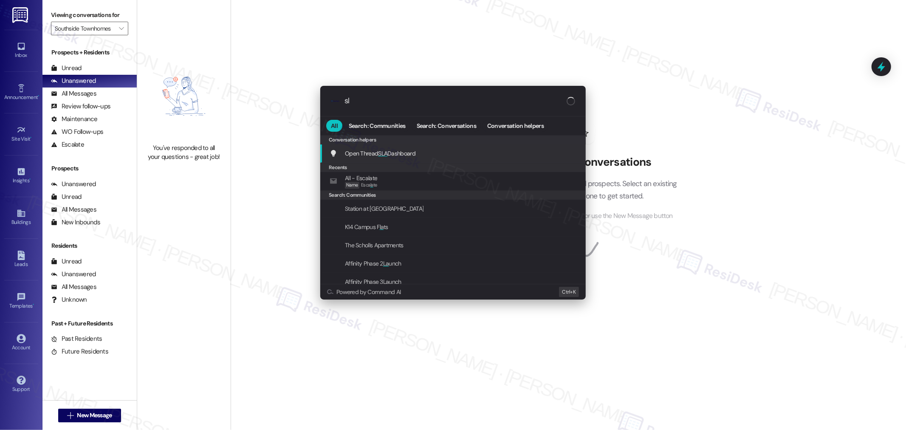
type input "sla"
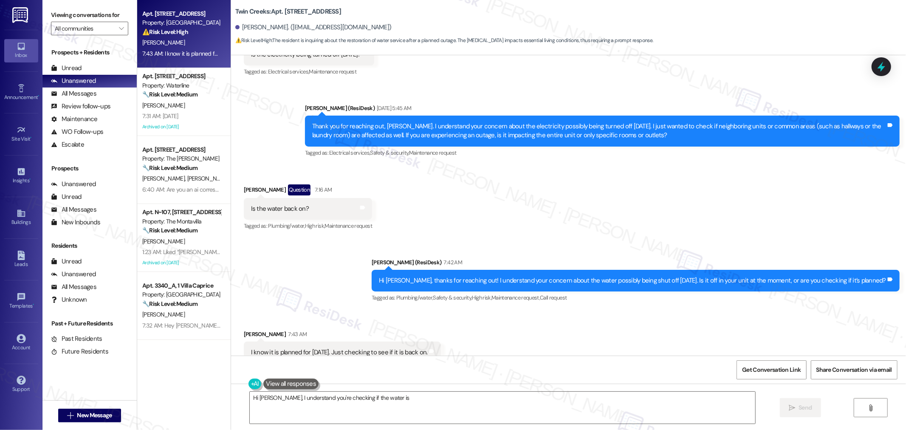
scroll to position [1810, 0]
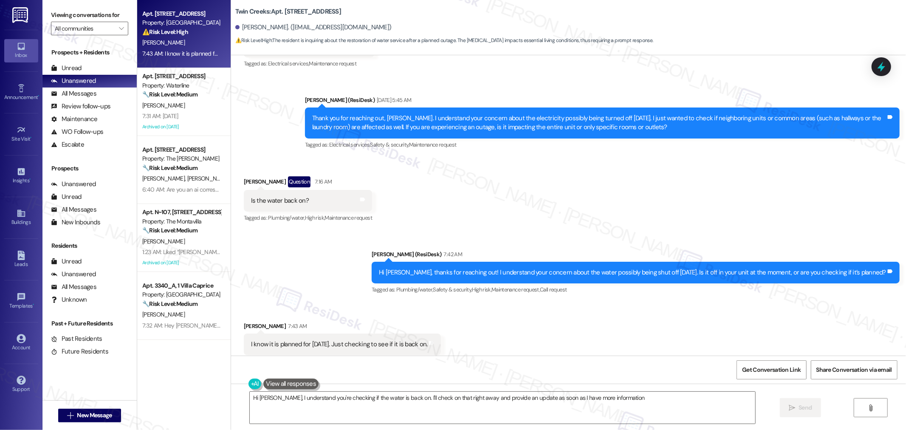
type textarea "Hi [PERSON_NAME], I understand you're checking if the water is back on. I'll ch…"
click at [553, 333] on div "Received via SMS [PERSON_NAME] 7:43 AM I know it is planned for [DATE]. Just ch…" at bounding box center [568, 339] width 675 height 72
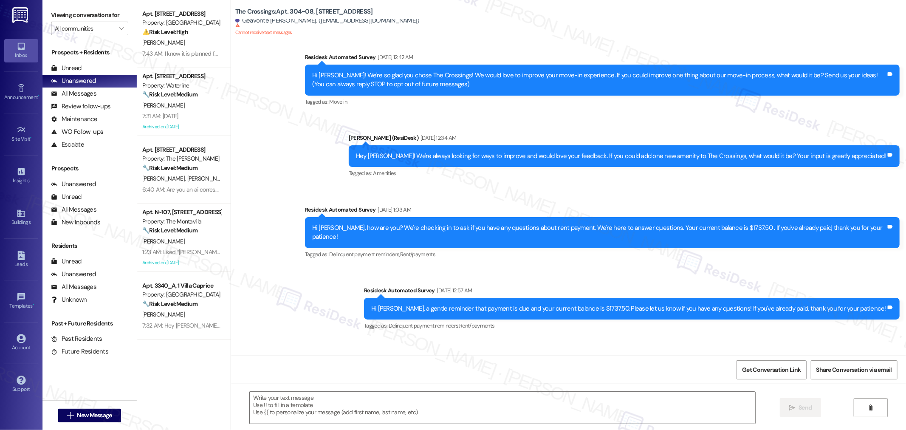
type textarea "Fetching suggested responses. Please feel free to read through the conversation…"
